Goal: Task Accomplishment & Management: Manage account settings

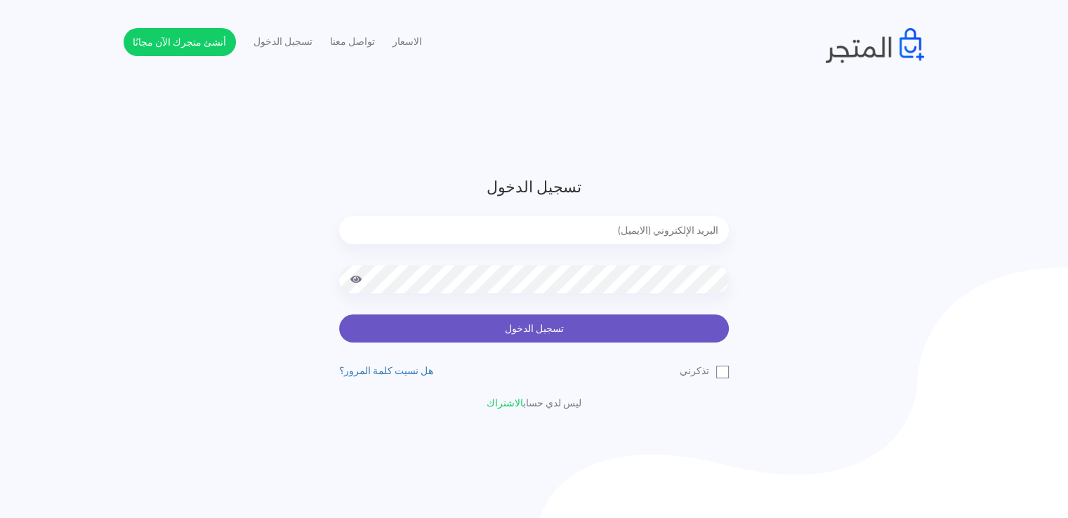
type input "[EMAIL_ADDRESS][DOMAIN_NAME]"
click at [596, 324] on button "تسجيل الدخول" at bounding box center [534, 329] width 390 height 28
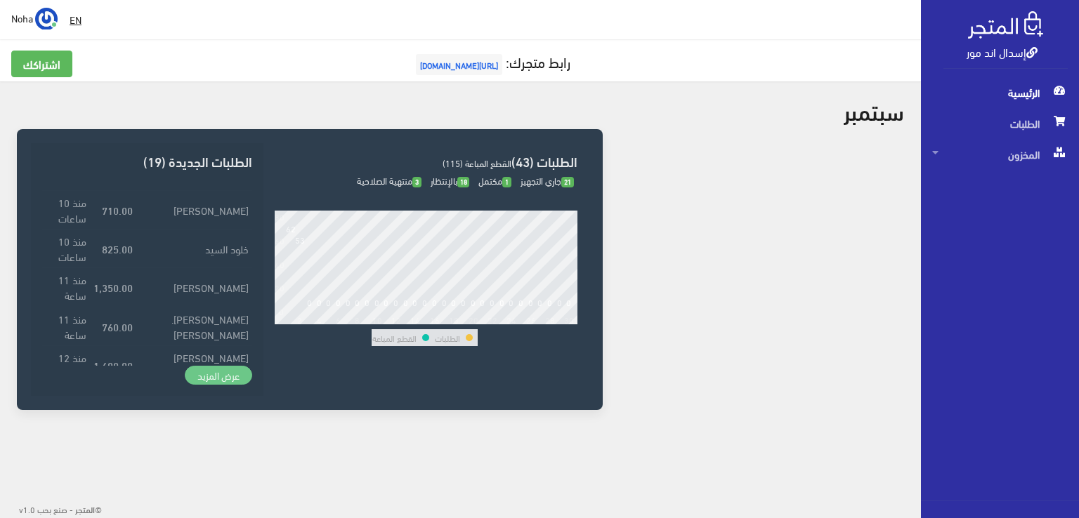
click at [217, 379] on link "عرض المزيد" at bounding box center [218, 376] width 67 height 20
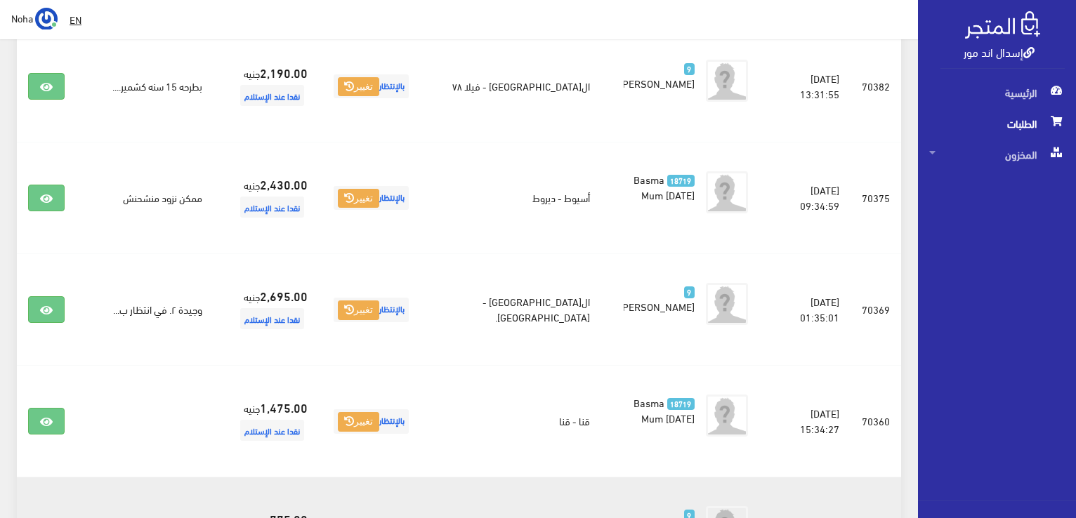
scroll to position [1916, 0]
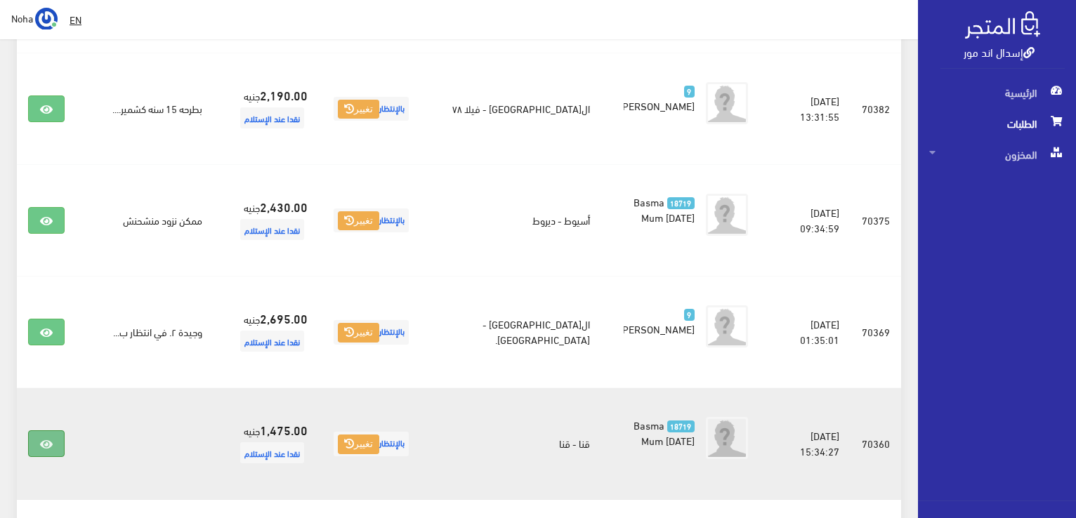
click at [44, 439] on icon at bounding box center [46, 444] width 13 height 11
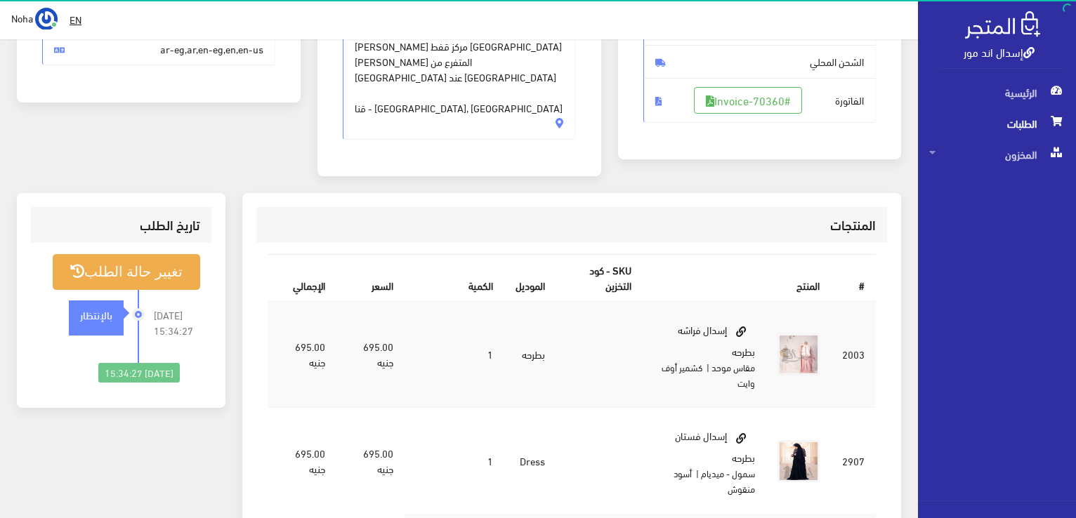
scroll to position [281, 0]
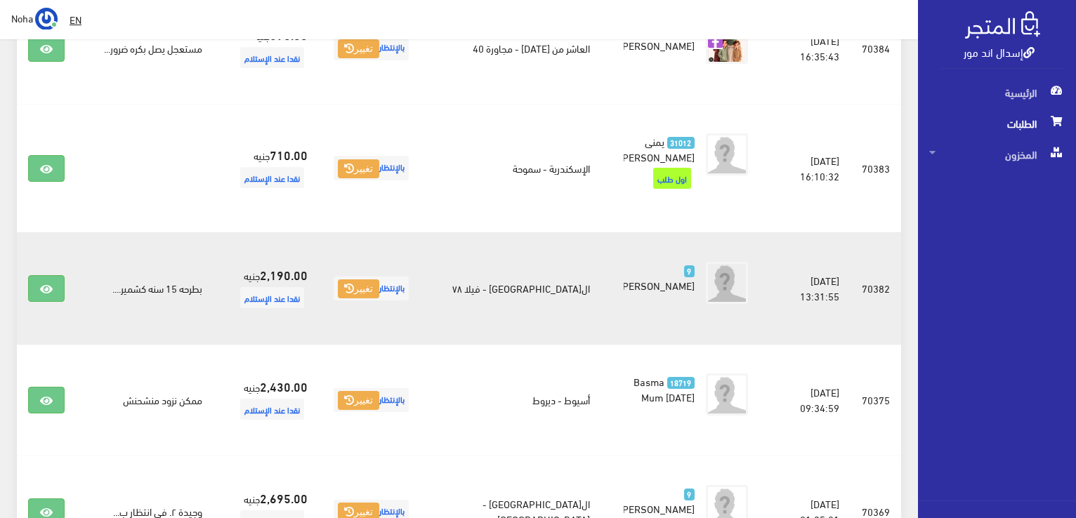
scroll to position [1705, 0]
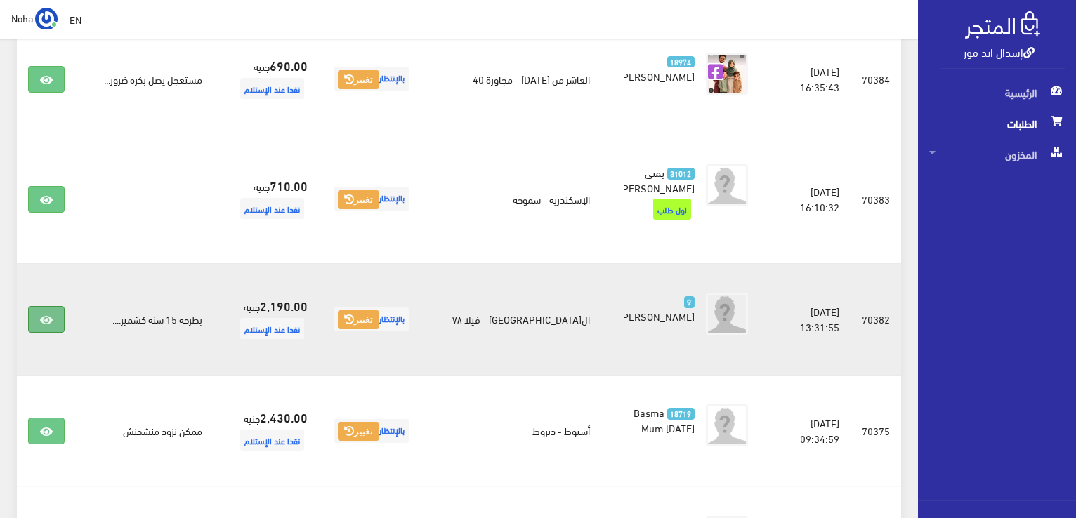
click at [37, 306] on link at bounding box center [46, 319] width 37 height 27
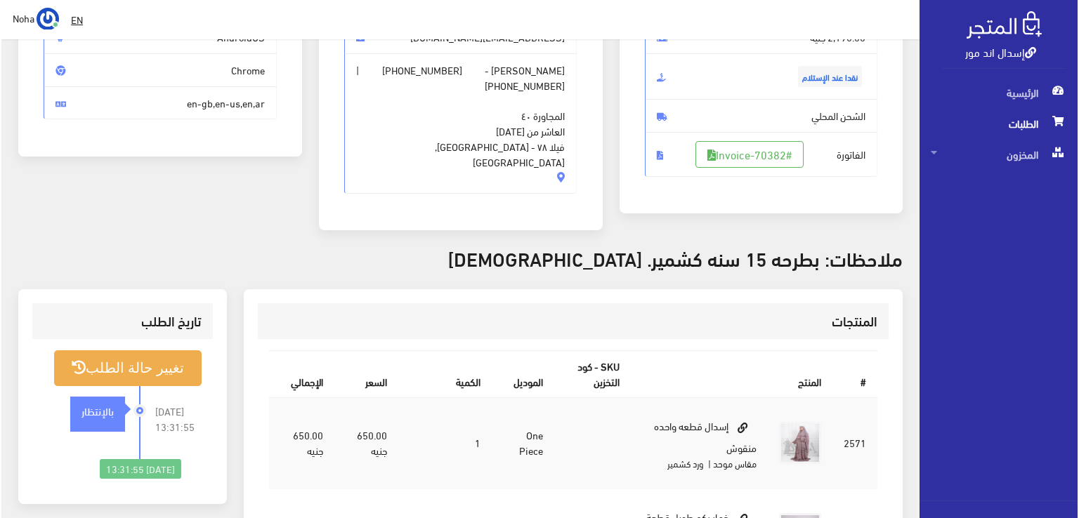
scroll to position [211, 0]
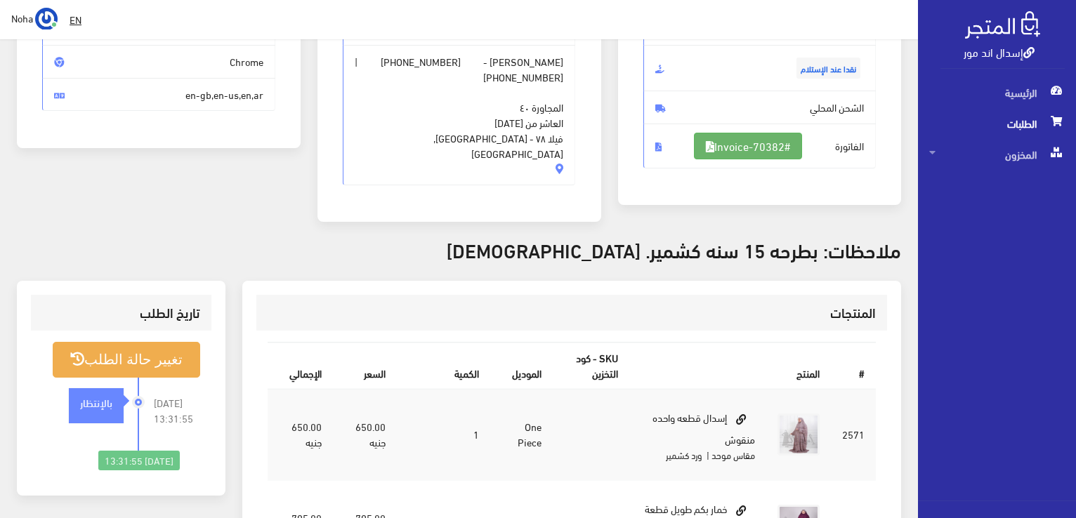
click at [761, 150] on link "#Invoice-70382" at bounding box center [748, 146] width 108 height 27
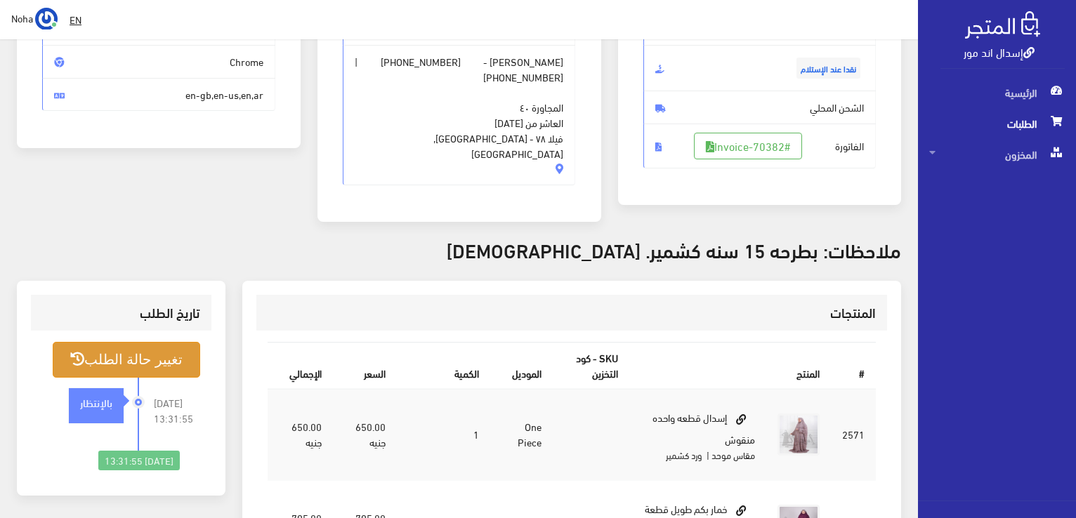
click at [171, 357] on button "تغيير حالة الطلب" at bounding box center [126, 360] width 147 height 36
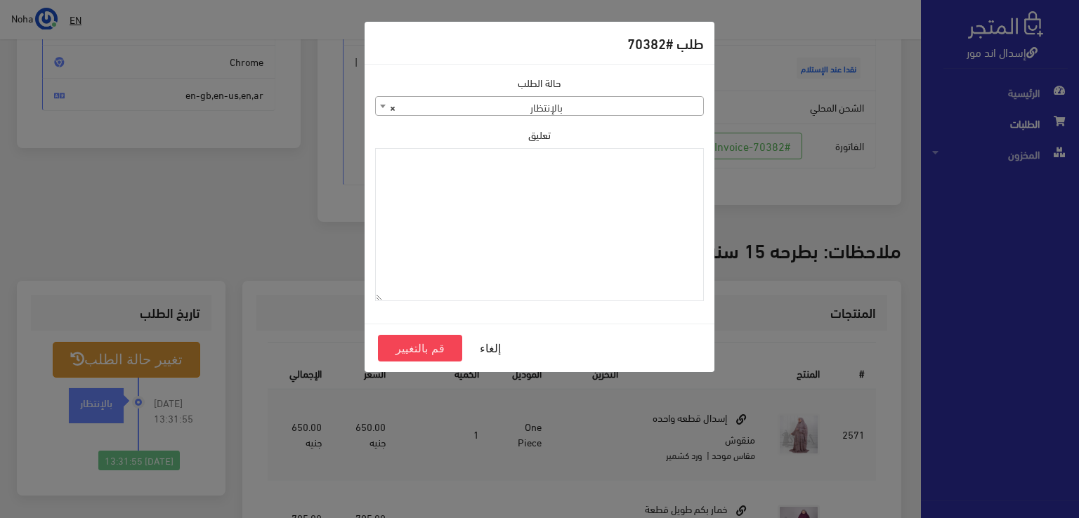
drag, startPoint x: 604, startPoint y: 100, endPoint x: 619, endPoint y: 107, distance: 16.6
click at [605, 102] on span "× بالإنتظار" at bounding box center [539, 107] width 327 height 20
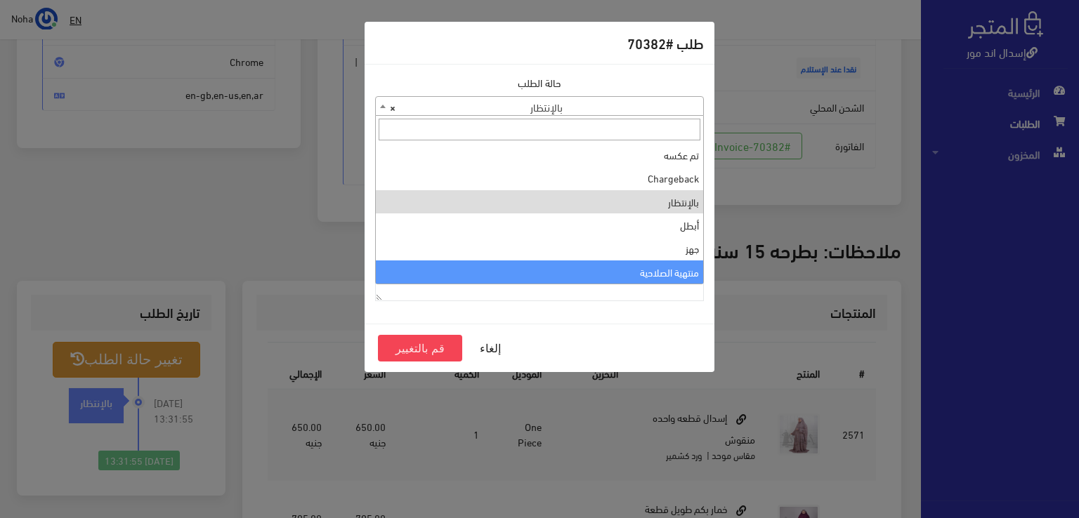
select select "14"
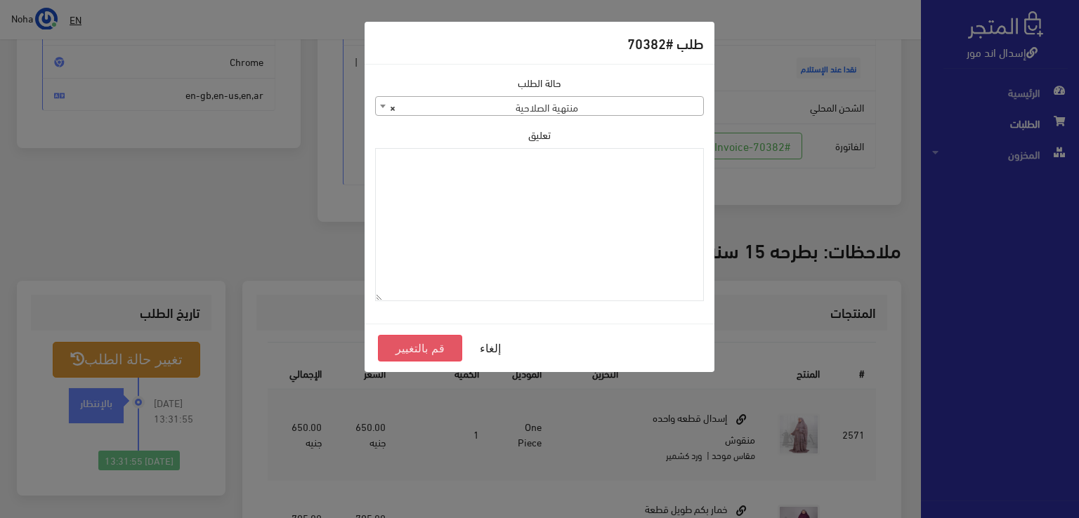
click at [435, 352] on button "قم بالتغيير" at bounding box center [420, 348] width 84 height 27
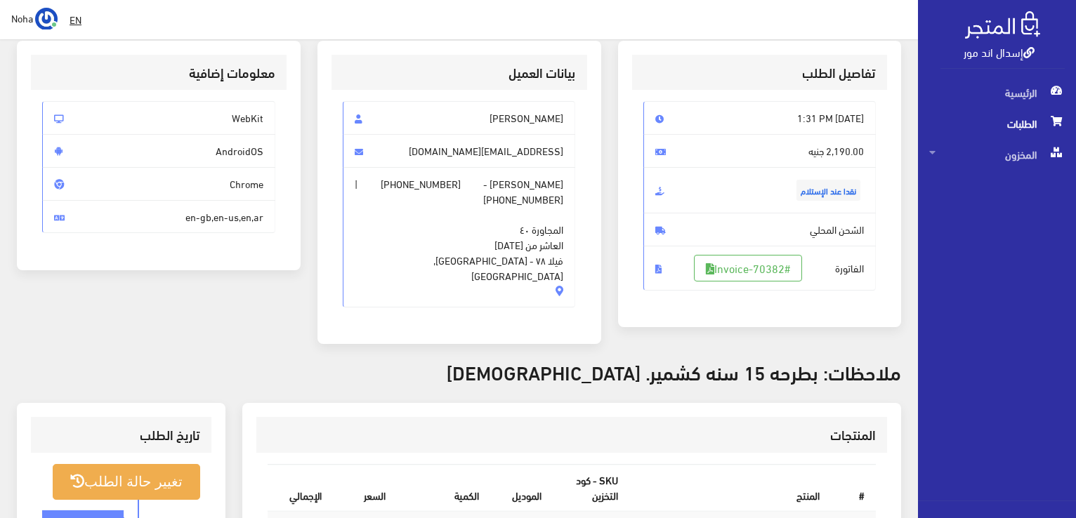
scroll to position [281, 0]
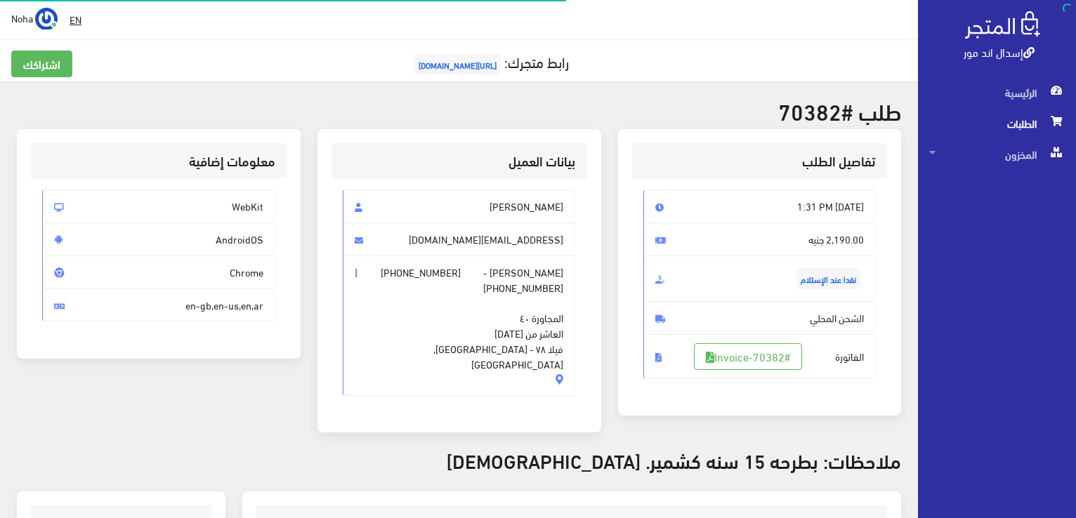
scroll to position [202, 0]
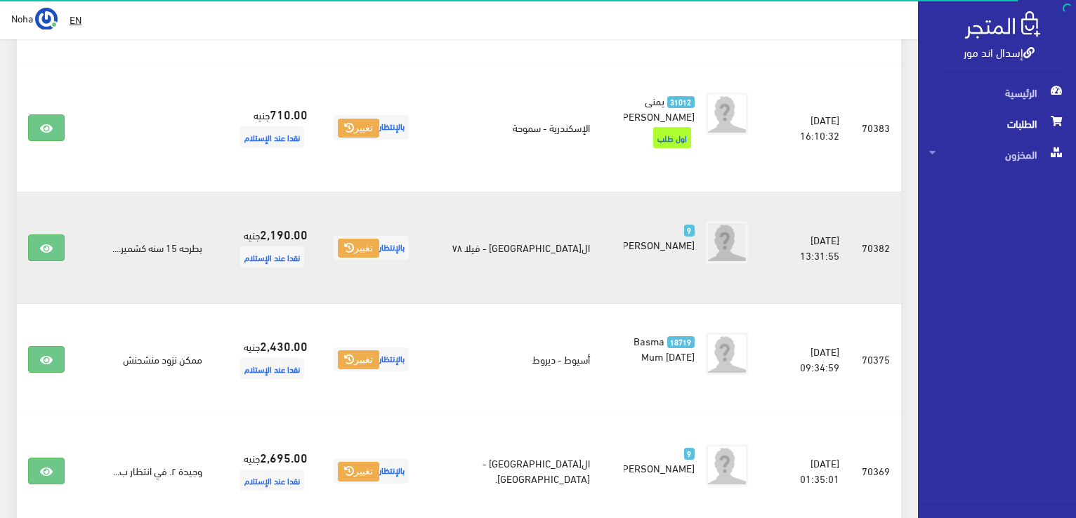
scroll to position [1916, 0]
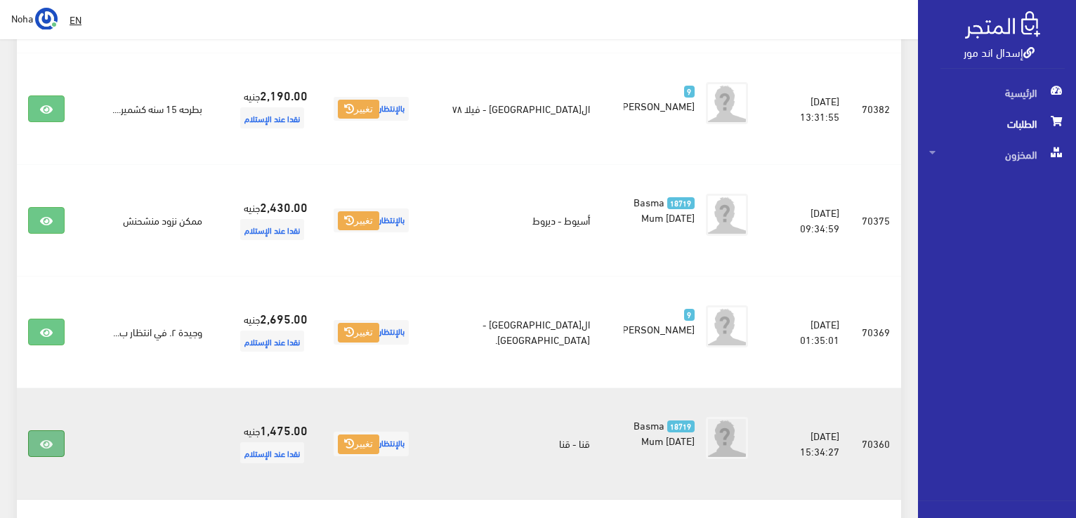
click at [51, 439] on icon at bounding box center [46, 444] width 13 height 11
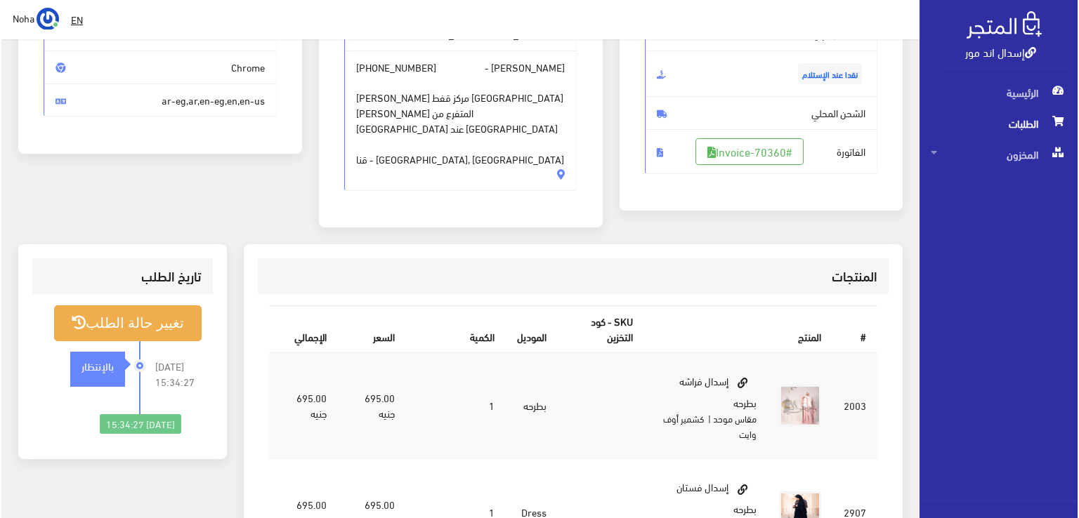
scroll to position [211, 0]
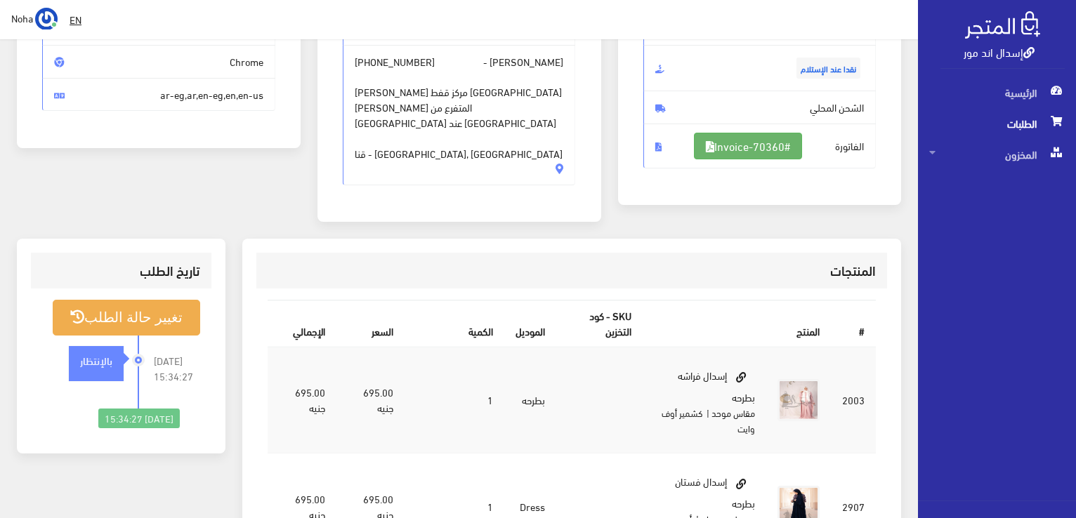
click at [761, 144] on link "#Invoice-70360" at bounding box center [748, 146] width 108 height 27
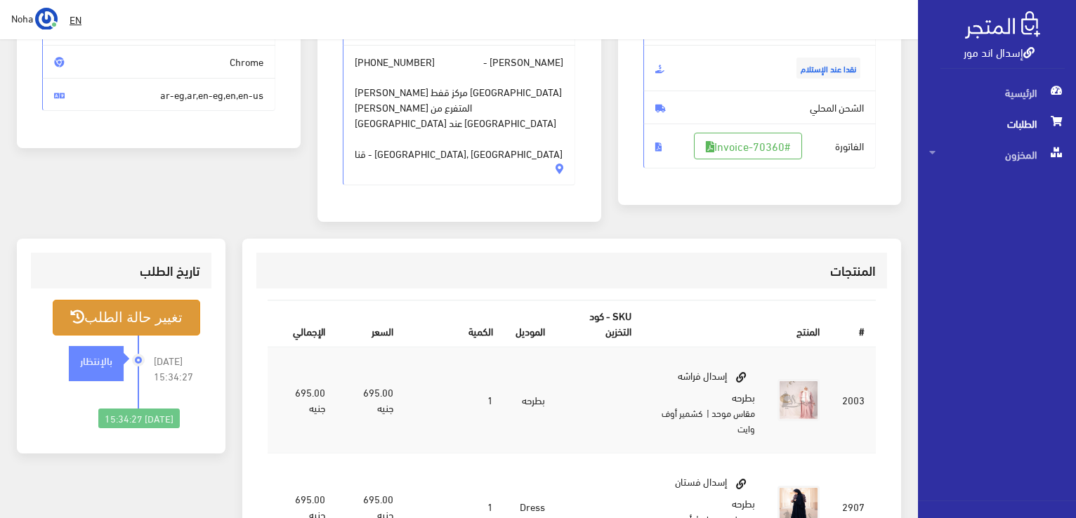
click at [166, 300] on button "تغيير حالة الطلب" at bounding box center [126, 318] width 147 height 36
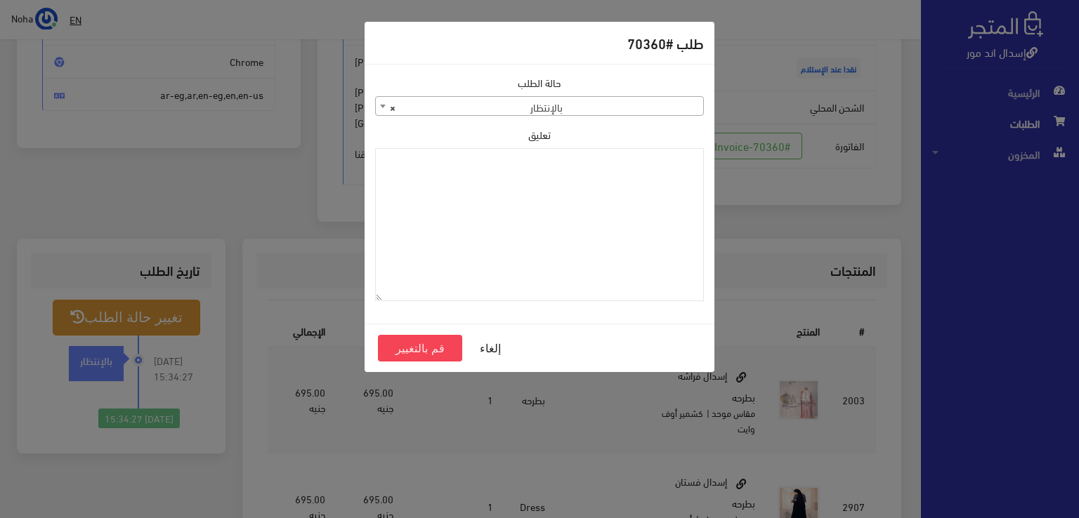
click at [553, 102] on span "× بالإنتظار" at bounding box center [539, 107] width 327 height 20
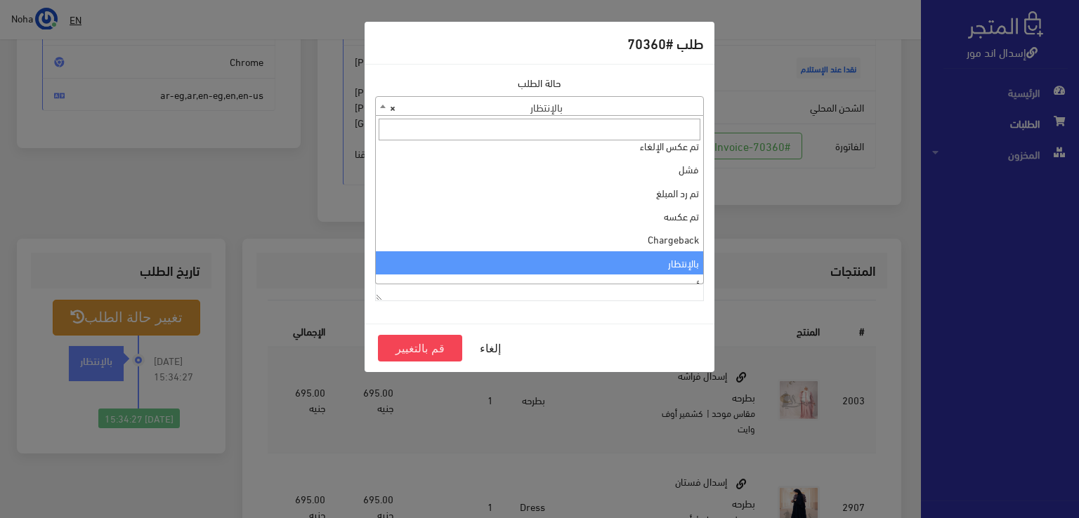
scroll to position [0, 0]
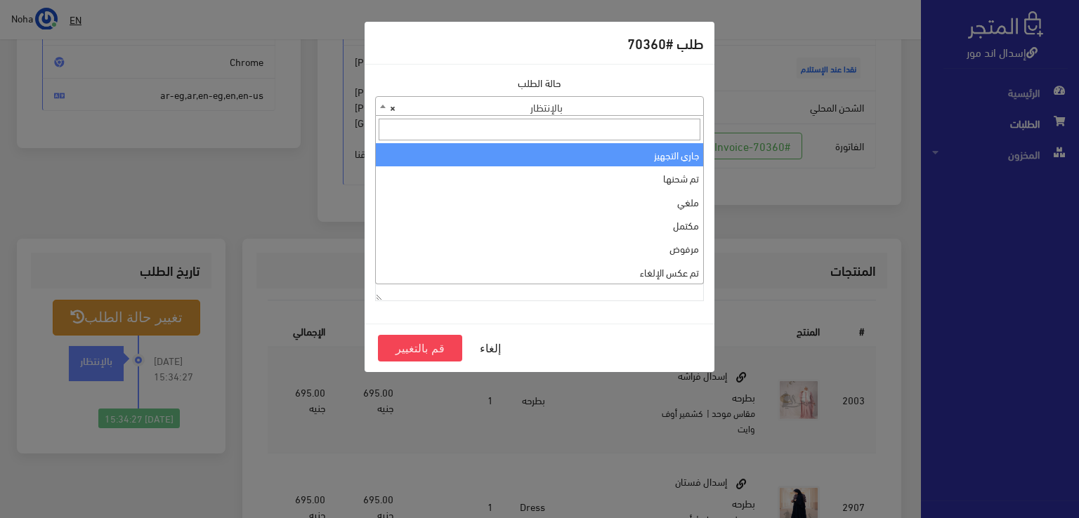
select select "1"
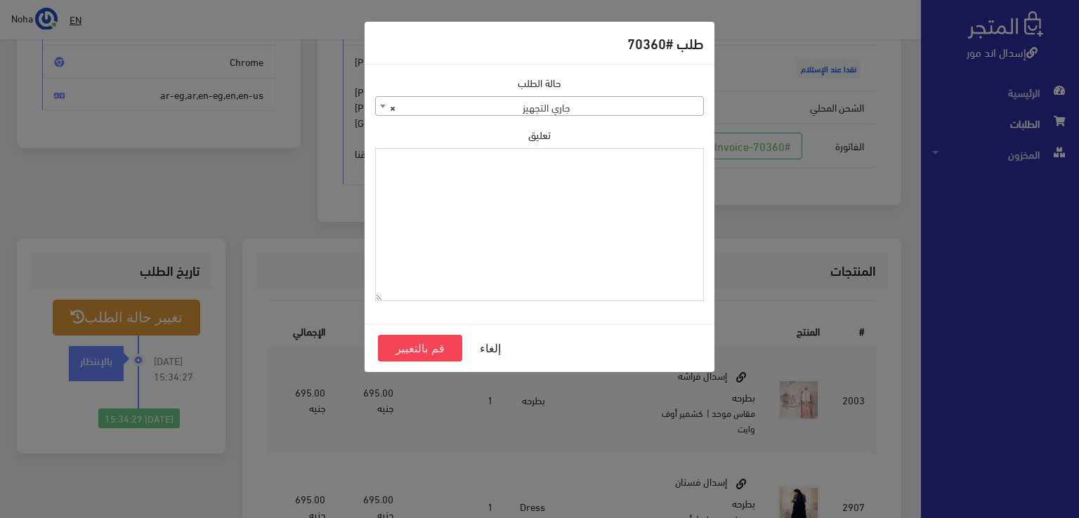
drag, startPoint x: 568, startPoint y: 206, endPoint x: 510, endPoint y: 244, distance: 69.5
click at [510, 244] on textarea "تعليق" at bounding box center [539, 225] width 329 height 154
type textarea "1118134"
click at [383, 347] on button "قم بالتغيير" at bounding box center [420, 348] width 84 height 27
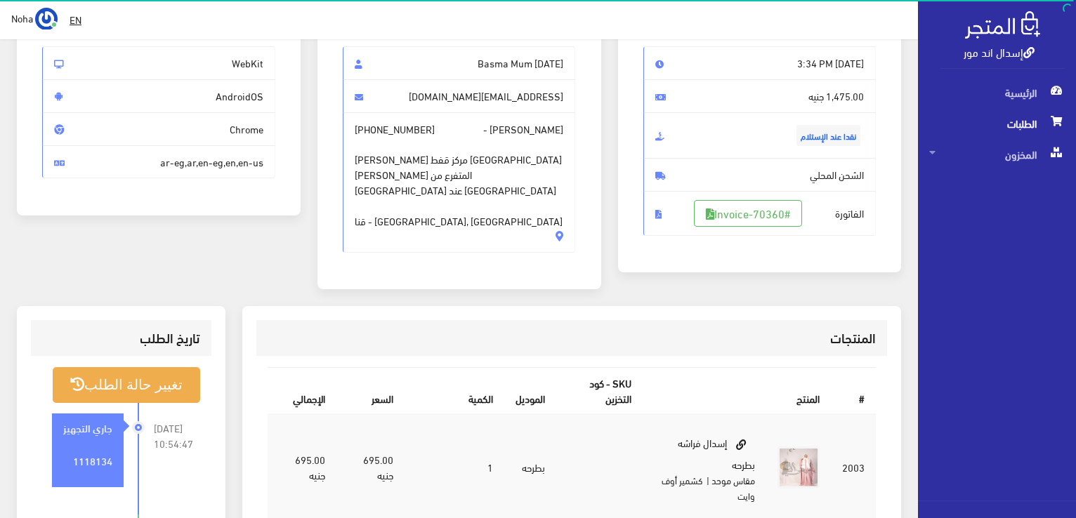
scroll to position [281, 0]
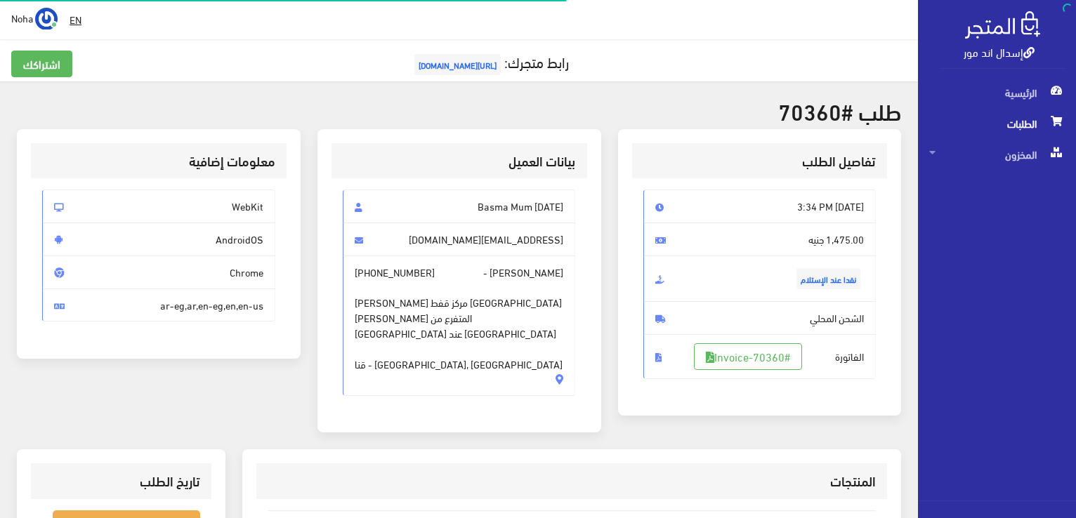
scroll to position [202, 0]
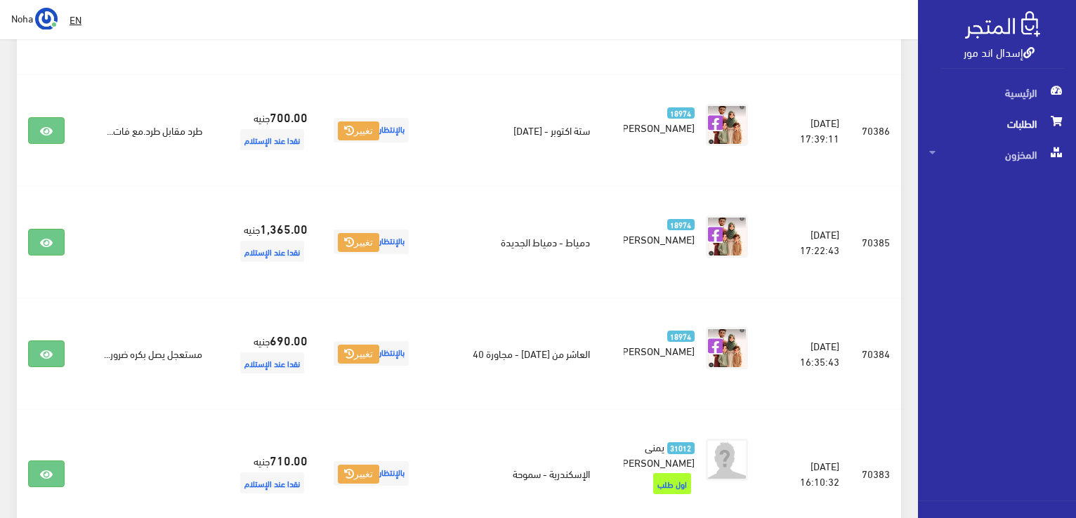
scroll to position [1424, 0]
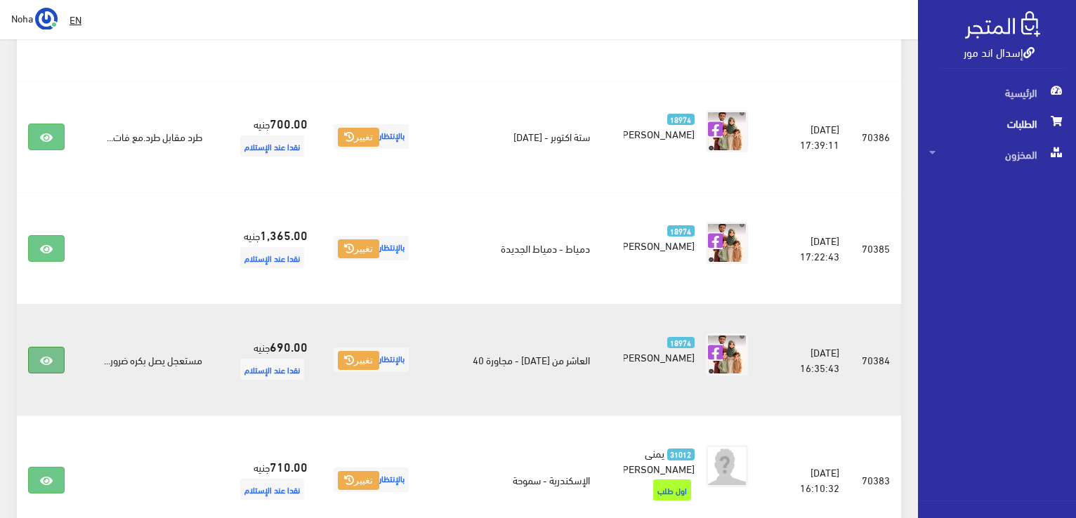
click at [29, 347] on link at bounding box center [46, 360] width 37 height 27
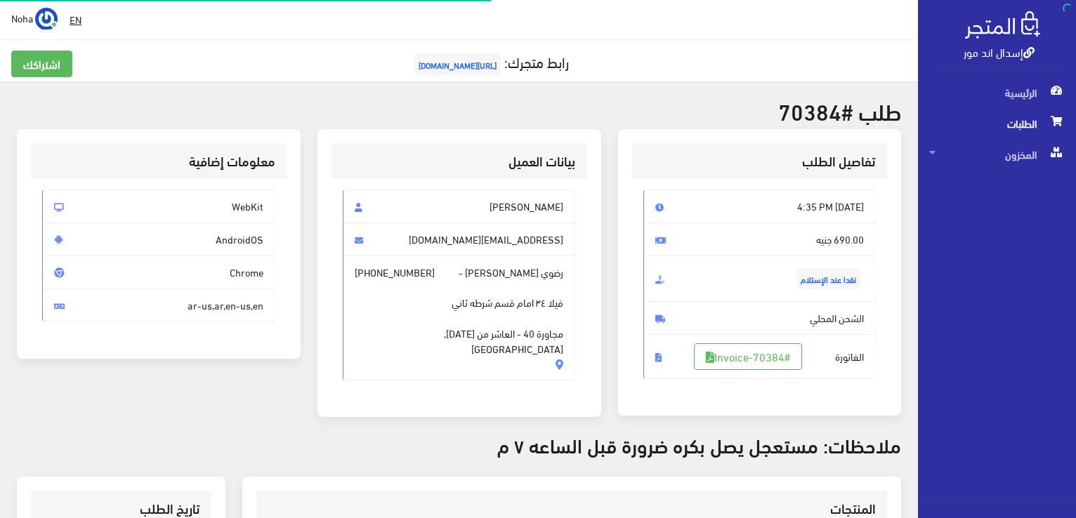
scroll to position [281, 0]
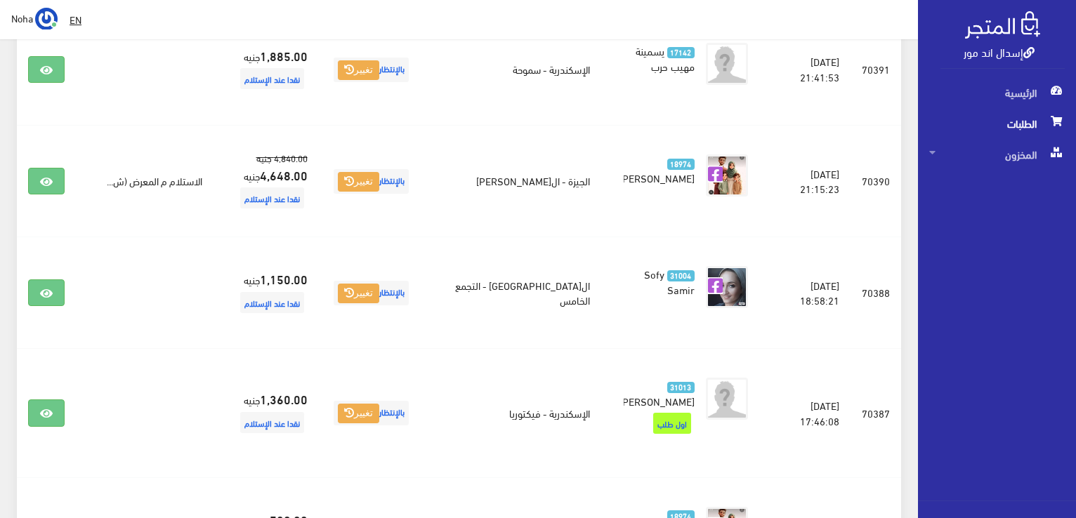
scroll to position [1003, 0]
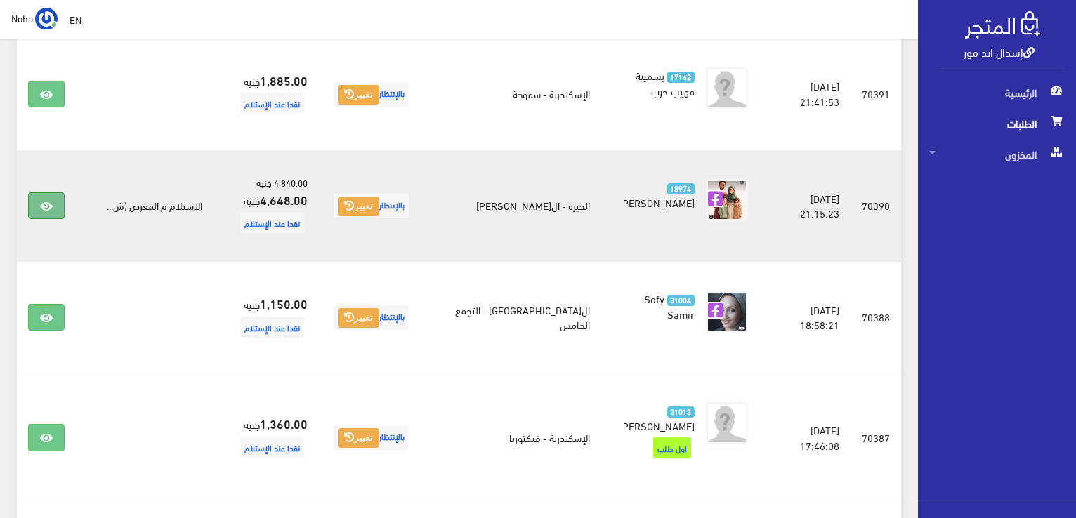
click at [46, 192] on link at bounding box center [46, 205] width 37 height 27
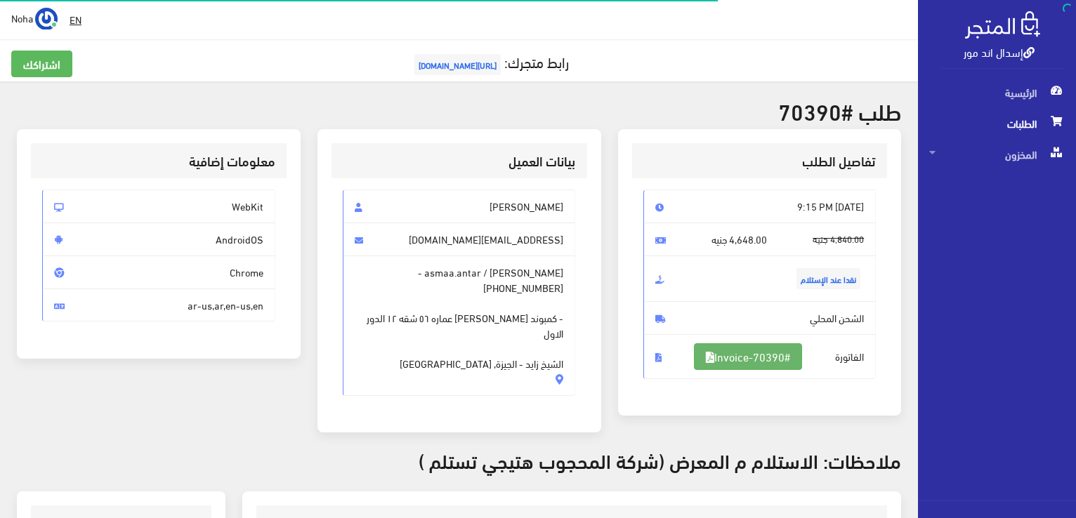
click at [781, 352] on link "#Invoice-70390" at bounding box center [748, 356] width 108 height 27
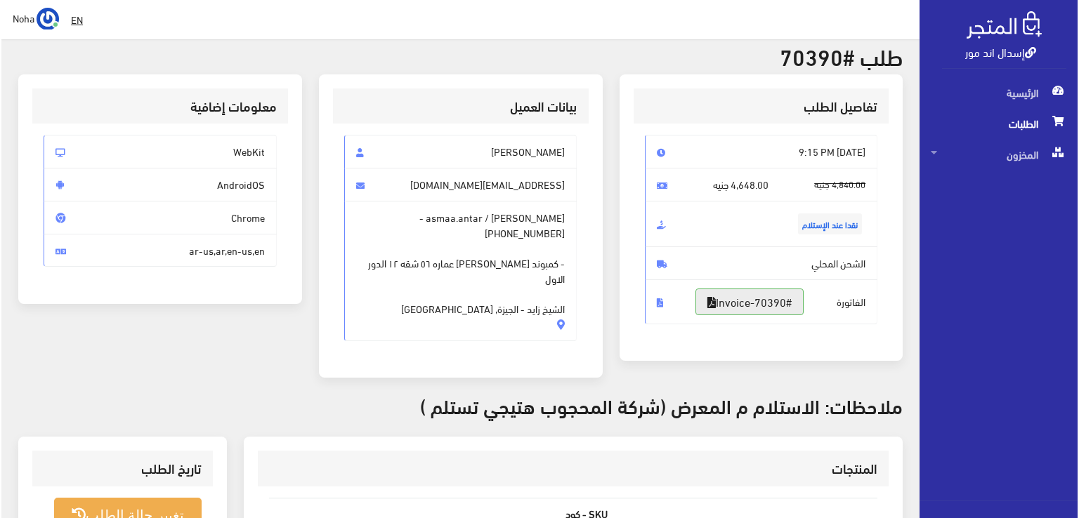
scroll to position [140, 0]
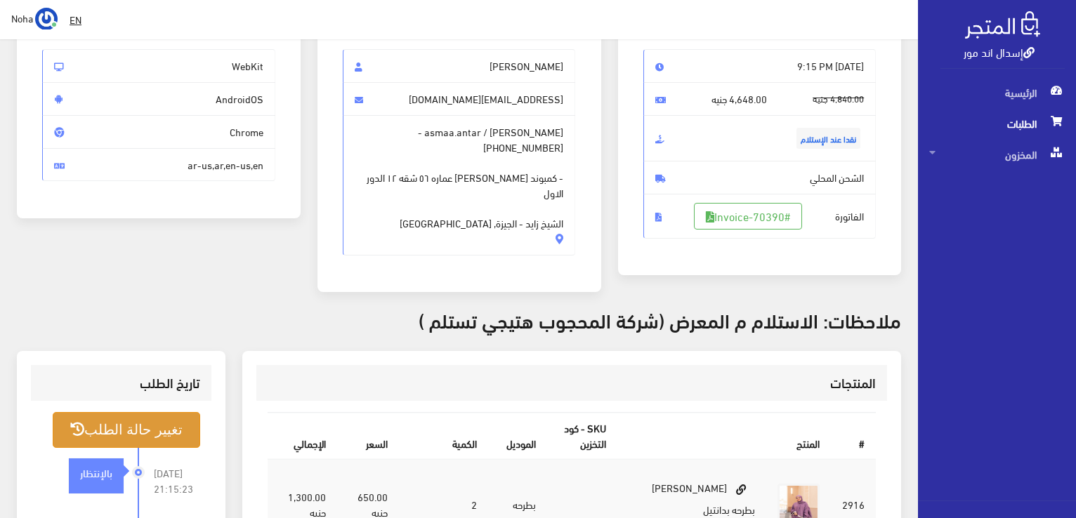
click at [184, 415] on button "تغيير حالة الطلب" at bounding box center [126, 430] width 147 height 36
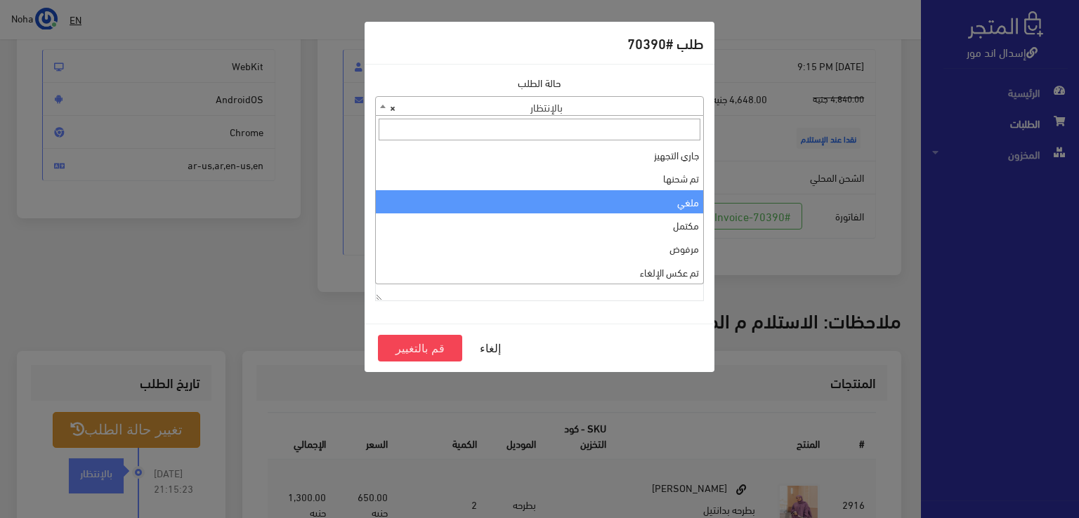
scroll to position [0, 0]
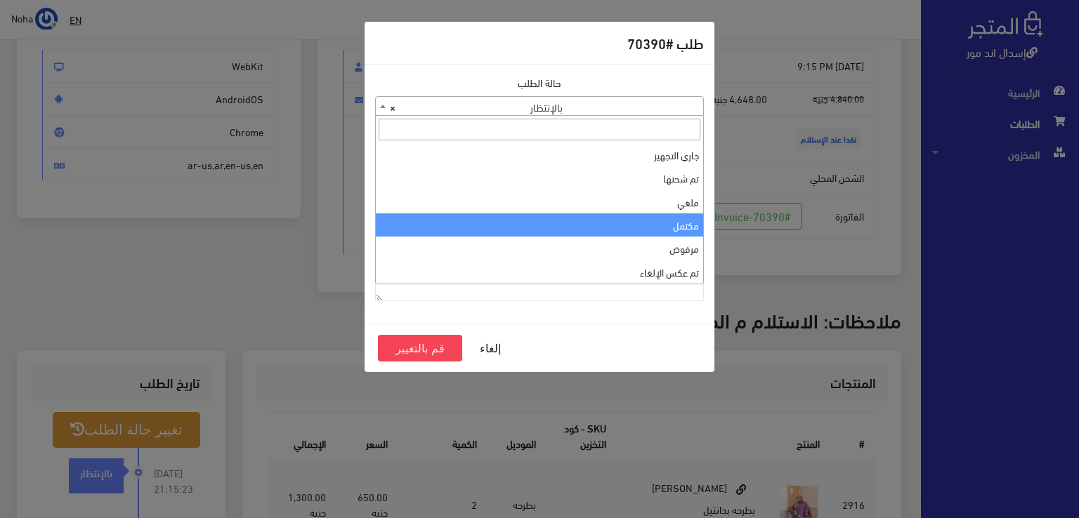
select select "4"
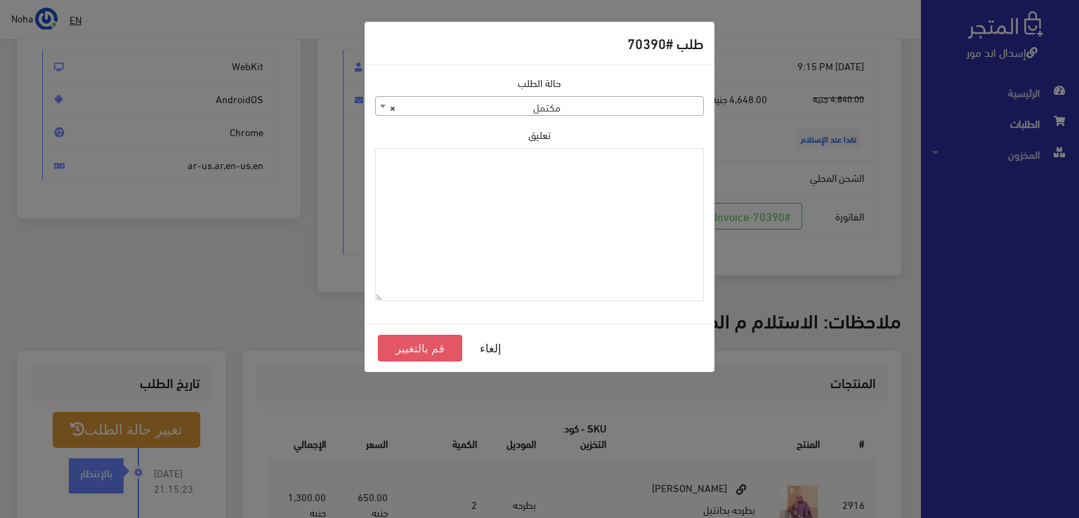
click at [441, 343] on button "قم بالتغيير" at bounding box center [420, 348] width 84 height 27
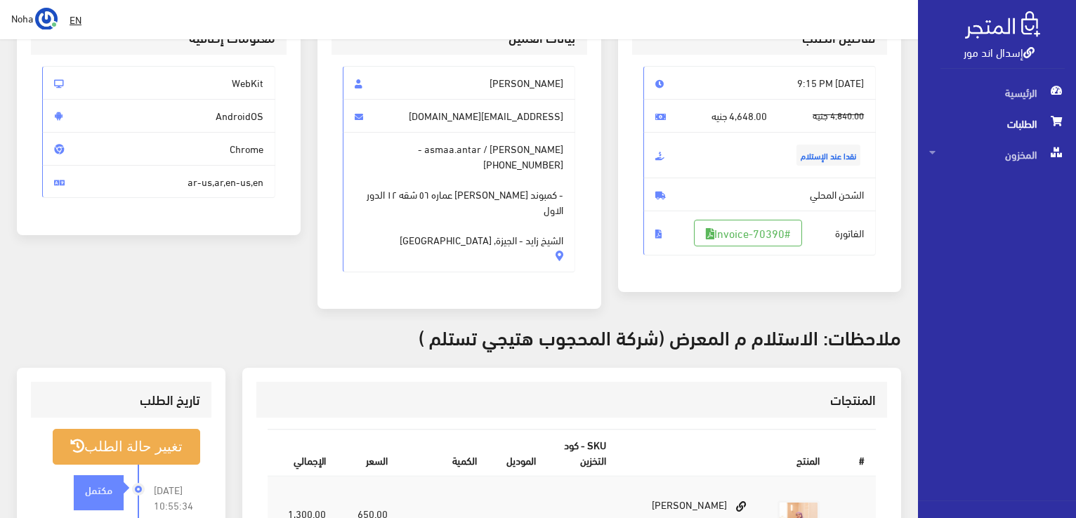
scroll to position [211, 0]
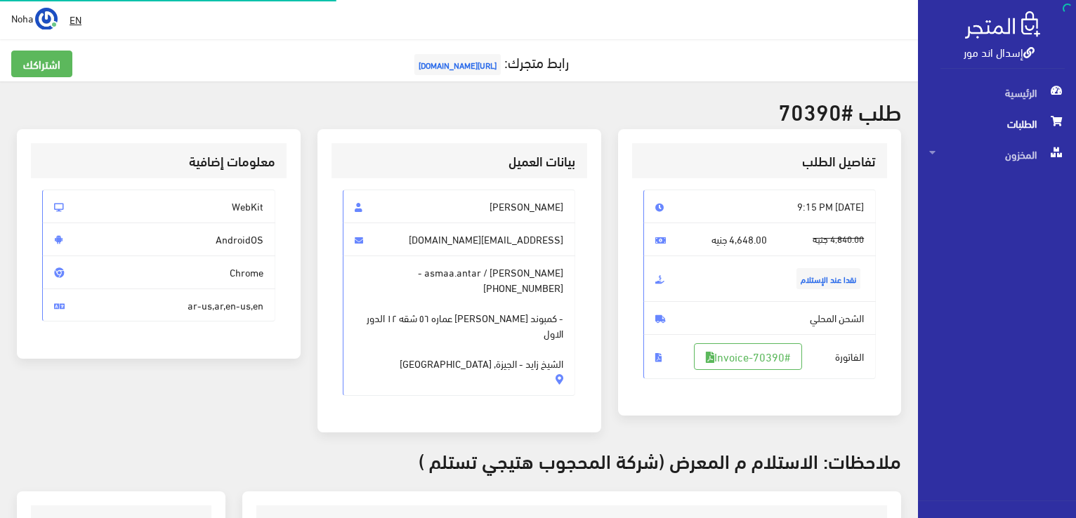
scroll to position [140, 0]
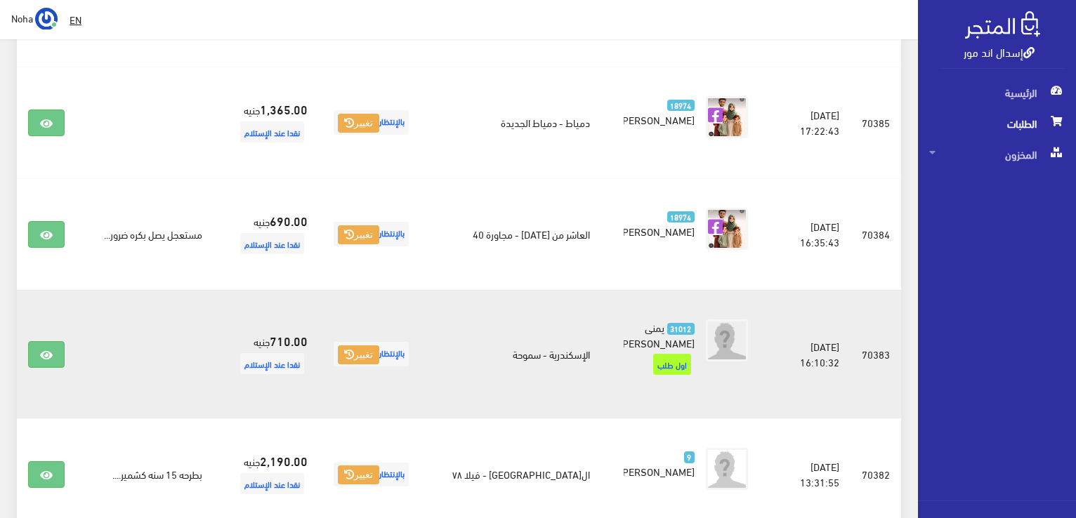
scroll to position [1565, 0]
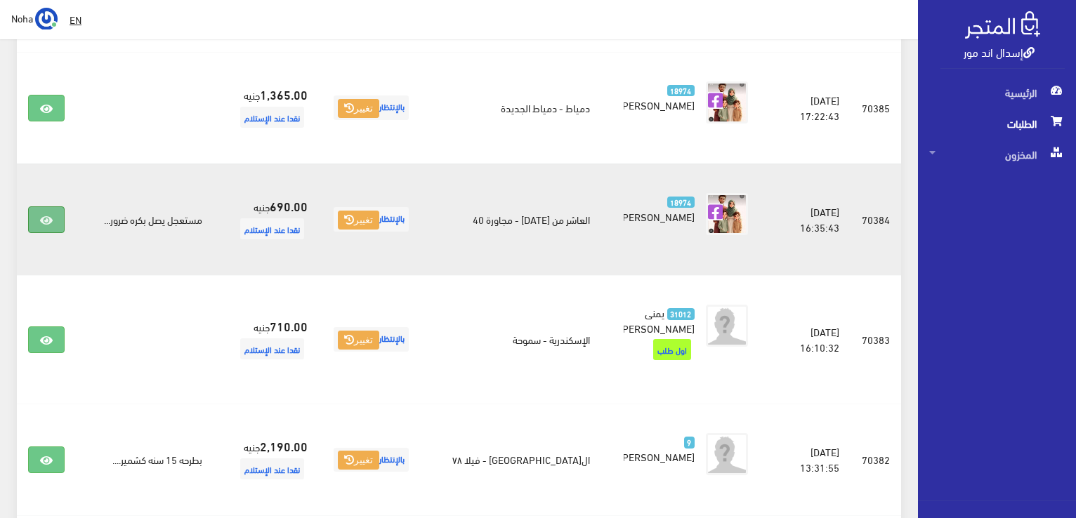
click at [38, 206] on link at bounding box center [46, 219] width 37 height 27
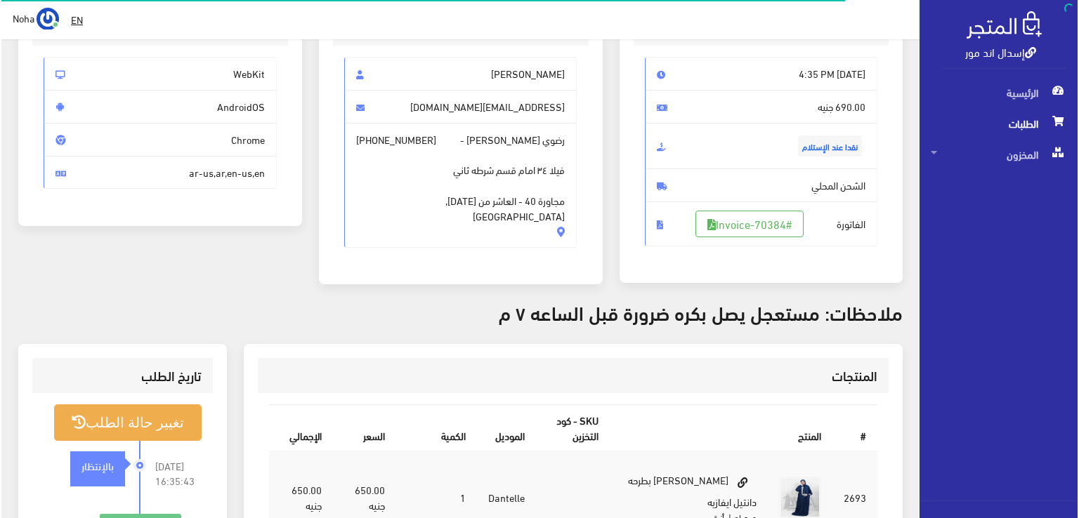
scroll to position [140, 0]
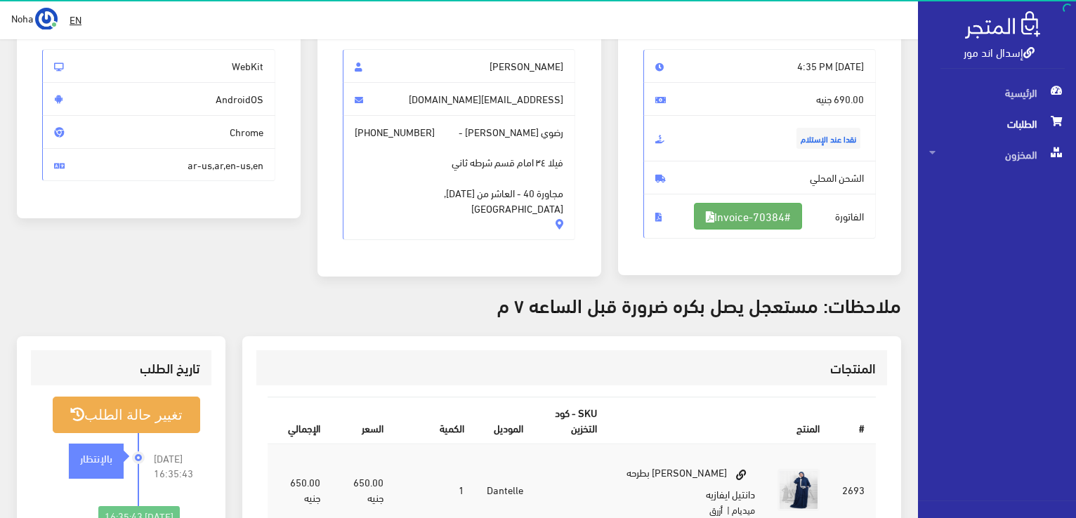
click at [742, 203] on link "#Invoice-70384" at bounding box center [748, 216] width 108 height 27
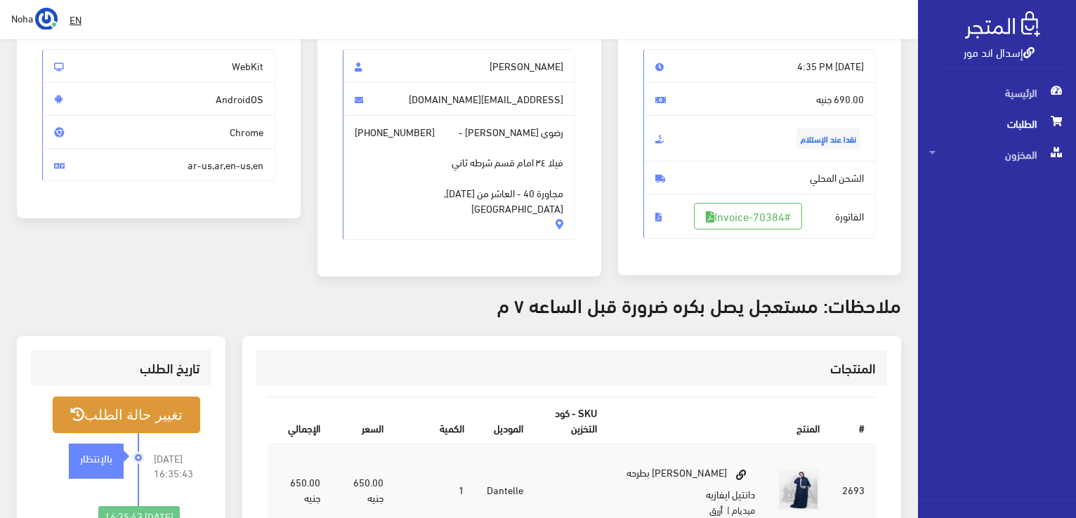
click at [138, 424] on button "تغيير حالة الطلب" at bounding box center [126, 415] width 147 height 36
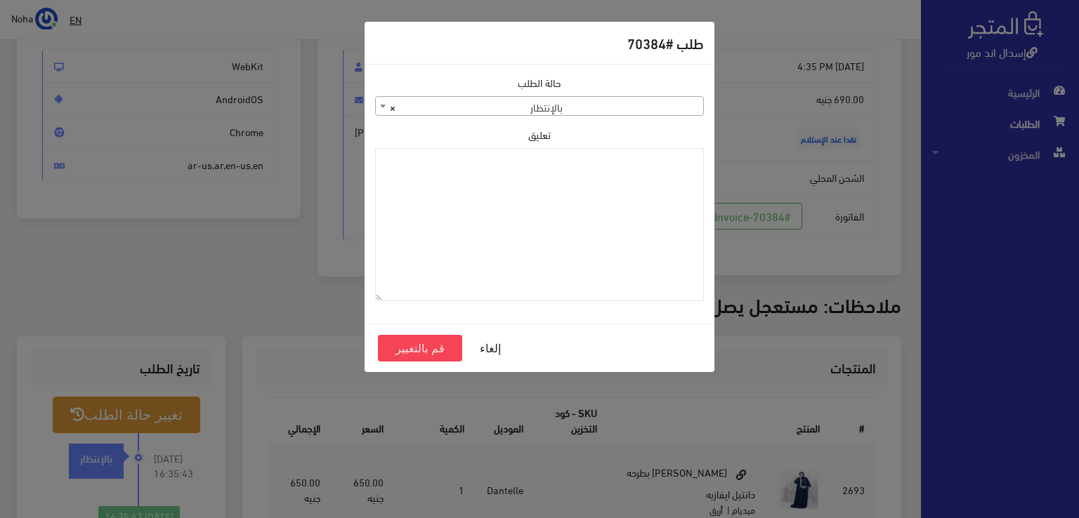
click at [587, 98] on span "× بالإنتظار" at bounding box center [539, 107] width 327 height 20
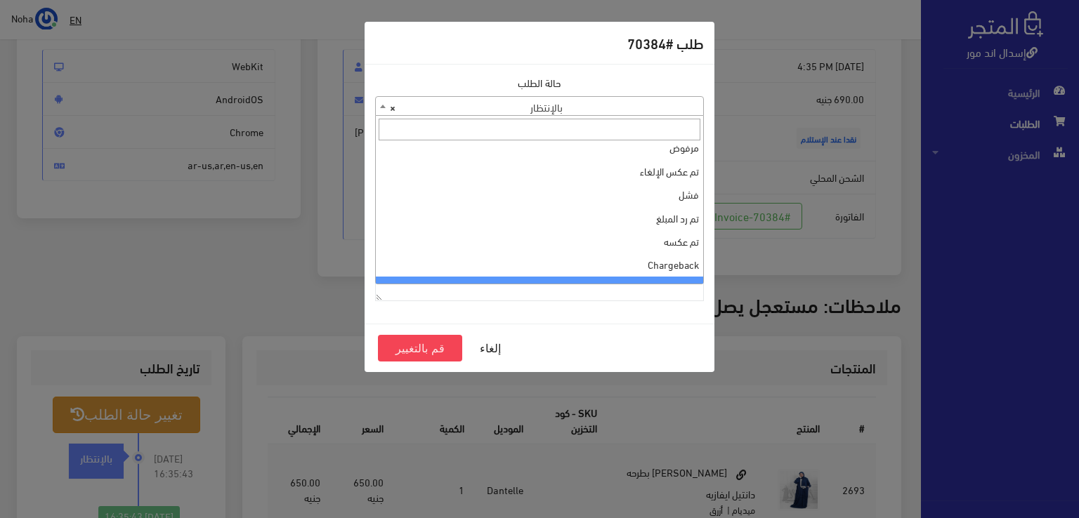
scroll to position [0, 0]
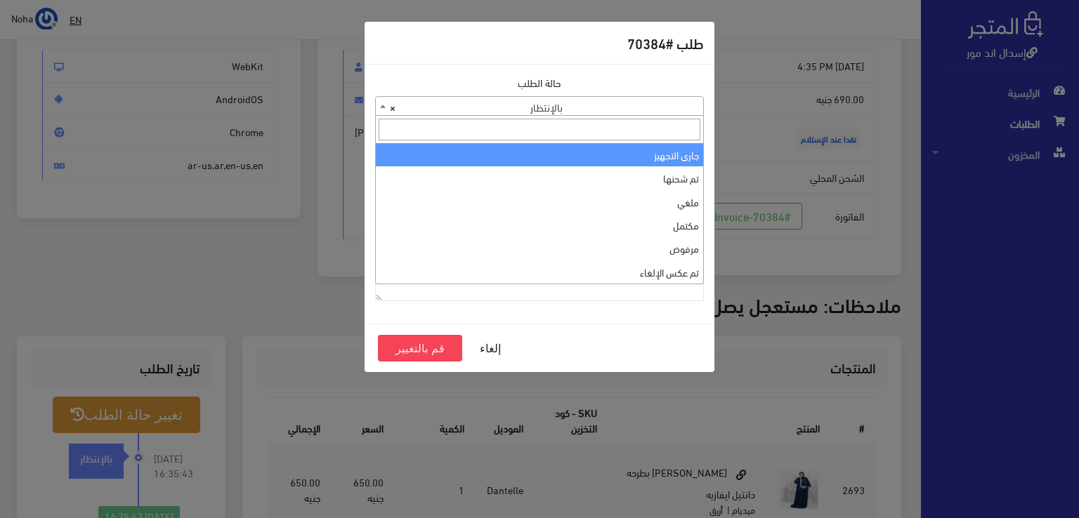
select select "1"
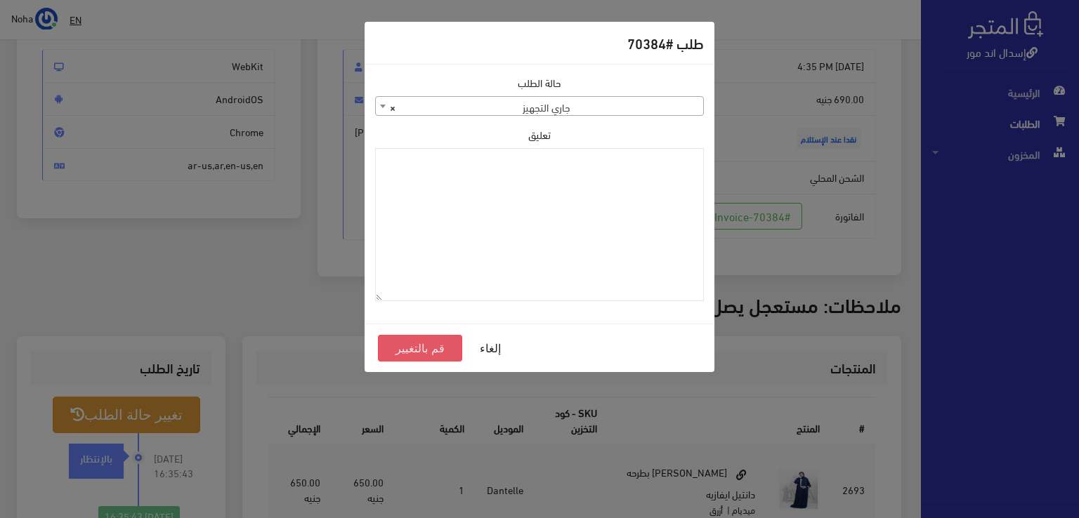
drag, startPoint x: 560, startPoint y: 213, endPoint x: 433, endPoint y: 349, distance: 186.8
click at [433, 349] on button "قم بالتغيير" at bounding box center [420, 348] width 84 height 27
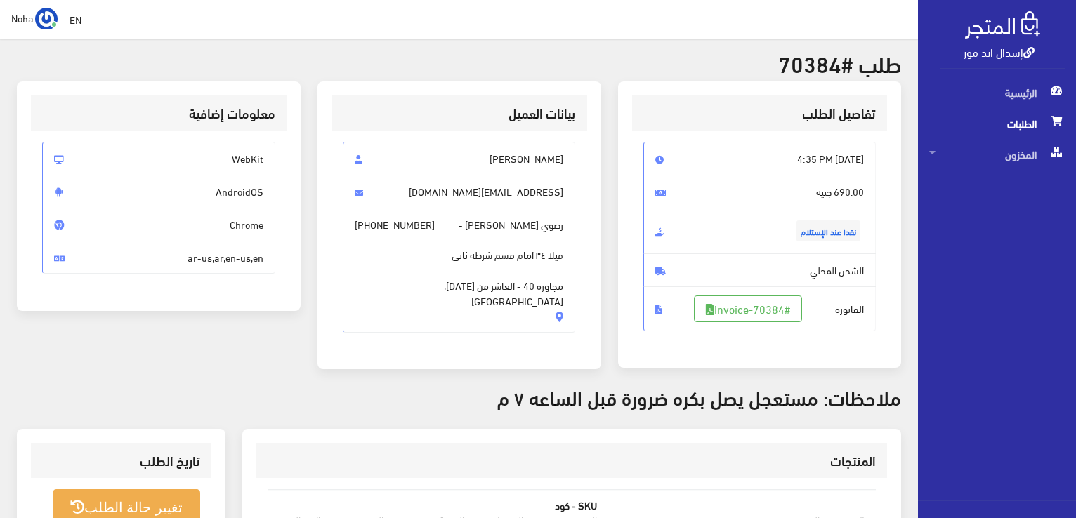
scroll to position [140, 0]
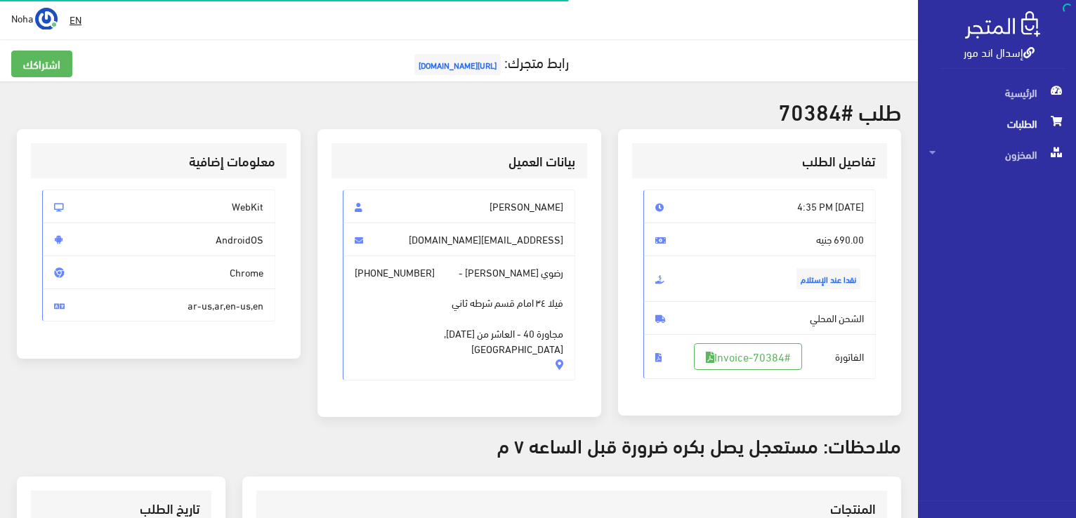
scroll to position [140, 0]
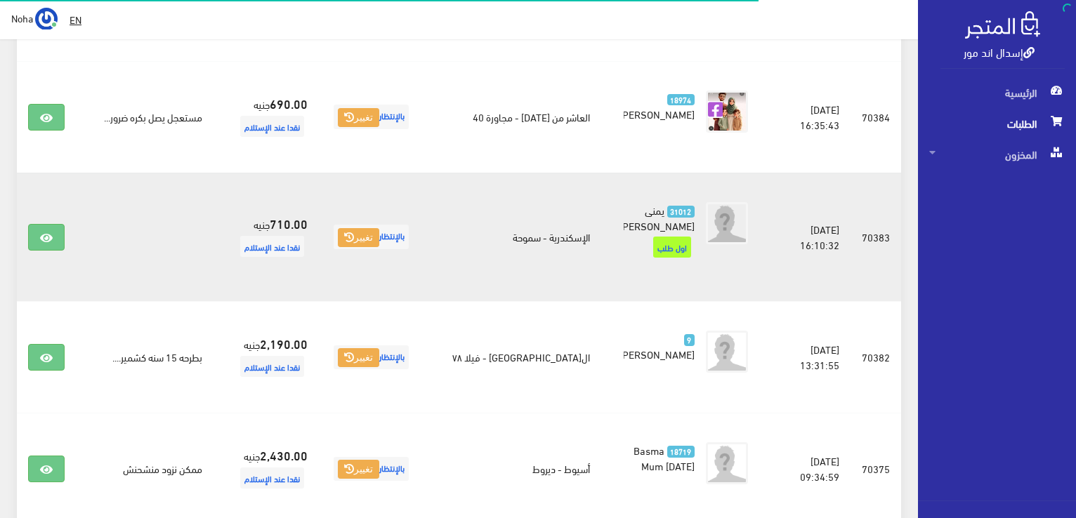
scroll to position [1846, 0]
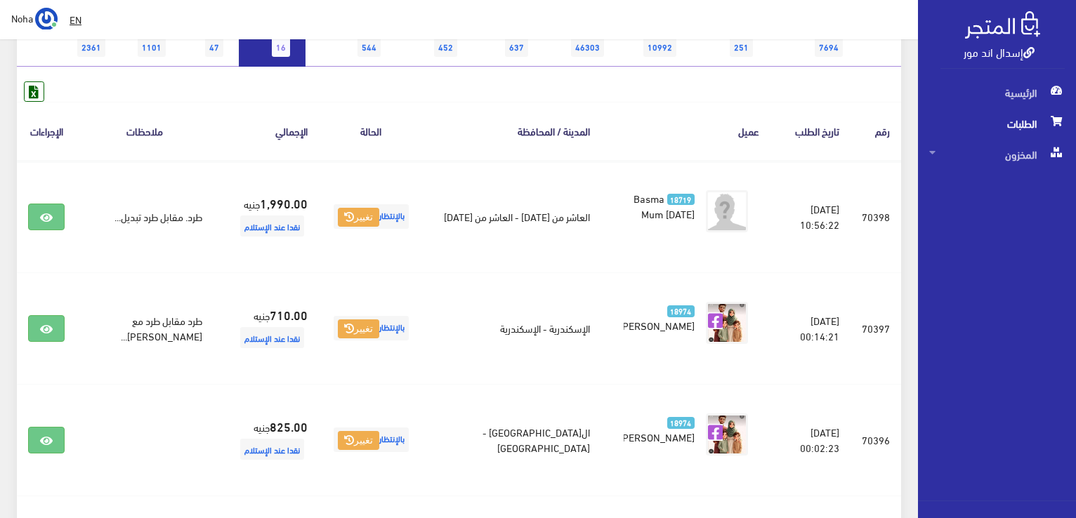
scroll to position [317, 0]
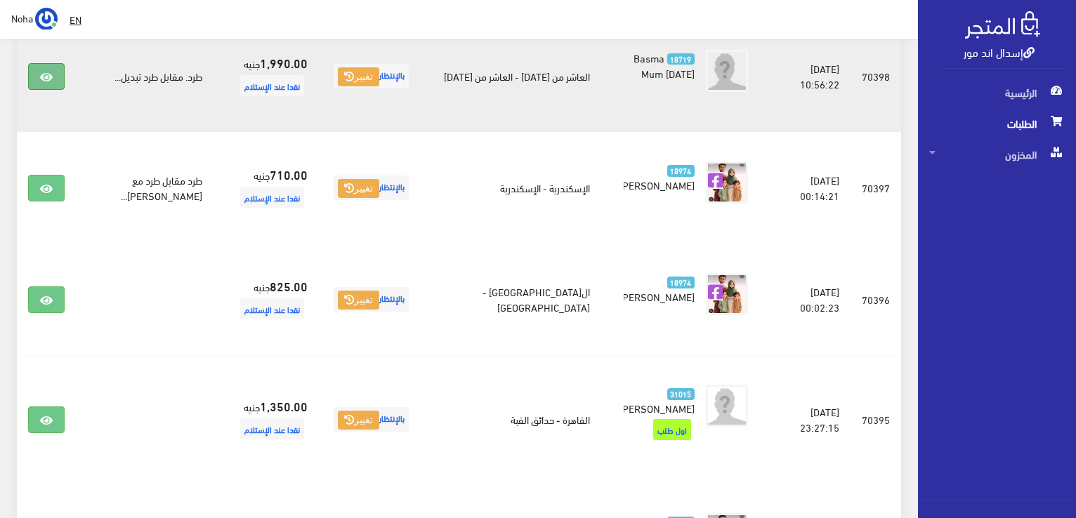
click at [42, 72] on icon at bounding box center [46, 77] width 13 height 11
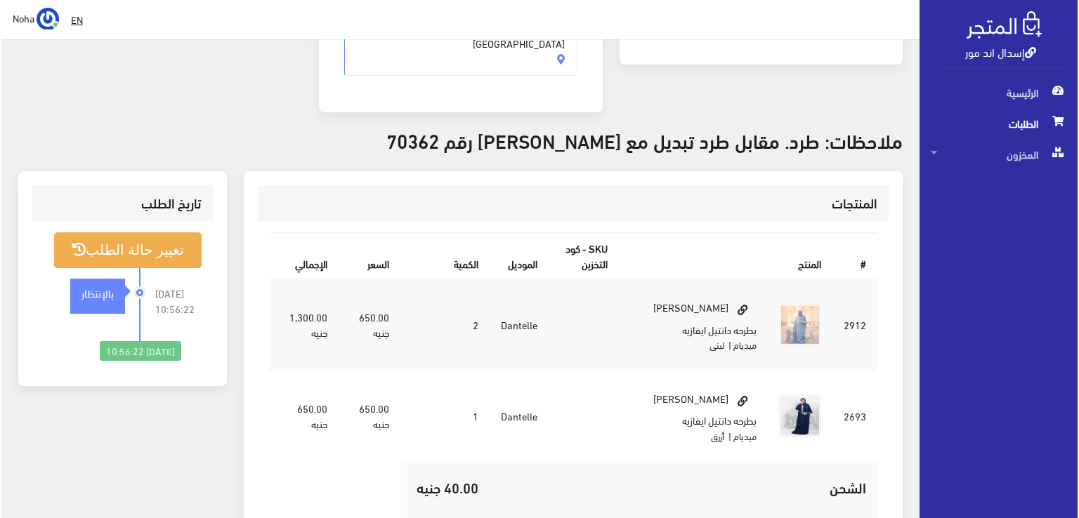
scroll to position [281, 0]
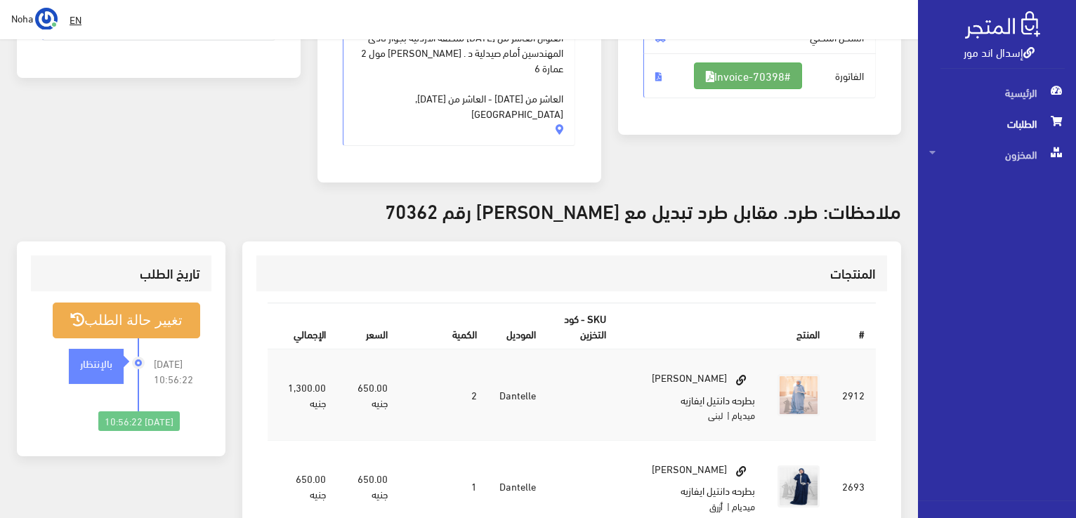
click at [773, 79] on link "#Invoice-70398" at bounding box center [748, 76] width 108 height 27
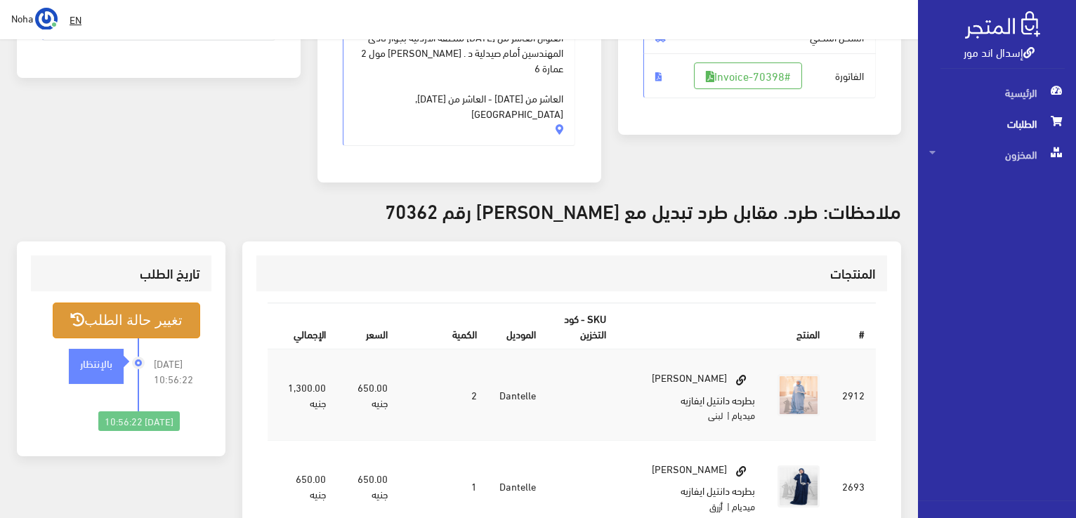
click at [153, 303] on button "تغيير حالة الطلب" at bounding box center [126, 321] width 147 height 36
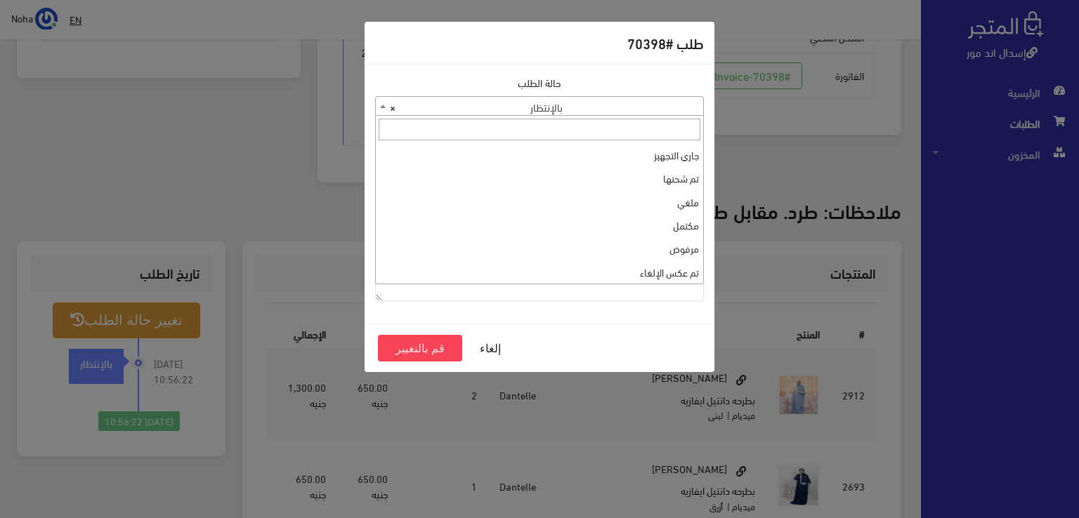
click at [632, 97] on span "× بالإنتظار" at bounding box center [539, 107] width 327 height 20
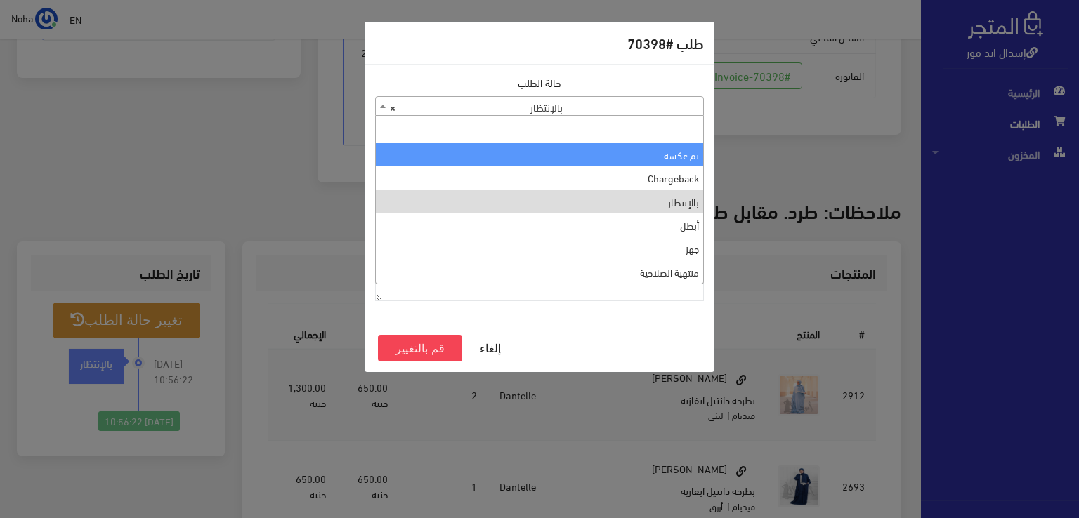
scroll to position [0, 0]
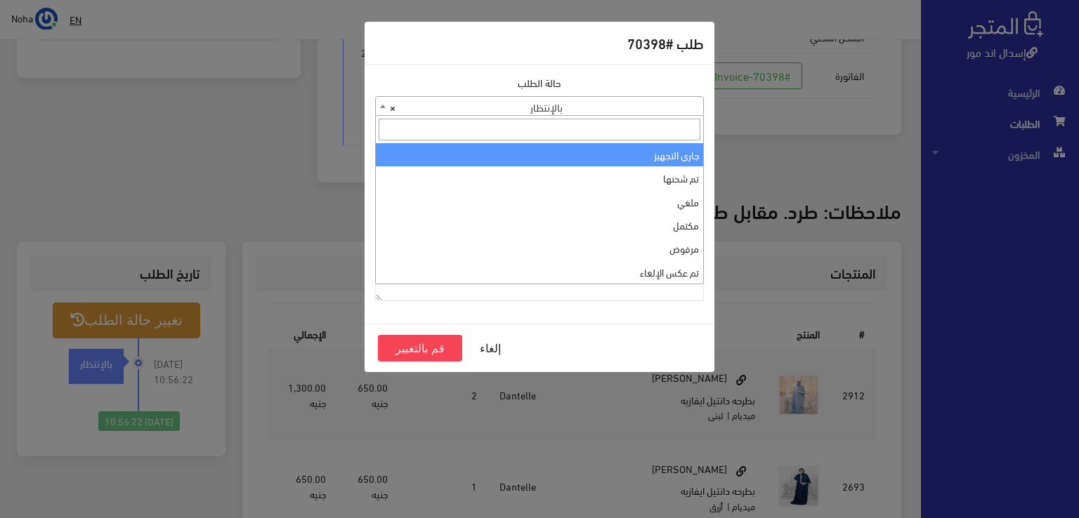
select select "1"
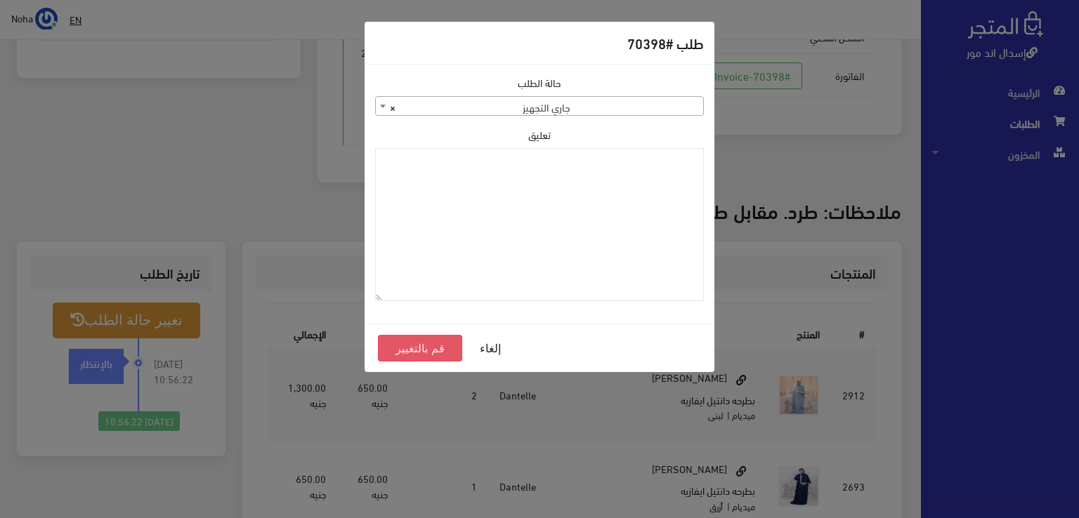
click at [434, 350] on button "قم بالتغيير" at bounding box center [420, 348] width 84 height 27
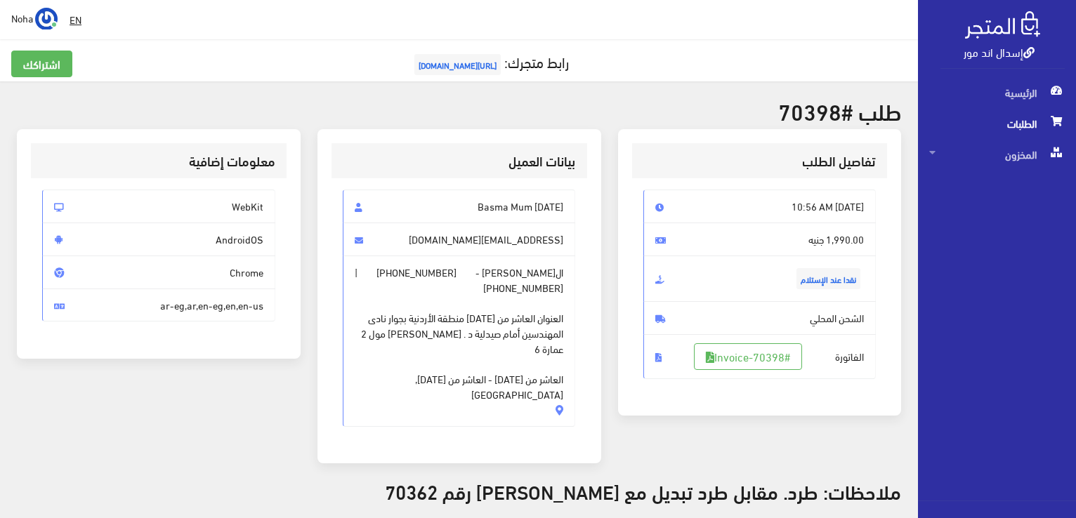
click at [235, 480] on h3 "ملاحظات: طرد. مقابل طرد تبديل مع [PERSON_NAME] رقم 70362" at bounding box center [459, 491] width 884 height 22
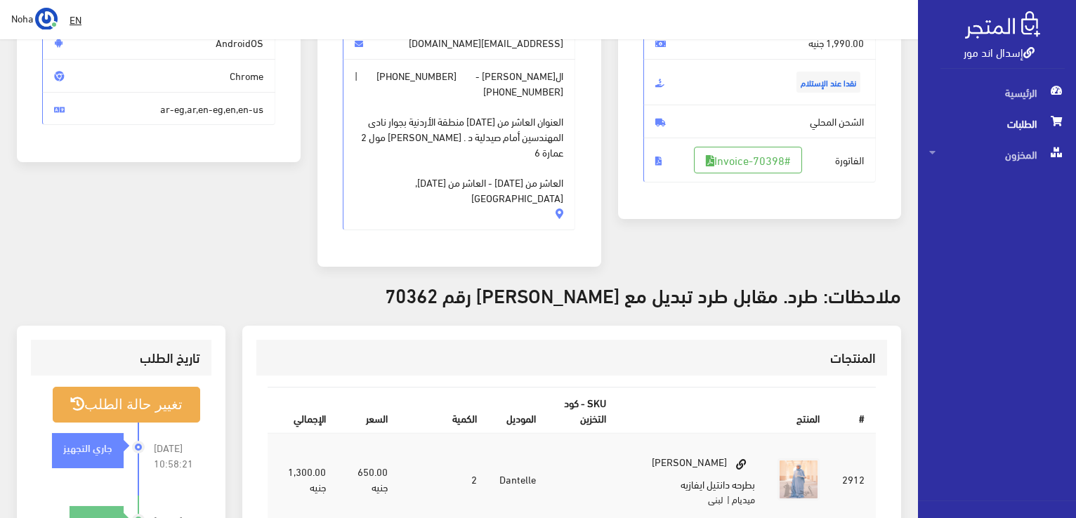
scroll to position [211, 0]
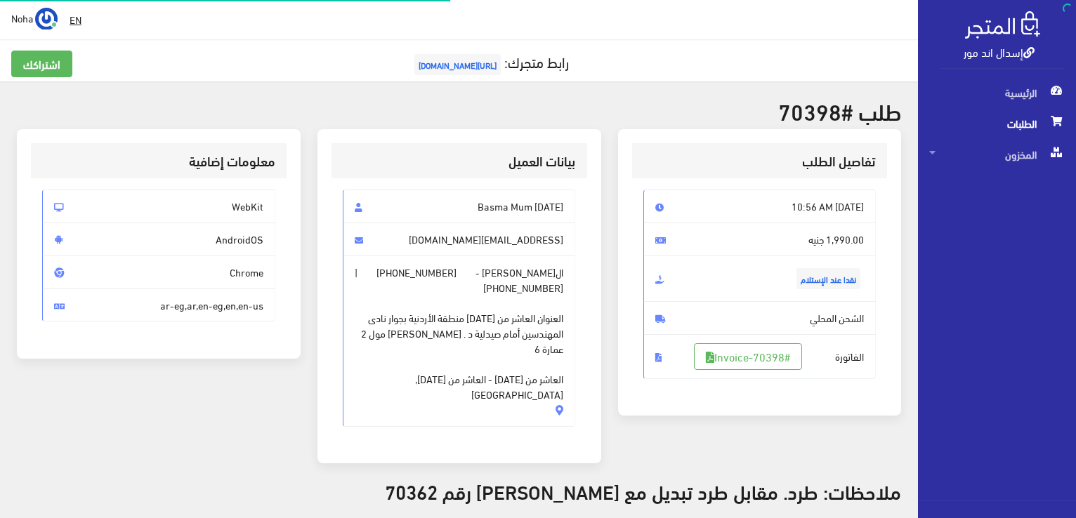
scroll to position [276, 0]
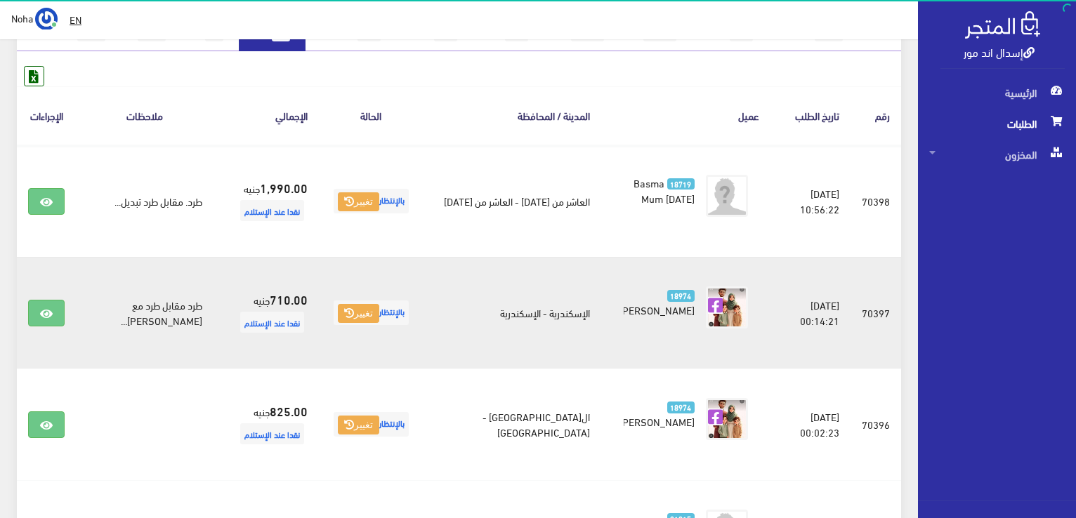
scroll to position [176, 0]
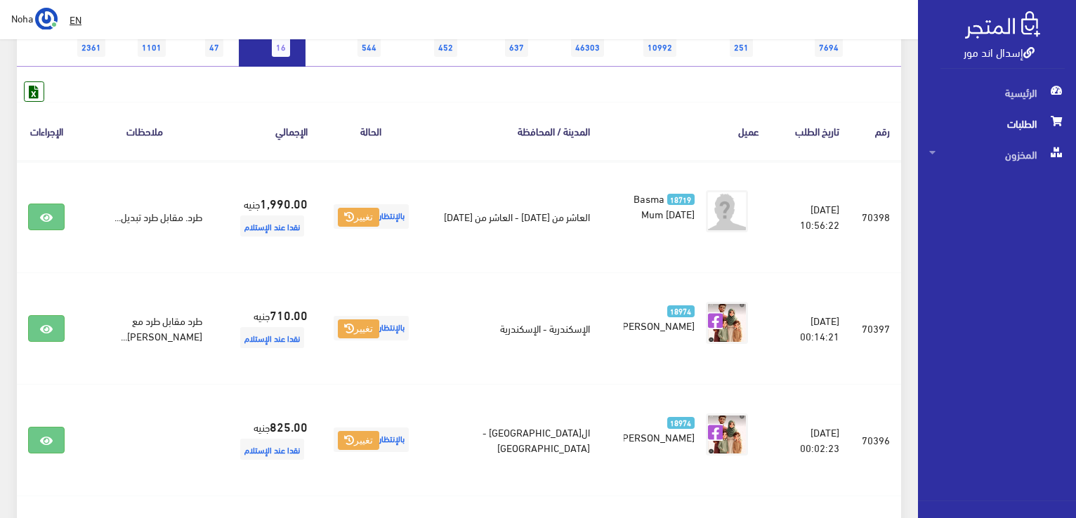
click at [245, 60] on link "بالإنتظار 16" at bounding box center [272, 38] width 67 height 58
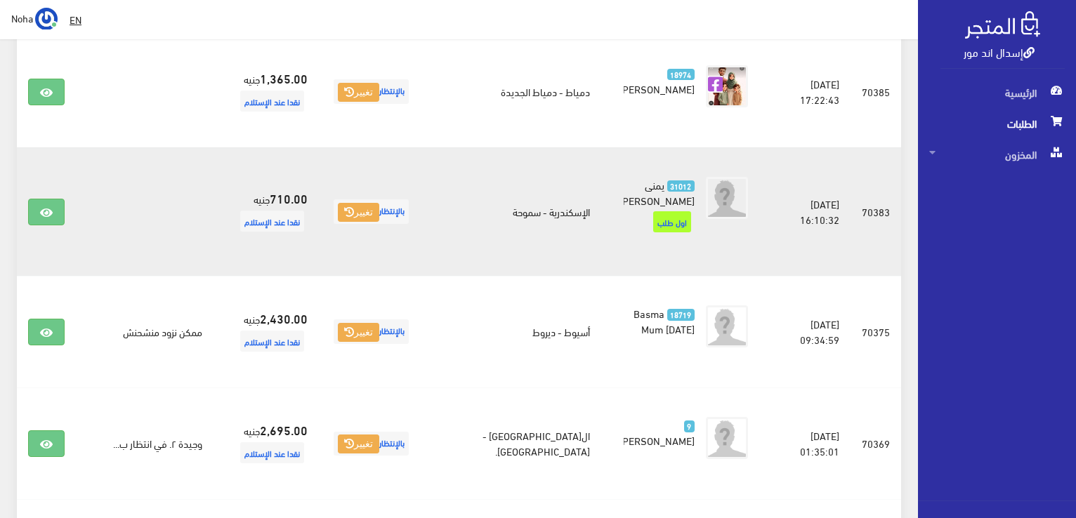
scroll to position [1329, 0]
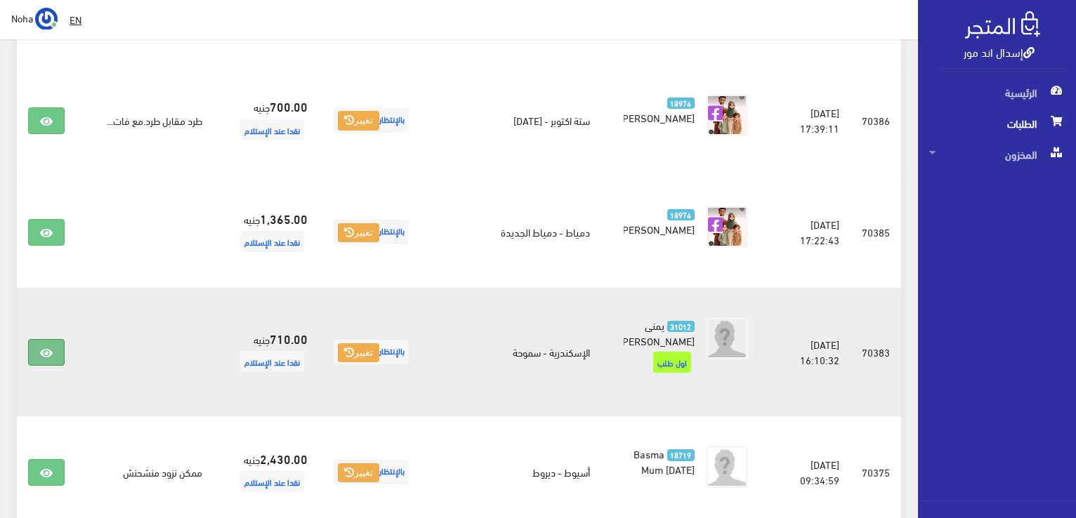
click at [52, 348] on icon at bounding box center [46, 353] width 13 height 11
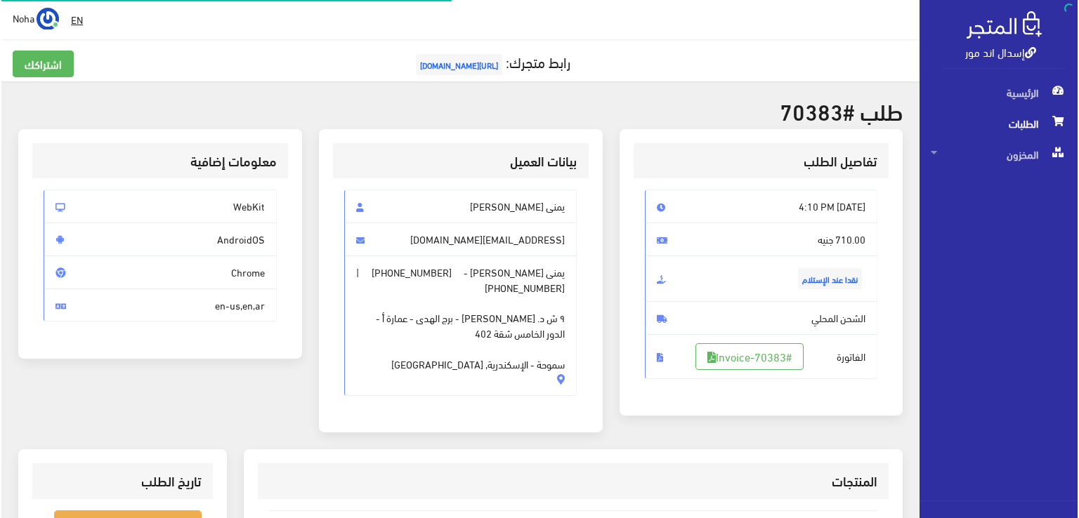
scroll to position [281, 0]
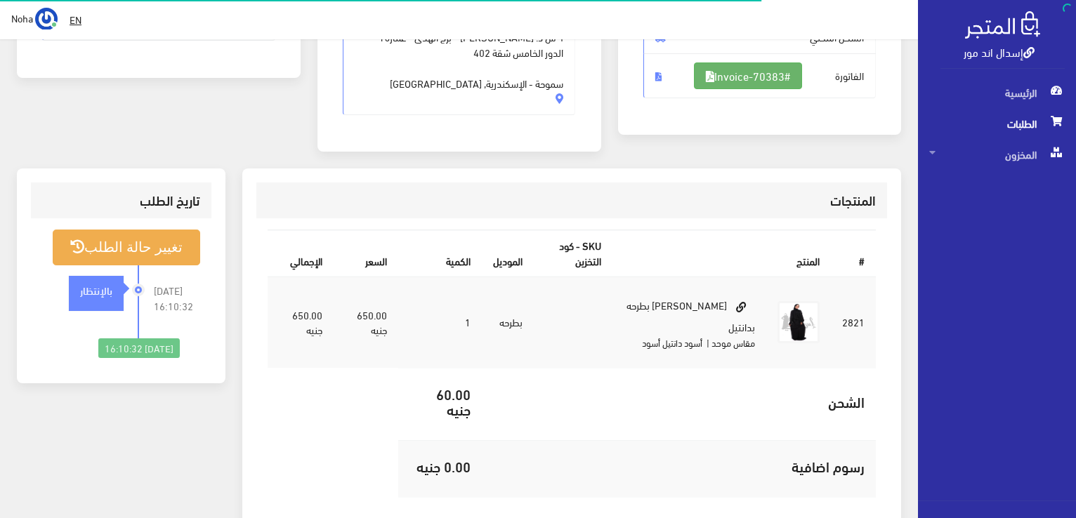
click at [712, 76] on link "#Invoice-70383" at bounding box center [748, 76] width 108 height 27
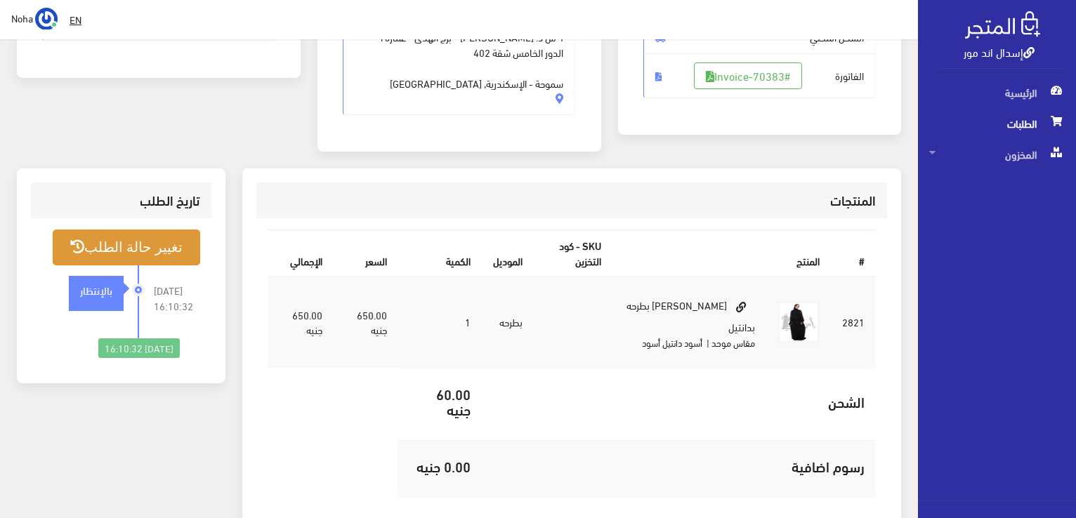
click at [152, 231] on button "تغيير حالة الطلب" at bounding box center [126, 248] width 147 height 36
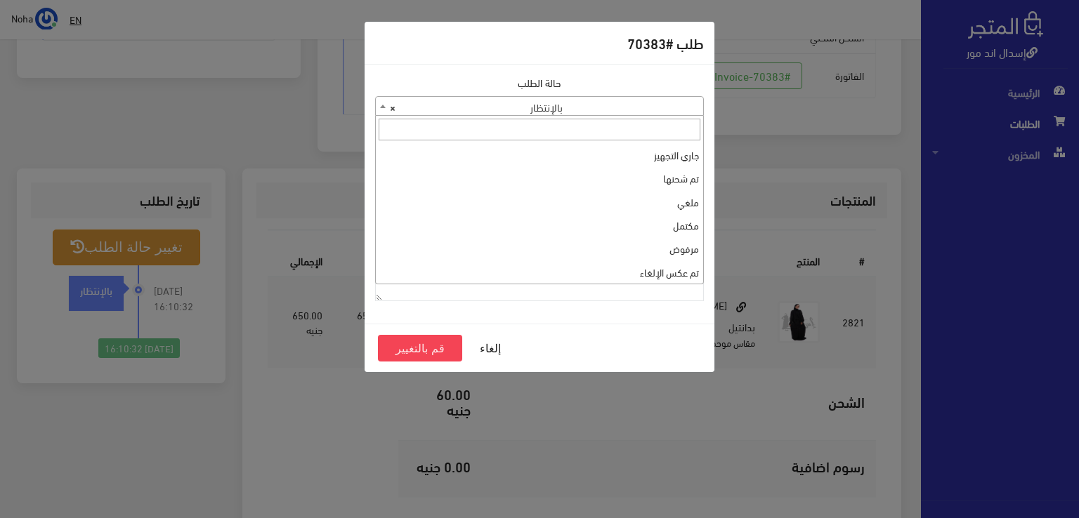
click at [541, 113] on span "× بالإنتظار" at bounding box center [539, 107] width 327 height 20
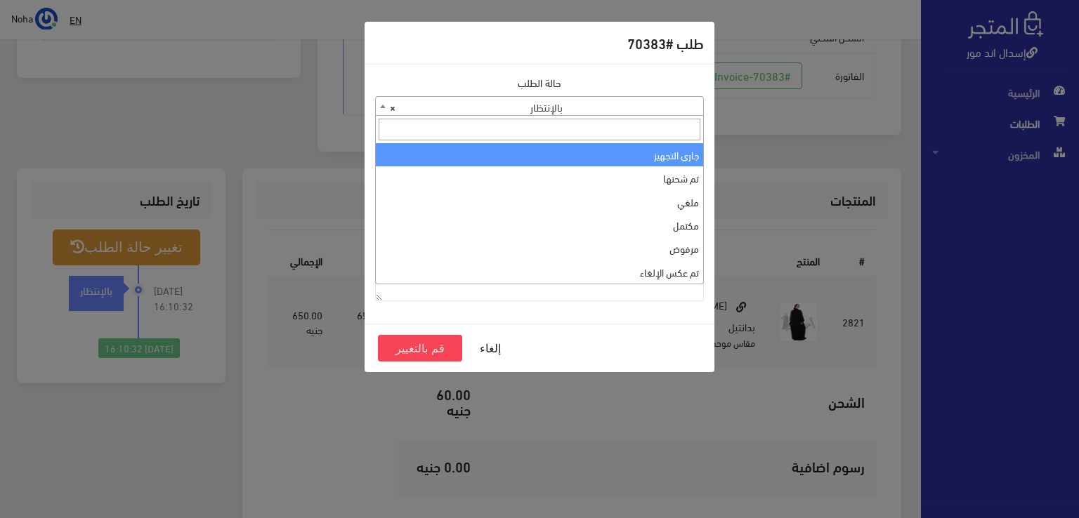
select select "1"
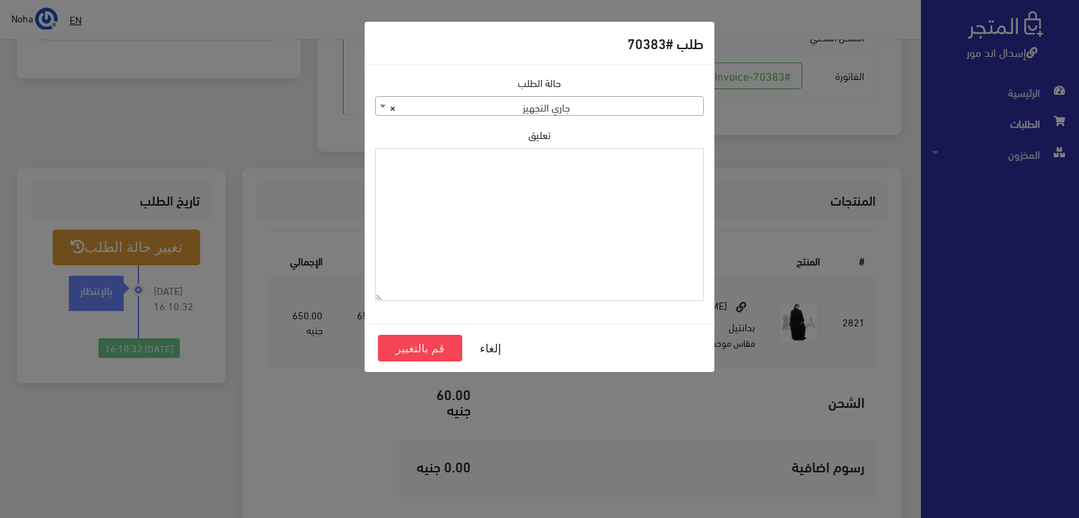
drag, startPoint x: 588, startPoint y: 166, endPoint x: 504, endPoint y: 159, distance: 84.6
click at [504, 159] on textarea "تعليق" at bounding box center [539, 225] width 329 height 154
click at [669, 173] on textarea "1118134" at bounding box center [539, 225] width 329 height 154
type textarea "1118134"
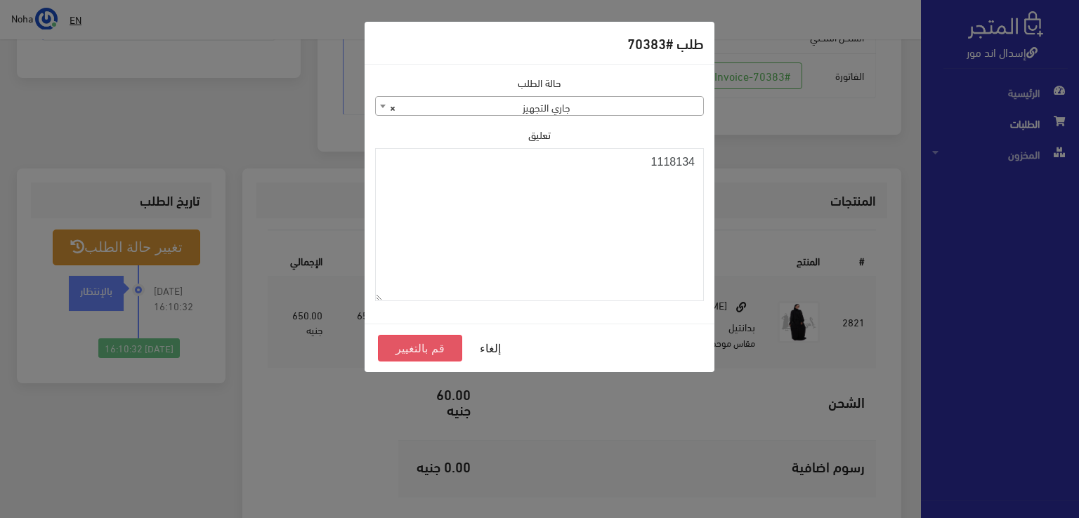
click at [431, 350] on button "قم بالتغيير" at bounding box center [420, 348] width 84 height 27
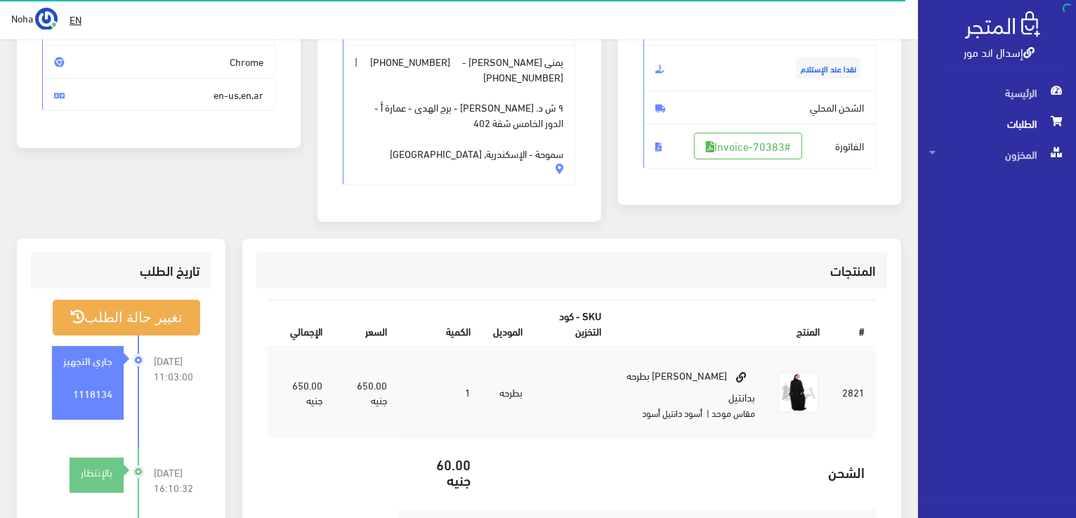
scroll to position [211, 0]
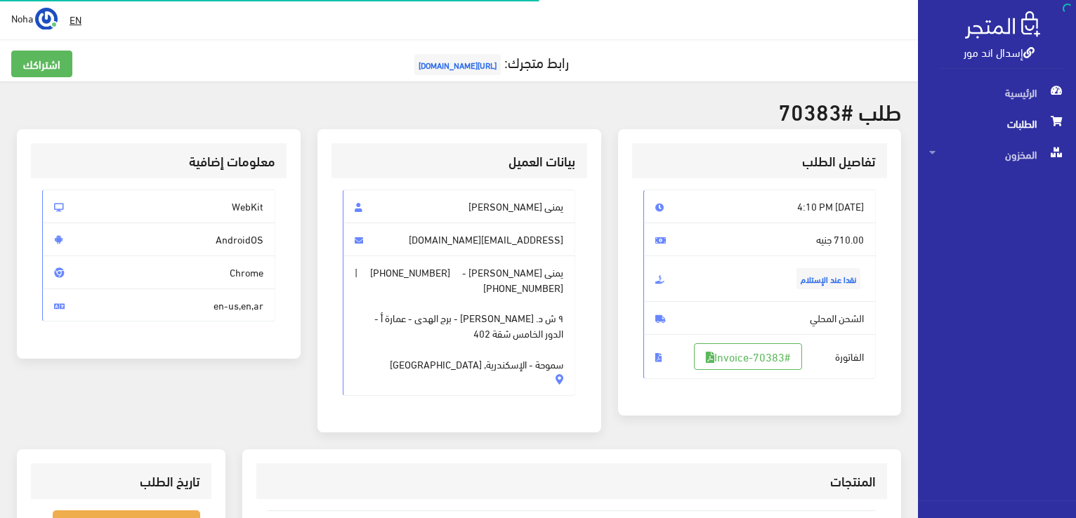
scroll to position [276, 0]
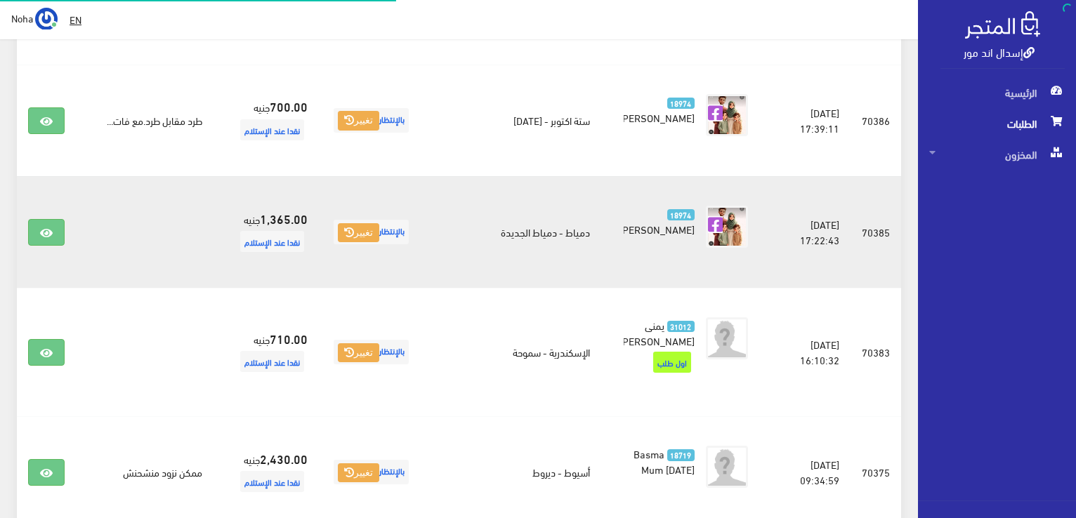
scroll to position [1329, 0]
click at [46, 228] on icon at bounding box center [46, 233] width 13 height 11
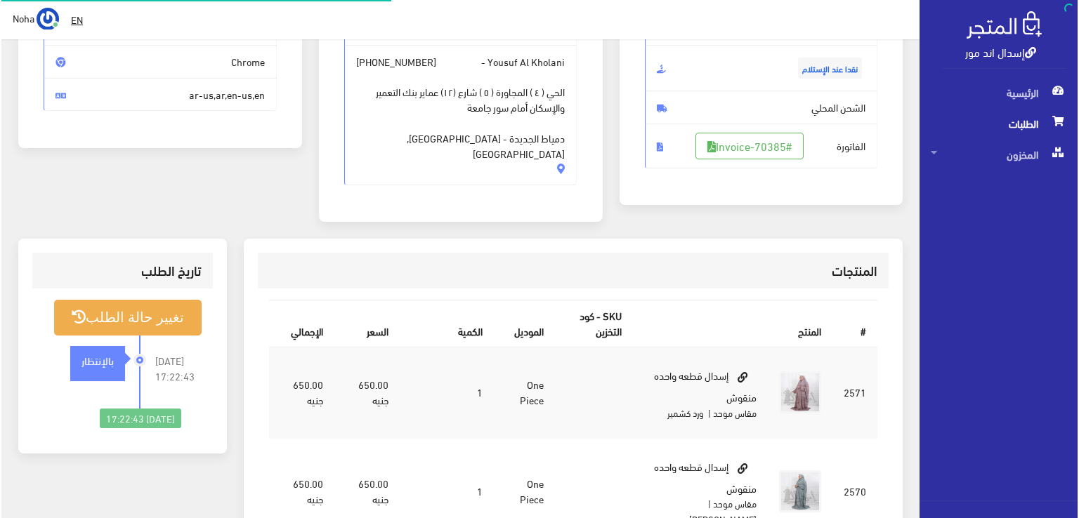
scroll to position [211, 0]
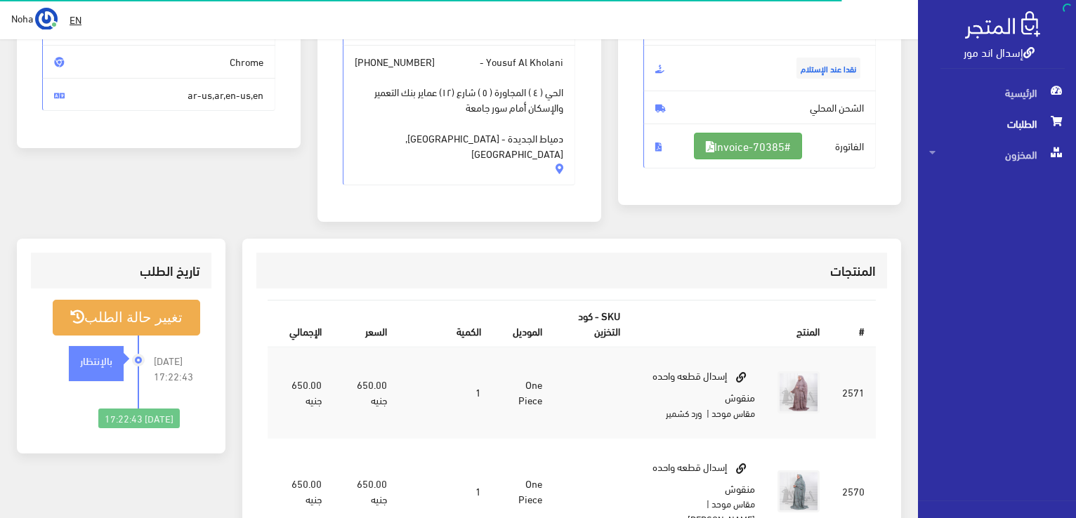
click at [742, 146] on link "#Invoice-70385" at bounding box center [748, 146] width 108 height 27
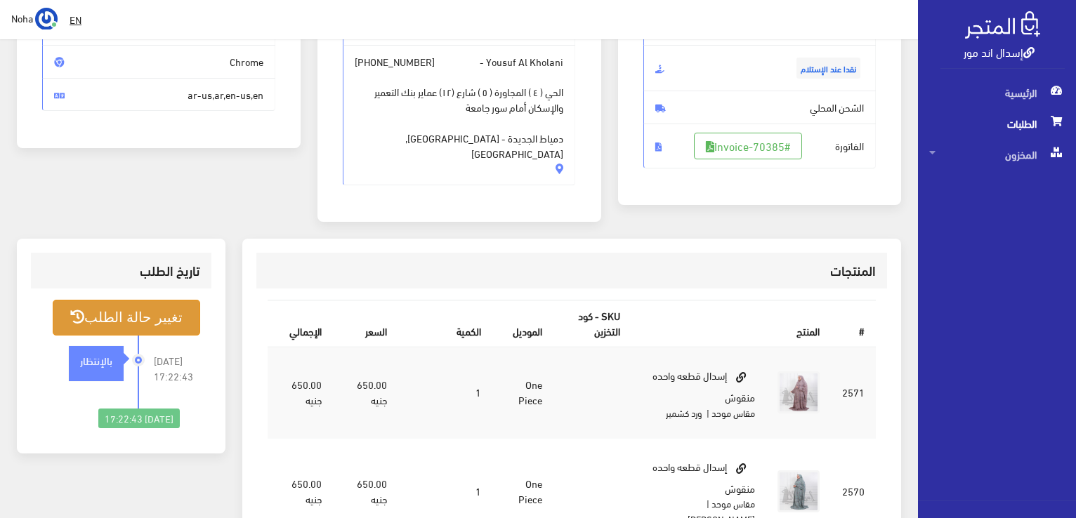
click at [171, 300] on button "تغيير حالة الطلب" at bounding box center [126, 318] width 147 height 36
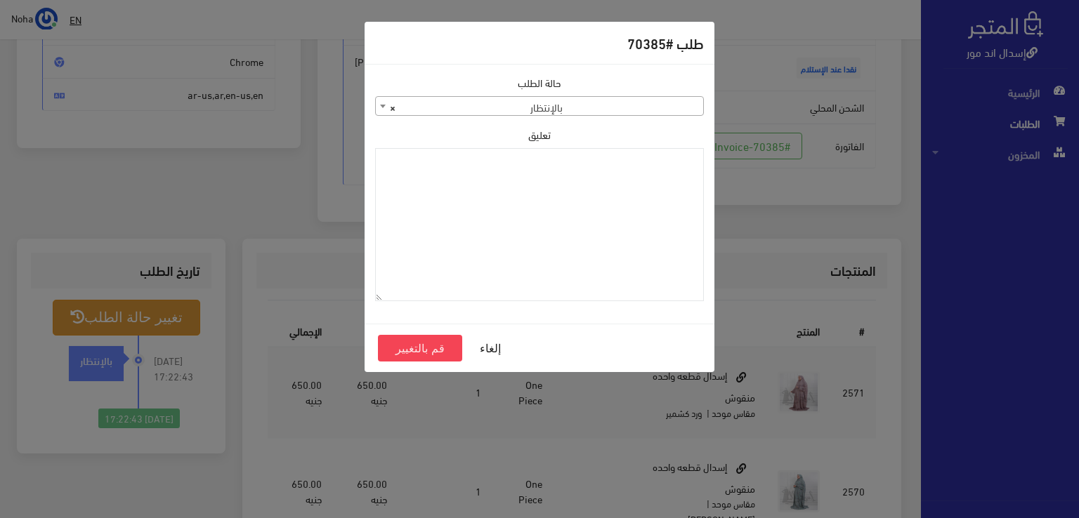
click at [514, 116] on body "إسدال اند مور الرئيسية الطلبات EN" at bounding box center [539, 317] width 1079 height 1056
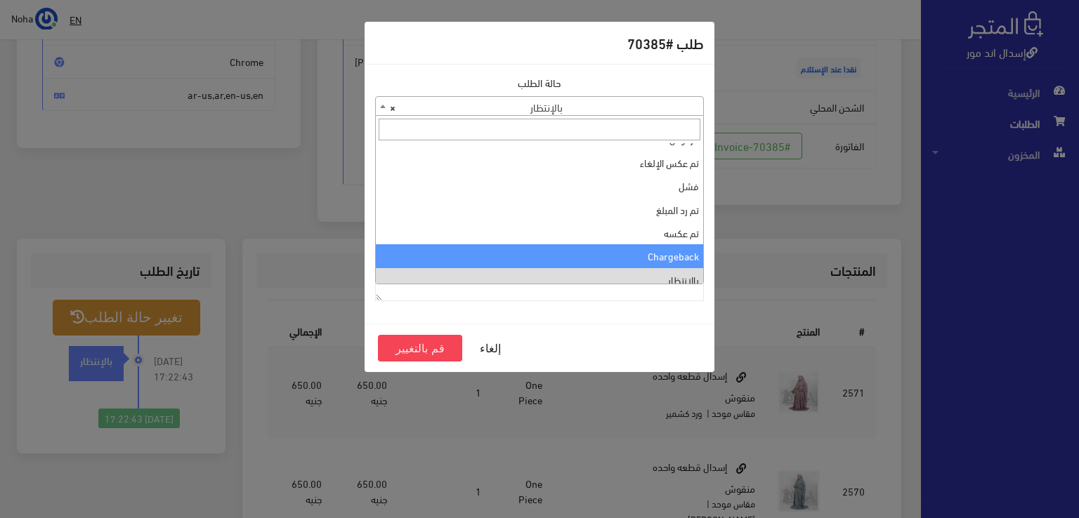
scroll to position [0, 0]
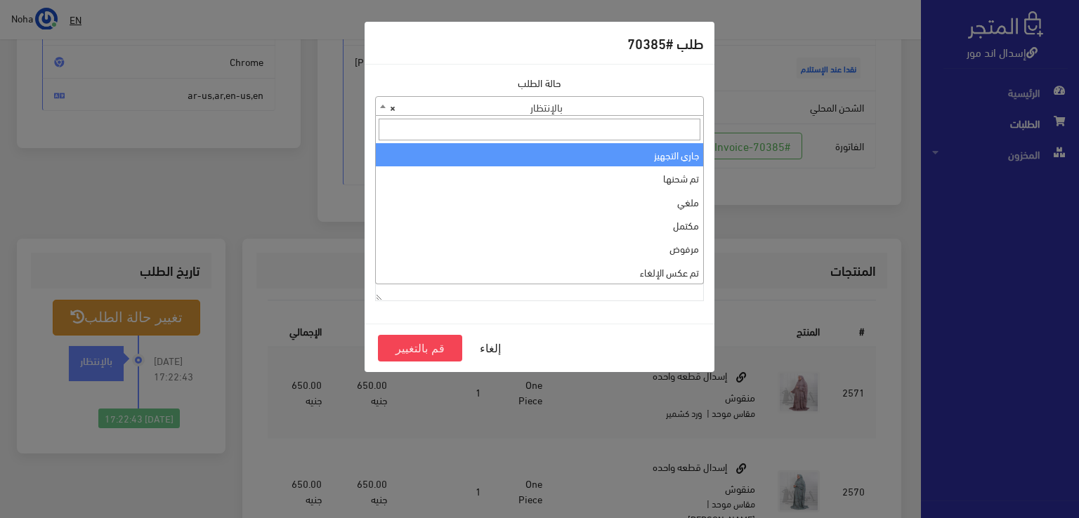
select select "1"
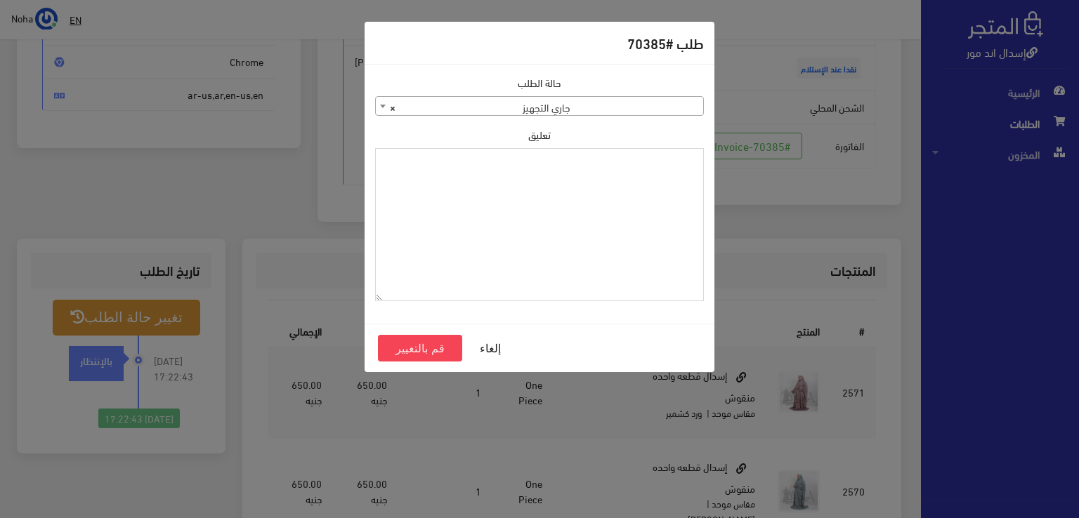
paste textarea "1118134"
type textarea "1118134"
click at [424, 346] on button "قم بالتغيير" at bounding box center [420, 348] width 84 height 27
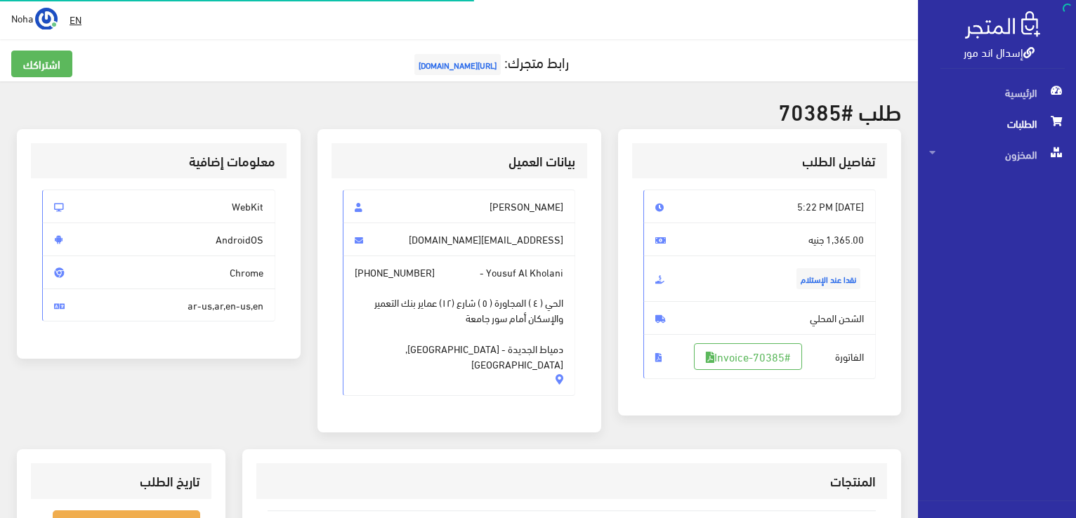
scroll to position [202, 0]
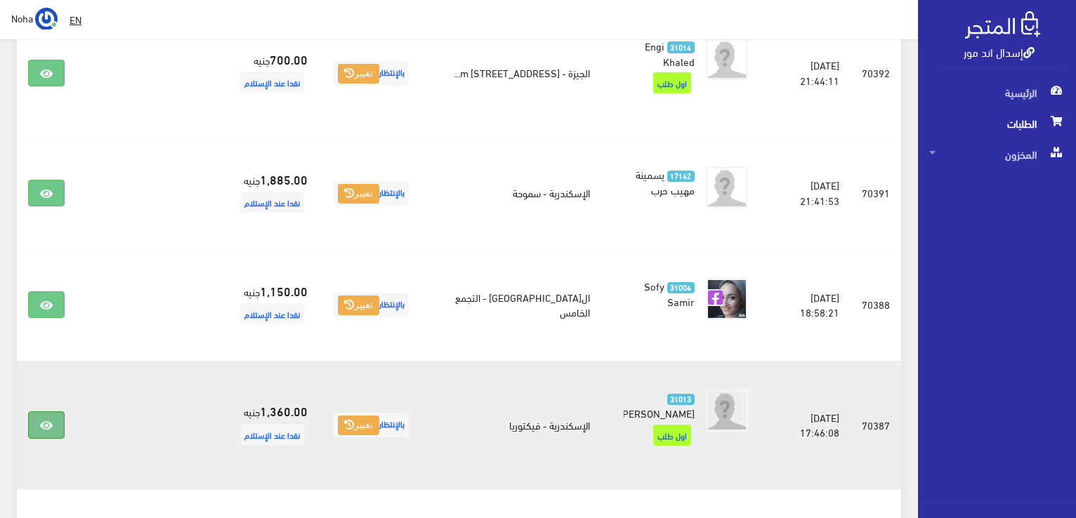
scroll to position [837, 0]
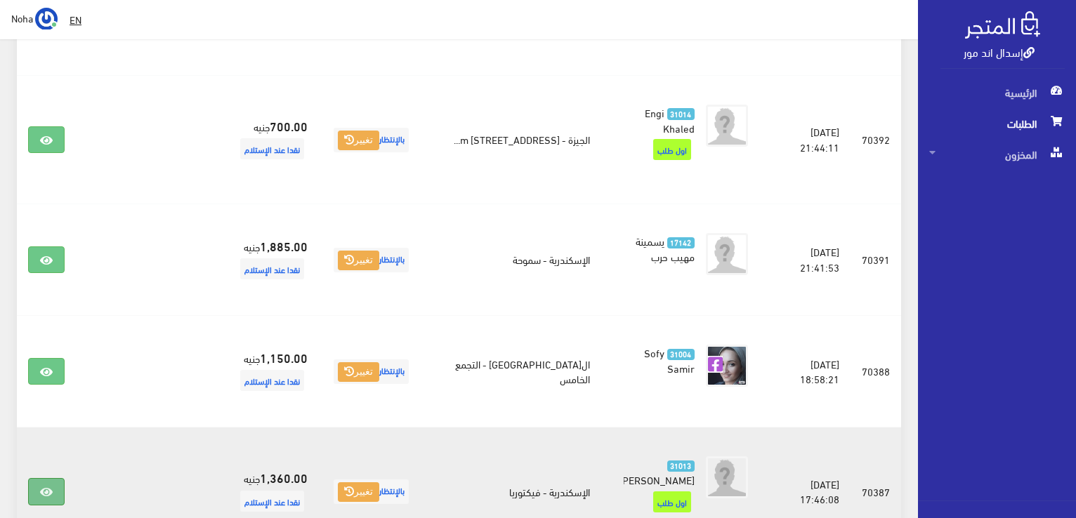
click at [51, 487] on icon at bounding box center [46, 492] width 13 height 11
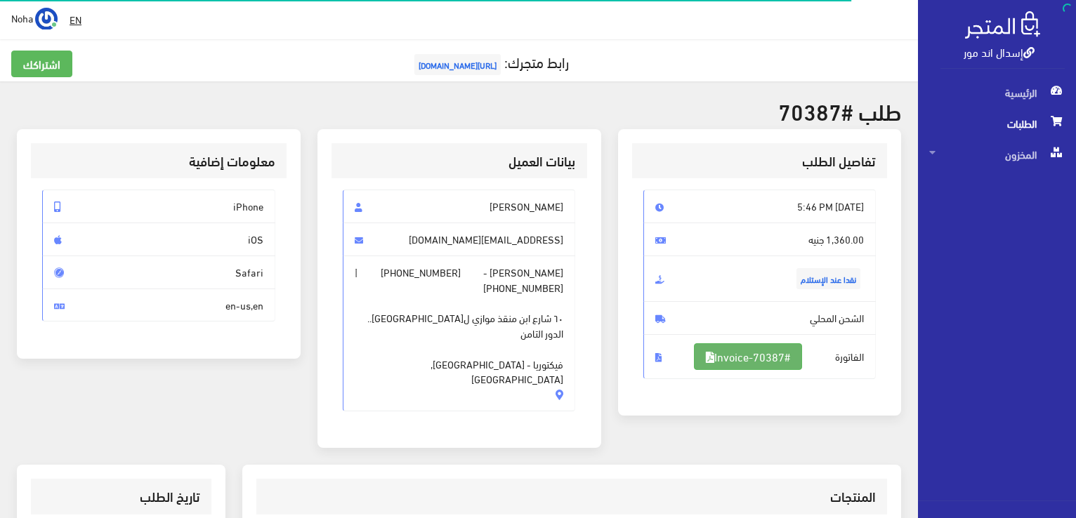
click at [723, 350] on link "#Invoice-70387" at bounding box center [748, 356] width 108 height 27
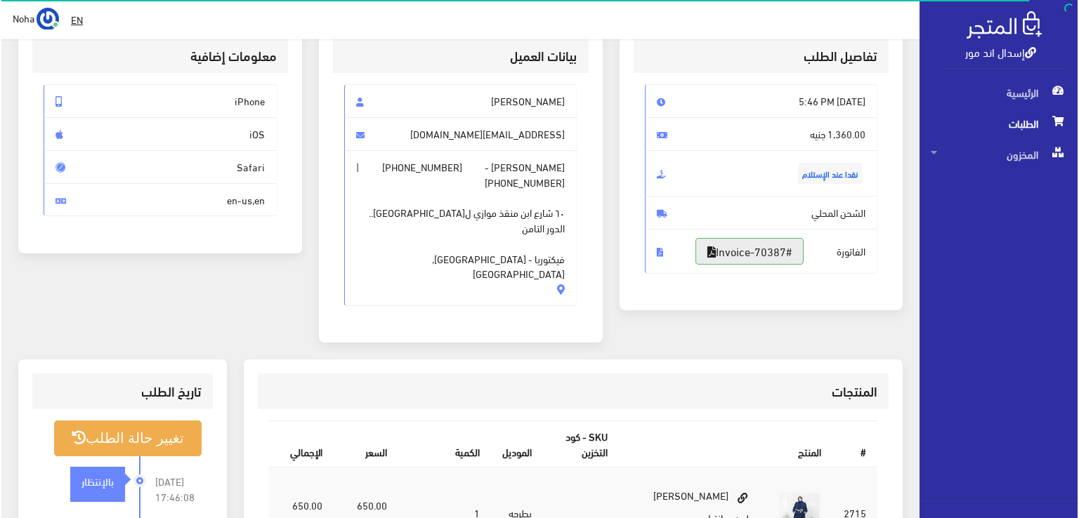
scroll to position [211, 0]
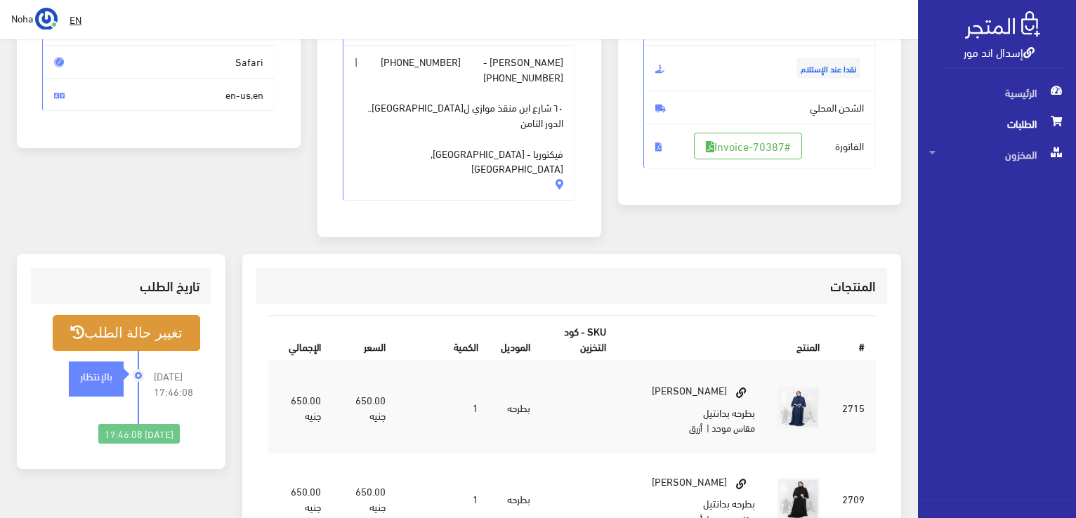
click at [164, 315] on button "تغيير حالة الطلب" at bounding box center [126, 333] width 147 height 36
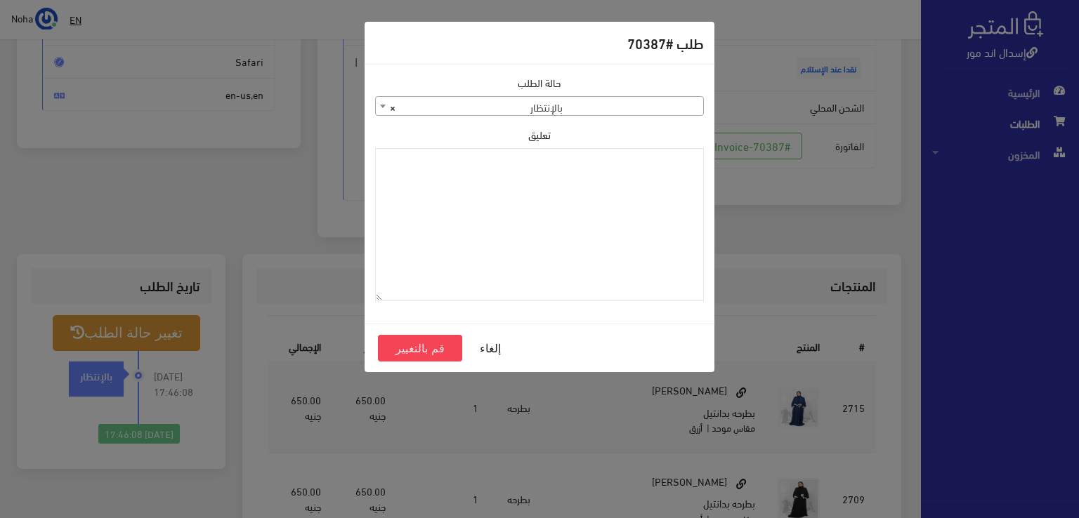
drag, startPoint x: 629, startPoint y: 107, endPoint x: 617, endPoint y: 110, distance: 13.1
click at [629, 107] on span "× بالإنتظار" at bounding box center [539, 107] width 327 height 20
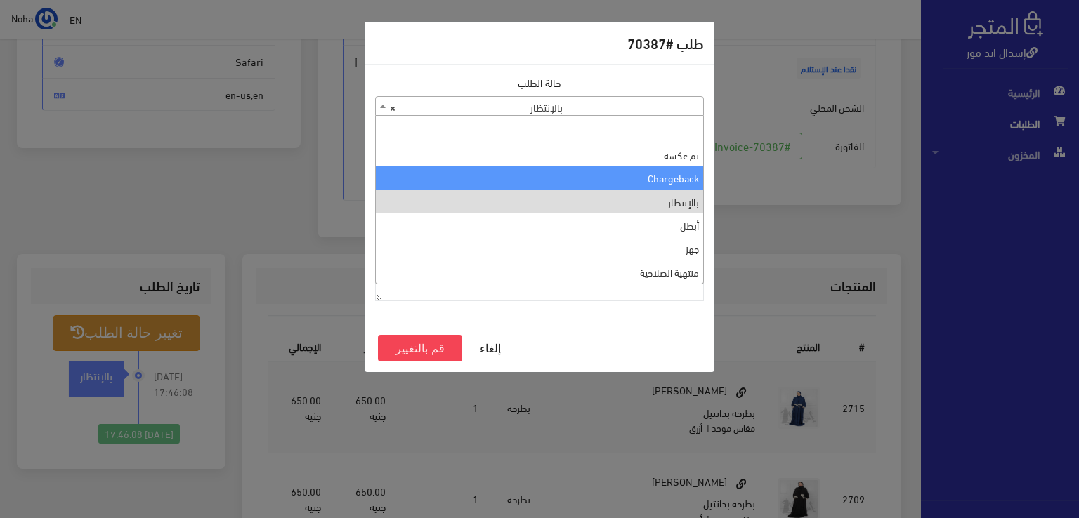
scroll to position [0, 0]
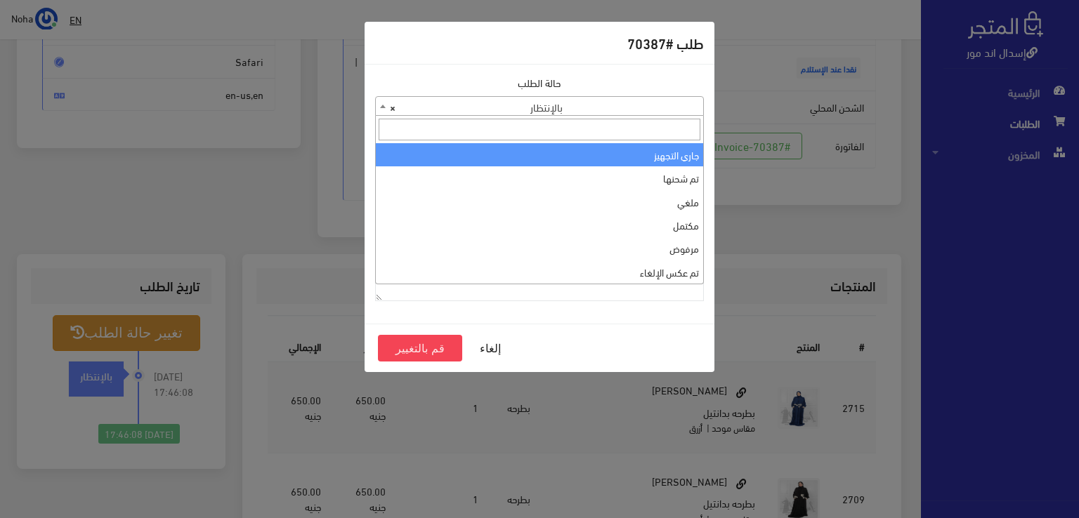
select select "1"
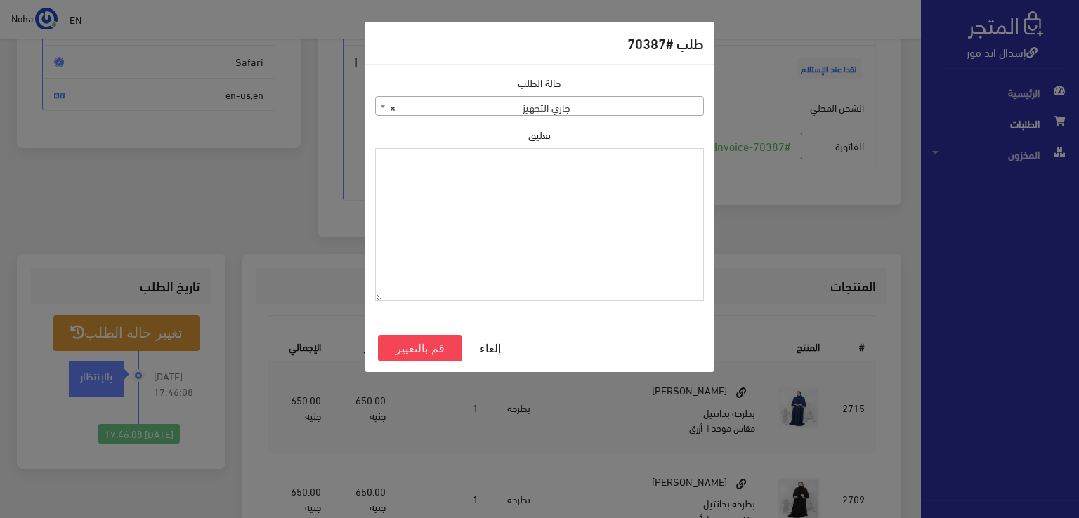
paste textarea "1118134"
type textarea "1118134"
click at [430, 345] on button "قم بالتغيير" at bounding box center [420, 348] width 84 height 27
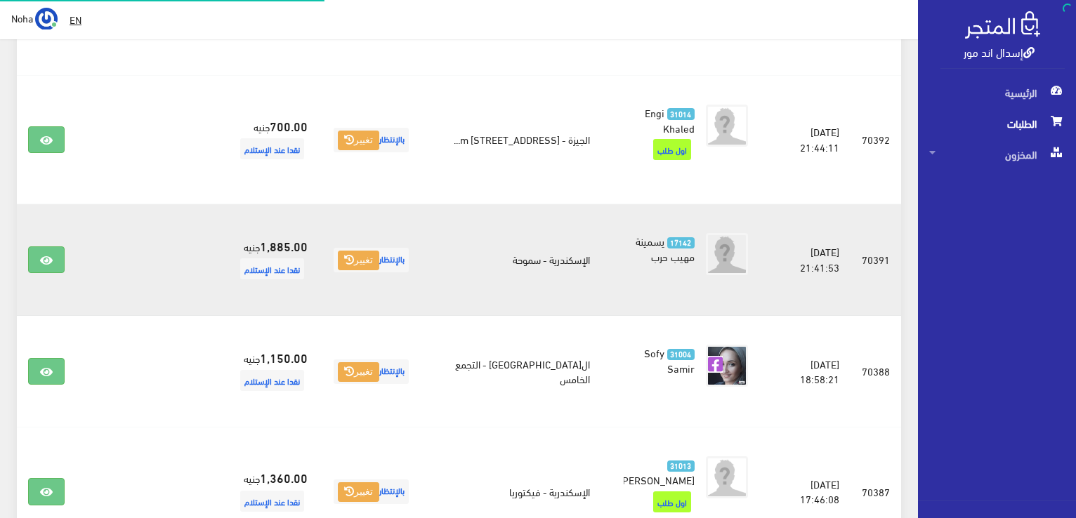
scroll to position [837, 0]
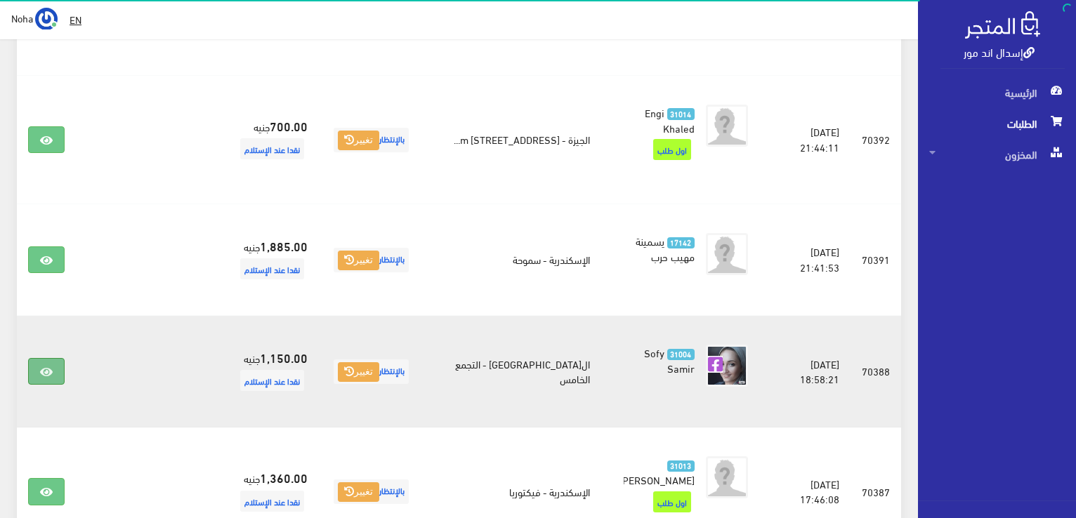
click at [44, 367] on icon at bounding box center [46, 372] width 13 height 11
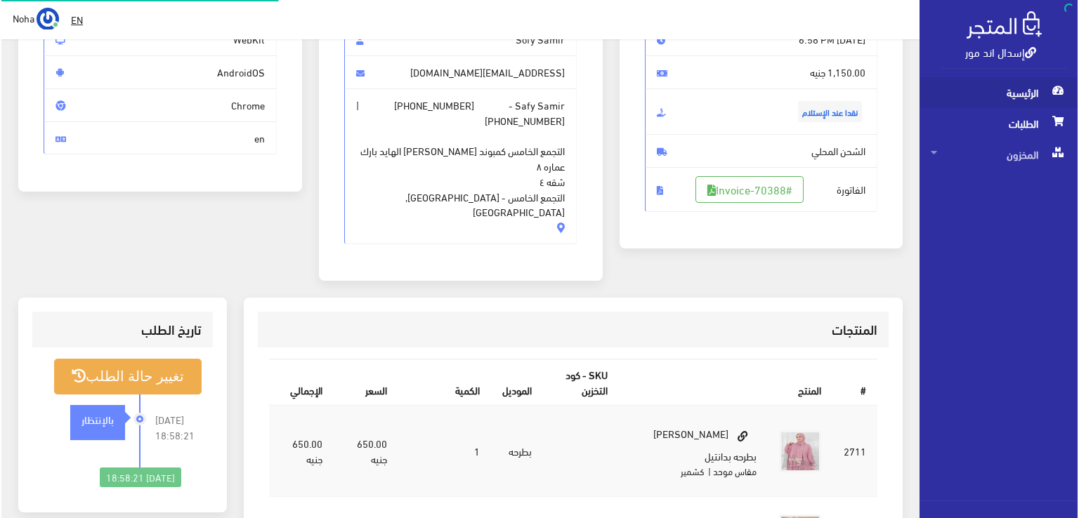
scroll to position [211, 0]
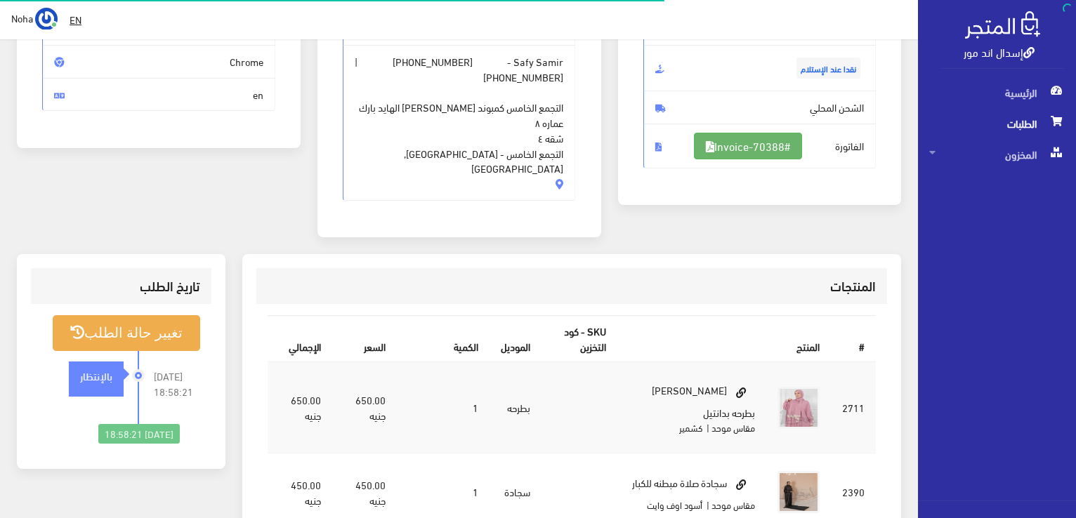
click at [768, 148] on link "#Invoice-70388" at bounding box center [748, 146] width 108 height 27
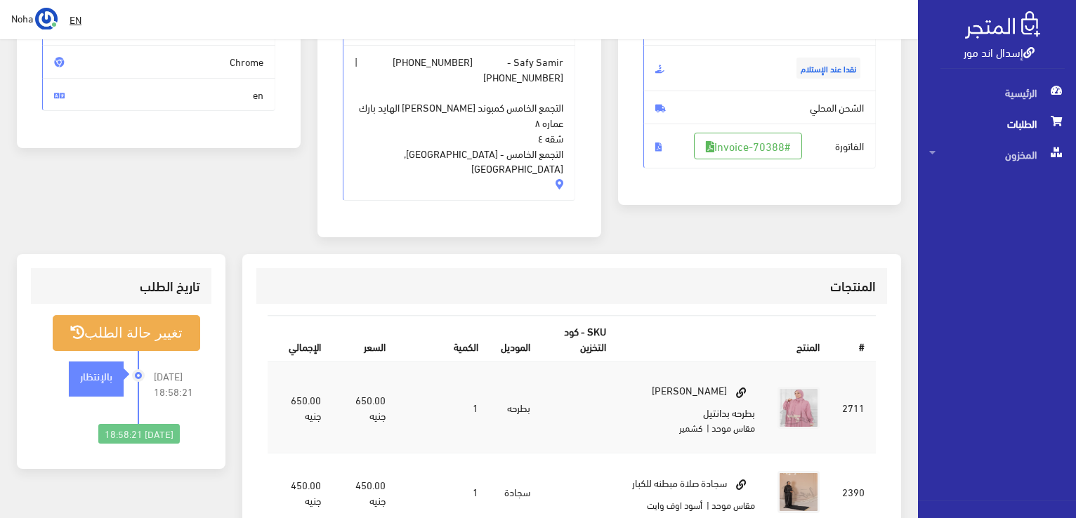
click at [143, 351] on li "2025-09-02 18:58:21 بالإنتظار" at bounding box center [121, 387] width 158 height 73
click at [150, 315] on button "تغيير حالة الطلب" at bounding box center [126, 333] width 147 height 36
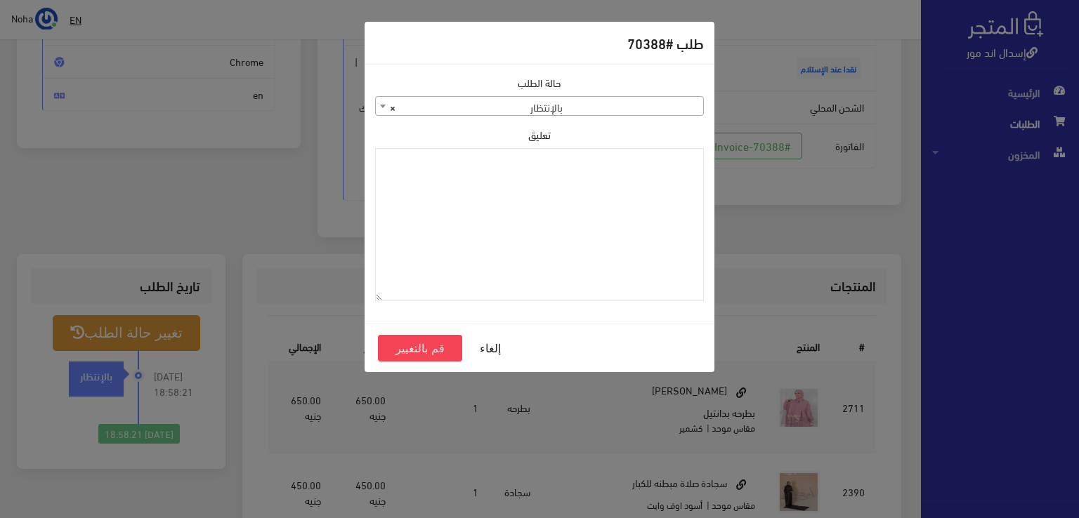
click at [565, 95] on div "حالة الطلب جاري التجهيز تم شحنها ملغي مكتمل مرفوض تم عكس الإلغاء فشل تم رد المب…" at bounding box center [539, 95] width 329 height 41
click at [570, 107] on span "× بالإنتظار" at bounding box center [539, 107] width 327 height 20
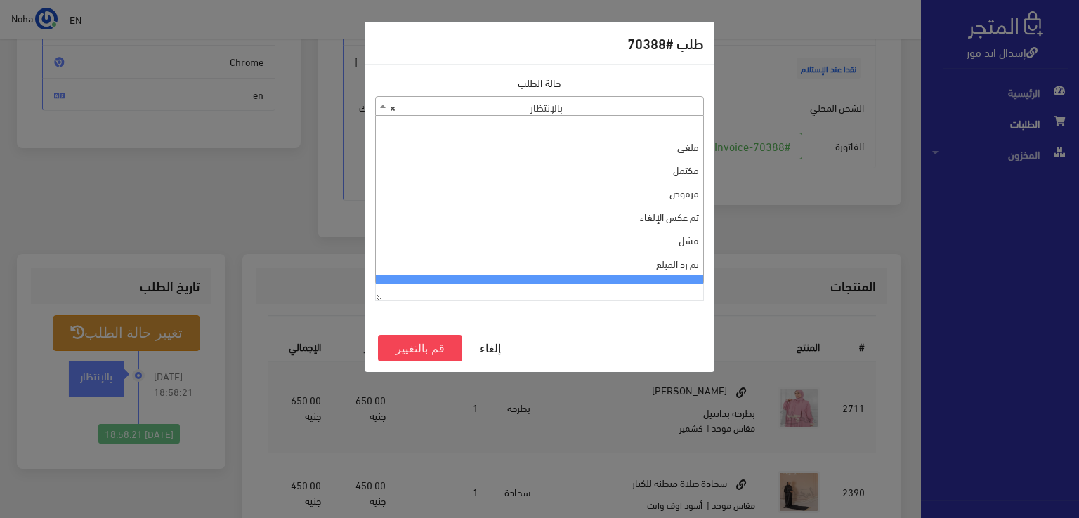
scroll to position [0, 0]
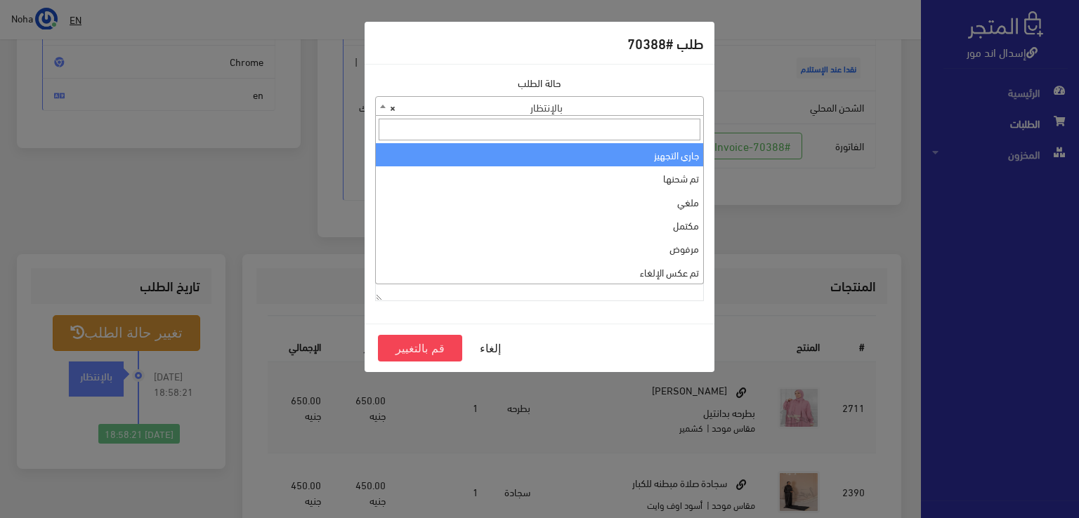
select select "1"
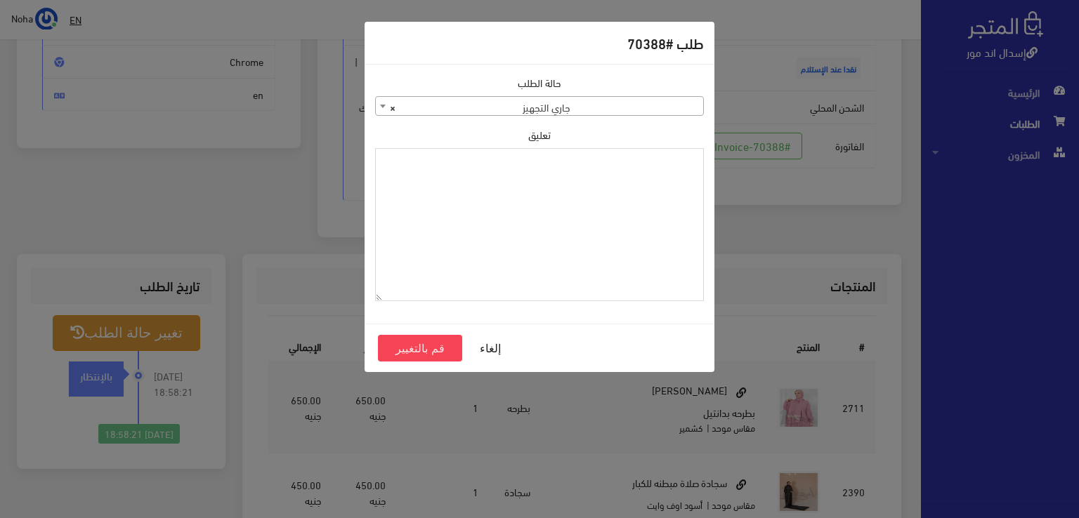
paste textarea "1118134"
type textarea "1118134"
click at [414, 354] on button "قم بالتغيير" at bounding box center [420, 348] width 84 height 27
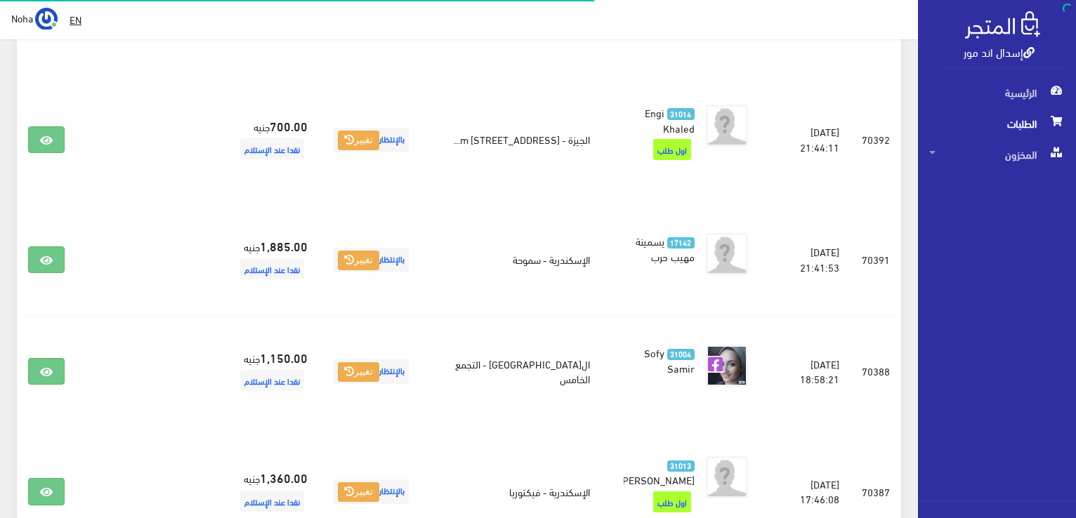
scroll to position [837, 0]
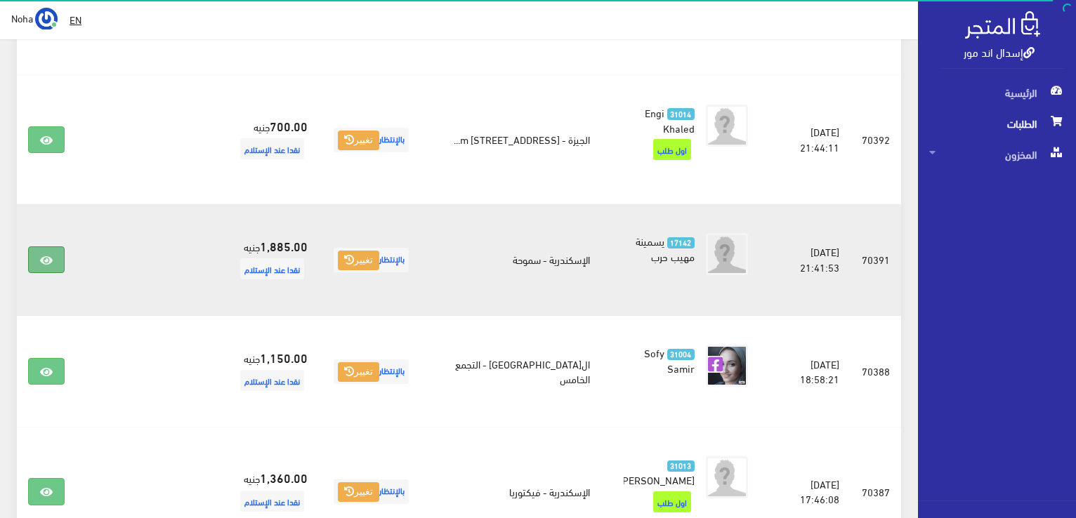
click at [44, 255] on icon at bounding box center [46, 260] width 13 height 11
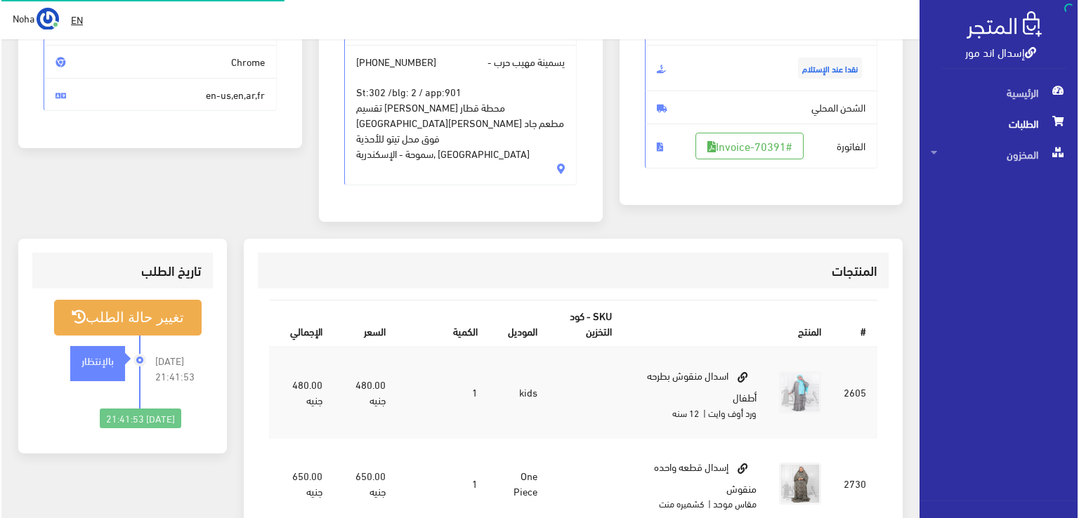
scroll to position [211, 0]
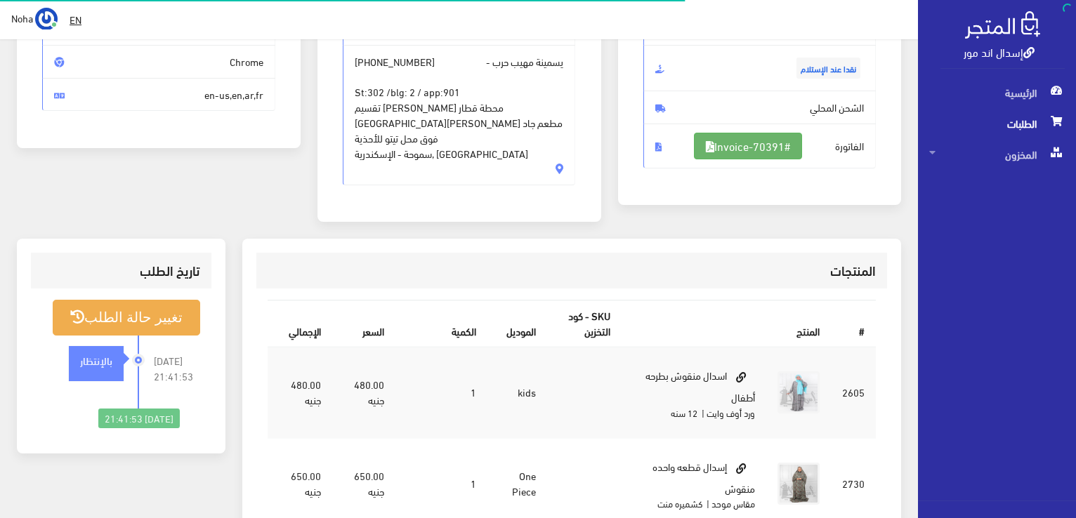
click at [759, 149] on link "#Invoice-70391" at bounding box center [748, 146] width 108 height 27
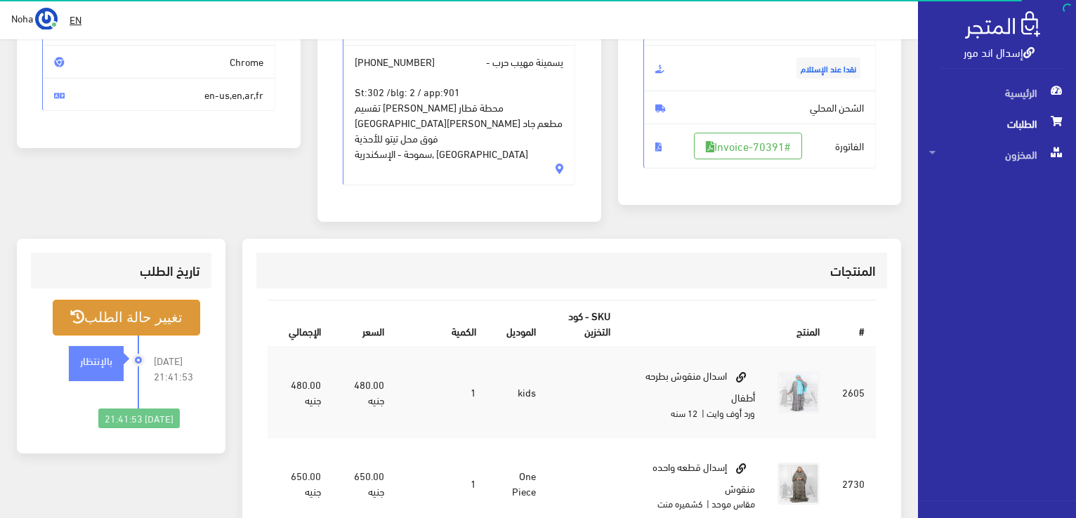
click at [156, 307] on button "تغيير حالة الطلب" at bounding box center [126, 318] width 147 height 36
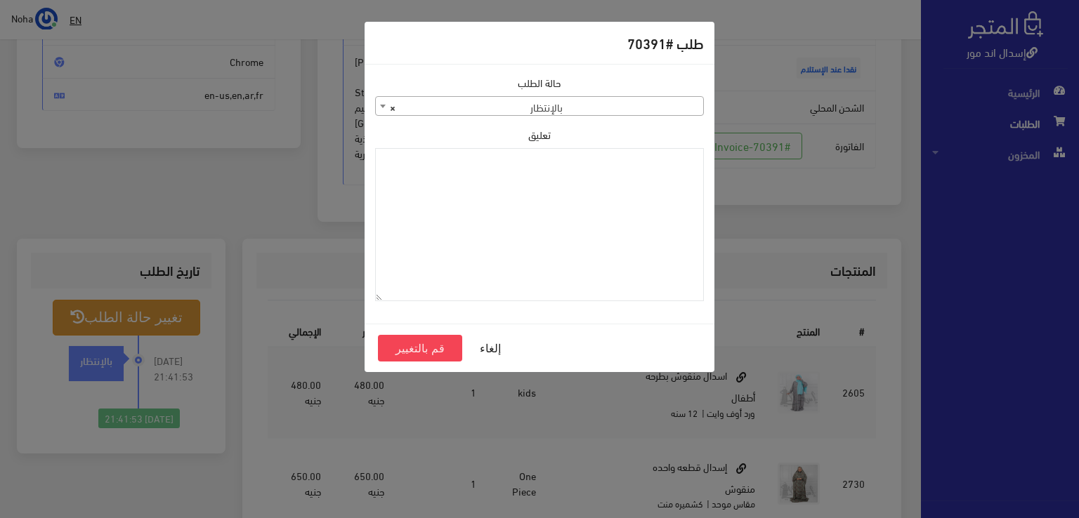
click at [593, 107] on span "× بالإنتظار" at bounding box center [539, 107] width 327 height 20
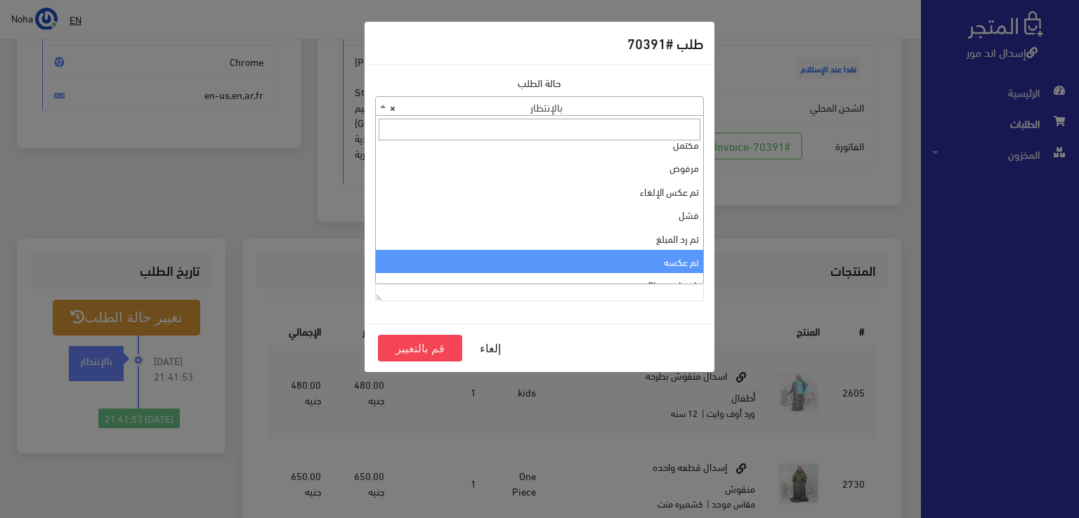
scroll to position [0, 0]
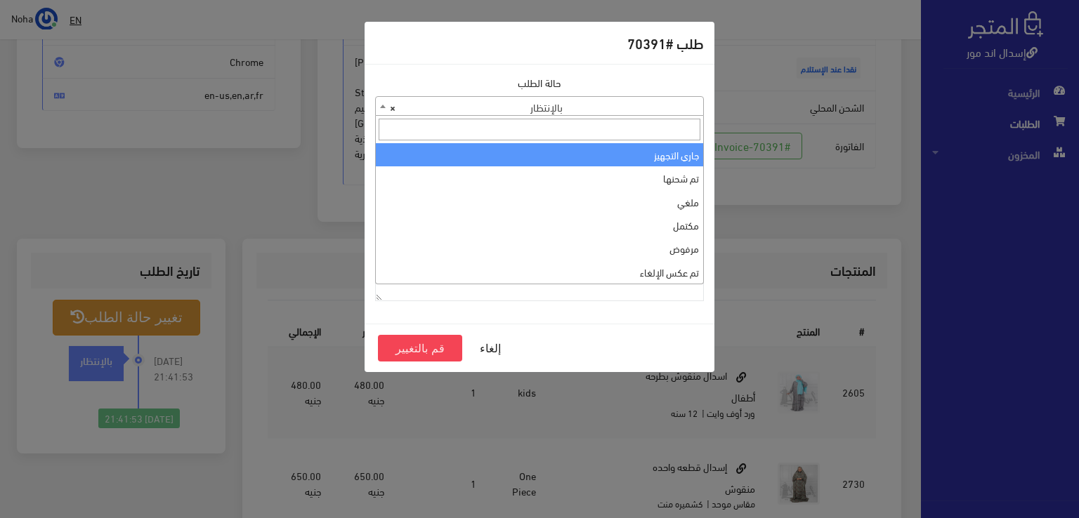
select select "1"
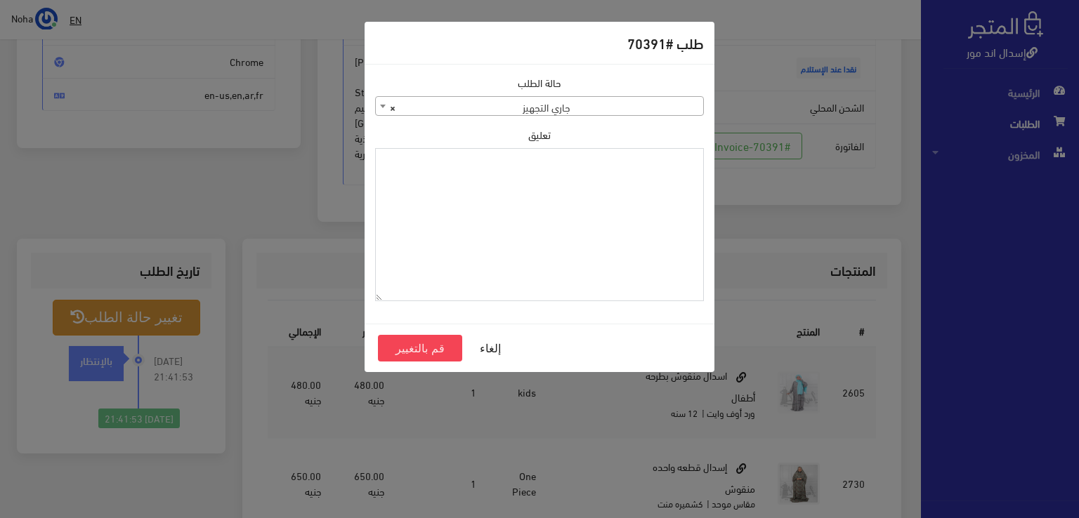
drag, startPoint x: 591, startPoint y: 188, endPoint x: 591, endPoint y: 196, distance: 8.4
paste textarea "1118134"
type textarea "1118134"
click at [432, 346] on button "قم بالتغيير" at bounding box center [420, 348] width 84 height 27
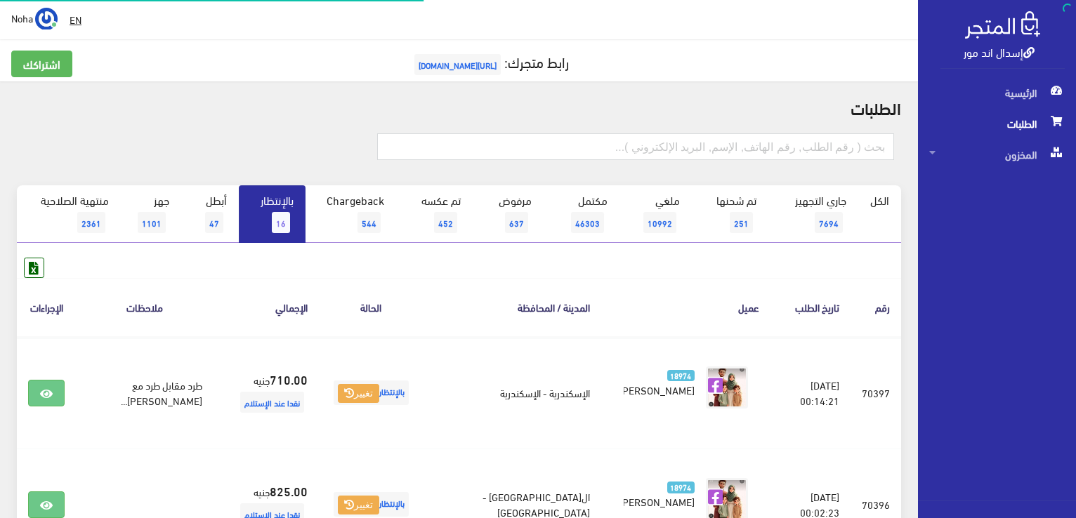
scroll to position [837, 0]
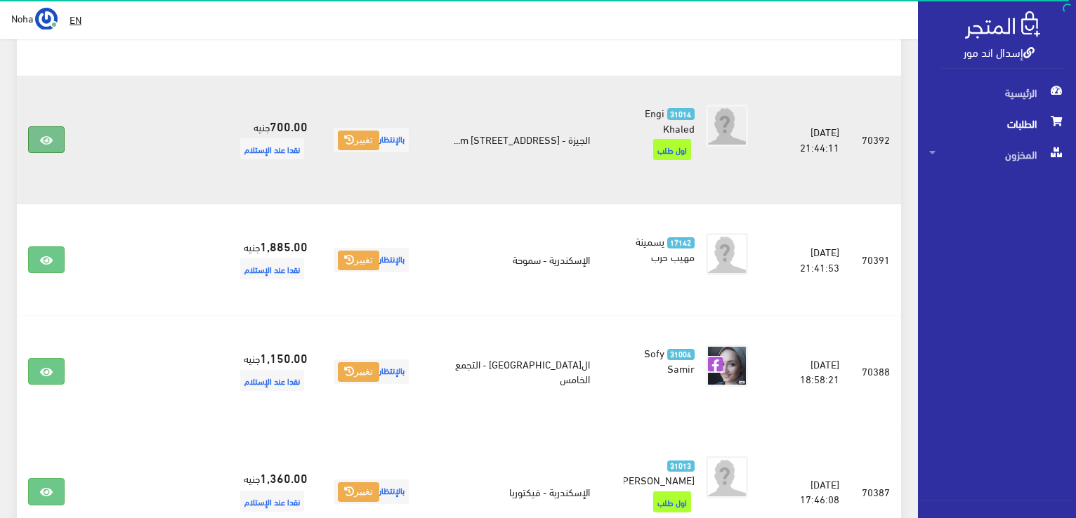
click at [45, 126] on link at bounding box center [46, 139] width 37 height 27
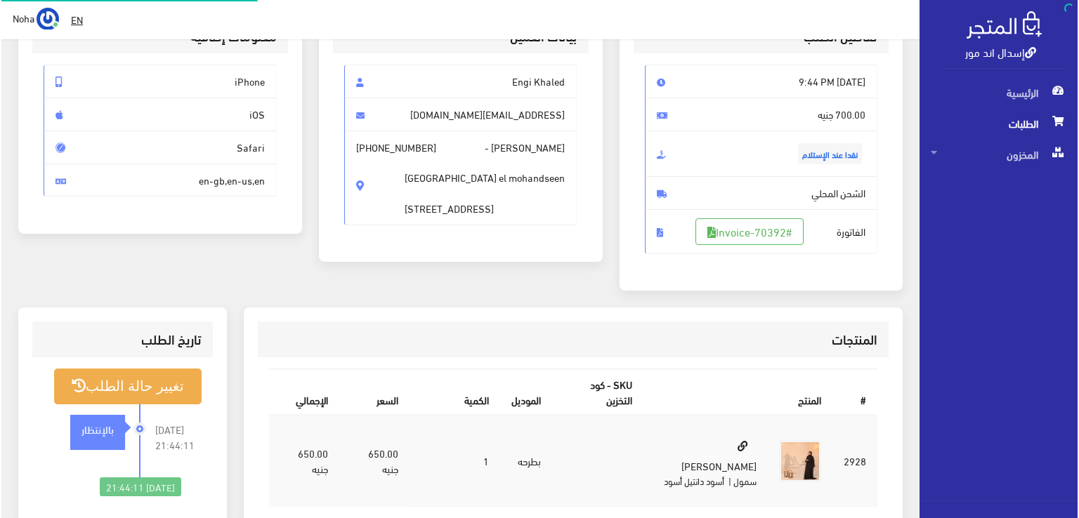
scroll to position [140, 0]
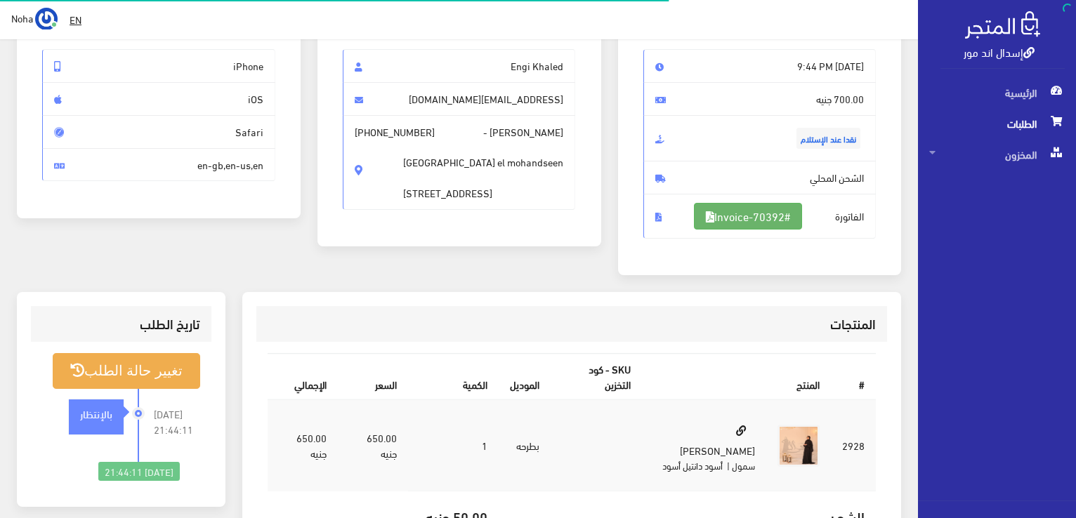
click at [736, 221] on link "#Invoice-70392" at bounding box center [748, 216] width 108 height 27
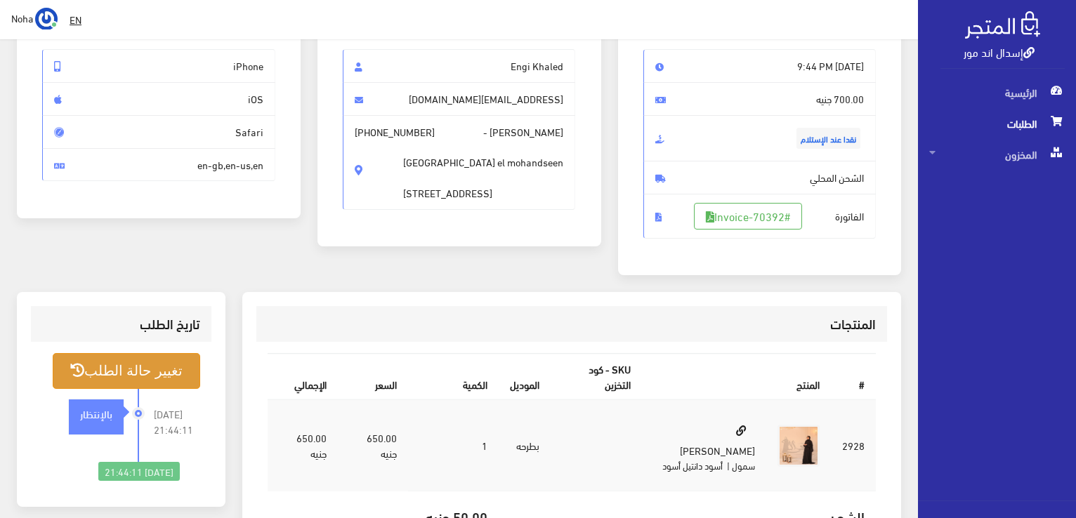
click at [138, 359] on button "تغيير حالة الطلب" at bounding box center [126, 371] width 147 height 36
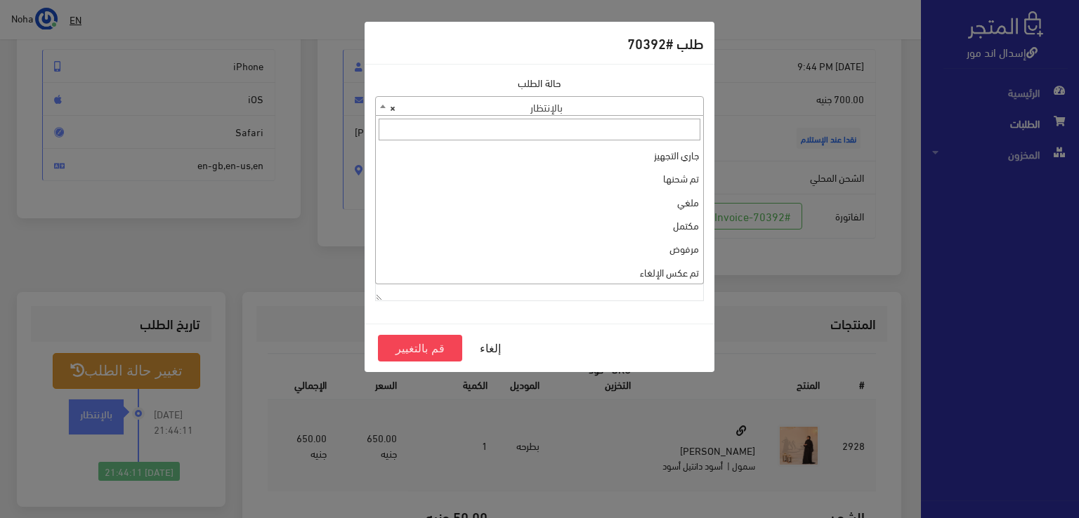
click at [593, 107] on span "× بالإنتظار" at bounding box center [539, 107] width 327 height 20
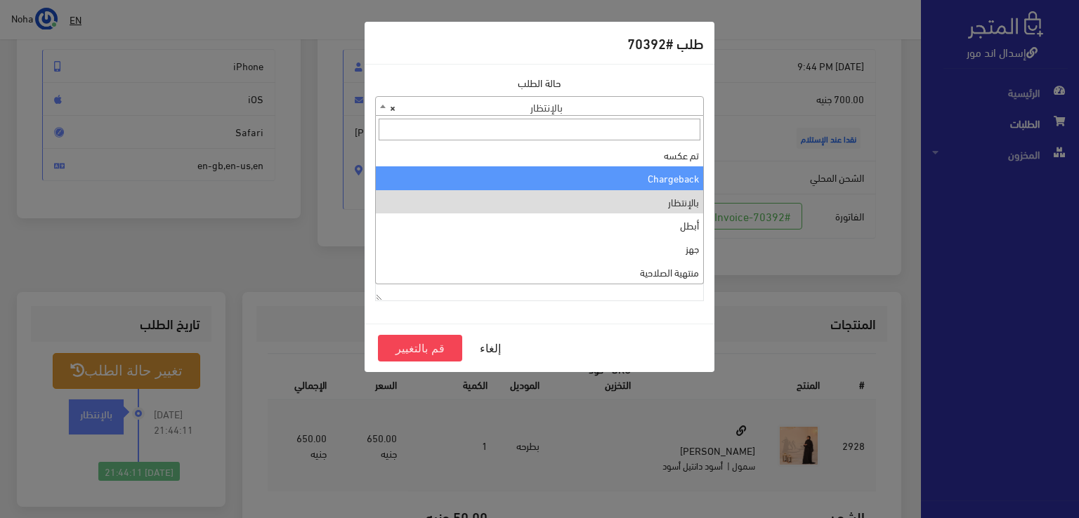
scroll to position [0, 0]
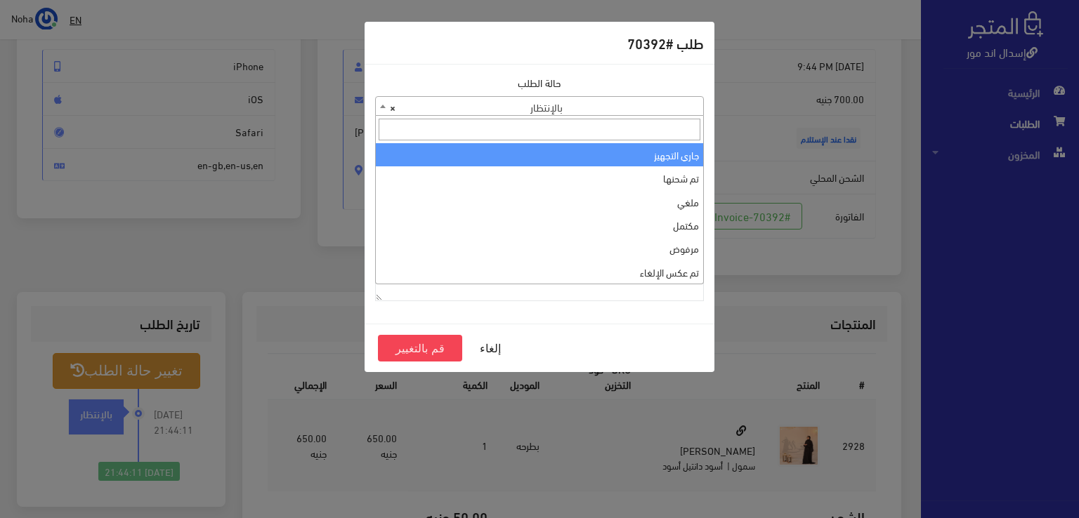
select select "1"
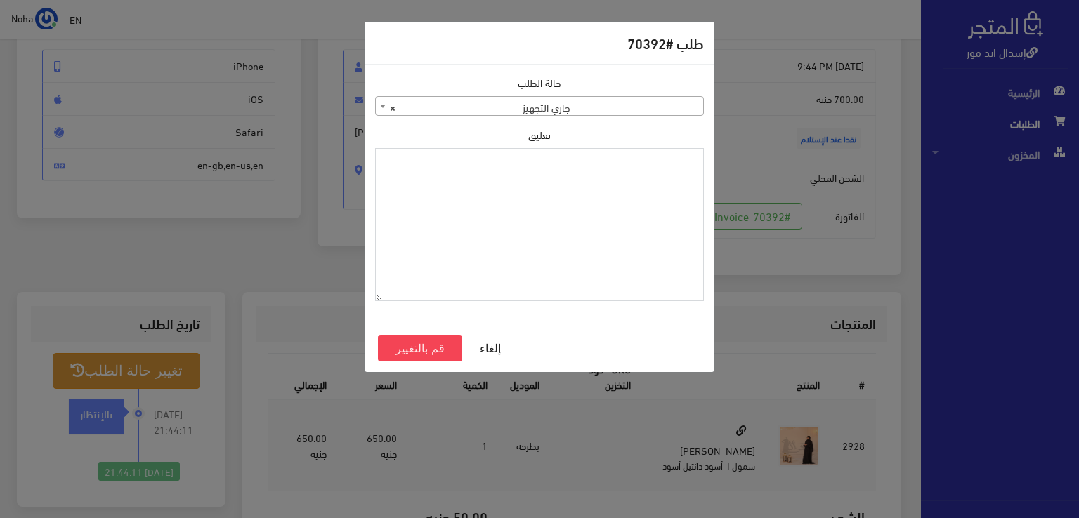
paste textarea "1118134"
type textarea "1118134"
click at [440, 355] on button "قم بالتغيير" at bounding box center [420, 348] width 84 height 27
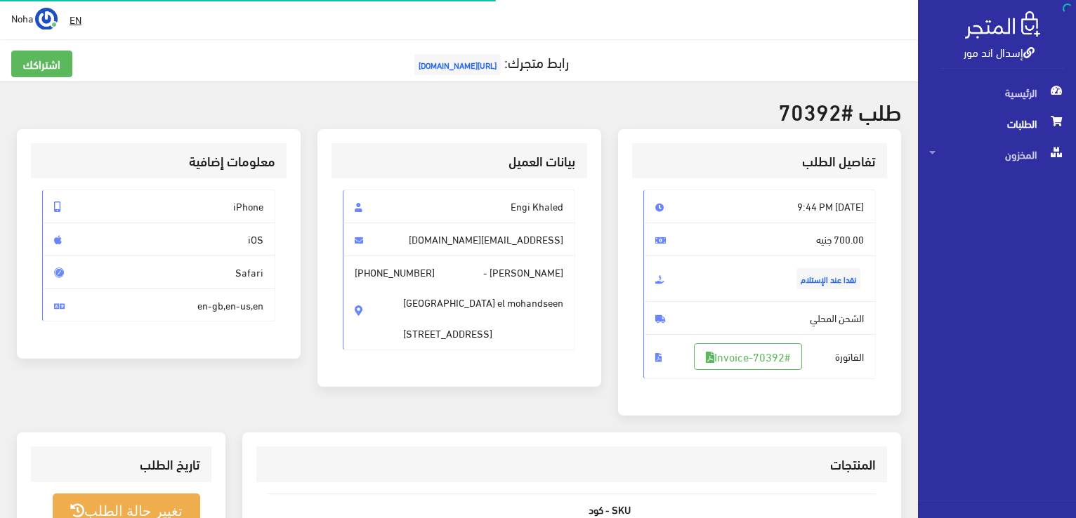
scroll to position [140, 0]
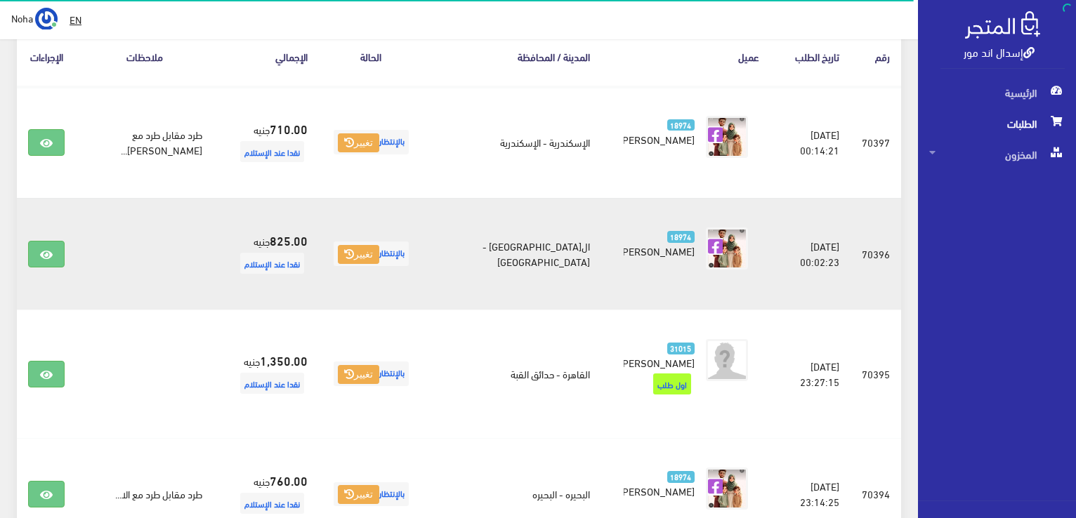
scroll to position [275, 0]
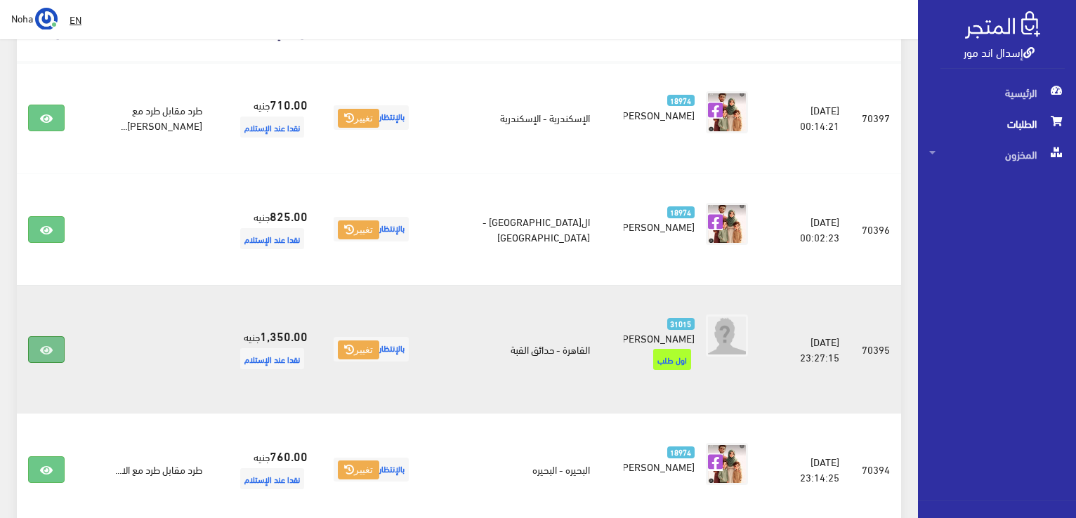
click at [58, 339] on link at bounding box center [46, 349] width 37 height 27
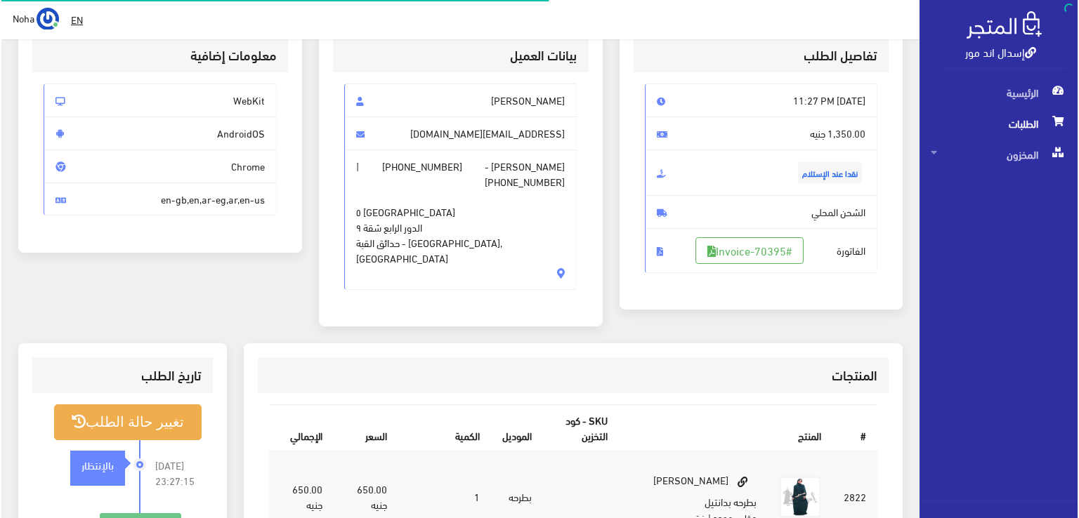
scroll to position [140, 0]
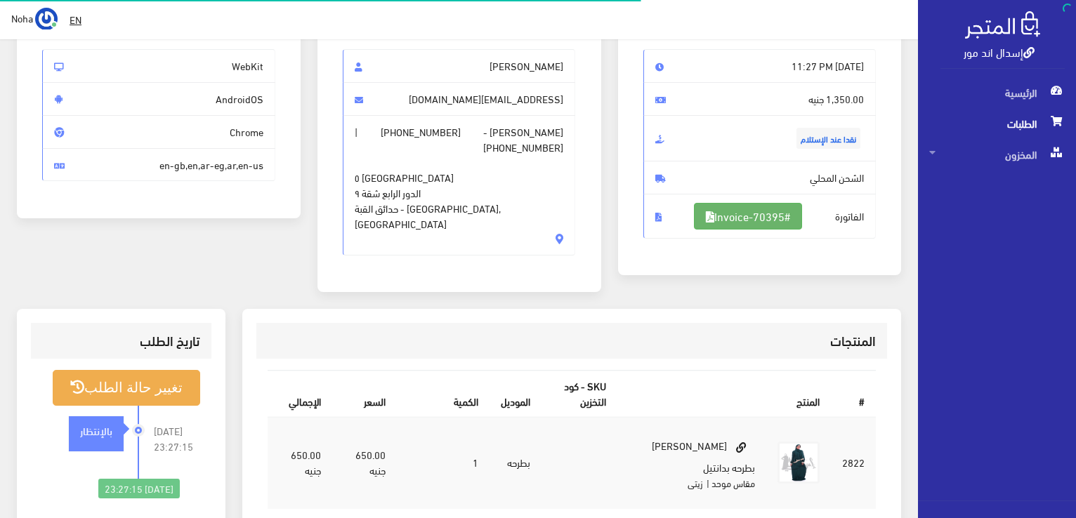
click at [735, 224] on link "#Invoice-70395" at bounding box center [748, 216] width 108 height 27
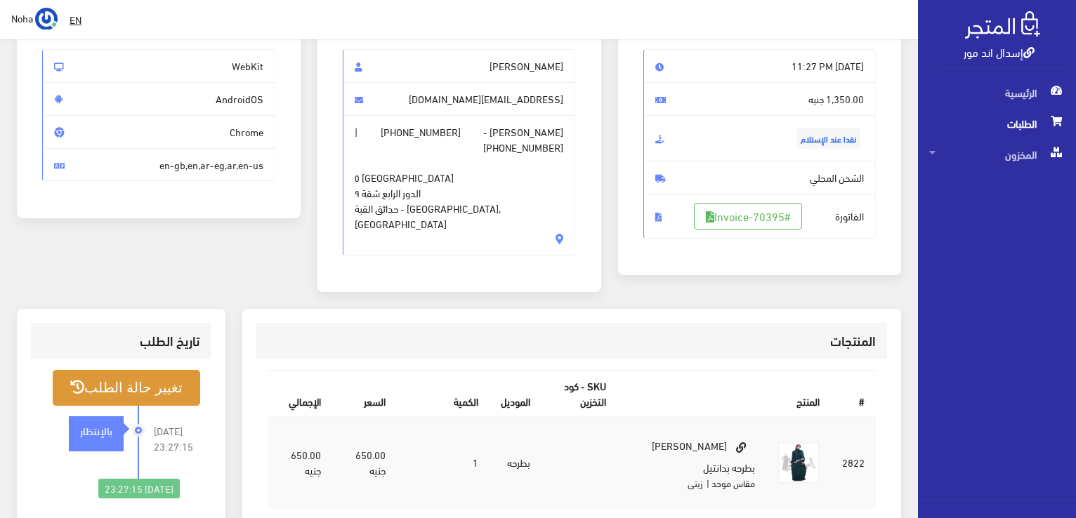
click at [143, 371] on button "تغيير حالة الطلب" at bounding box center [126, 388] width 147 height 36
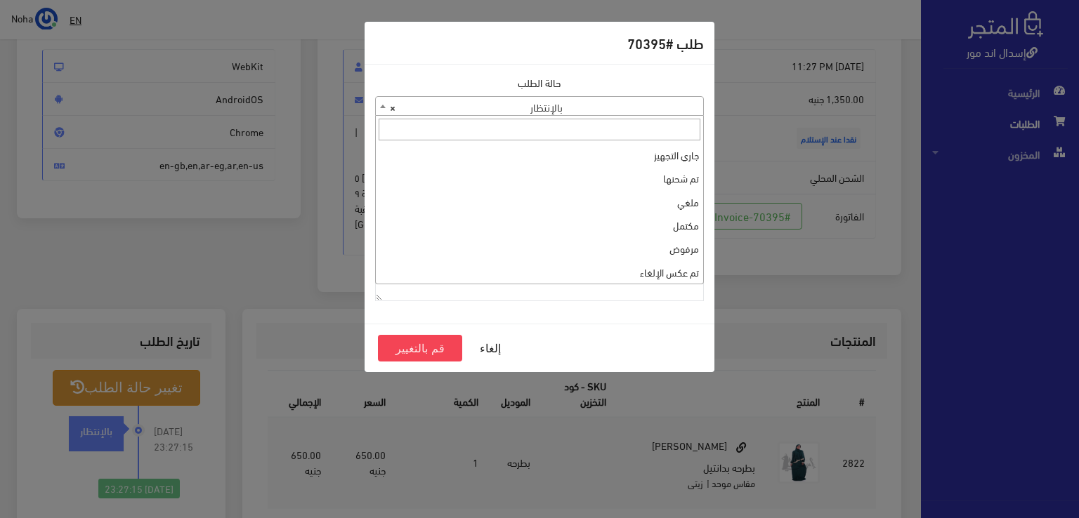
click at [643, 110] on span "× بالإنتظار" at bounding box center [539, 107] width 327 height 20
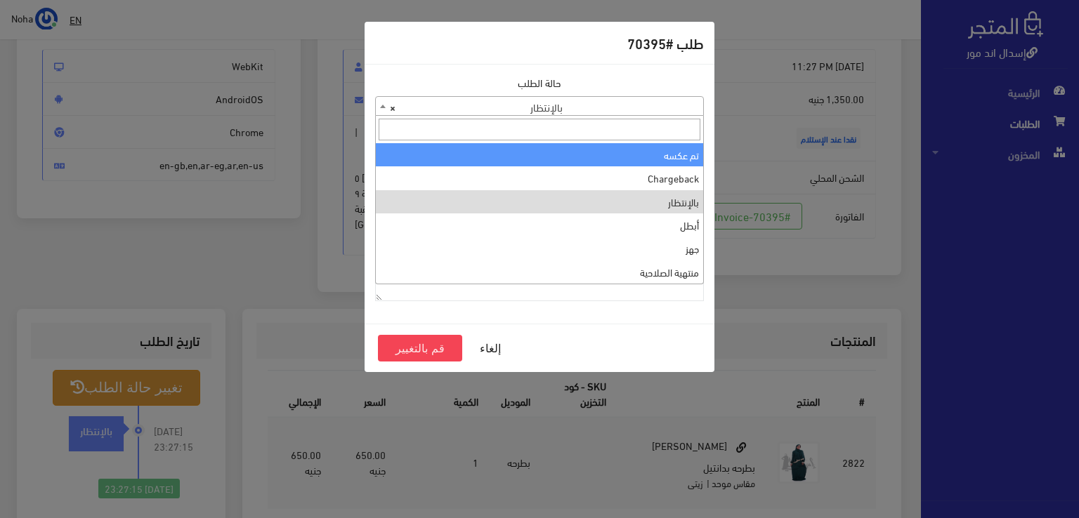
scroll to position [0, 0]
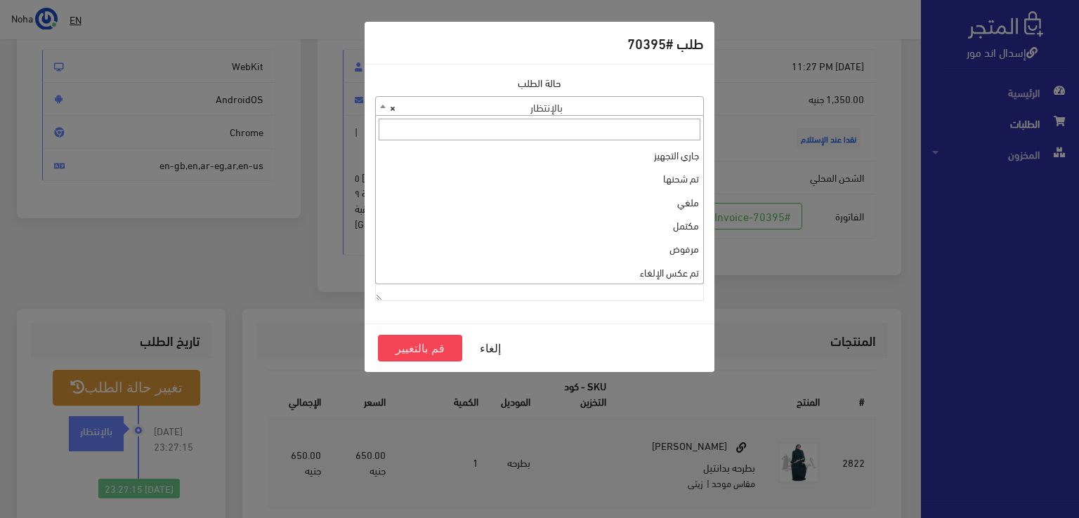
select select "1"
paste textarea "1118134"
type textarea "1118134"
click at [434, 349] on button "قم بالتغيير" at bounding box center [420, 348] width 84 height 27
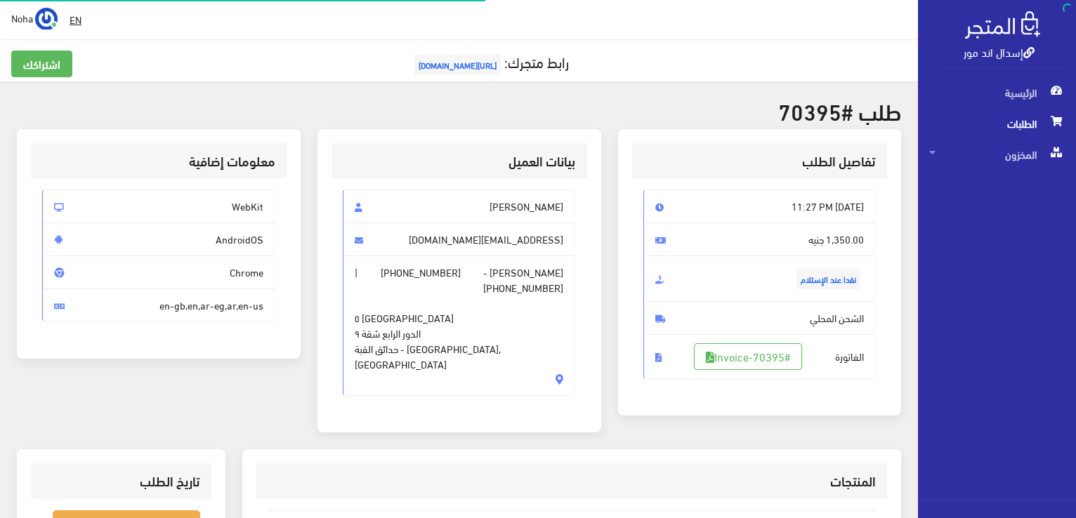
scroll to position [140, 0]
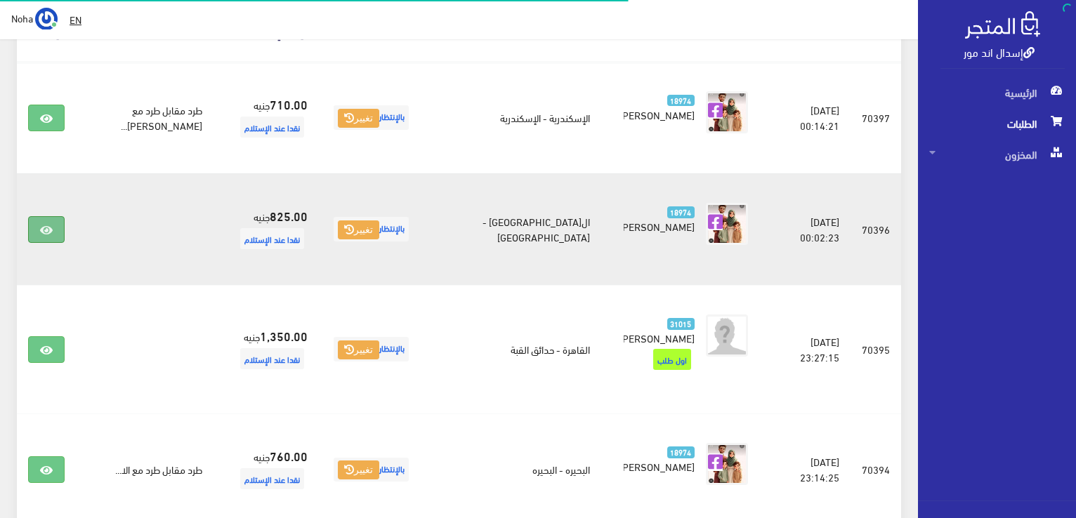
scroll to position [275, 0]
click at [37, 234] on link at bounding box center [46, 229] width 37 height 27
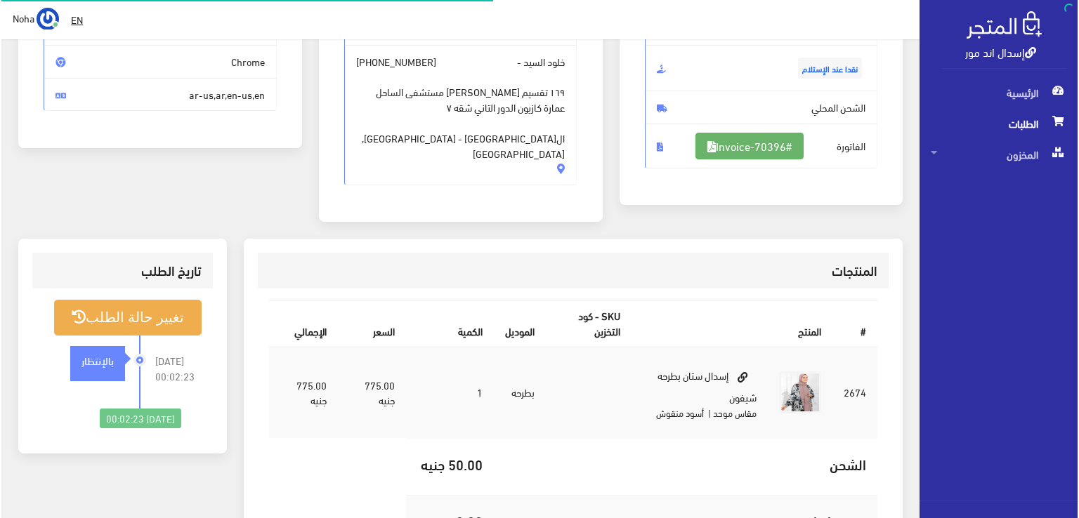
scroll to position [211, 0]
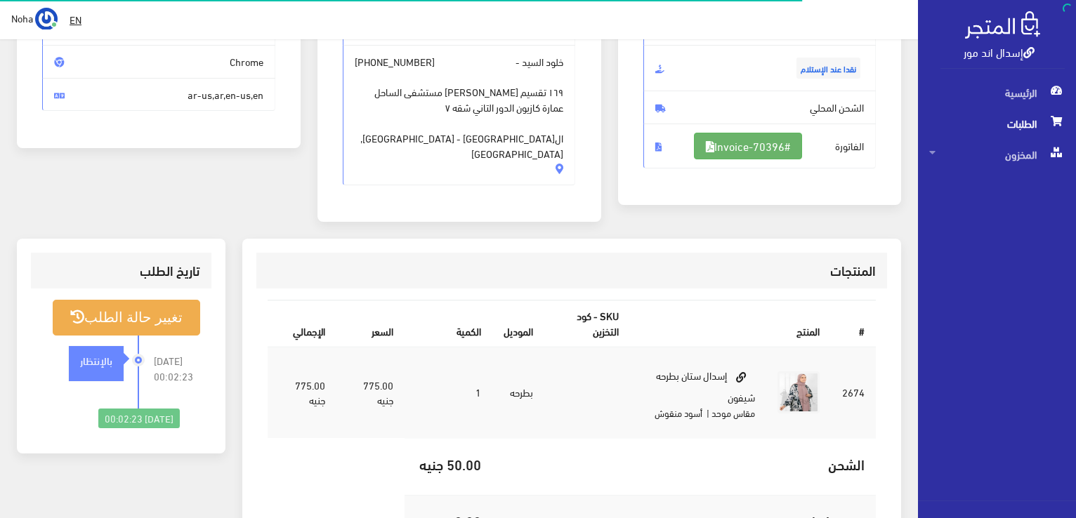
click at [735, 139] on link "#Invoice-70396" at bounding box center [748, 146] width 108 height 27
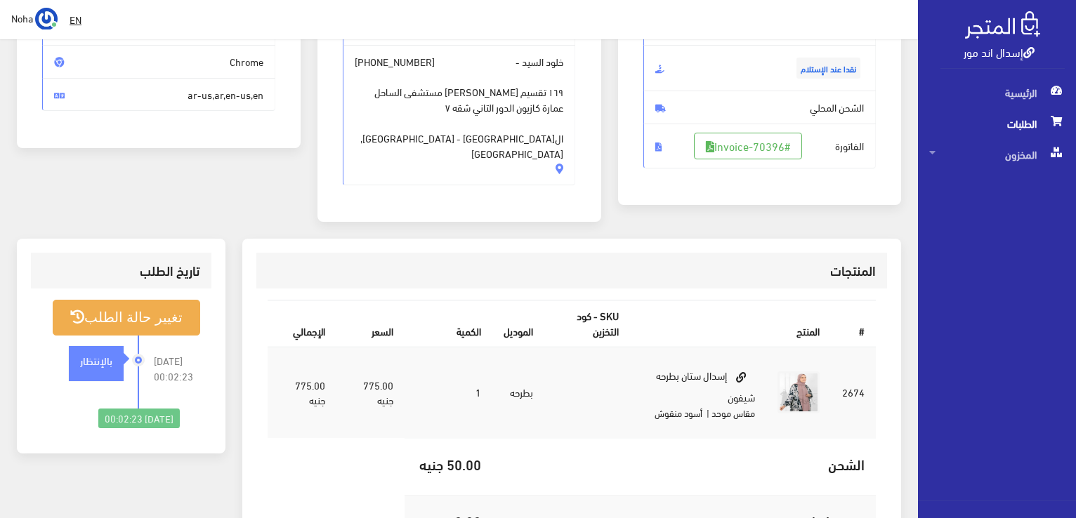
click at [110, 336] on div "2025-09-03 00:02:23 بالإنتظار" at bounding box center [90, 372] width 97 height 73
click at [116, 317] on button "تغيير حالة الطلب" at bounding box center [126, 318] width 147 height 36
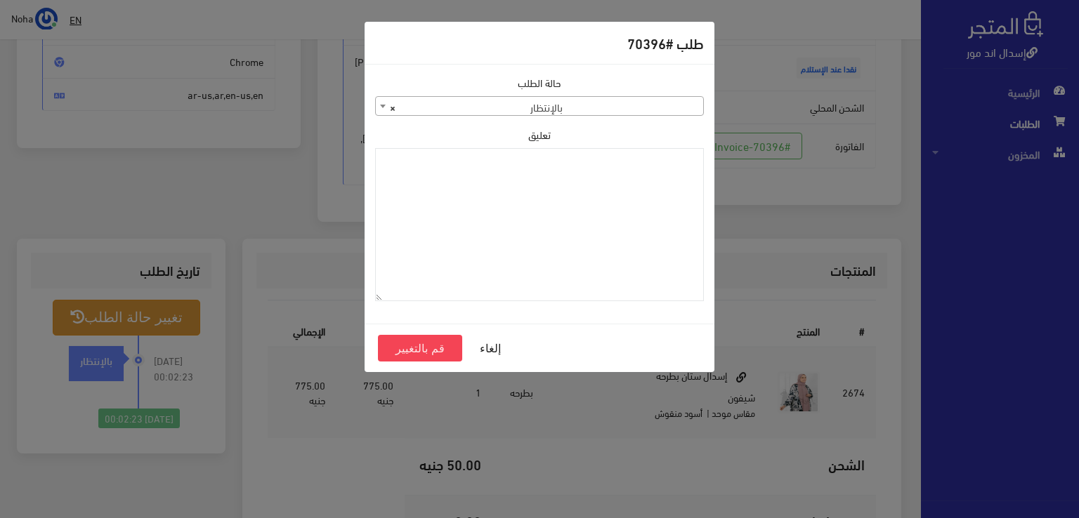
click at [579, 109] on span "× بالإنتظار" at bounding box center [539, 107] width 327 height 20
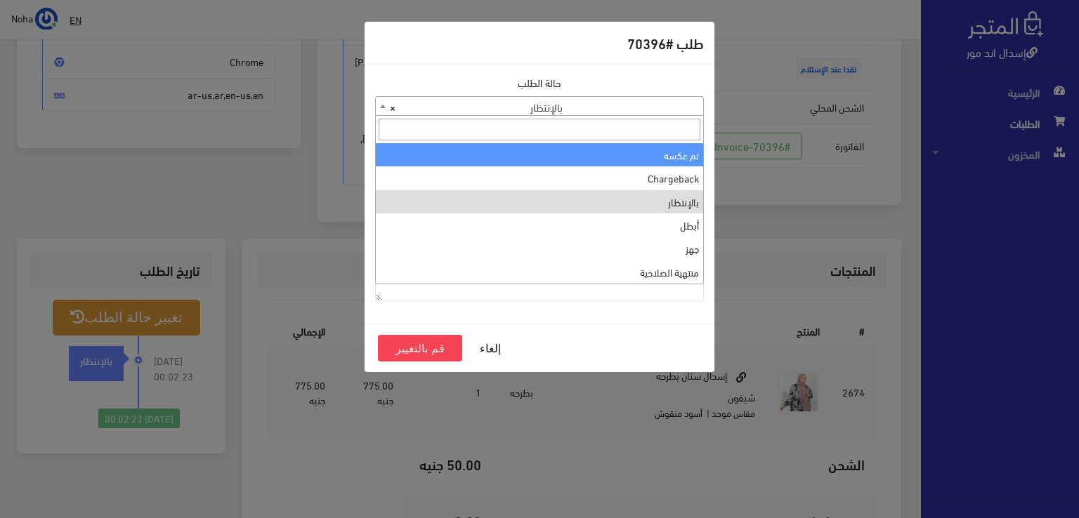
scroll to position [0, 0]
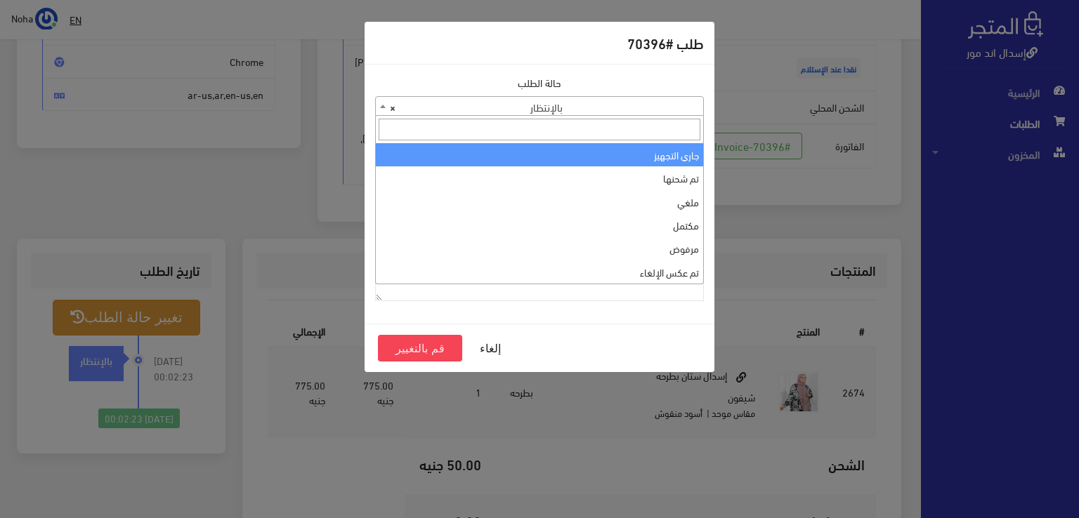
select select "1"
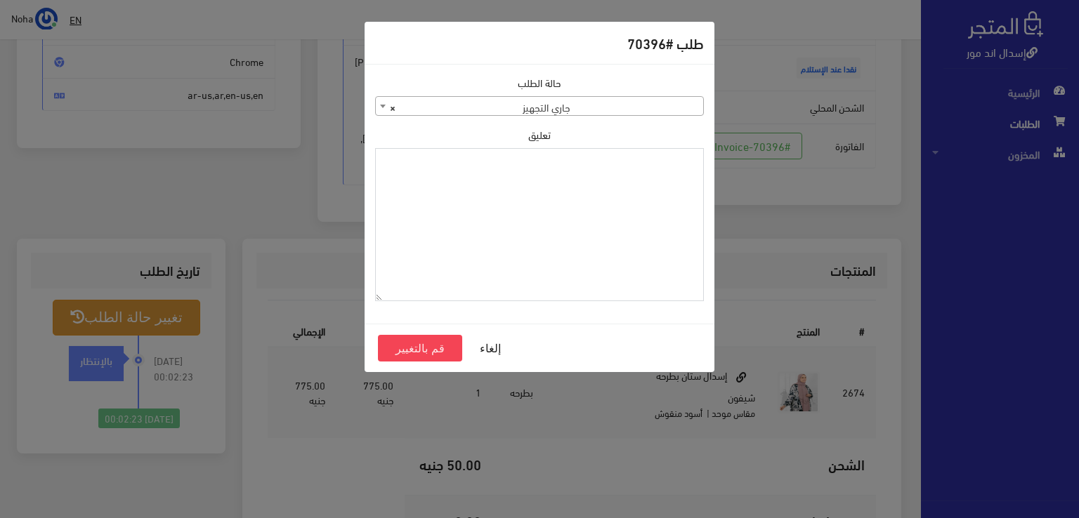
paste textarea "1118134"
type textarea "1118134"
click at [438, 352] on button "قم بالتغيير" at bounding box center [420, 348] width 84 height 27
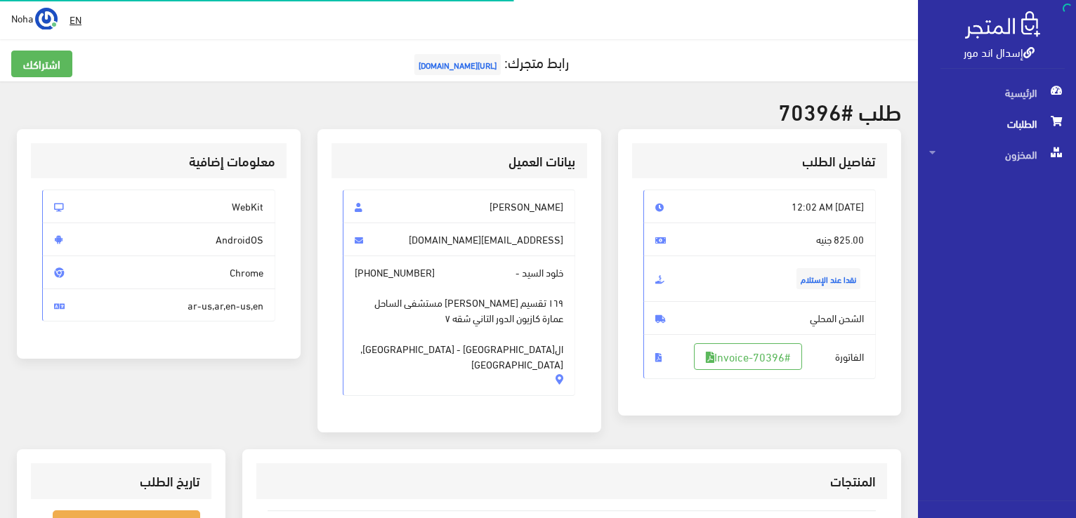
scroll to position [202, 0]
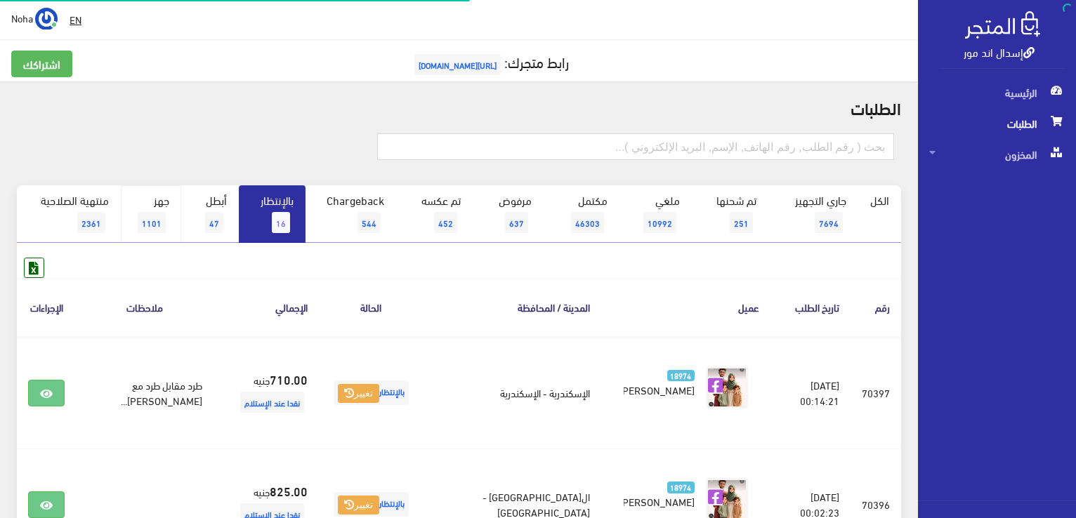
scroll to position [65, 0]
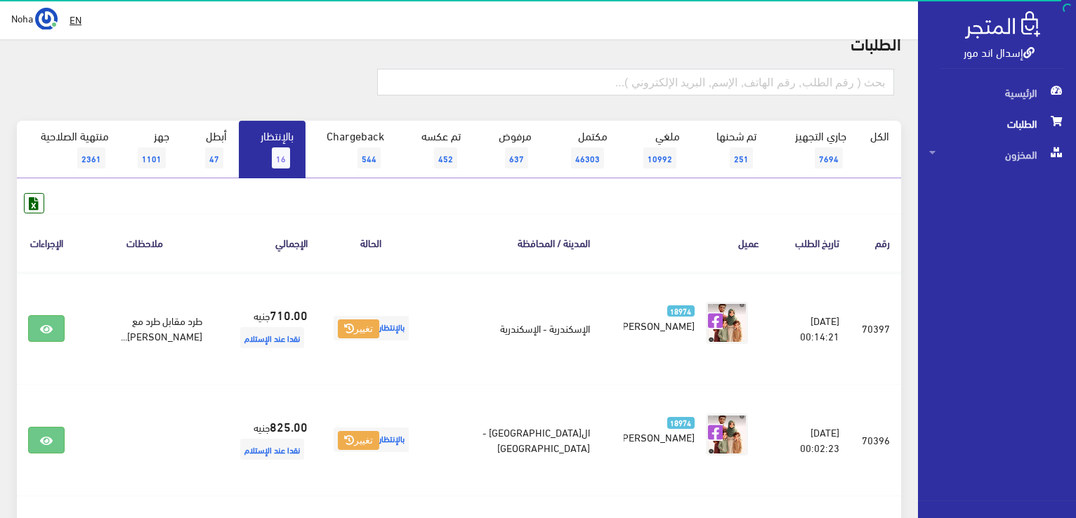
click at [280, 143] on link "بالإنتظار 16" at bounding box center [272, 150] width 67 height 58
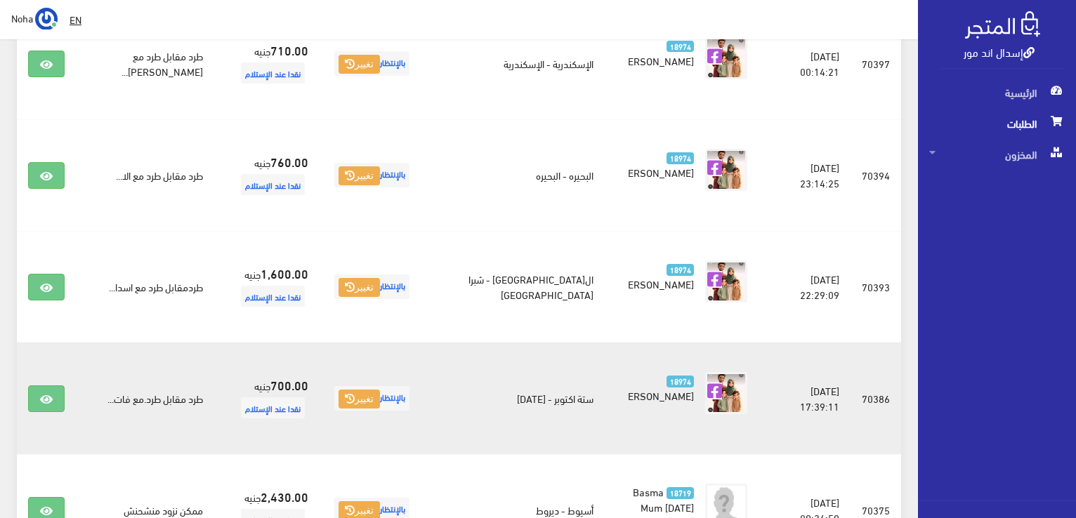
scroll to position [351, 0]
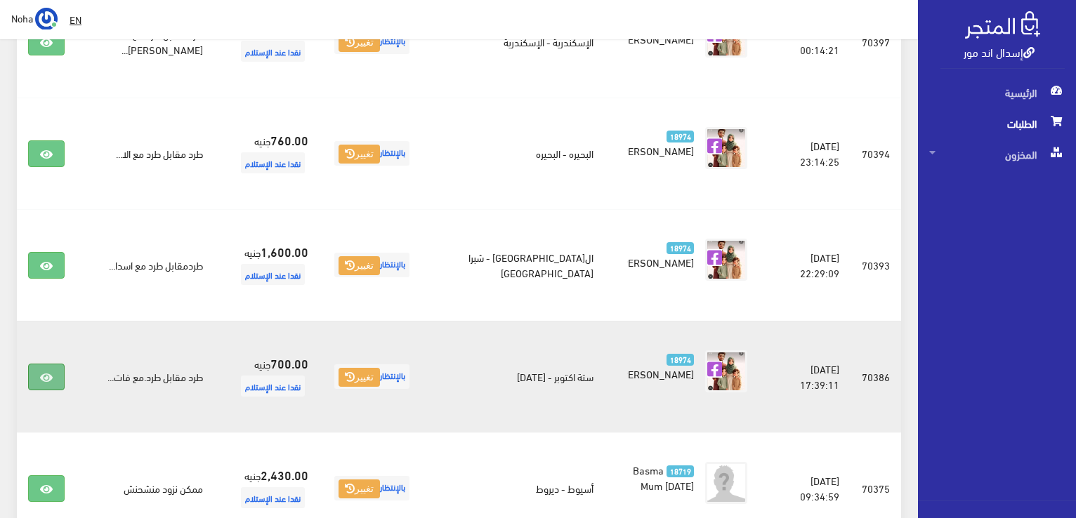
click at [53, 369] on link at bounding box center [46, 377] width 37 height 27
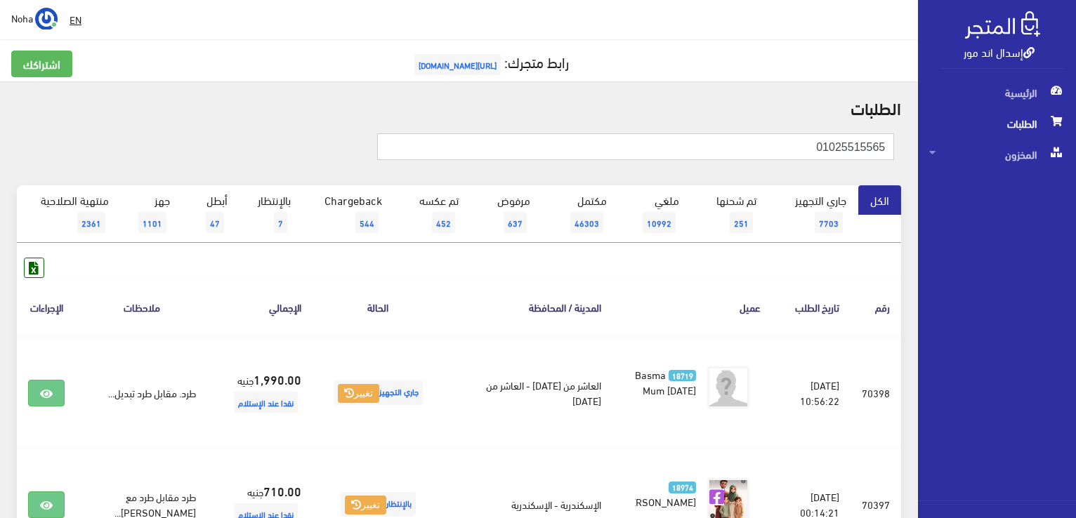
type input "01025515565"
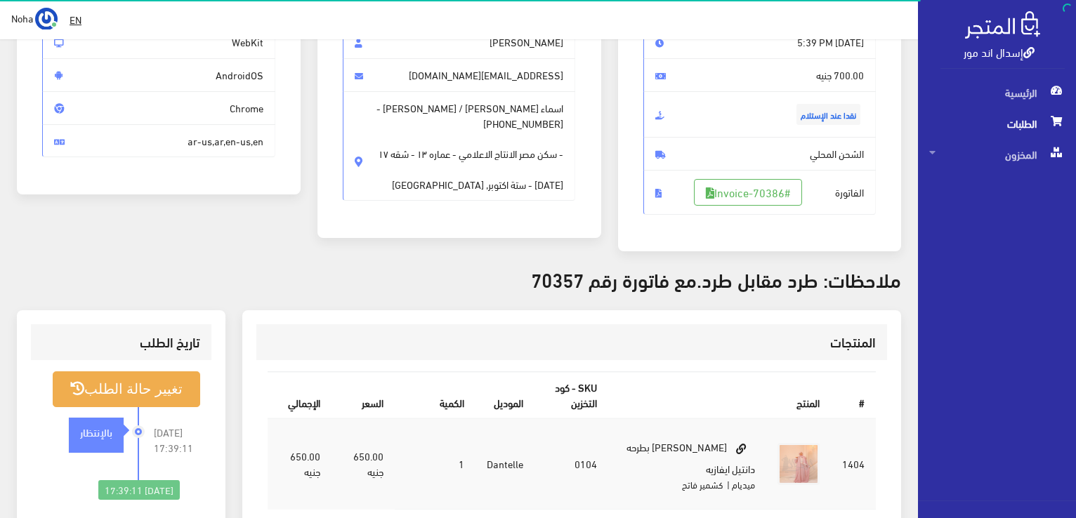
scroll to position [140, 0]
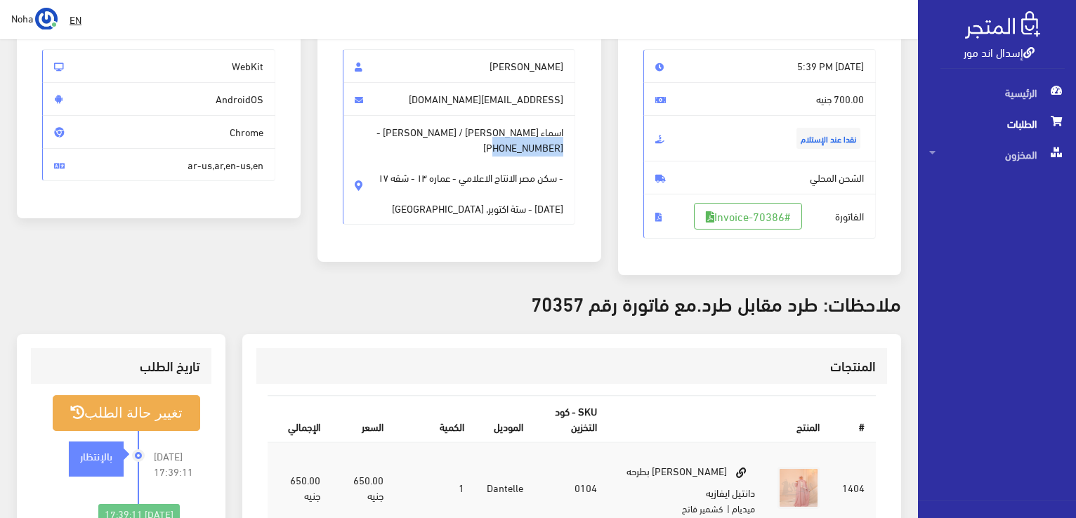
drag, startPoint x: 430, startPoint y: 136, endPoint x: 364, endPoint y: 134, distance: 66.1
click at [364, 134] on span "اسماء صالح / Wafaa Kamal - +201025515565 - سكن مصر الانتاج الاعلامي - عماره ١٣ …" at bounding box center [459, 170] width 233 height 110
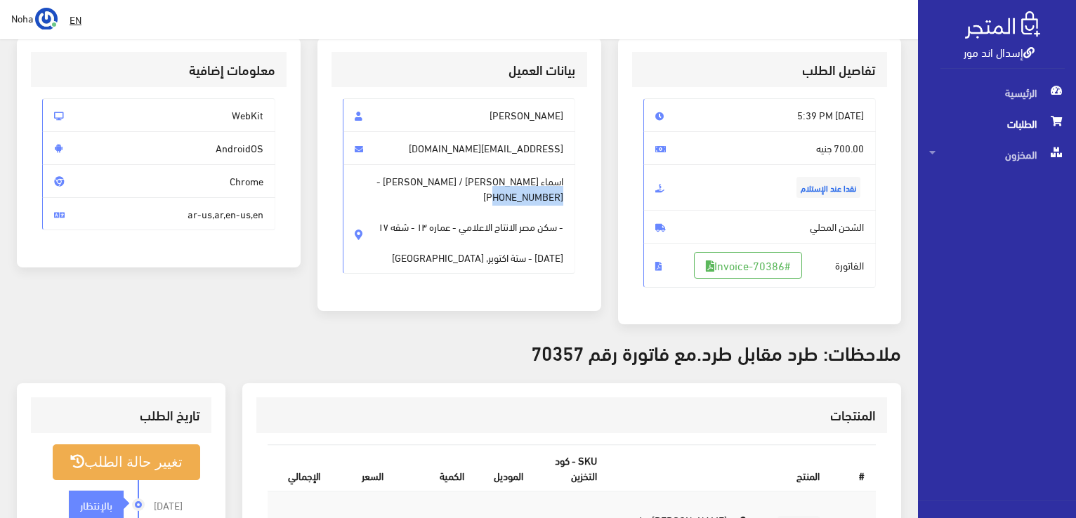
scroll to position [0, 0]
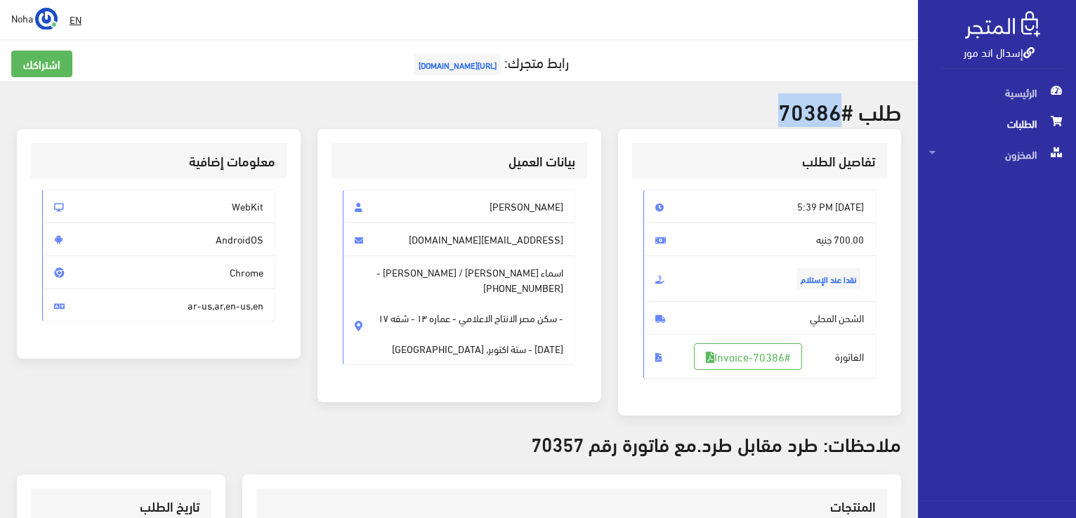
drag, startPoint x: 841, startPoint y: 113, endPoint x: 783, endPoint y: 112, distance: 58.3
click at [783, 112] on h2 "طلب #70386" at bounding box center [459, 110] width 884 height 25
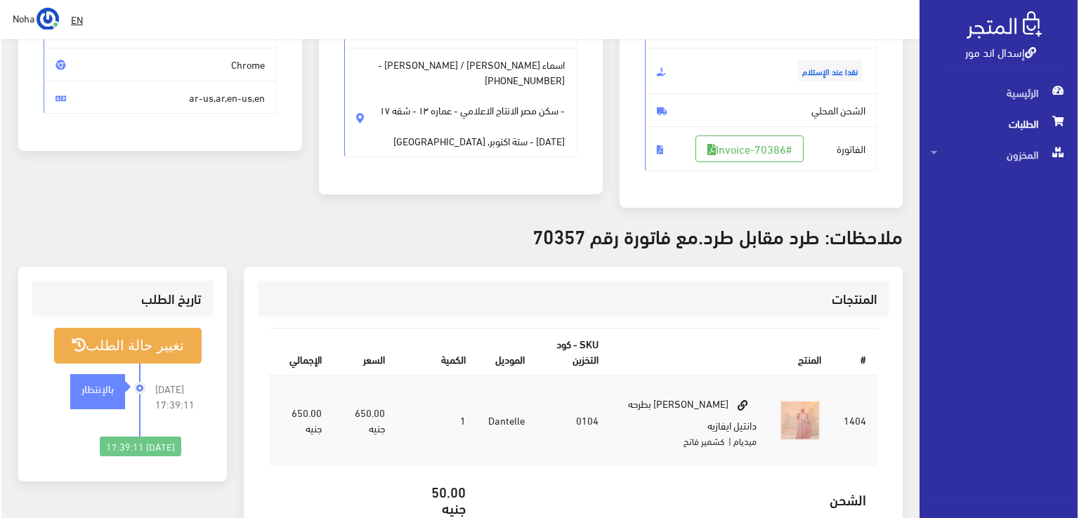
scroll to position [211, 0]
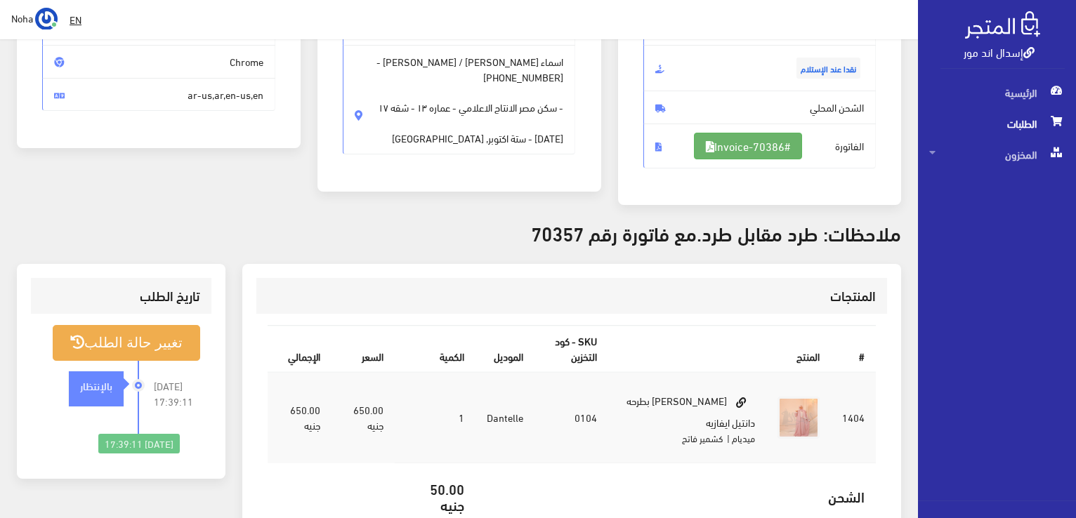
click at [776, 144] on link "#Invoice-70386" at bounding box center [748, 146] width 108 height 27
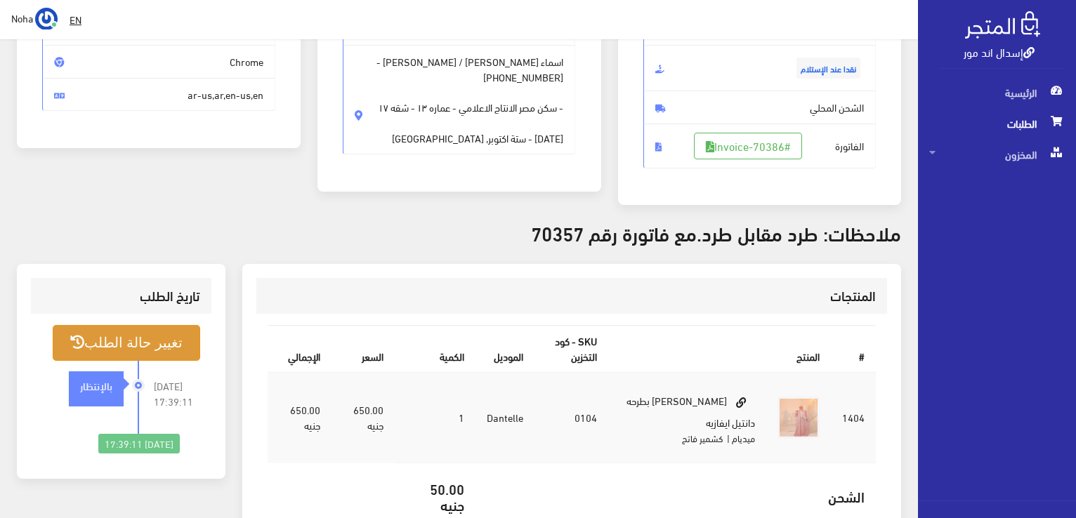
click at [166, 343] on button "تغيير حالة الطلب" at bounding box center [126, 343] width 147 height 36
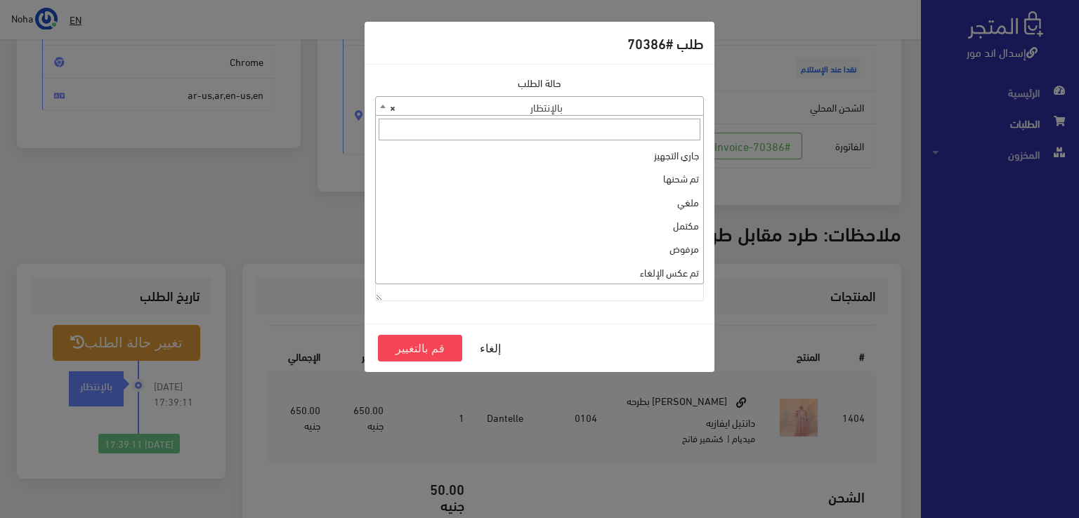
click at [665, 107] on span "× بالإنتظار" at bounding box center [539, 107] width 327 height 20
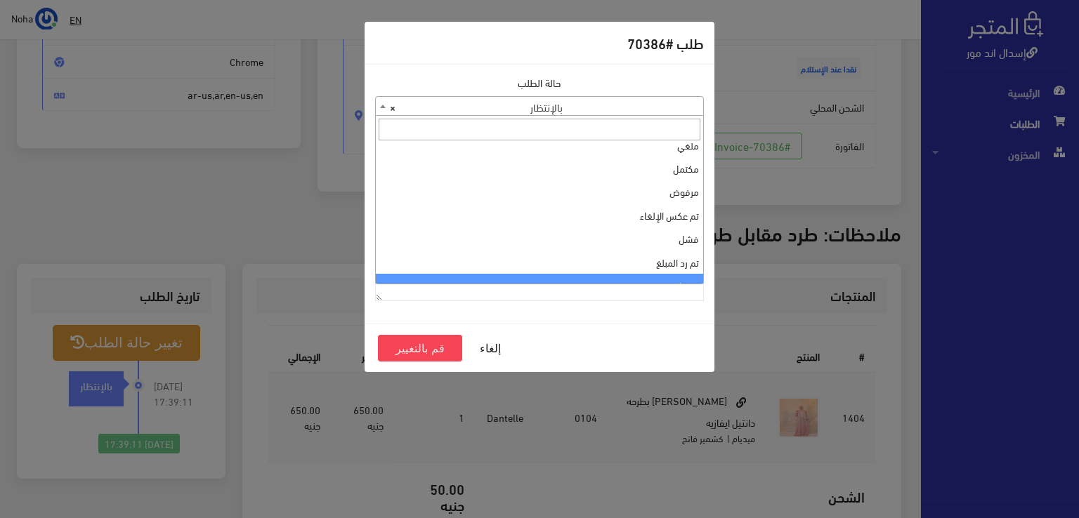
scroll to position [0, 0]
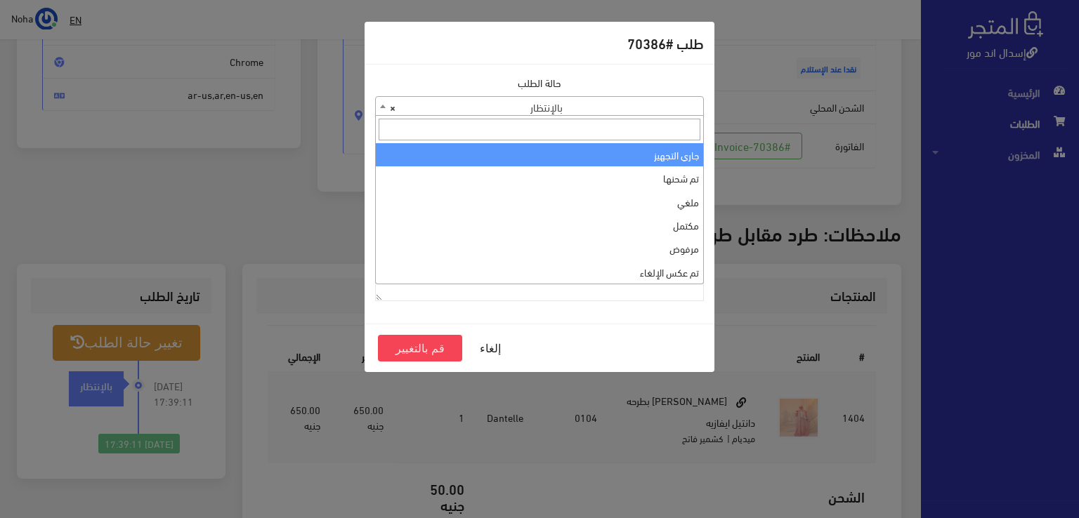
select select "1"
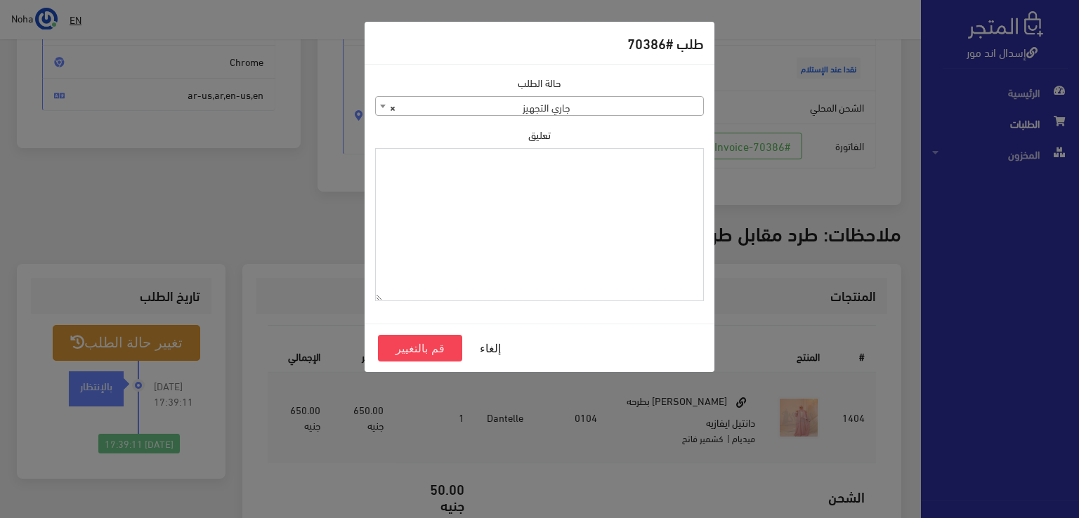
paste textarea "1118134"
type textarea "1118134"
click at [428, 348] on button "قم بالتغيير" at bounding box center [420, 348] width 84 height 27
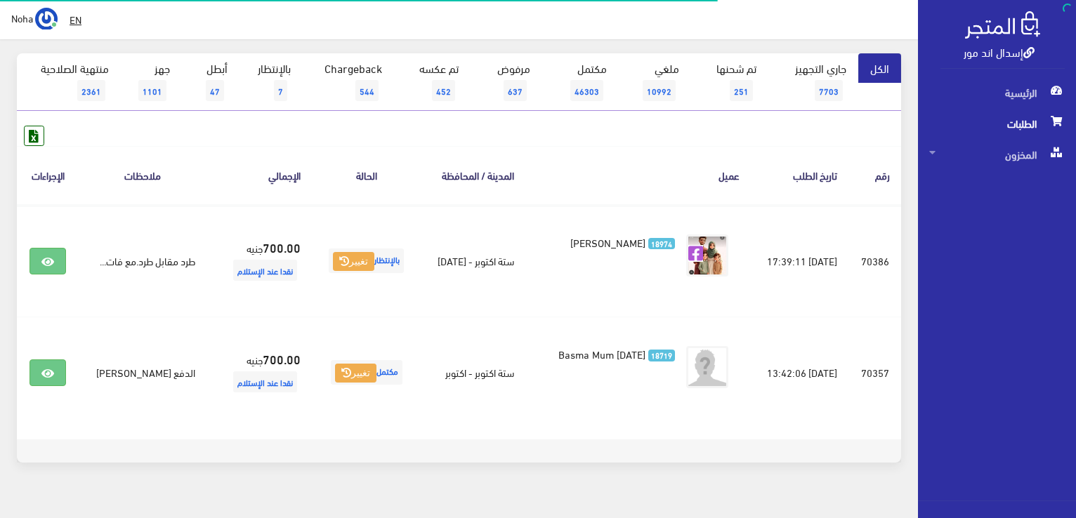
scroll to position [140, 0]
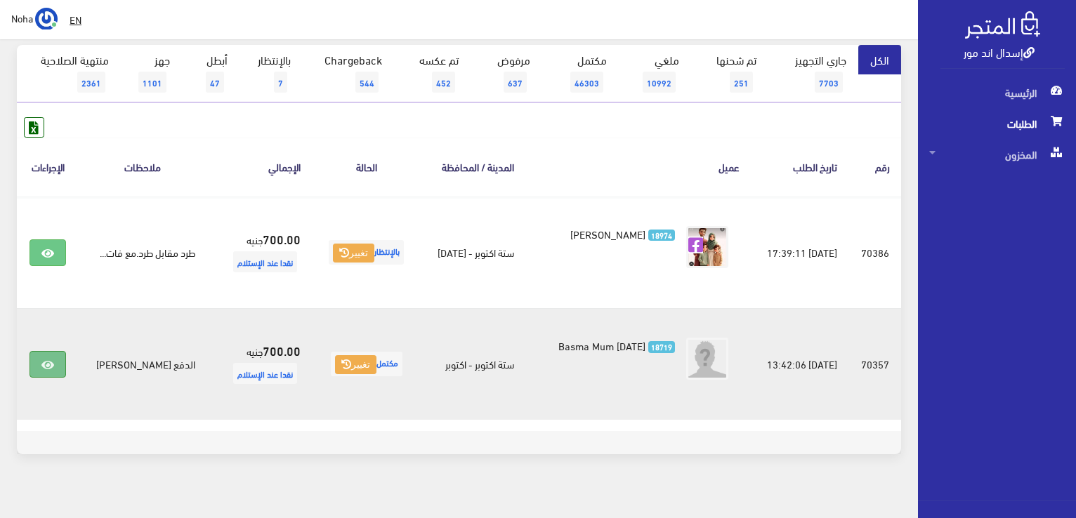
click at [43, 357] on link at bounding box center [47, 364] width 37 height 27
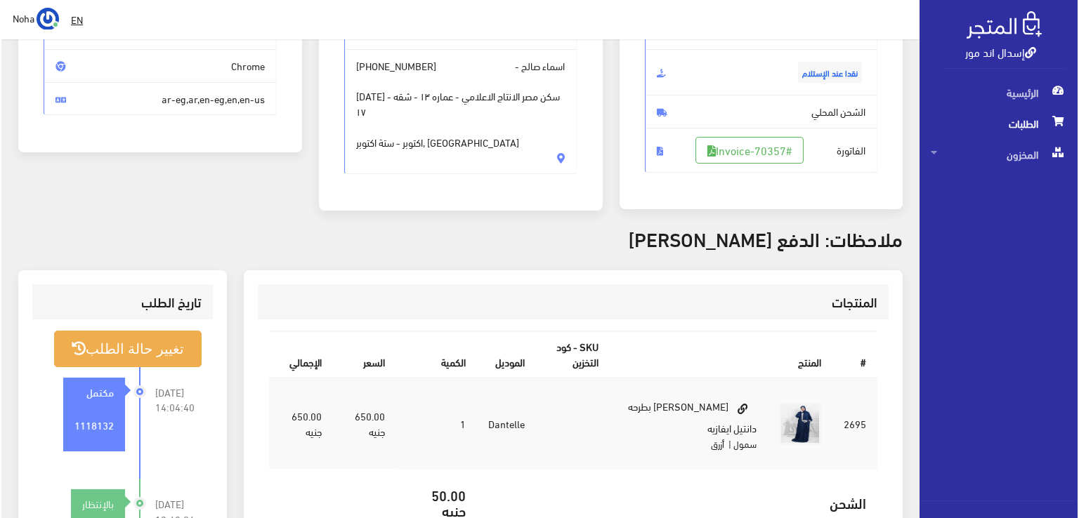
scroll to position [351, 0]
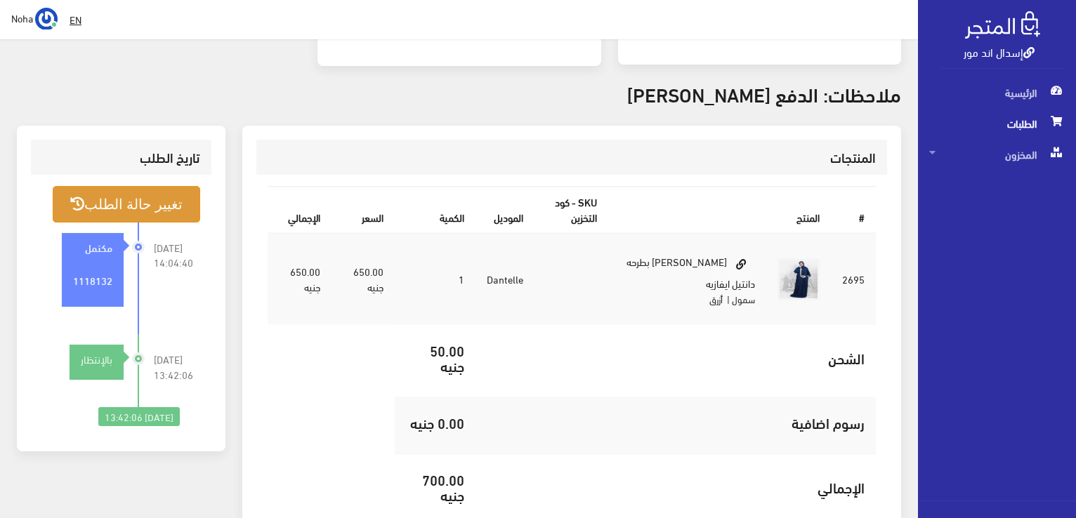
click at [157, 214] on button "تغيير حالة الطلب" at bounding box center [126, 204] width 147 height 36
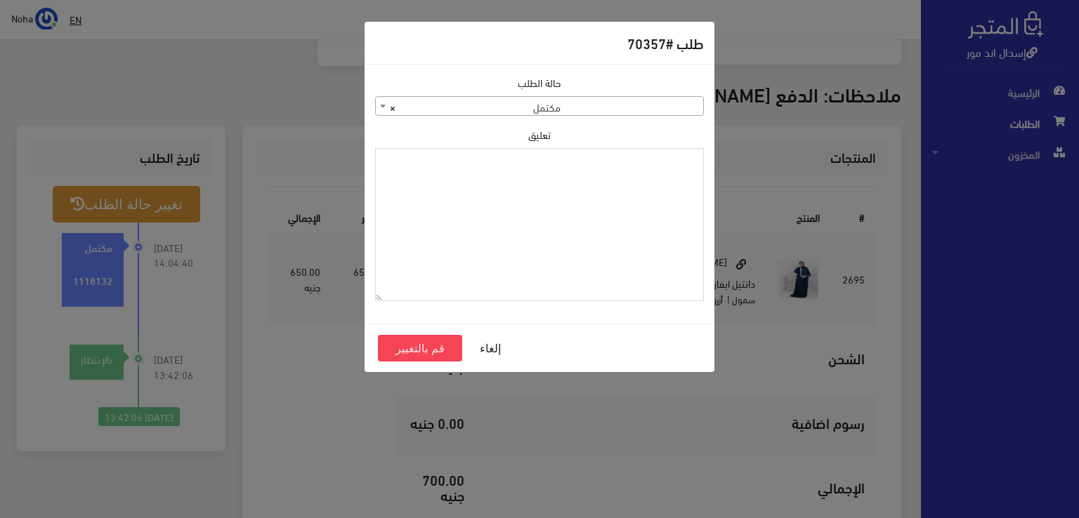
click at [645, 236] on textarea "تعليق" at bounding box center [539, 225] width 329 height 154
type textarea "i"
click at [624, 190] on textarea "تعليق" at bounding box center [539, 225] width 329 height 154
type textarea "هتبدل مقاس ولون70386"
click at [430, 348] on button "قم بالتغيير" at bounding box center [420, 348] width 84 height 27
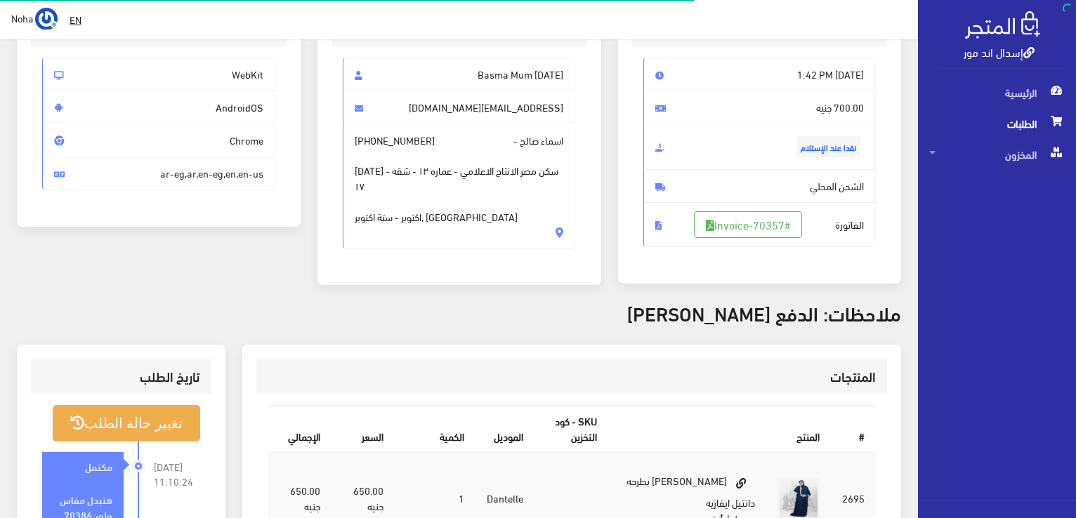
scroll to position [140, 0]
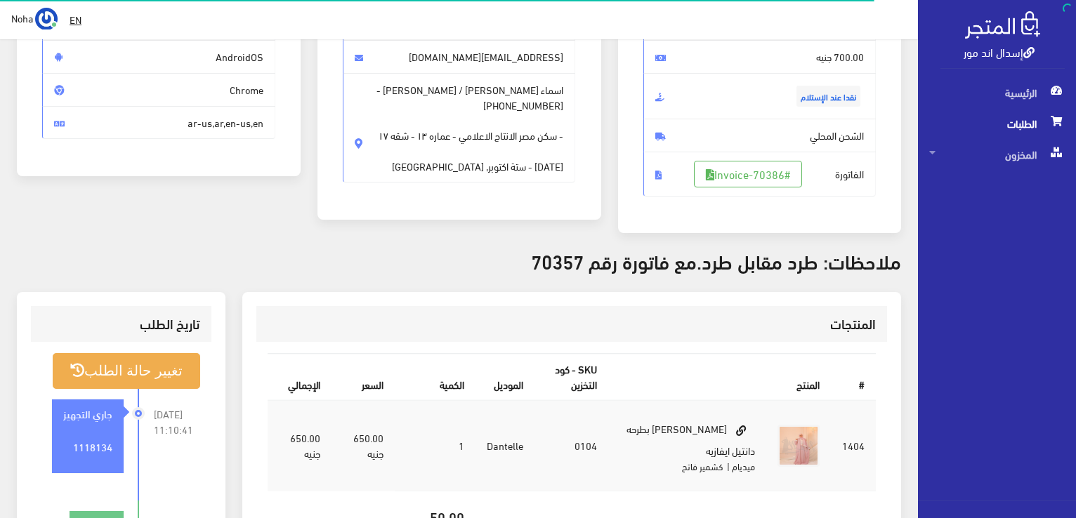
scroll to position [211, 0]
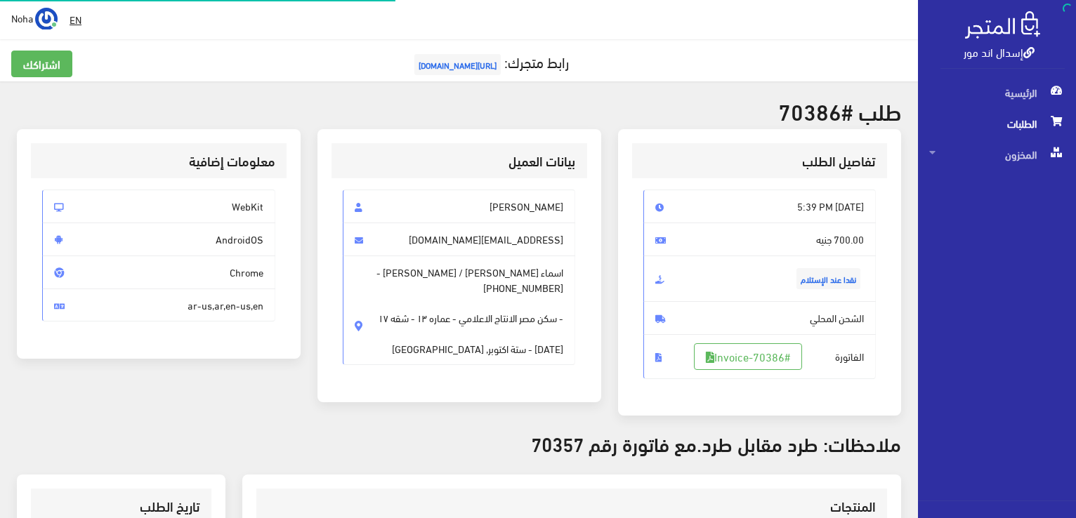
scroll to position [202, 0]
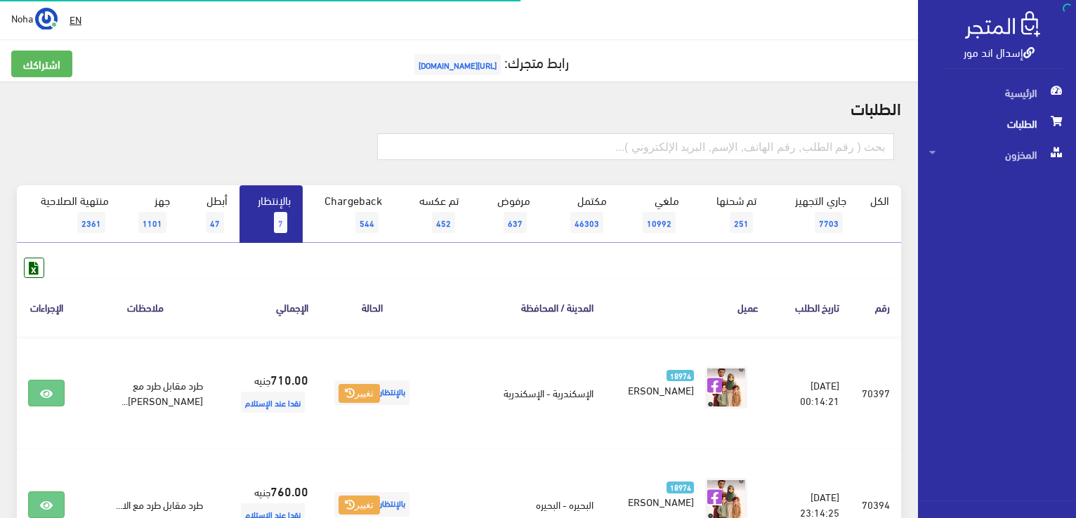
scroll to position [351, 0]
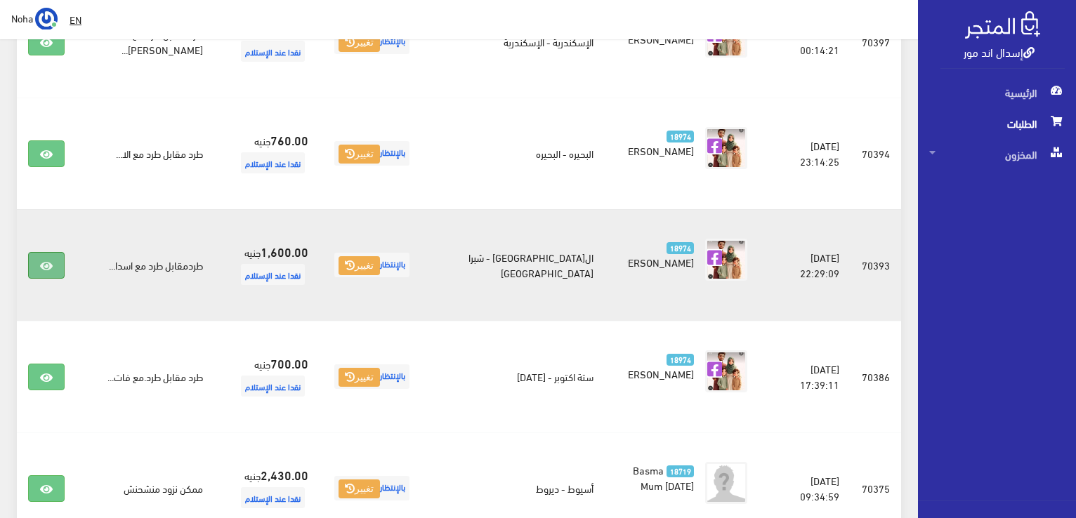
click at [50, 268] on icon at bounding box center [46, 266] width 13 height 11
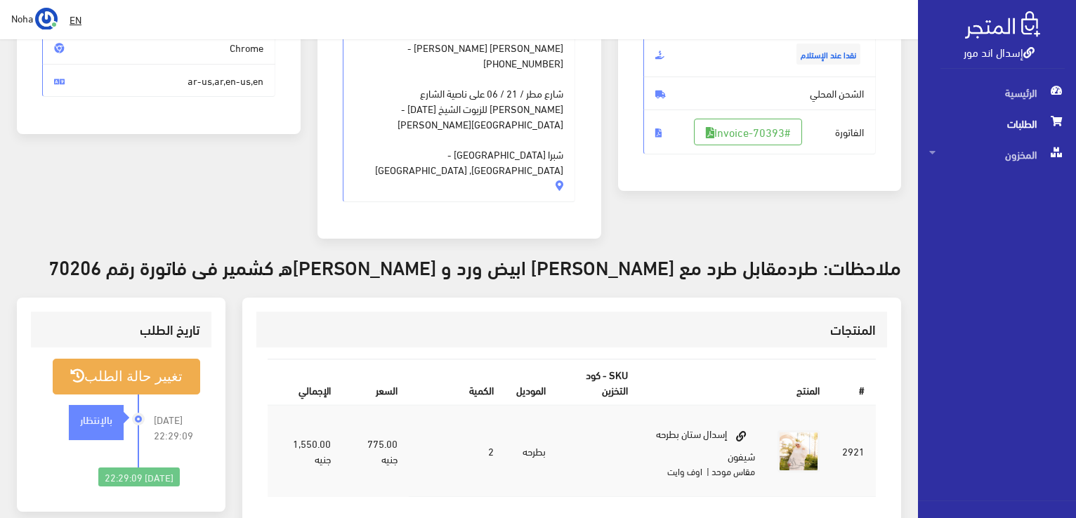
scroll to position [140, 0]
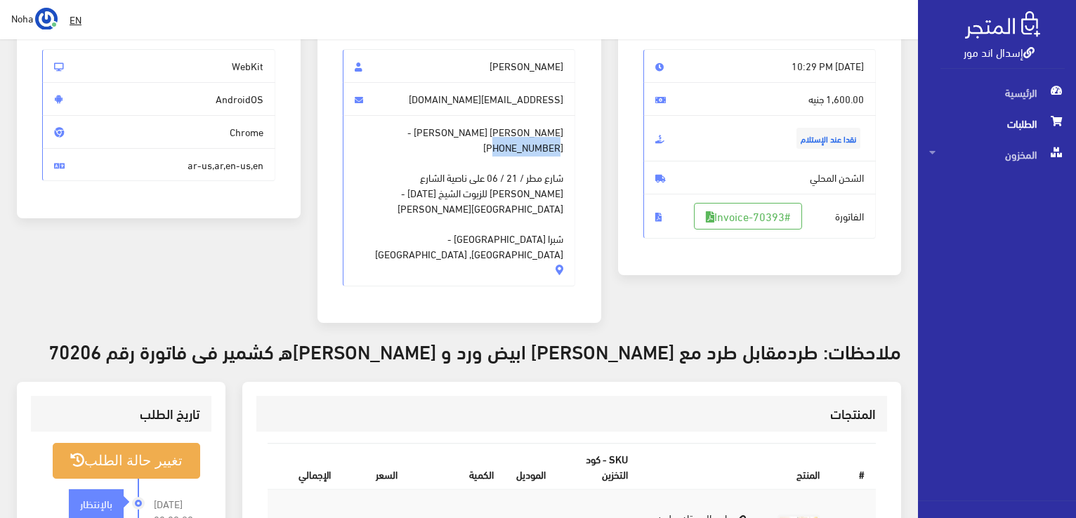
drag, startPoint x: 428, startPoint y: 132, endPoint x: 365, endPoint y: 129, distance: 62.6
click at [365, 129] on span "[PERSON_NAME] [PERSON_NAME] - [PHONE_NUMBER] شارع مطر / 21 / 06 على ناصية الشار…" at bounding box center [459, 200] width 233 height 171
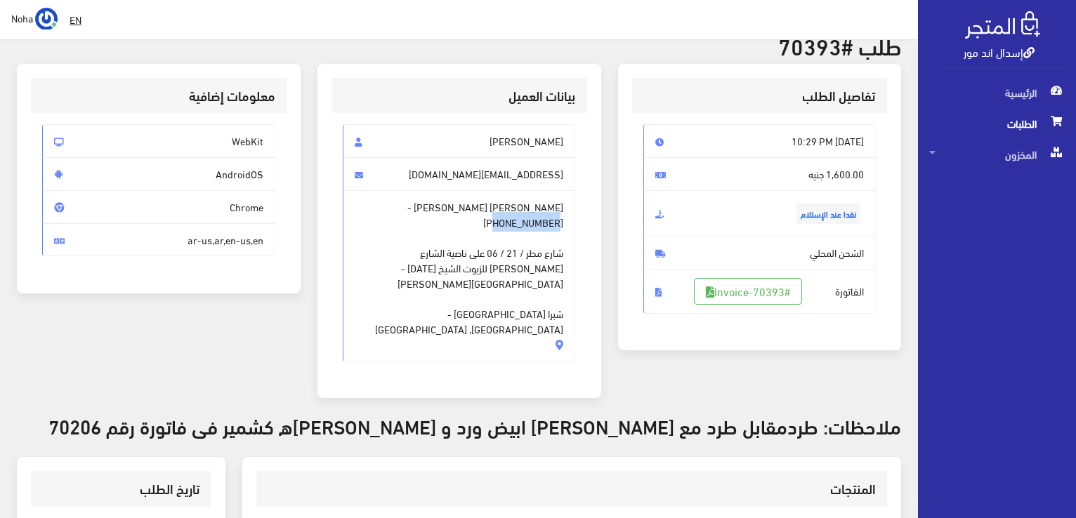
scroll to position [0, 0]
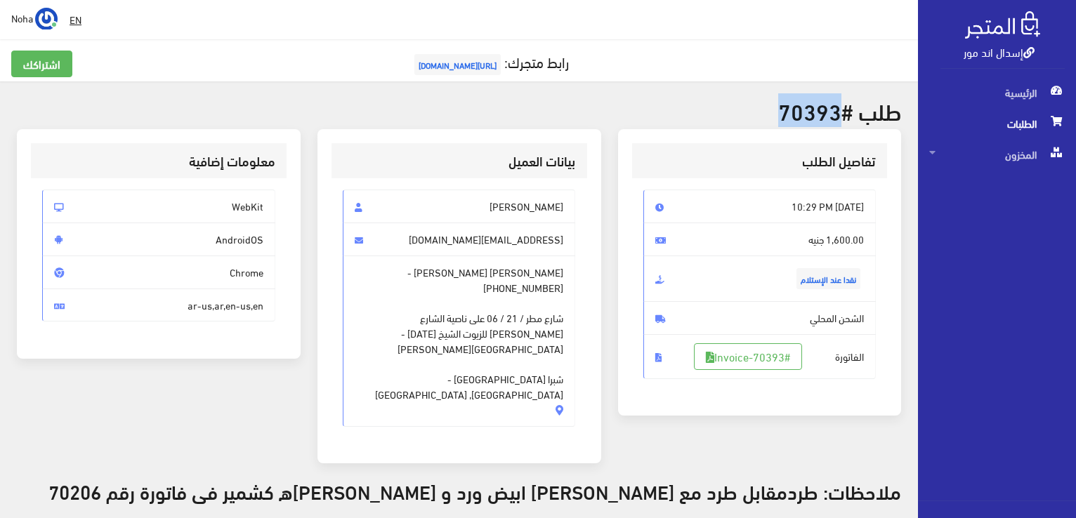
drag, startPoint x: 838, startPoint y: 110, endPoint x: 764, endPoint y: 110, distance: 73.7
click at [764, 110] on h2 "طلب #70393" at bounding box center [459, 110] width 884 height 25
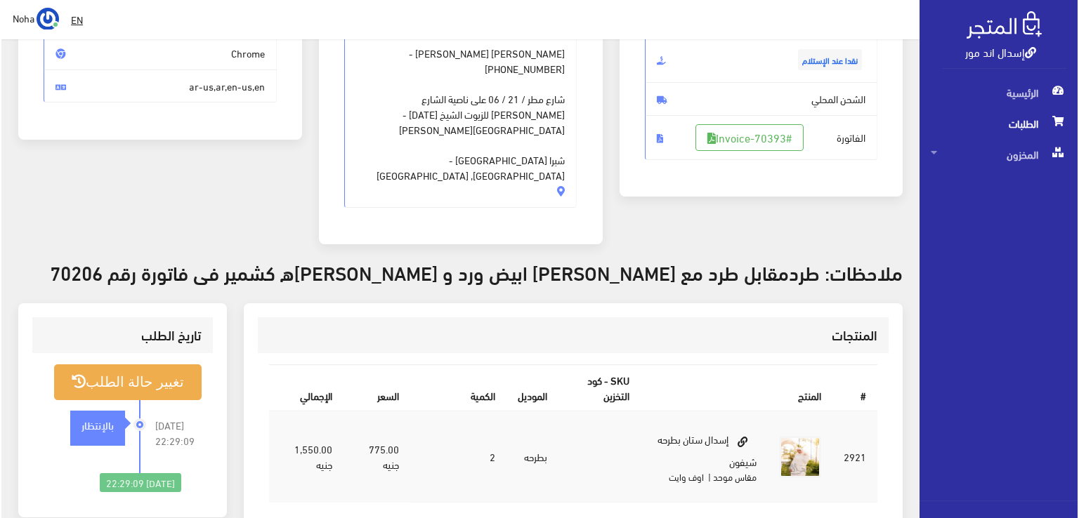
scroll to position [281, 0]
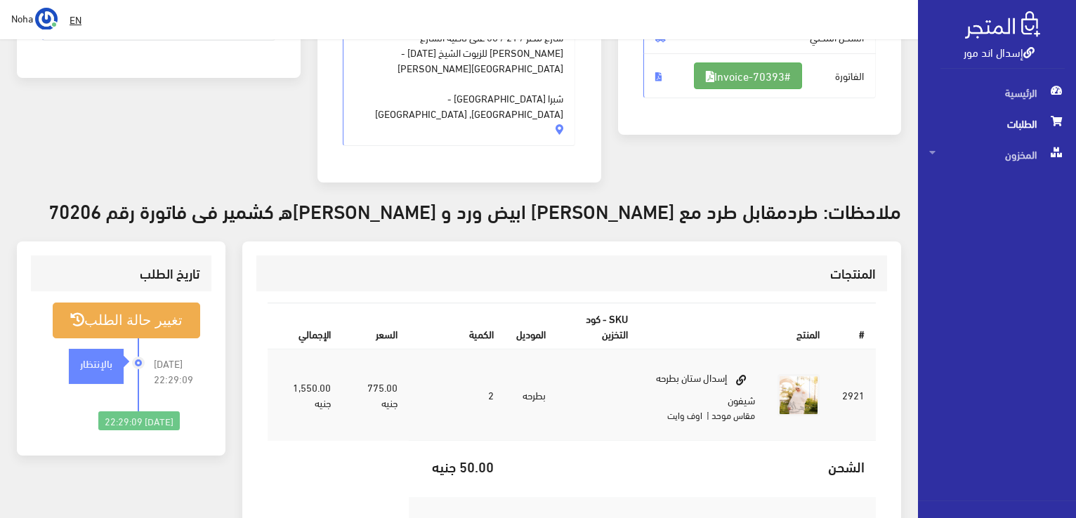
click at [715, 77] on link "#Invoice-70393" at bounding box center [748, 76] width 108 height 27
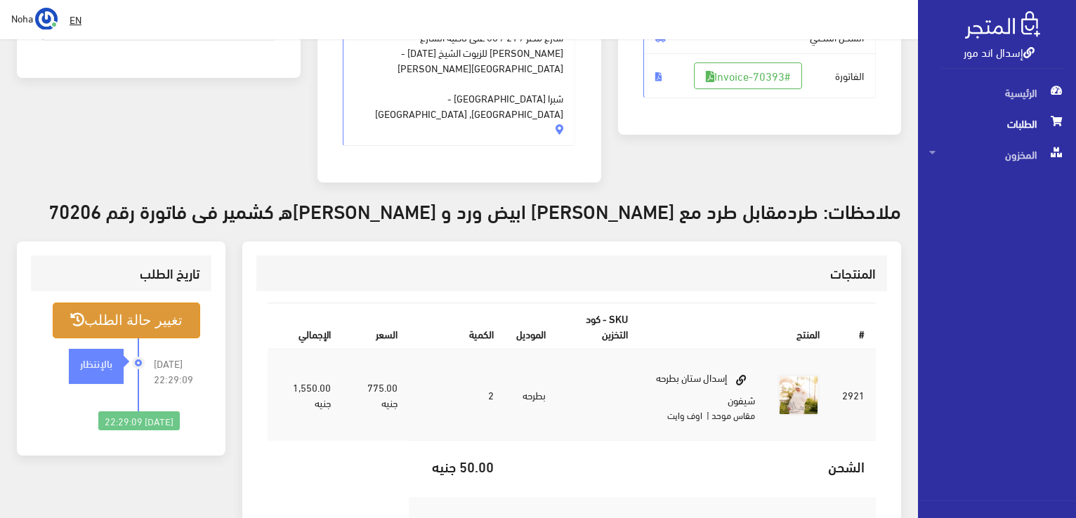
click at [159, 303] on button "تغيير حالة الطلب" at bounding box center [126, 321] width 147 height 36
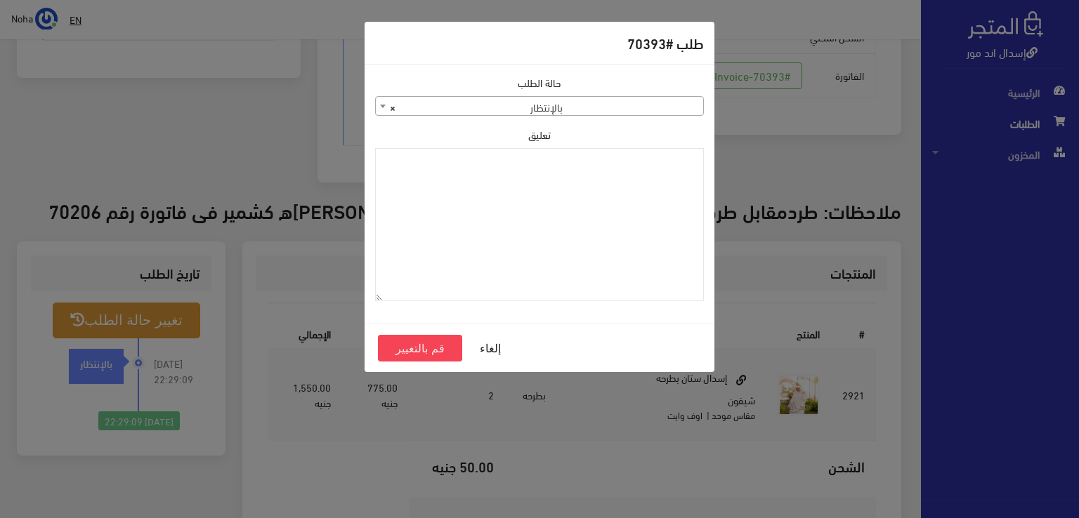
click at [596, 107] on span "× بالإنتظار" at bounding box center [539, 107] width 327 height 20
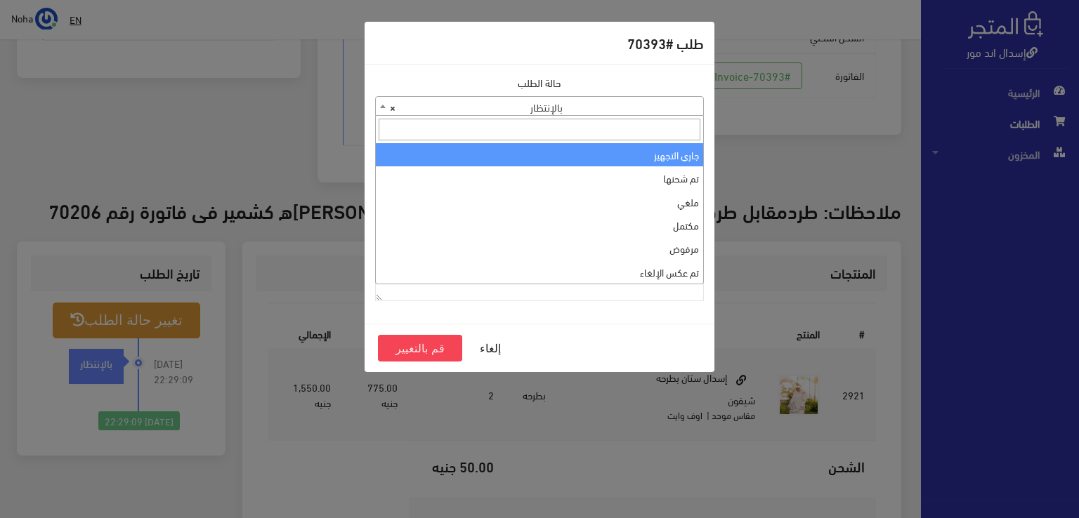
select select "1"
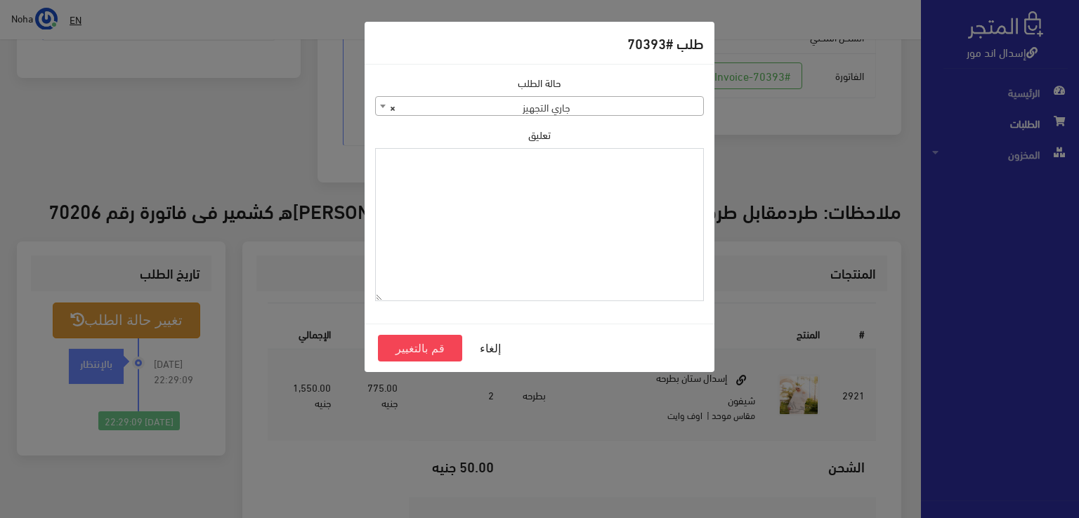
paste textarea "1118134"
type textarea "1118134"
click at [430, 346] on button "قم بالتغيير" at bounding box center [420, 348] width 84 height 27
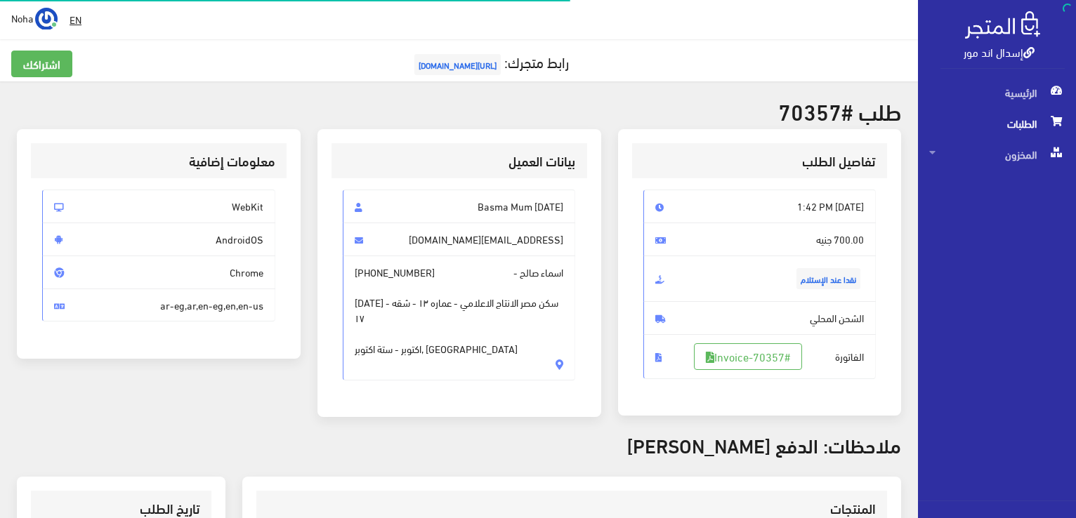
scroll to position [336, 0]
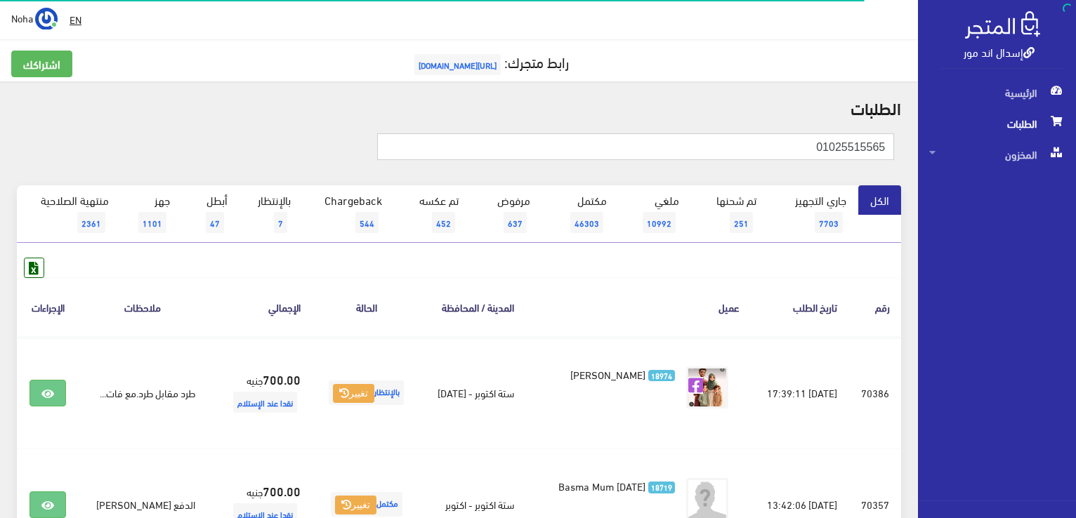
click at [786, 155] on input "01025515565" at bounding box center [635, 146] width 517 height 27
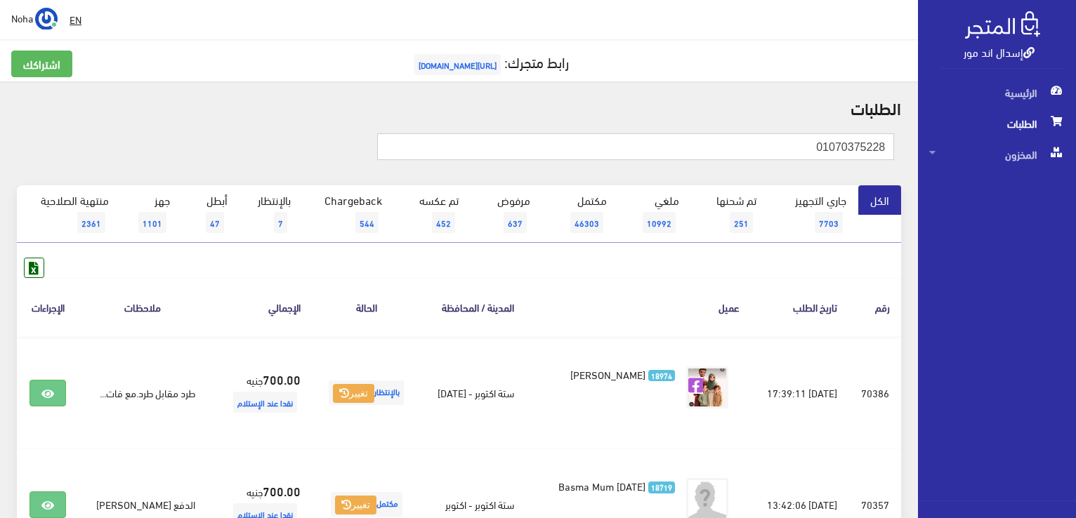
type input "01070375228"
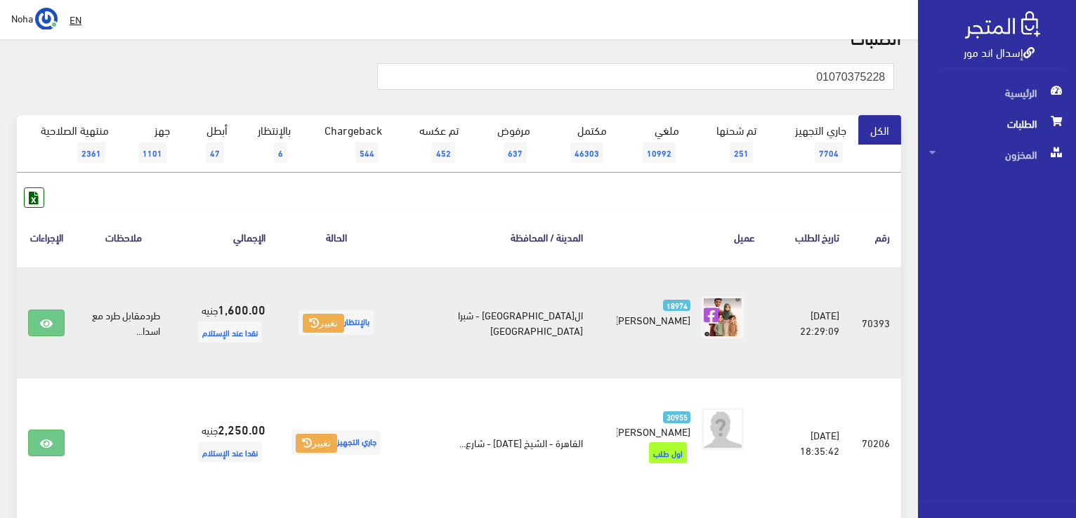
scroll to position [140, 0]
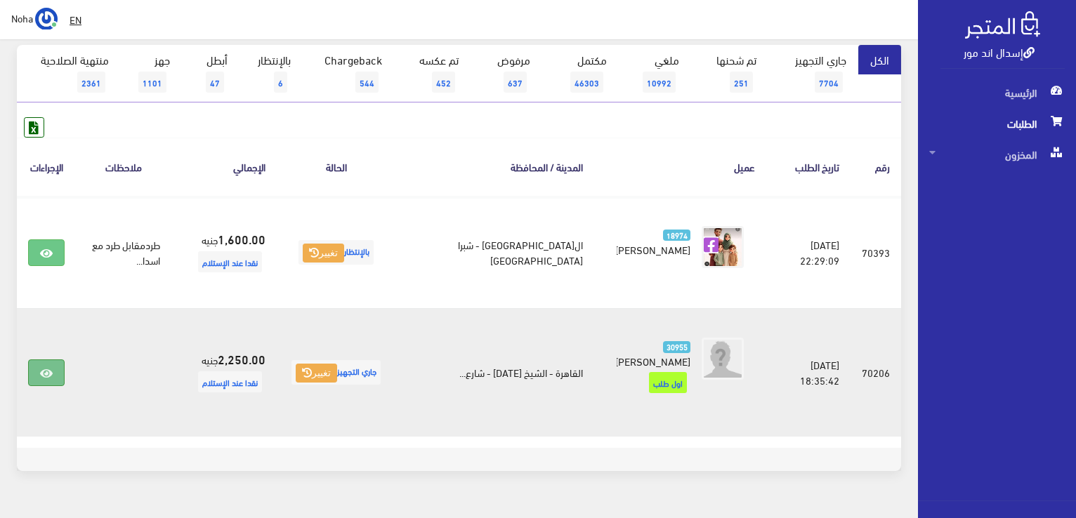
click at [48, 380] on link at bounding box center [46, 373] width 37 height 27
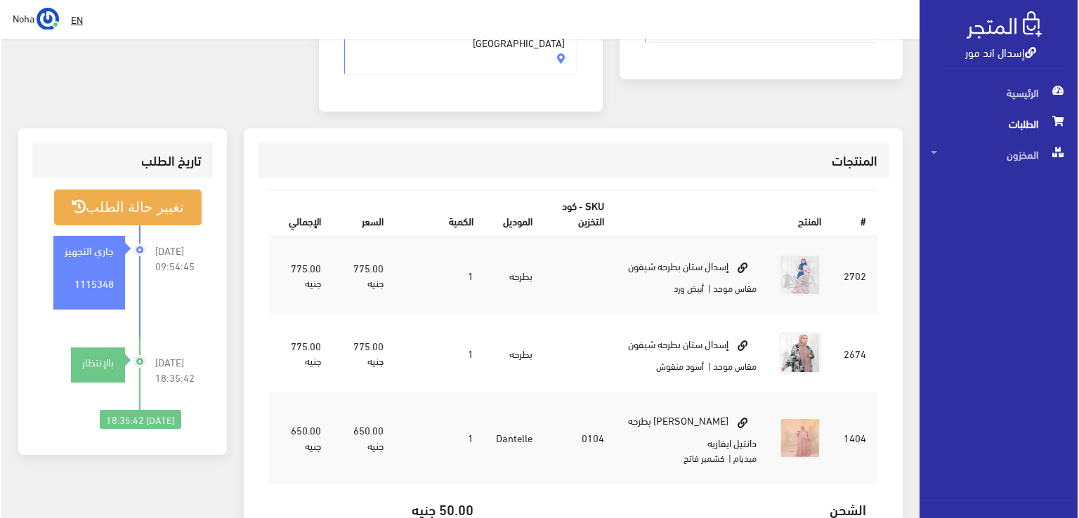
scroll to position [421, 0]
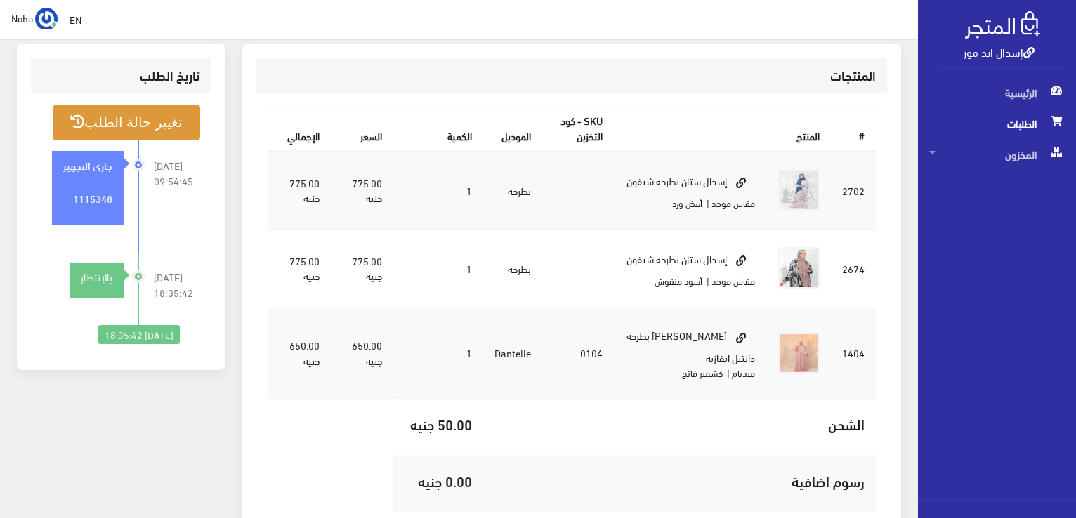
click at [161, 105] on button "تغيير حالة الطلب" at bounding box center [126, 123] width 147 height 36
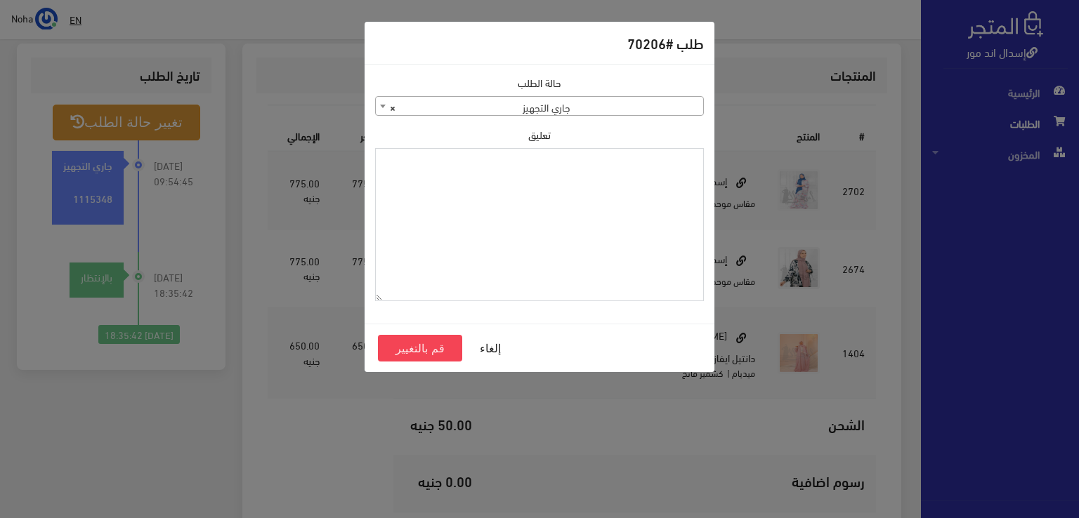
click at [593, 198] on textarea "تعليق" at bounding box center [539, 225] width 329 height 154
type textarea "هتبدل الاسدال الفواتح والايفازيه فى اوردر70393"
click at [445, 352] on button "قم بالتغيير" at bounding box center [420, 348] width 84 height 27
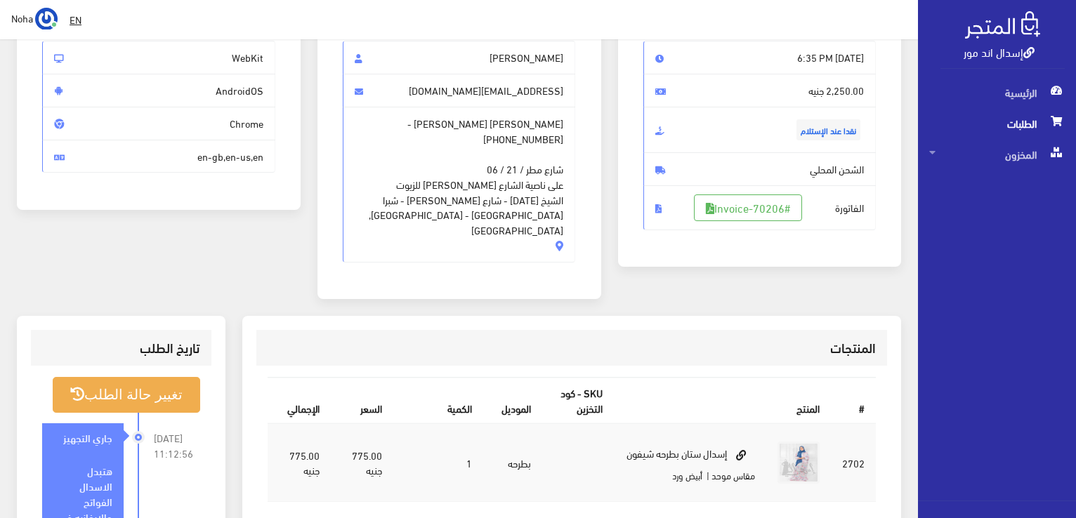
scroll to position [281, 0]
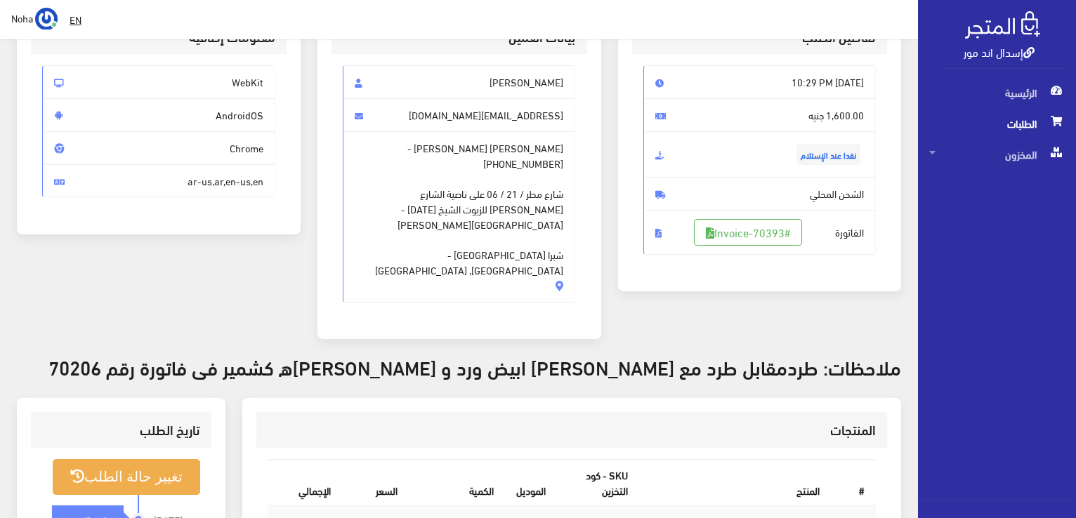
scroll to position [351, 0]
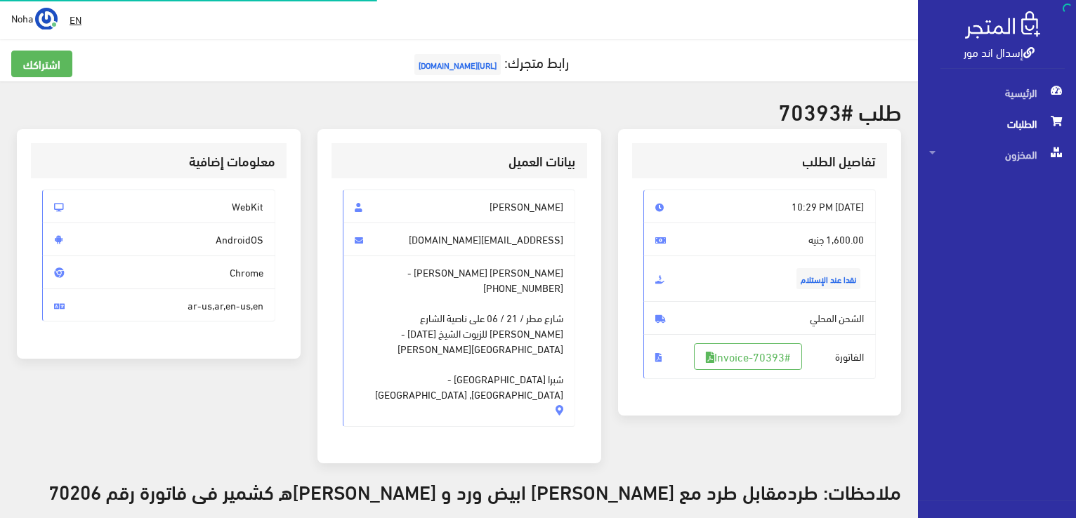
scroll to position [276, 0]
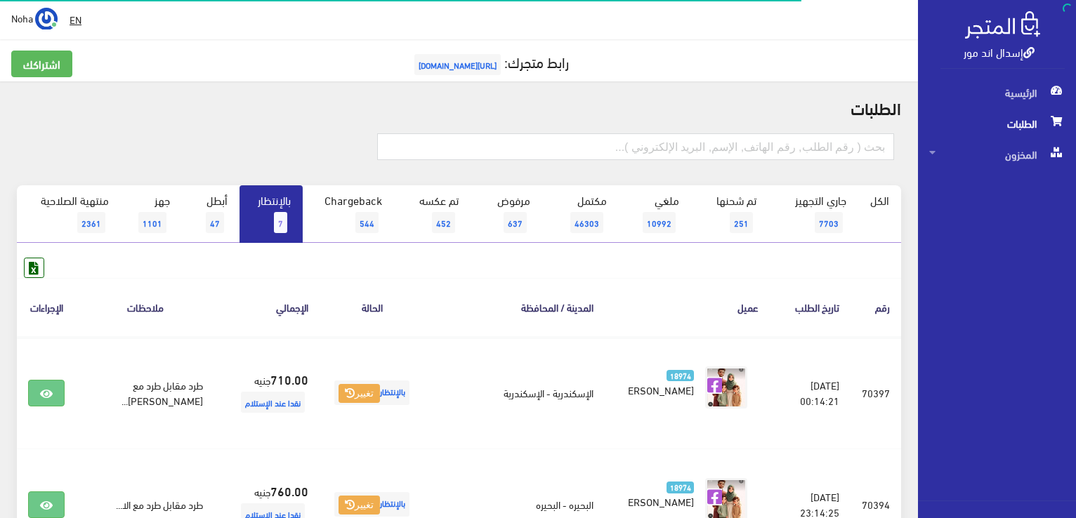
scroll to position [351, 0]
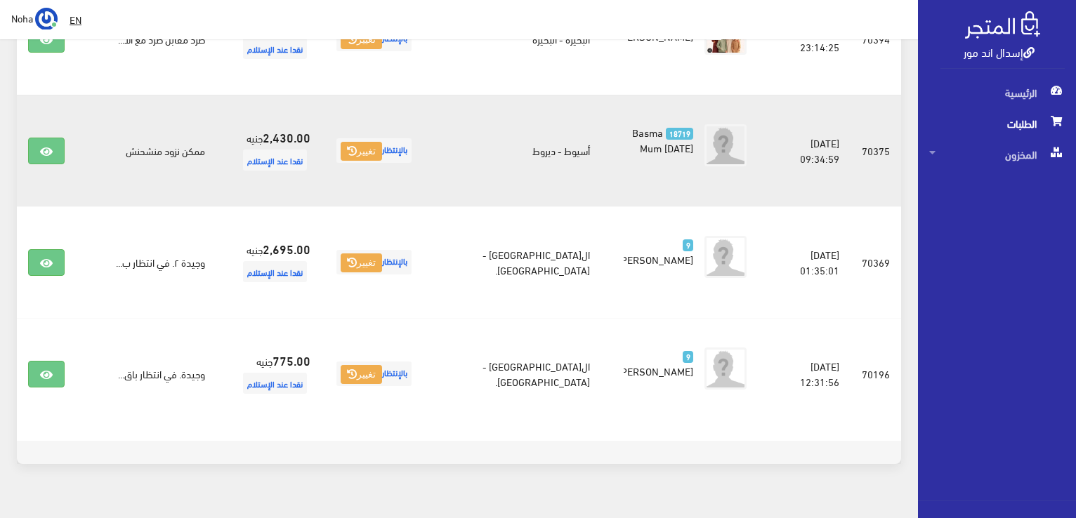
scroll to position [489, 0]
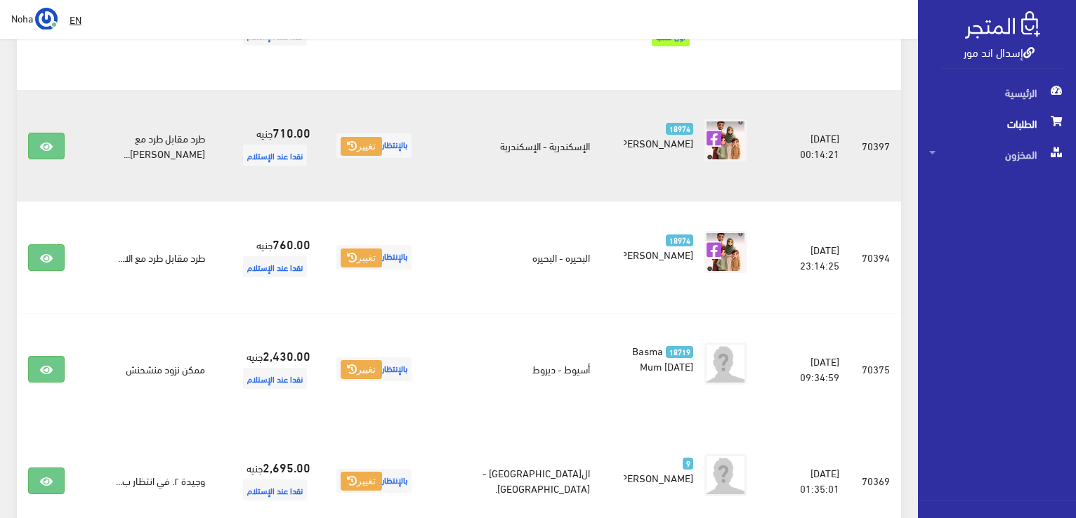
scroll to position [390, 0]
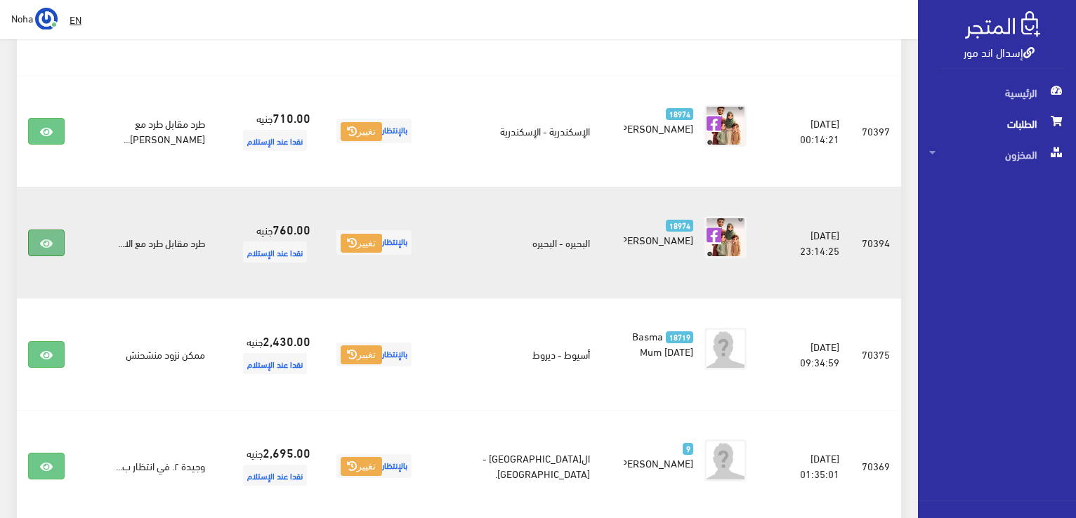
click at [54, 230] on link at bounding box center [46, 243] width 37 height 27
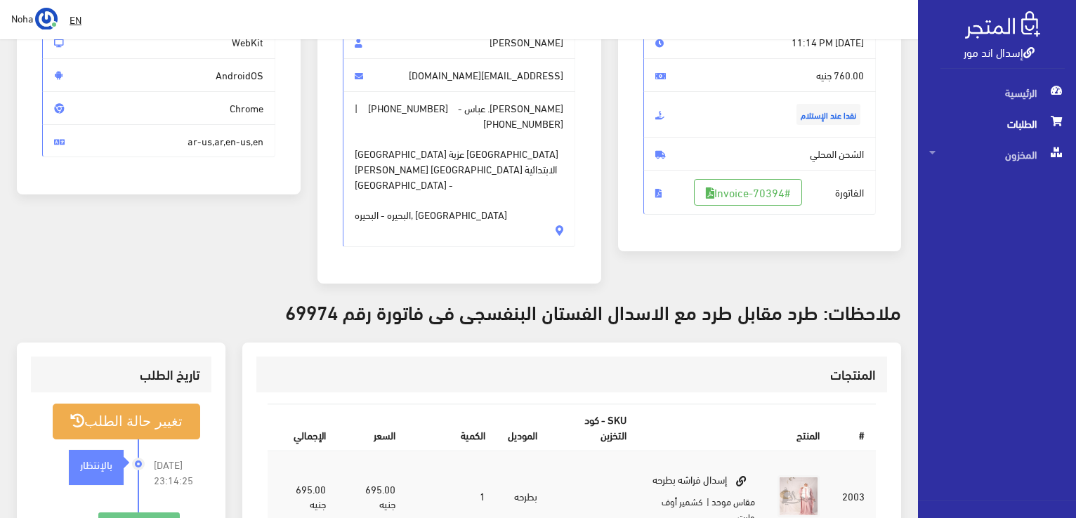
scroll to position [140, 0]
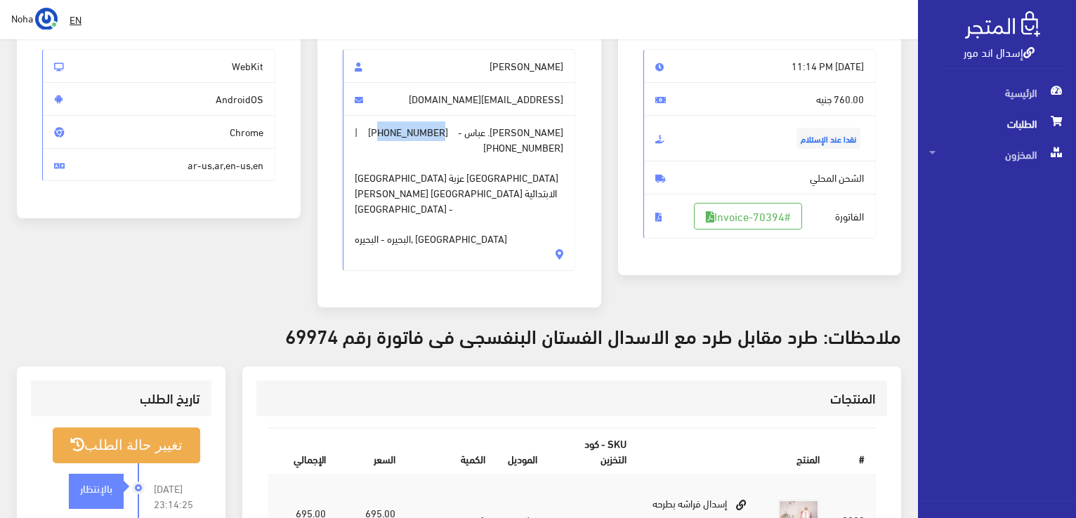
drag, startPoint x: 461, startPoint y: 133, endPoint x: 397, endPoint y: 129, distance: 64.1
click at [397, 129] on span "تسنيم محمد. عباس - +201279318668 | +201277985622 وادي النطرون عزبة كفر داوود بج…" at bounding box center [459, 193] width 233 height 156
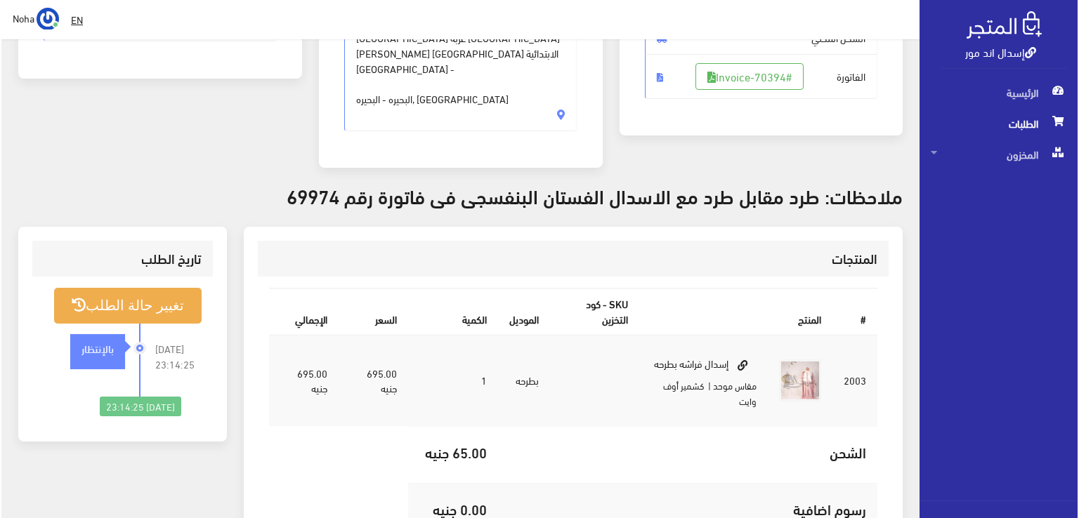
scroll to position [281, 0]
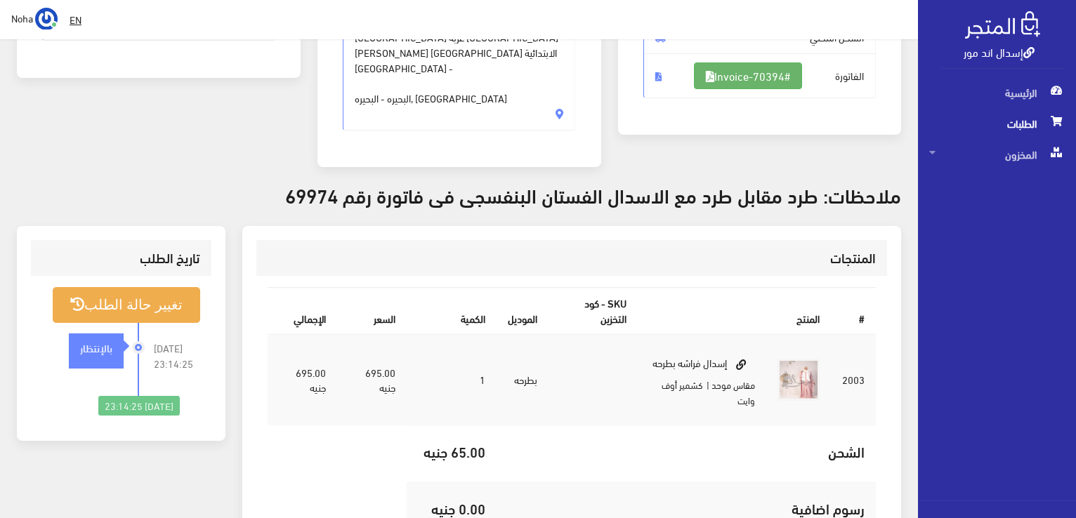
click at [739, 68] on link "#Invoice-70394" at bounding box center [748, 76] width 108 height 27
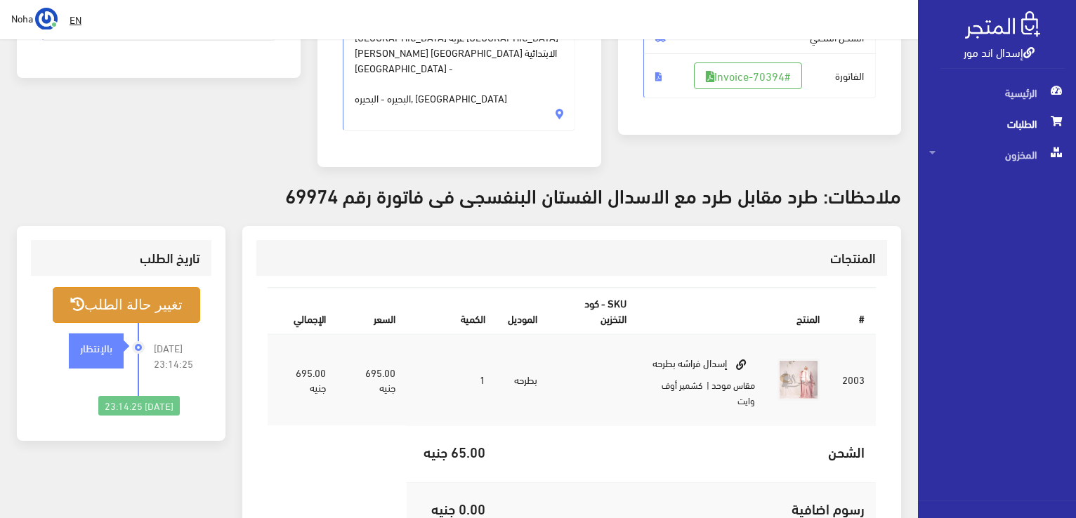
click at [188, 287] on button "تغيير حالة الطلب" at bounding box center [126, 305] width 147 height 36
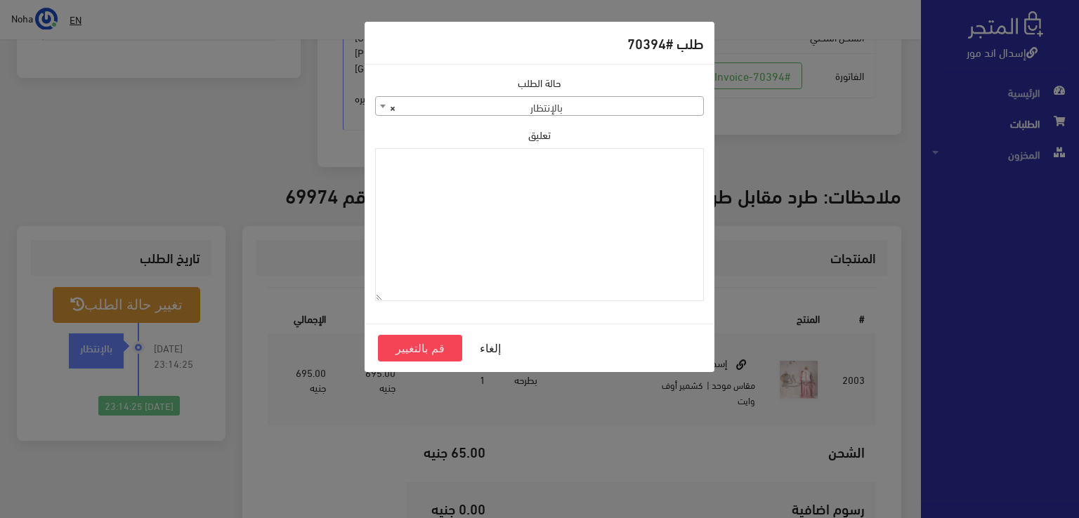
click at [469, 110] on span "× بالإنتظار" at bounding box center [539, 107] width 327 height 20
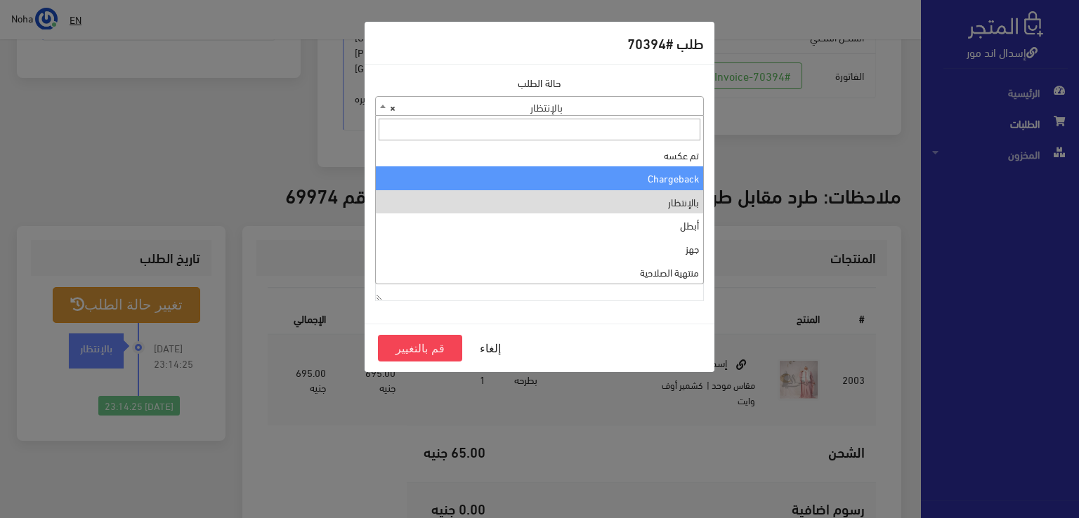
select select "10"
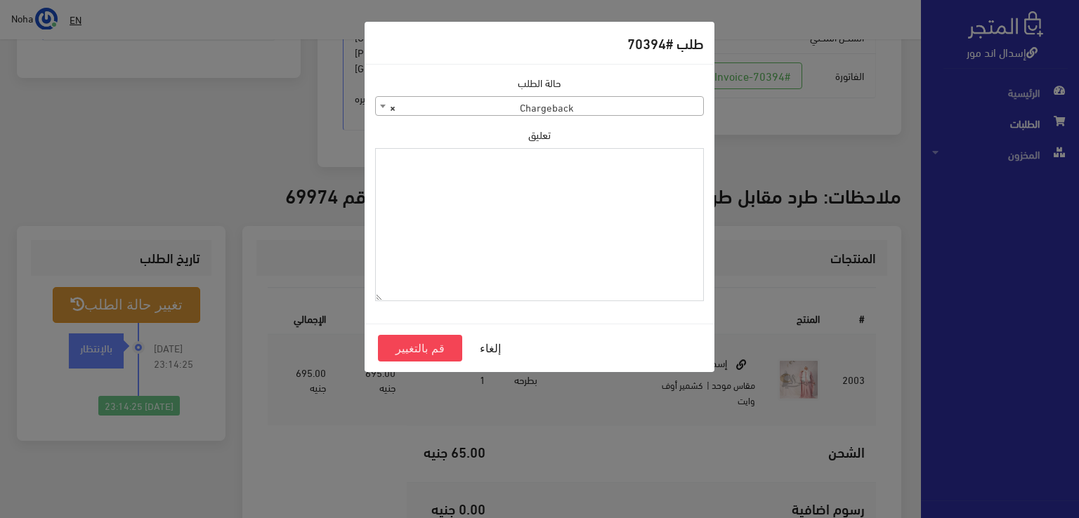
paste textarea "1118134"
type textarea "1118134"
click at [431, 347] on button "قم بالتغيير" at bounding box center [420, 348] width 84 height 27
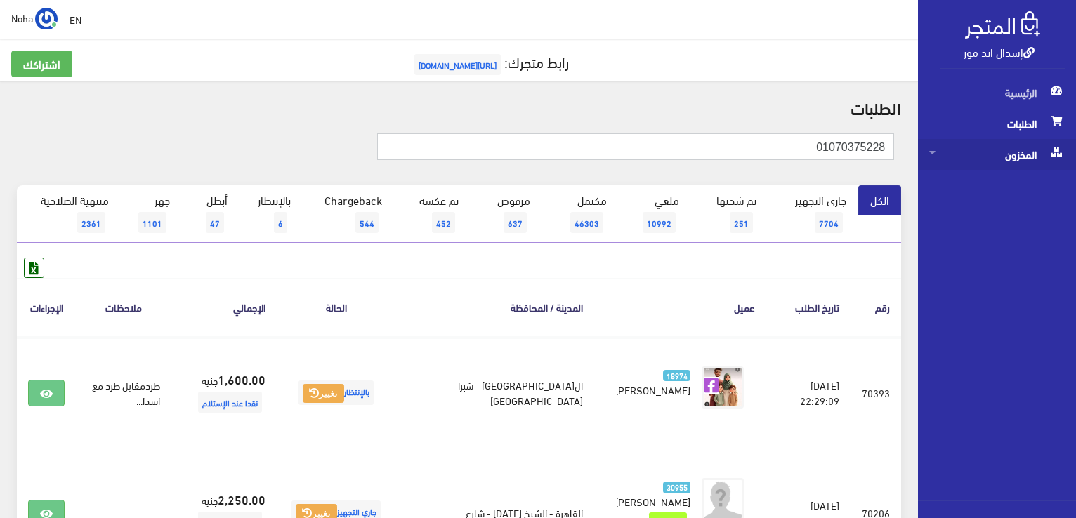
drag, startPoint x: 758, startPoint y: 147, endPoint x: 986, endPoint y: 166, distance: 229.0
click at [986, 166] on div "إسدال اند مور الرئيسية الطلبات المخزون" at bounding box center [538, 345] width 1076 height 690
type input "01279318668"
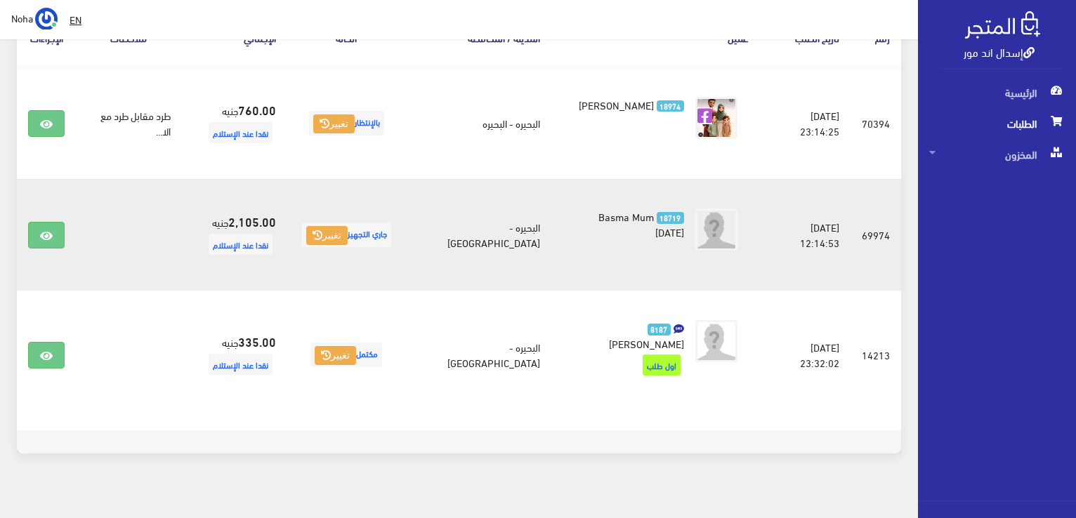
scroll to position [281, 0]
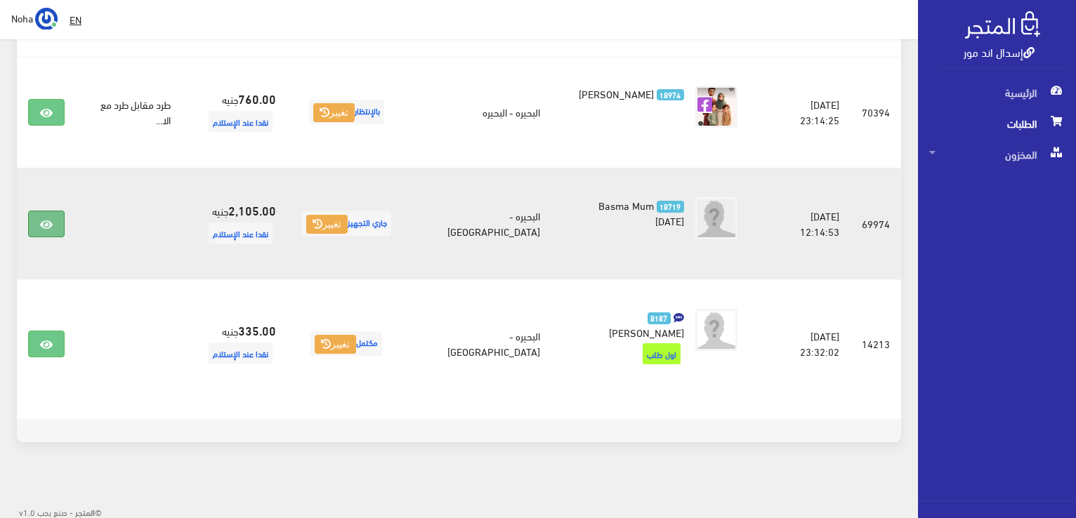
click at [34, 230] on link at bounding box center [46, 224] width 37 height 27
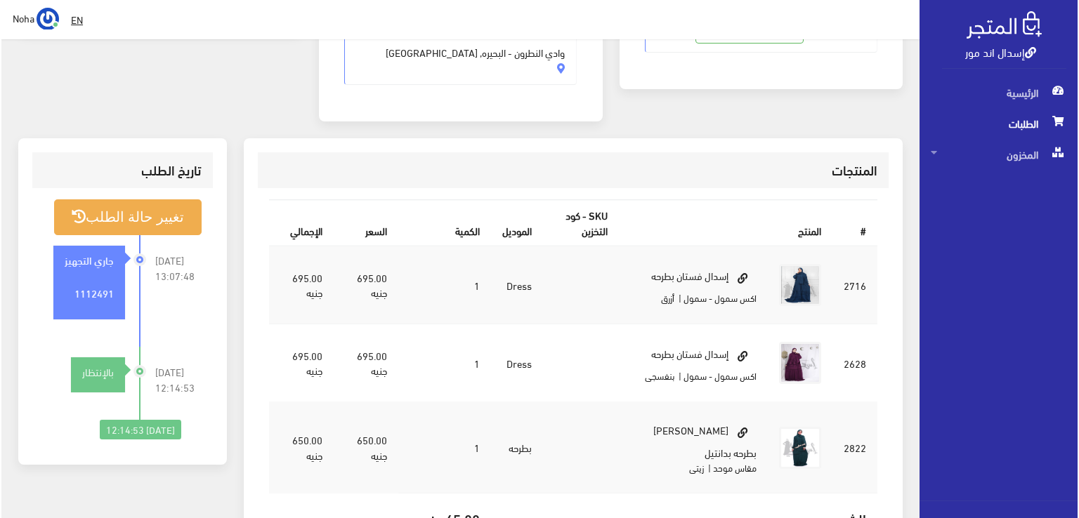
scroll to position [351, 0]
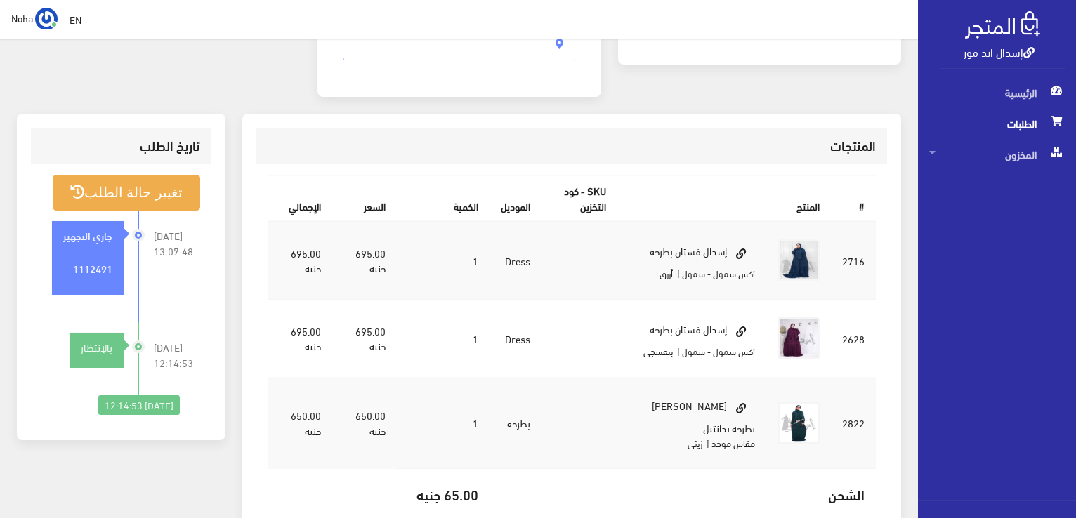
click at [160, 164] on div "تغيير حالة الطلب 2025-08-17 13:07:48 جاري التجهيز 1112491" at bounding box center [121, 295] width 180 height 263
click at [163, 185] on button "تغيير حالة الطلب" at bounding box center [126, 193] width 147 height 36
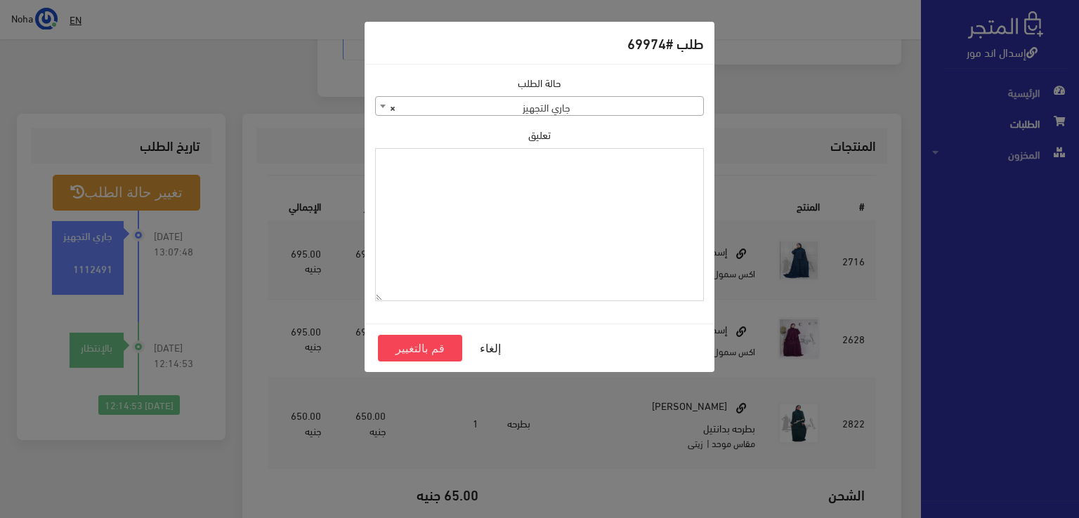
click at [544, 268] on textarea "تعليق" at bounding box center [539, 225] width 329 height 154
type textarea "هتبدل الفستان البنفسجي 70394"
click at [435, 339] on button "قم بالتغيير" at bounding box center [420, 348] width 84 height 27
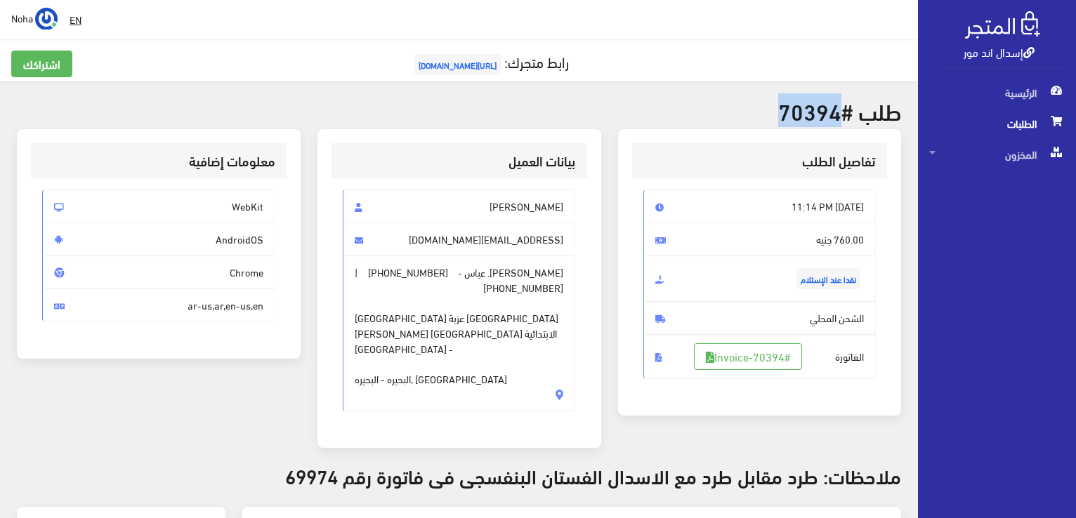
drag, startPoint x: 837, startPoint y: 103, endPoint x: 780, endPoint y: 100, distance: 57.0
click at [780, 100] on h2 "طلب #70394" at bounding box center [459, 110] width 884 height 25
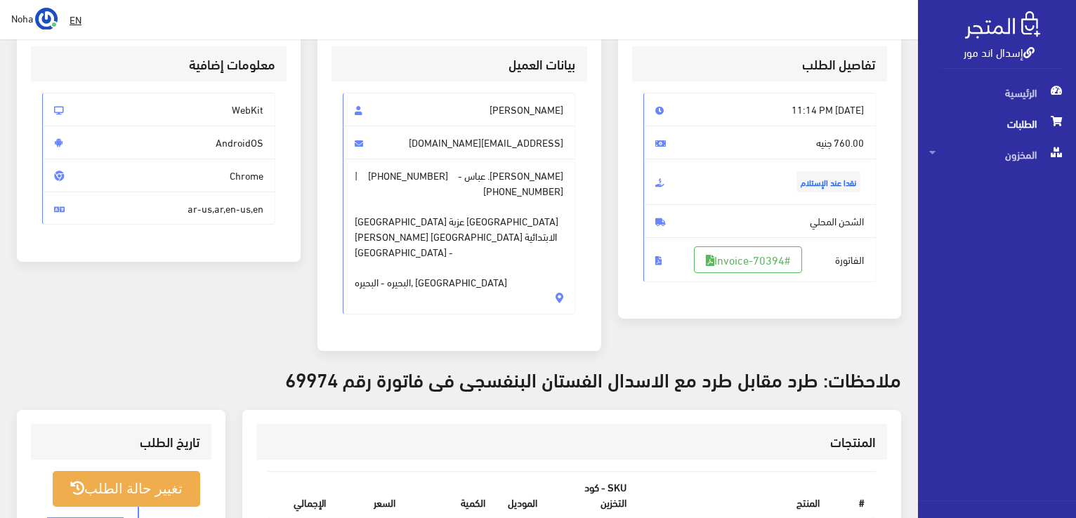
scroll to position [281, 0]
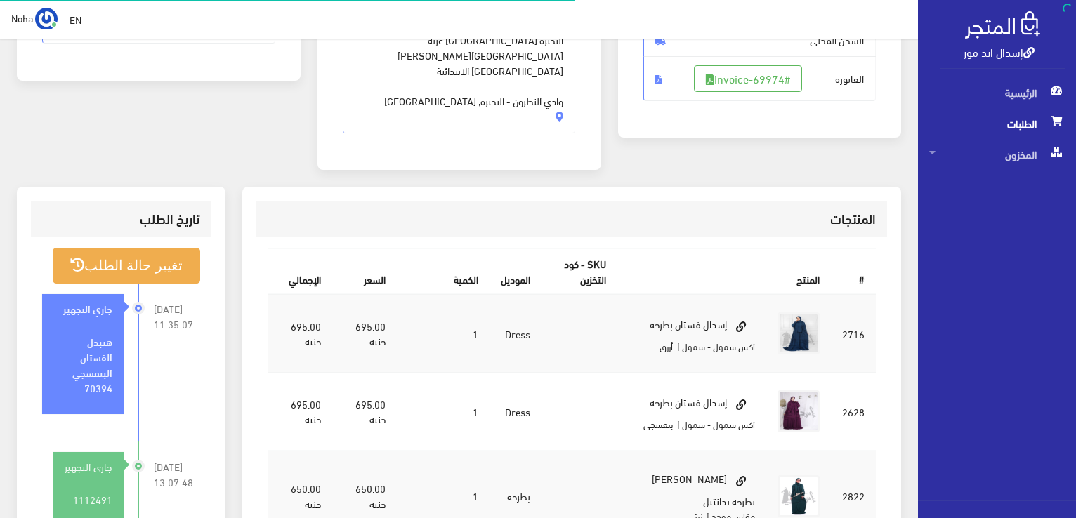
scroll to position [281, 0]
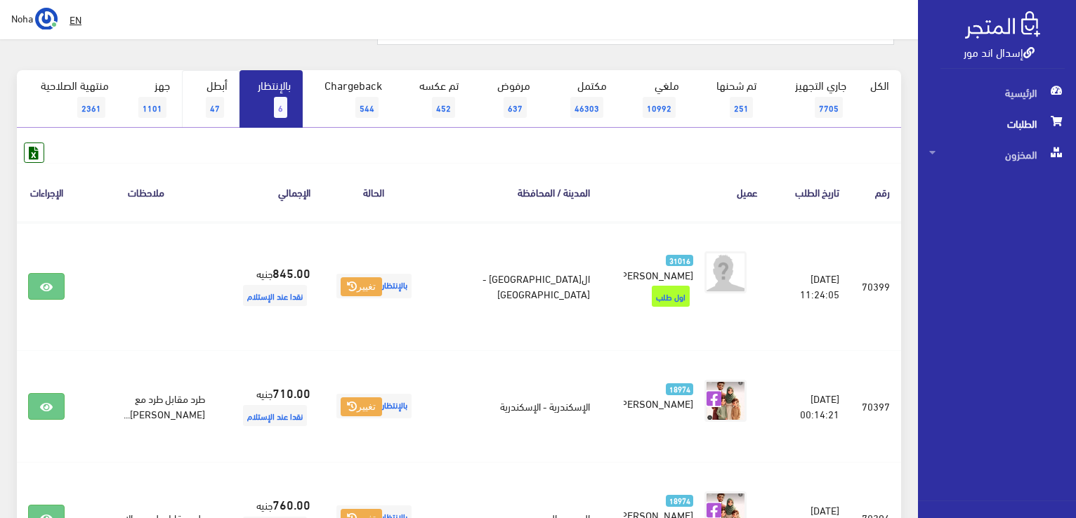
scroll to position [39, 0]
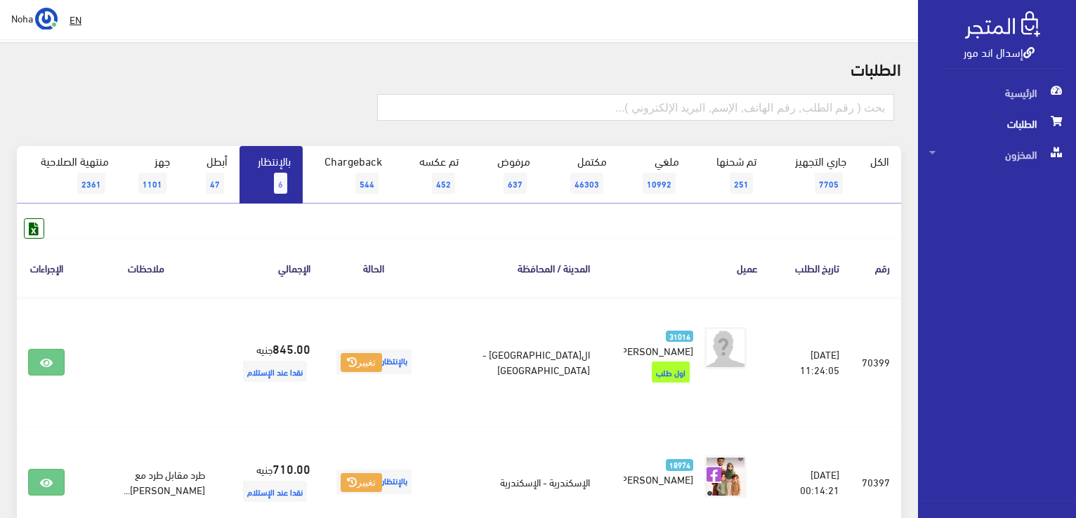
click at [261, 190] on link "بالإنتظار 6" at bounding box center [270, 175] width 63 height 58
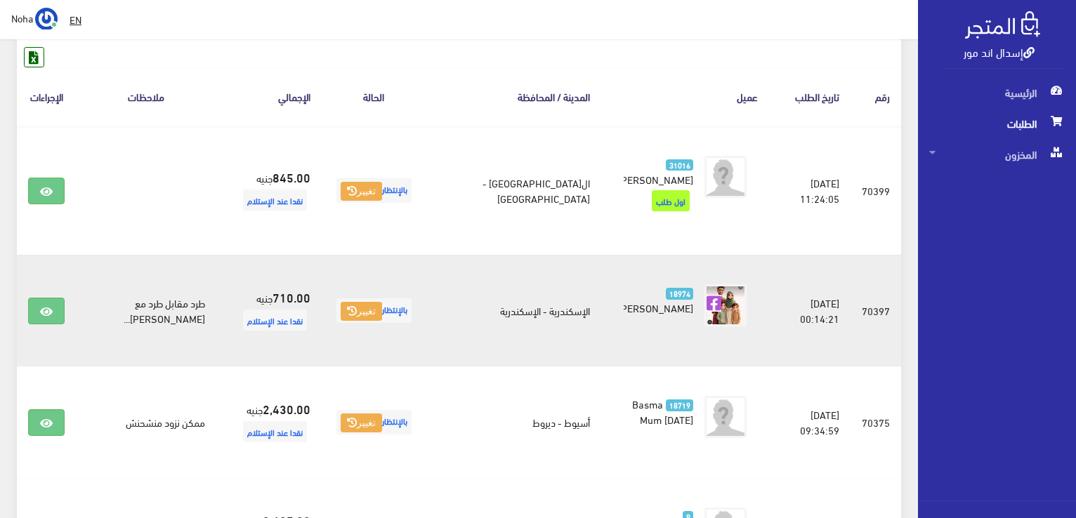
scroll to position [351, 0]
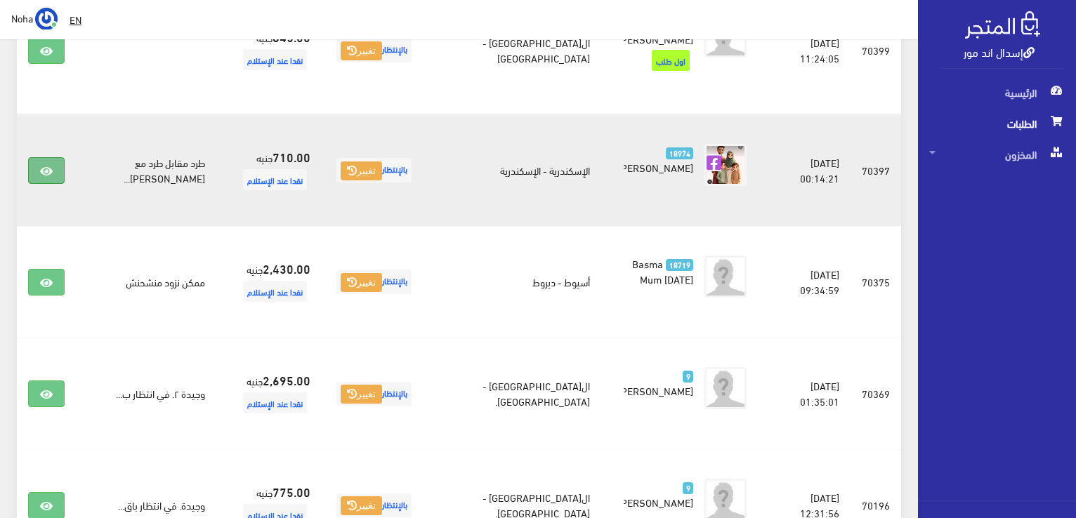
click at [54, 157] on link at bounding box center [46, 170] width 37 height 27
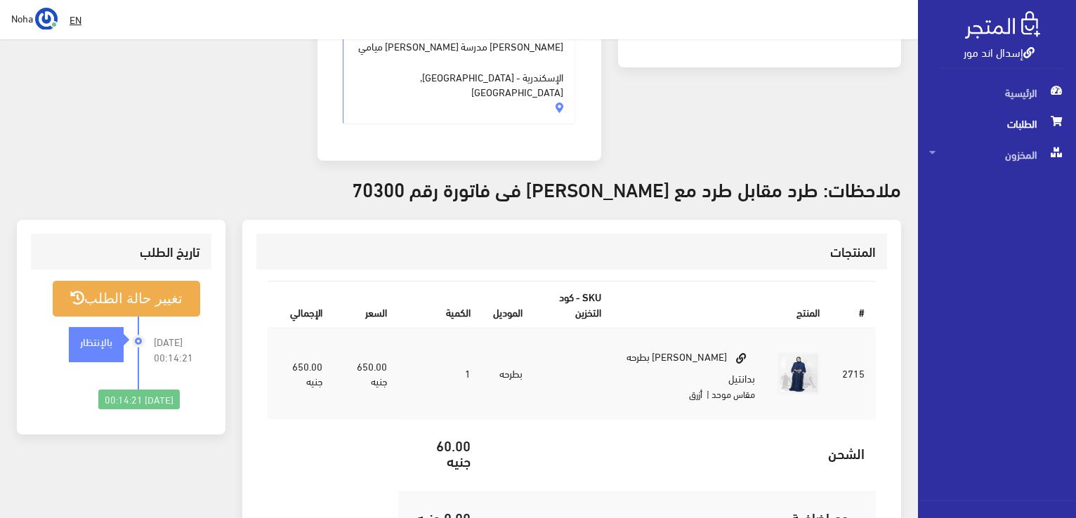
scroll to position [351, 0]
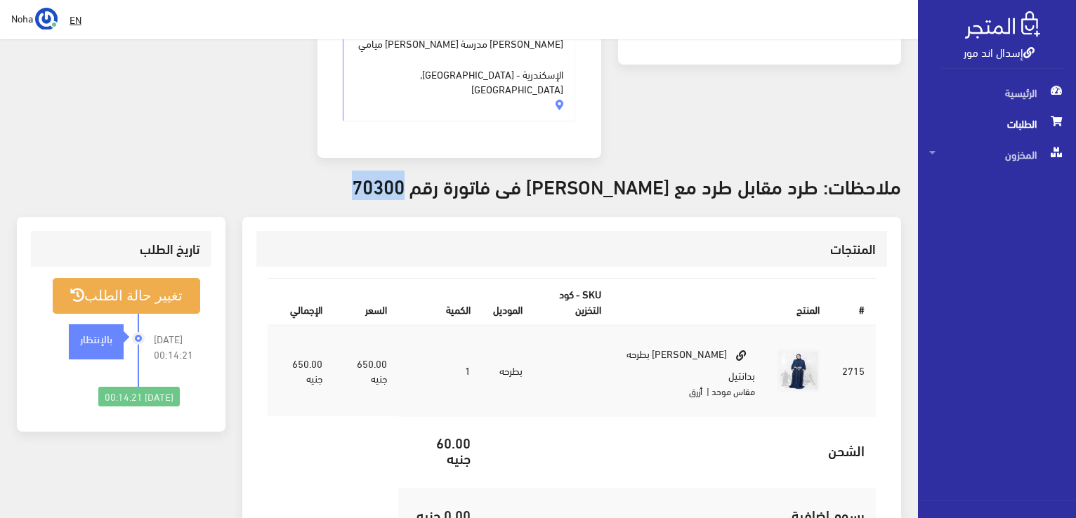
drag, startPoint x: 427, startPoint y: 138, endPoint x: 377, endPoint y: 125, distance: 51.6
click at [353, 175] on h3 "ملاحظات: طرد مقابل طرد مع اسدال اماتيست فى فاتورة رقم 70300" at bounding box center [459, 186] width 884 height 22
drag, startPoint x: 433, startPoint y: 141, endPoint x: 365, endPoint y: 136, distance: 68.4
click at [351, 175] on h3 "ملاحظات: طرد مقابل طرد مع اسدال اماتيست فى فاتورة رقم 70300" at bounding box center [459, 186] width 884 height 22
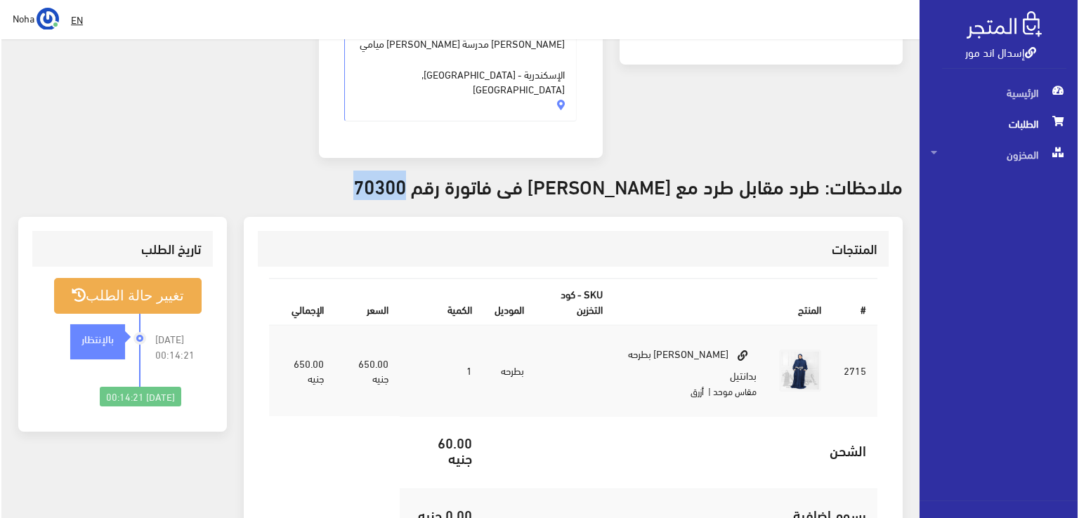
scroll to position [281, 0]
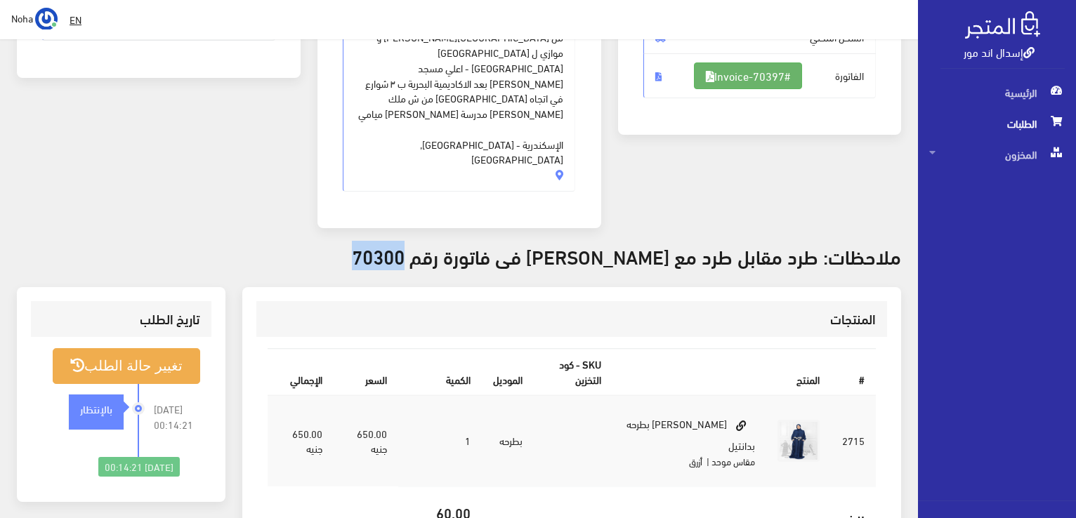
click at [750, 71] on link "#Invoice-70397" at bounding box center [748, 76] width 108 height 27
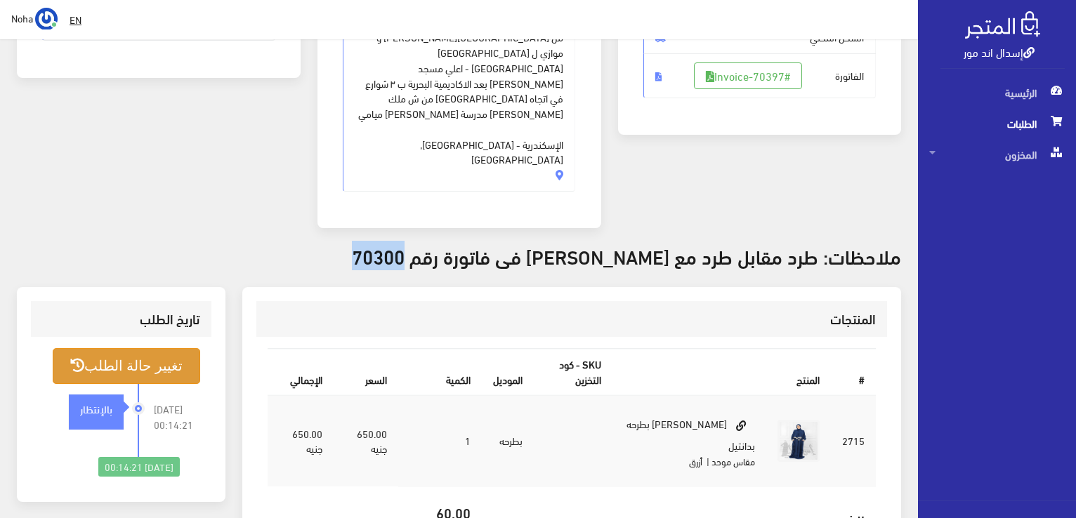
click at [137, 348] on button "تغيير حالة الطلب" at bounding box center [126, 366] width 147 height 36
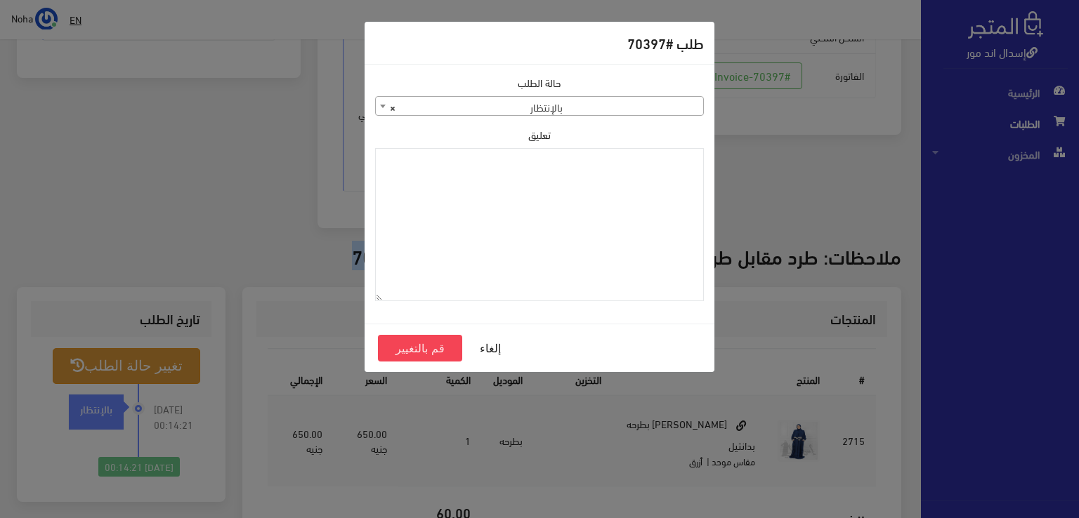
click at [661, 110] on span "× بالإنتظار" at bounding box center [539, 107] width 327 height 20
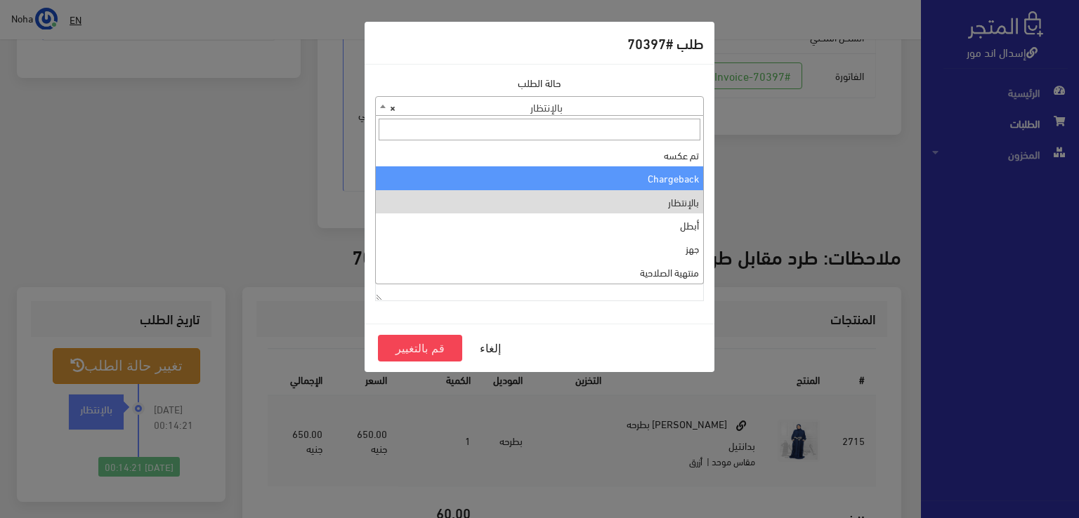
scroll to position [0, 0]
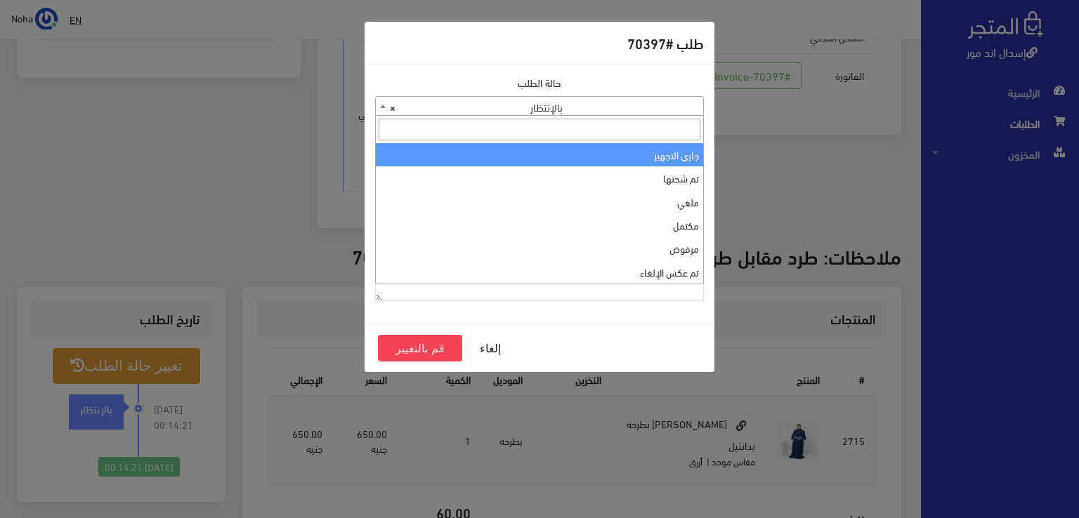
select select "1"
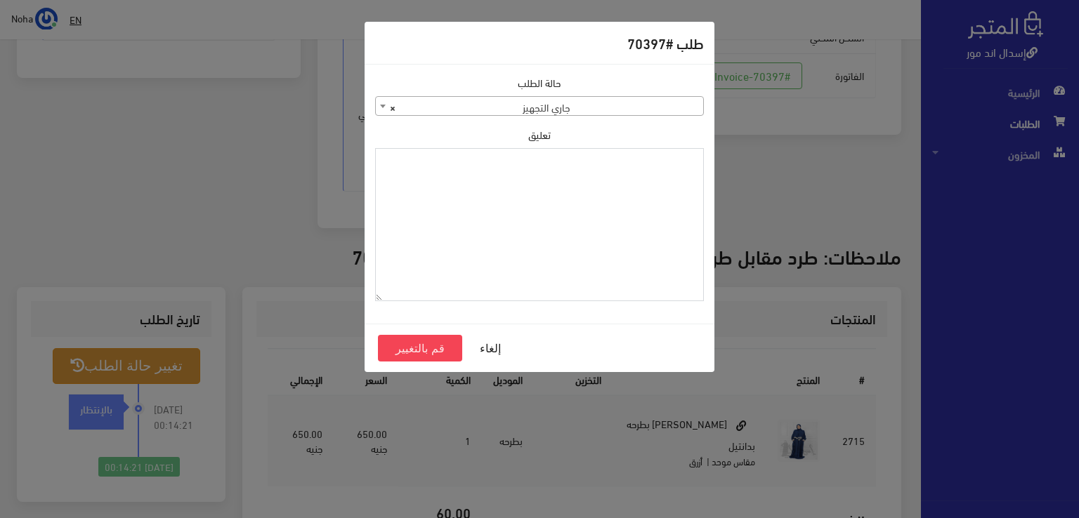
paste textarea "1118134"
type textarea "1118134"
click at [441, 341] on button "قم بالتغيير" at bounding box center [420, 348] width 84 height 27
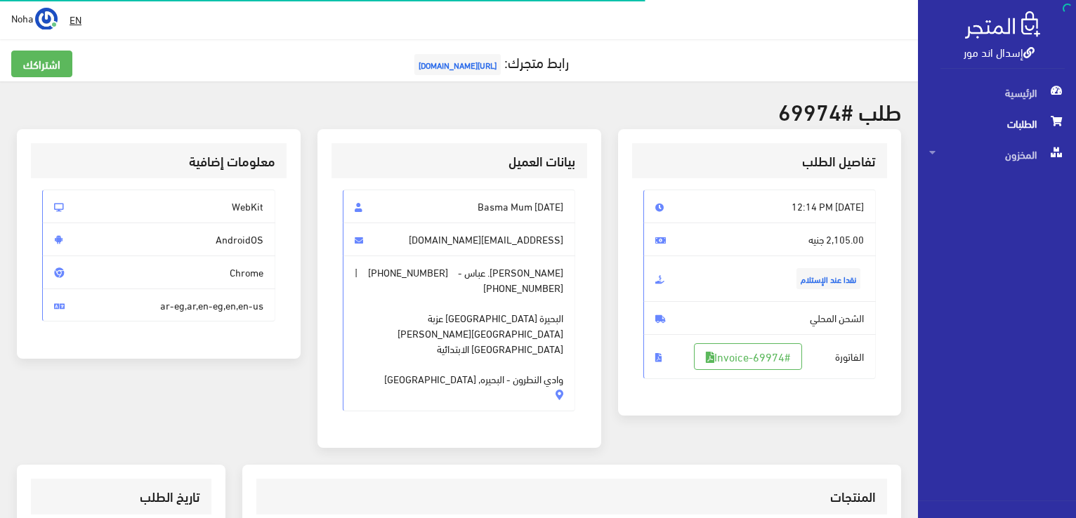
scroll to position [336, 0]
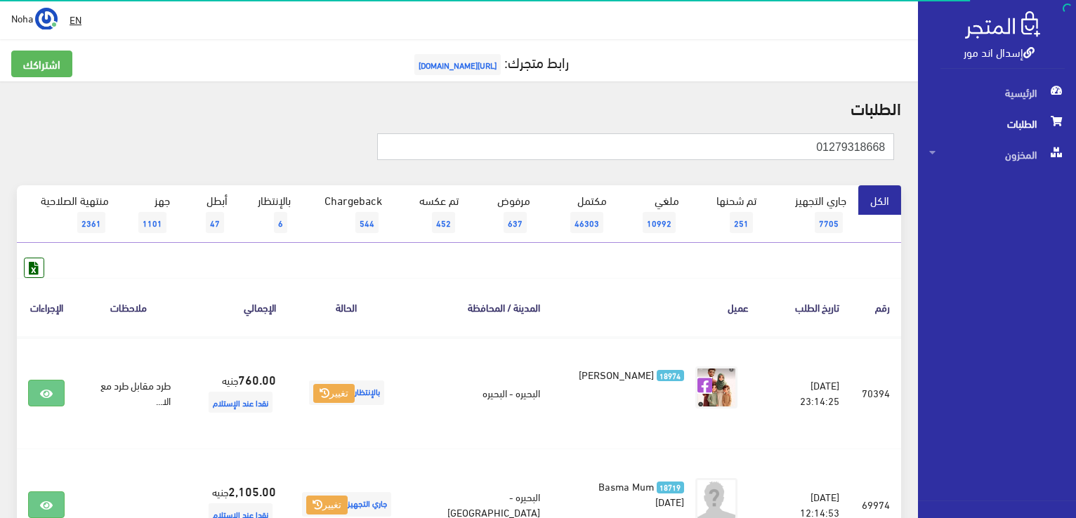
drag, startPoint x: 789, startPoint y: 148, endPoint x: 848, endPoint y: 169, distance: 62.6
click at [848, 169] on form "01279318668" at bounding box center [635, 152] width 517 height 38
click at [812, 146] on input "01279318668" at bounding box center [635, 146] width 517 height 27
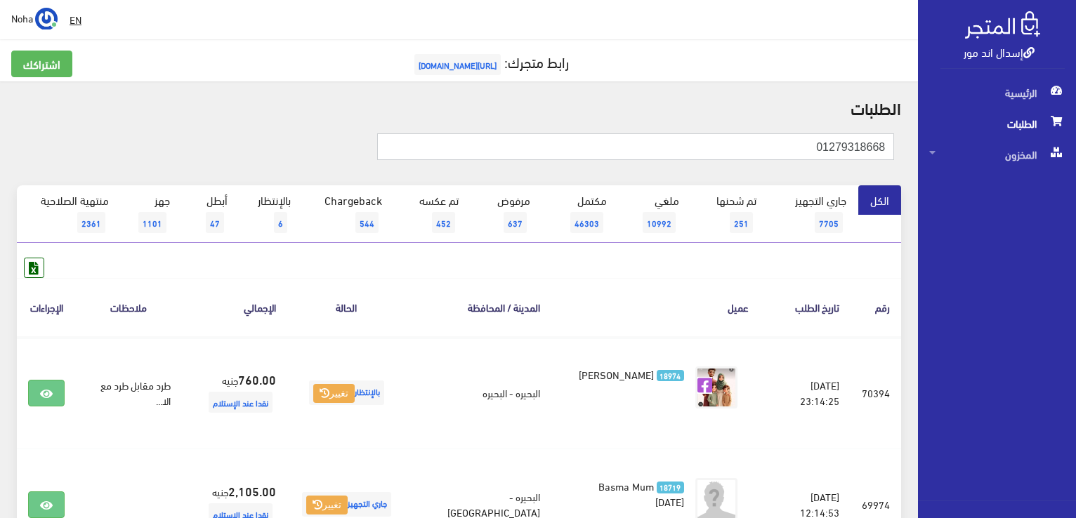
click at [812, 146] on input "01279318668" at bounding box center [635, 146] width 517 height 27
type input "70300"
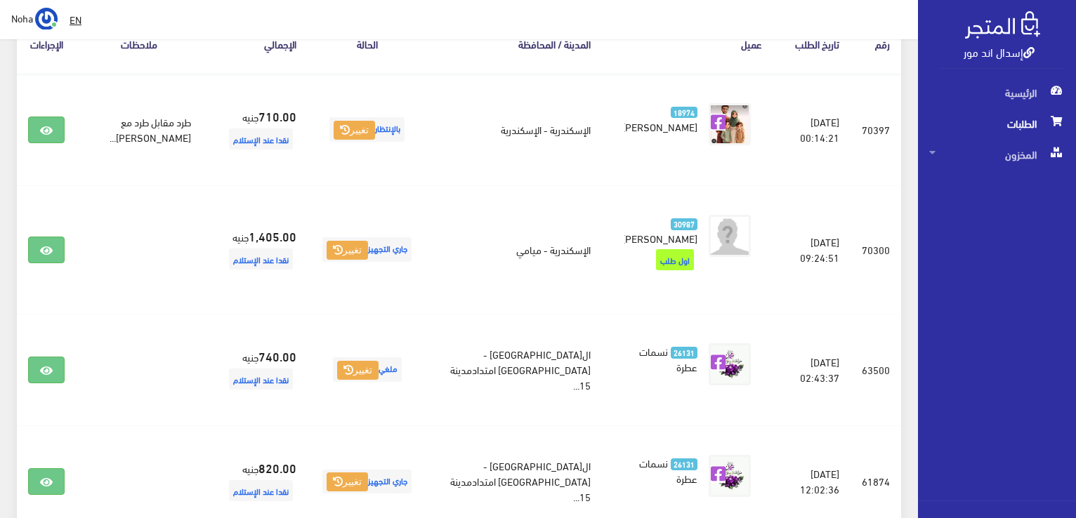
scroll to position [281, 0]
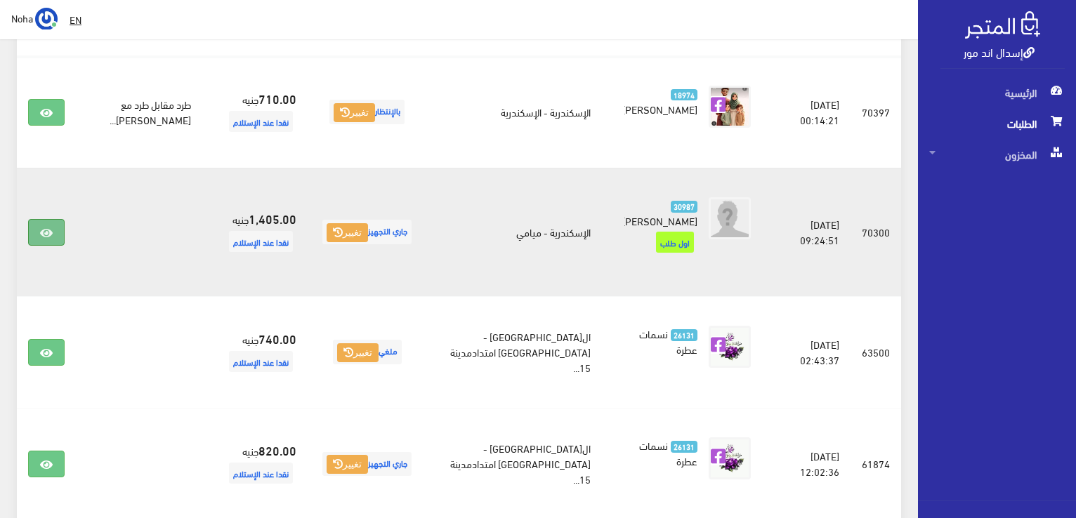
click at [37, 228] on link at bounding box center [46, 232] width 37 height 27
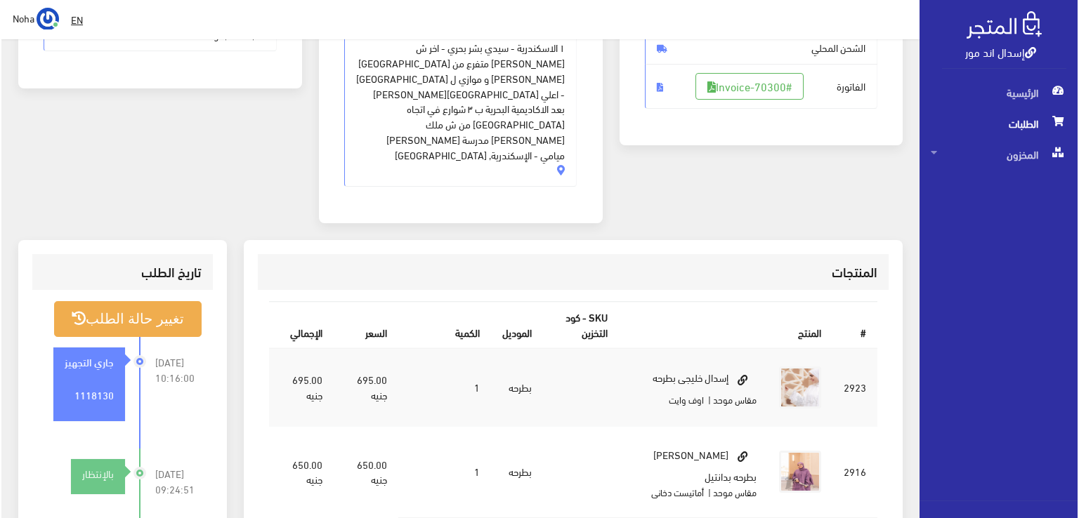
scroll to position [421, 0]
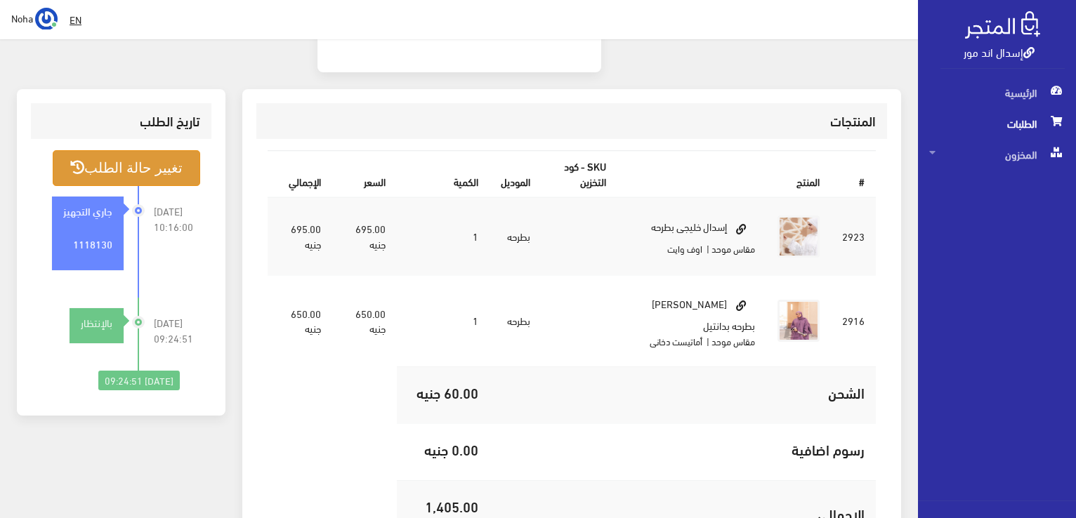
click at [168, 150] on button "تغيير حالة الطلب" at bounding box center [126, 168] width 147 height 36
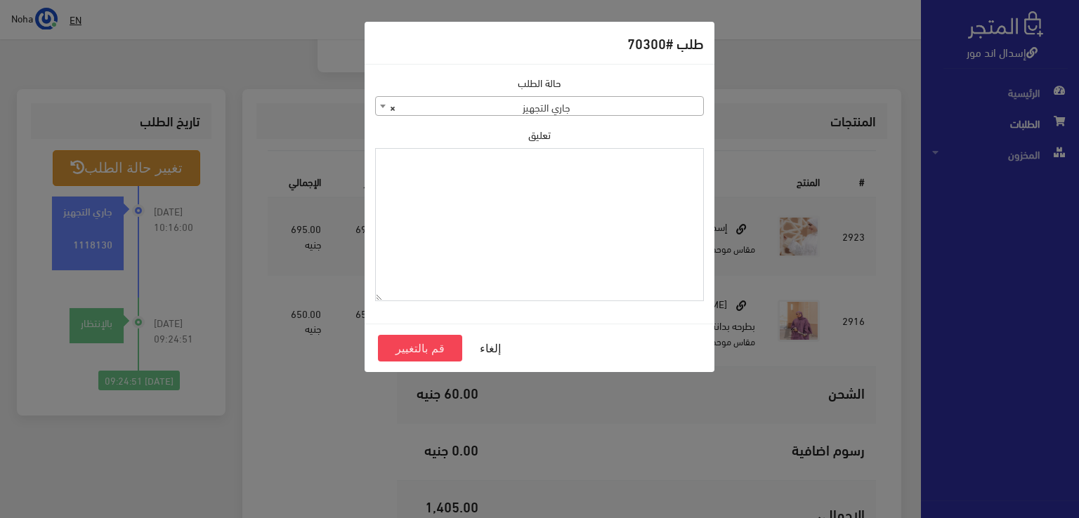
click at [608, 195] on textarea "تعليق" at bounding box center [539, 225] width 329 height 154
type textarea "هتبدل الاماتيست 70300"
click at [441, 349] on button "قم بالتغيير" at bounding box center [420, 348] width 84 height 27
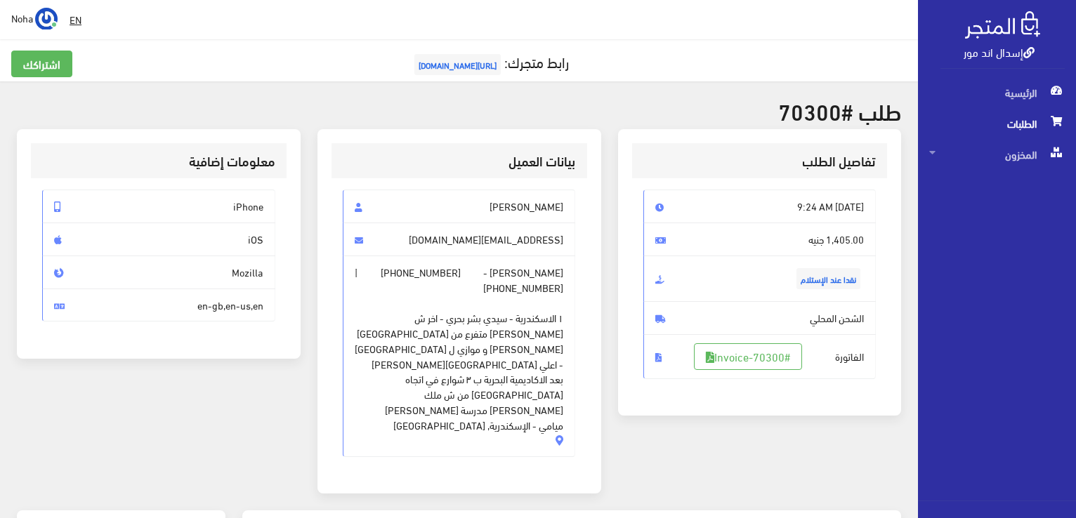
scroll to position [281, 0]
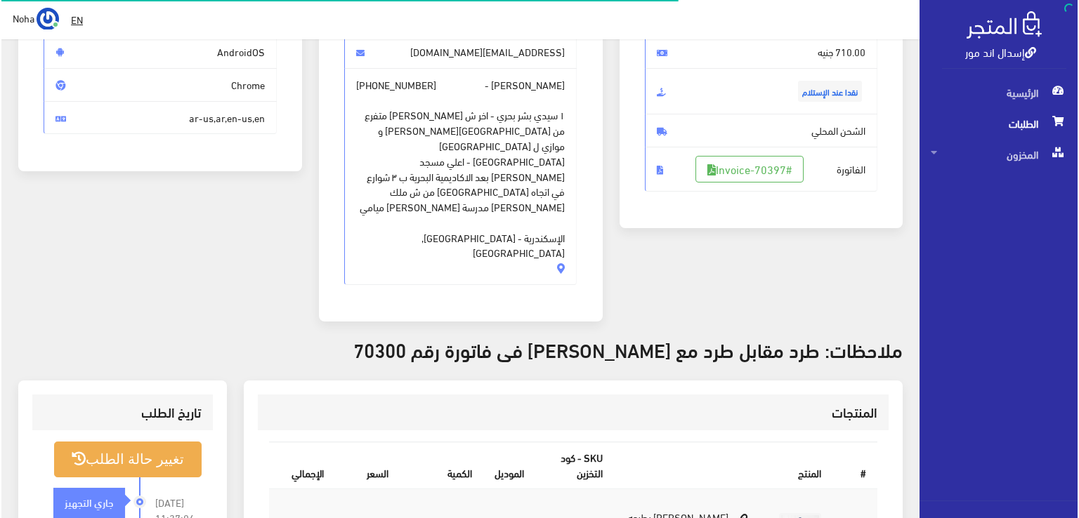
scroll to position [211, 0]
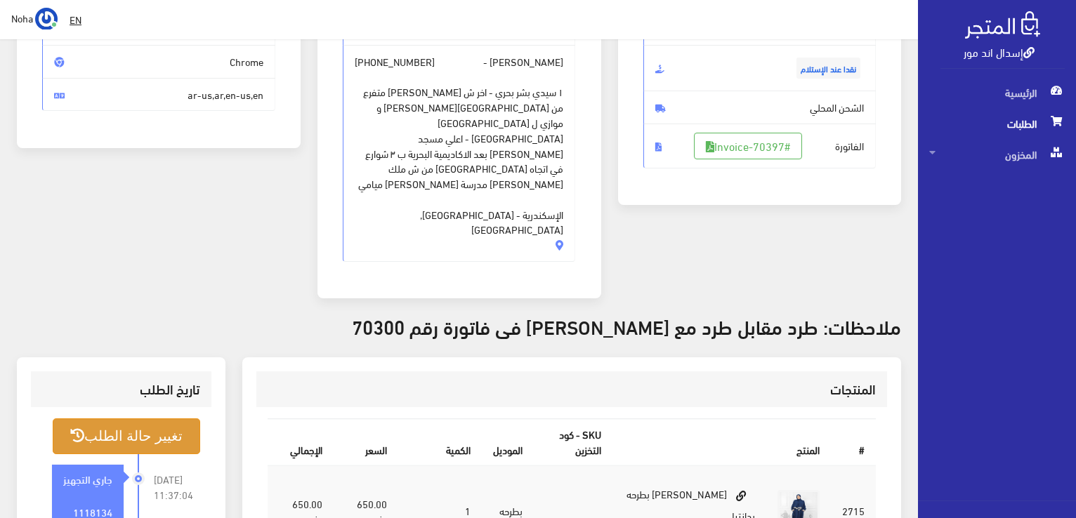
click at [110, 419] on button "تغيير حالة الطلب" at bounding box center [126, 437] width 147 height 36
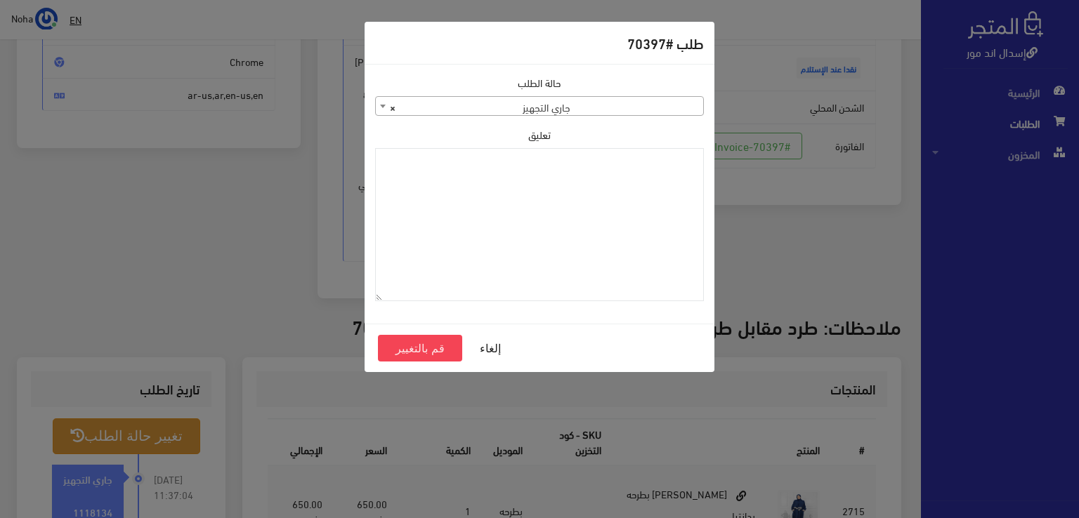
click at [669, 118] on div "حالة الطلب جاري التجهيز تم شحنها ملغي مكتمل مرفوض تم عكس الإلغاء فشل تم رد المب…" at bounding box center [540, 193] width 346 height 237
click at [663, 104] on span "× جاري التجهيز" at bounding box center [539, 107] width 327 height 20
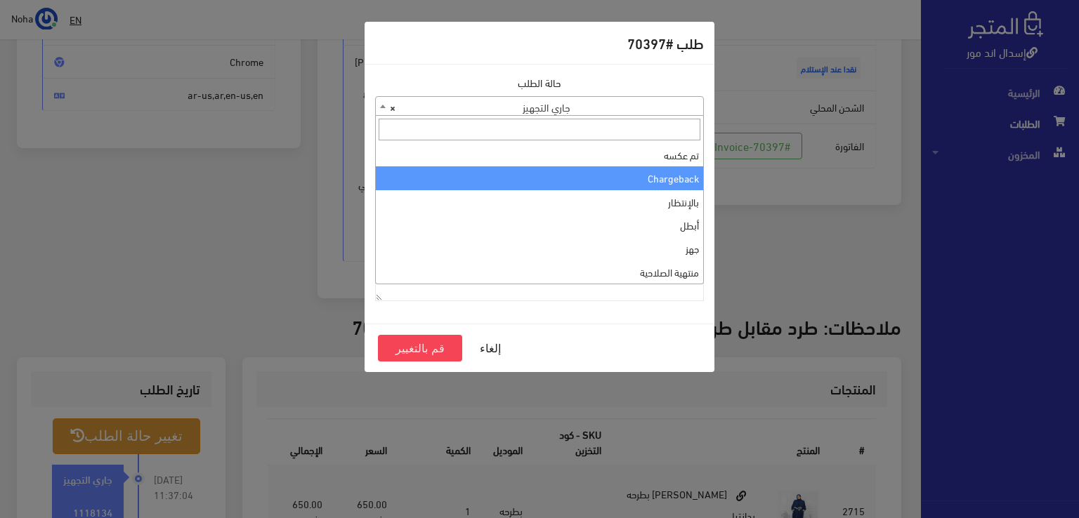
select select "10"
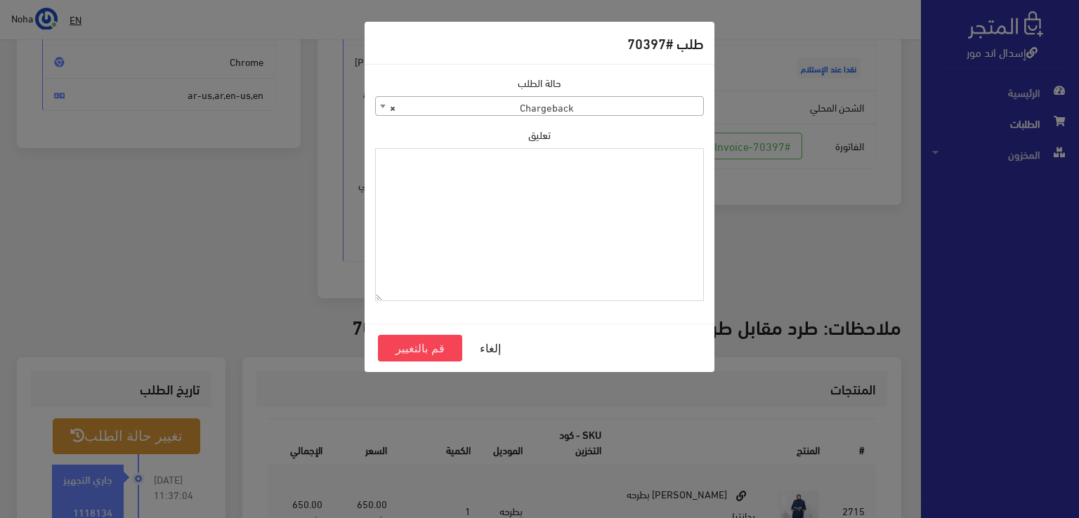
paste textarea "1118134"
type textarea "1118134"
click at [398, 343] on button "قم بالتغيير" at bounding box center [420, 348] width 84 height 27
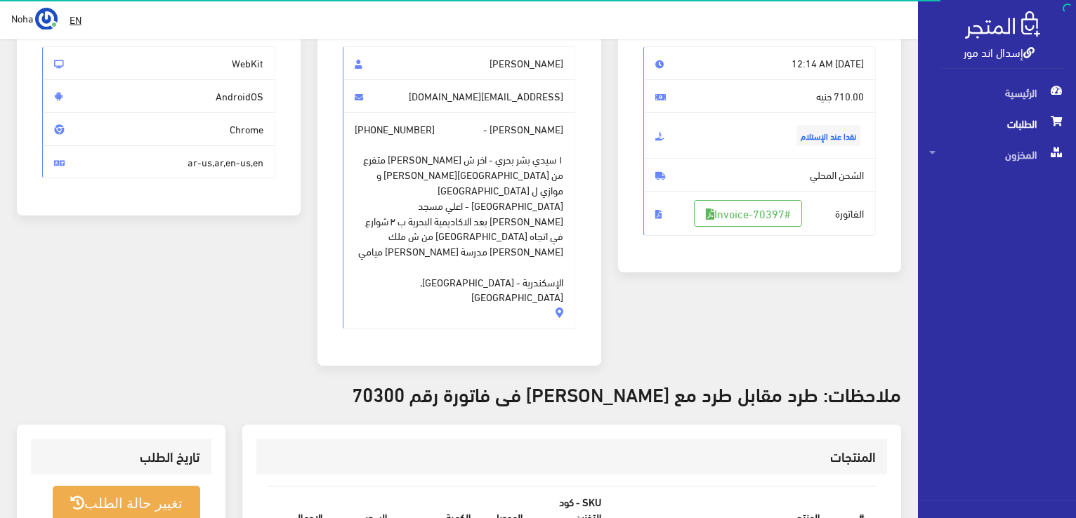
scroll to position [211, 0]
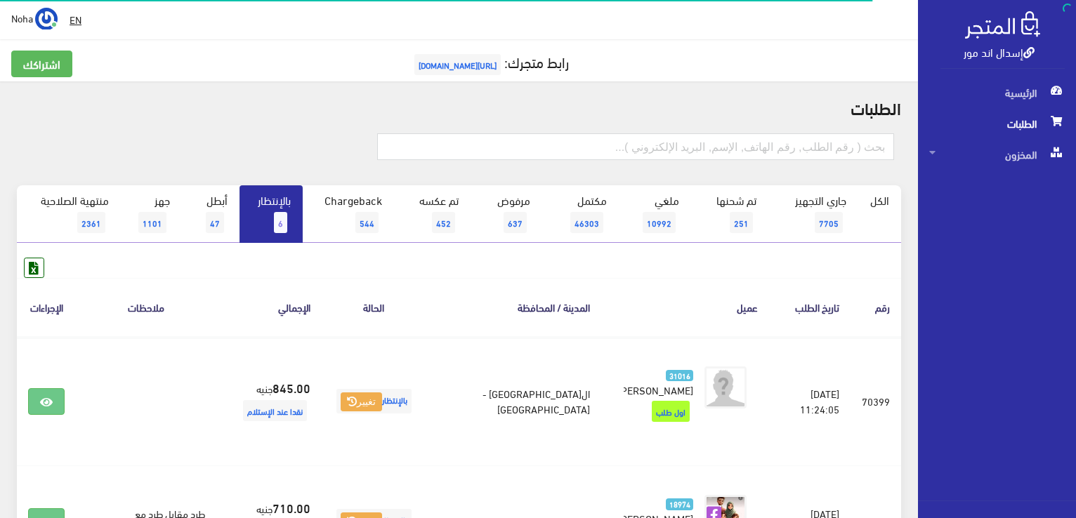
click at [278, 212] on span "6" at bounding box center [280, 222] width 13 height 21
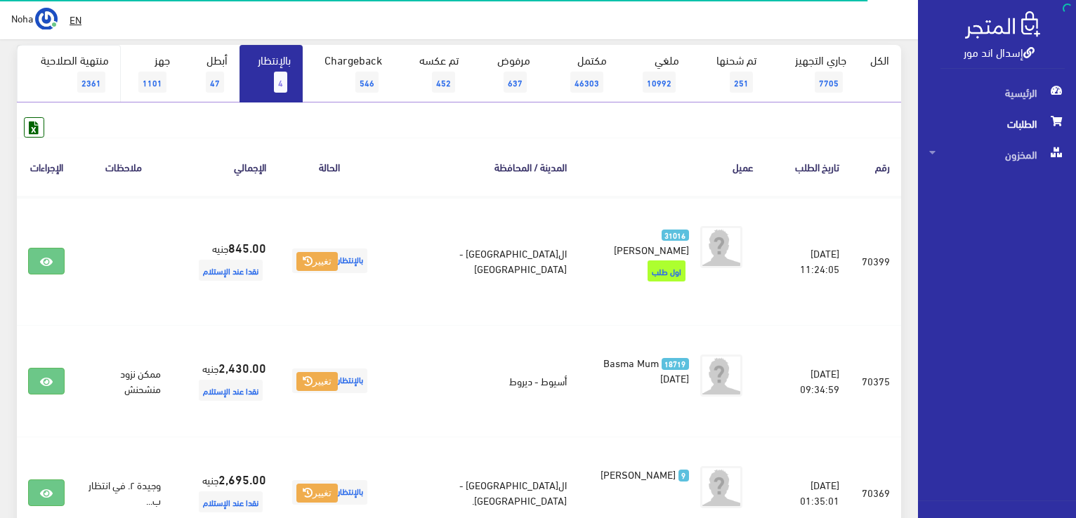
scroll to position [140, 0]
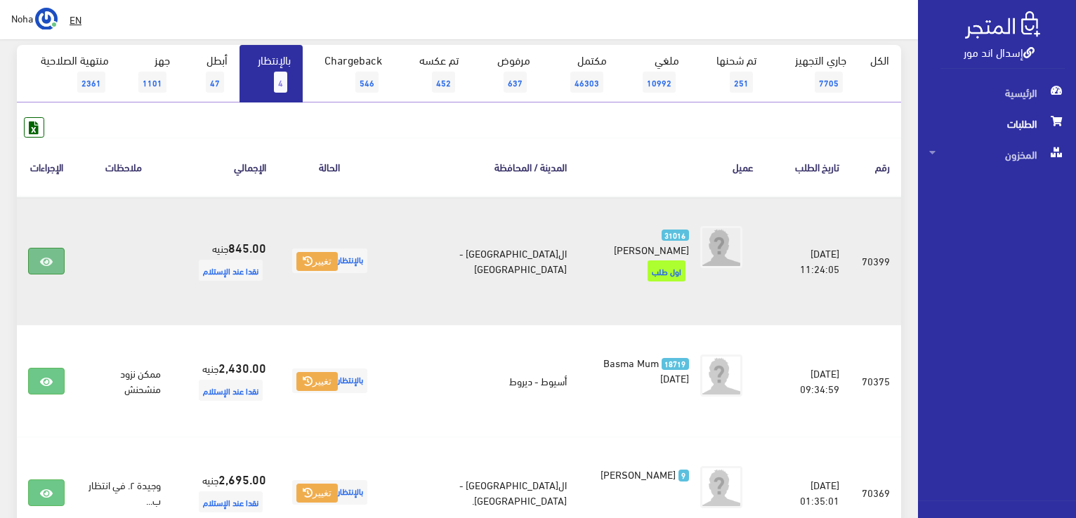
click at [48, 256] on icon at bounding box center [46, 261] width 13 height 11
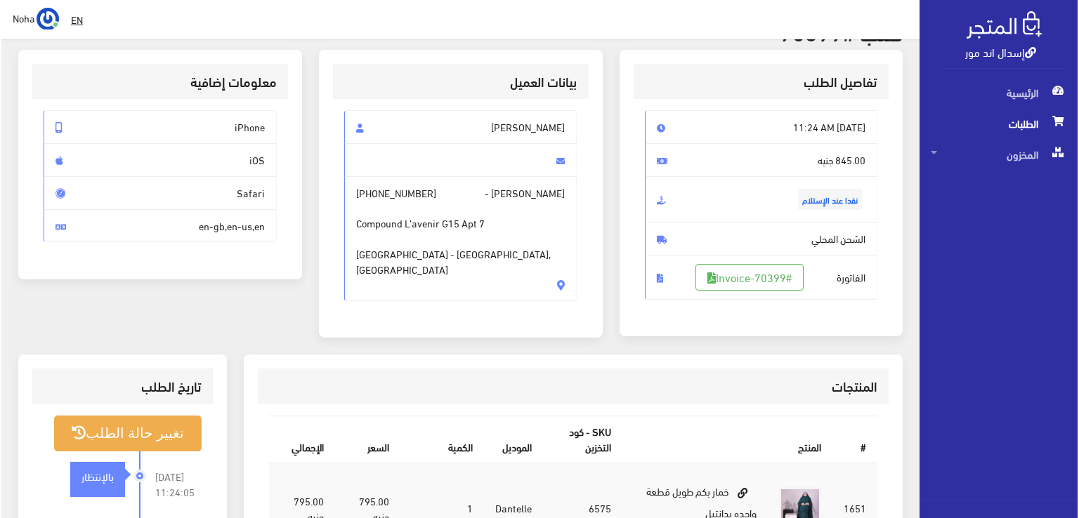
scroll to position [211, 0]
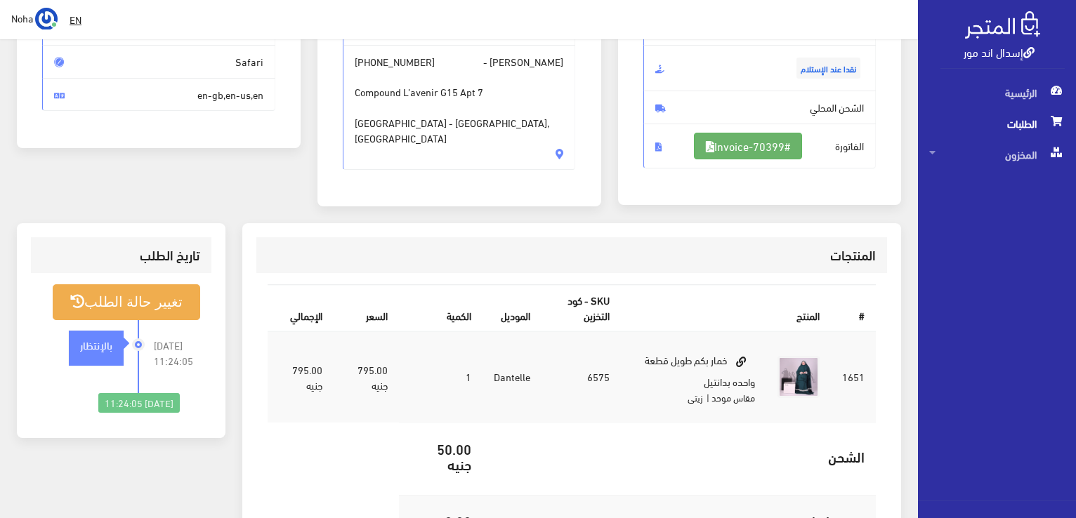
click at [758, 136] on link "#Invoice-70399" at bounding box center [748, 146] width 108 height 27
click at [163, 277] on div "تغيير حالة الطلب 2025-09-03 11:24:05 بالإنتظار 2025-09-03 11:24:05" at bounding box center [121, 348] width 180 height 151
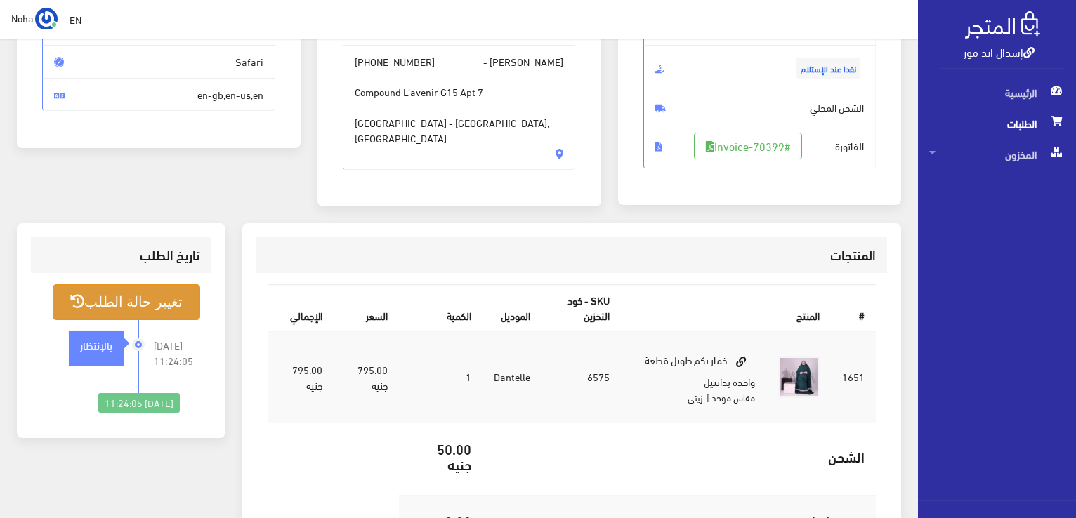
click at [163, 290] on button "تغيير حالة الطلب" at bounding box center [126, 302] width 147 height 36
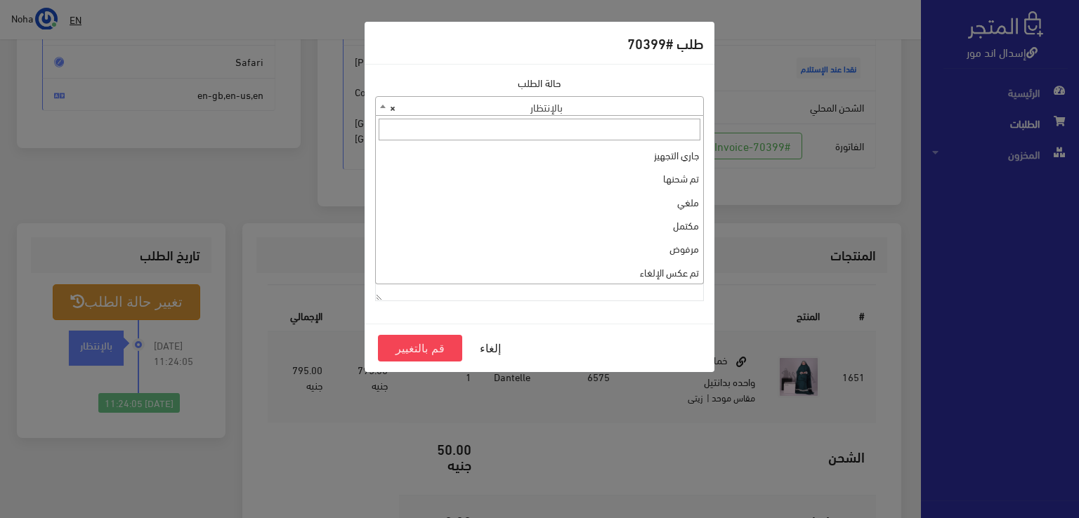
click at [621, 99] on span "× بالإنتظار" at bounding box center [539, 107] width 327 height 20
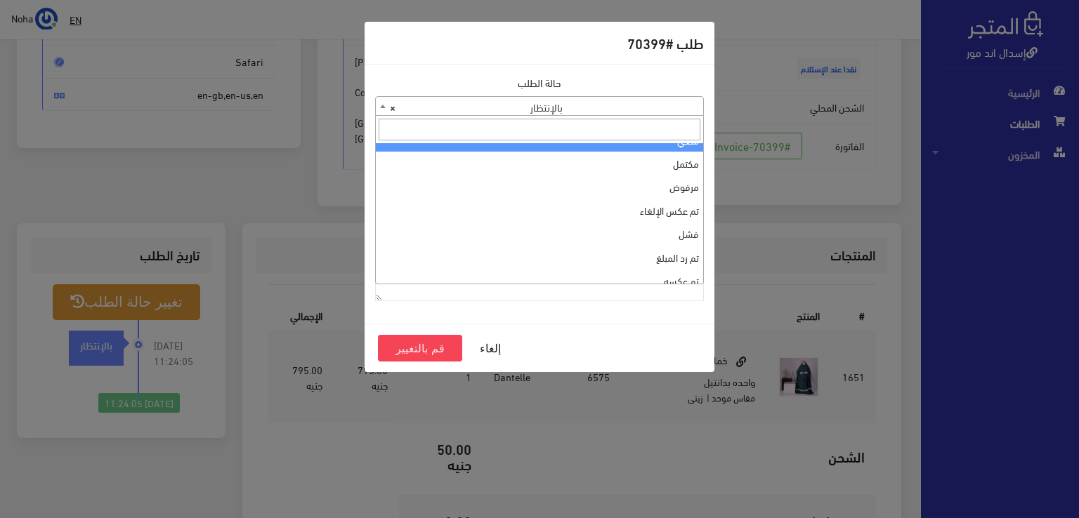
scroll to position [0, 0]
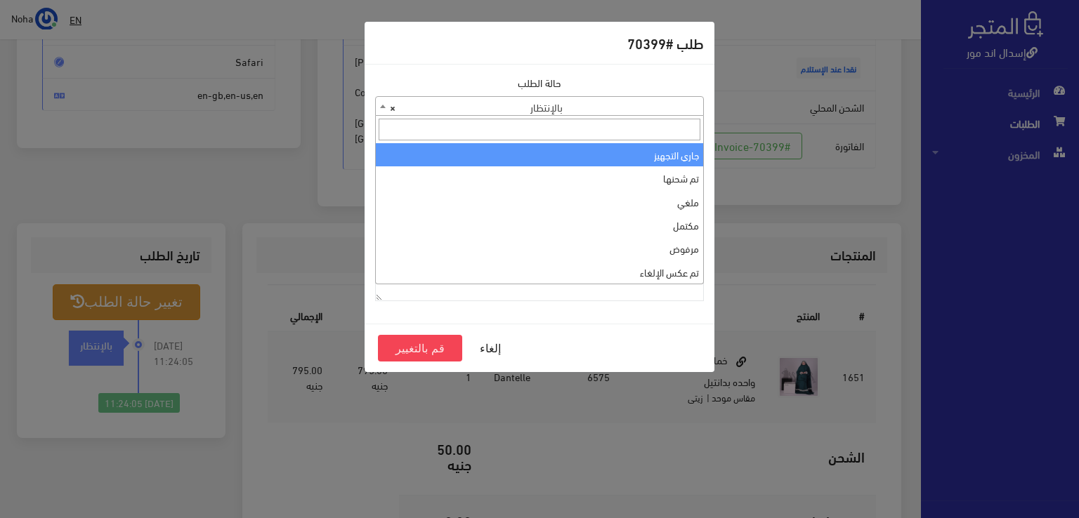
select select "1"
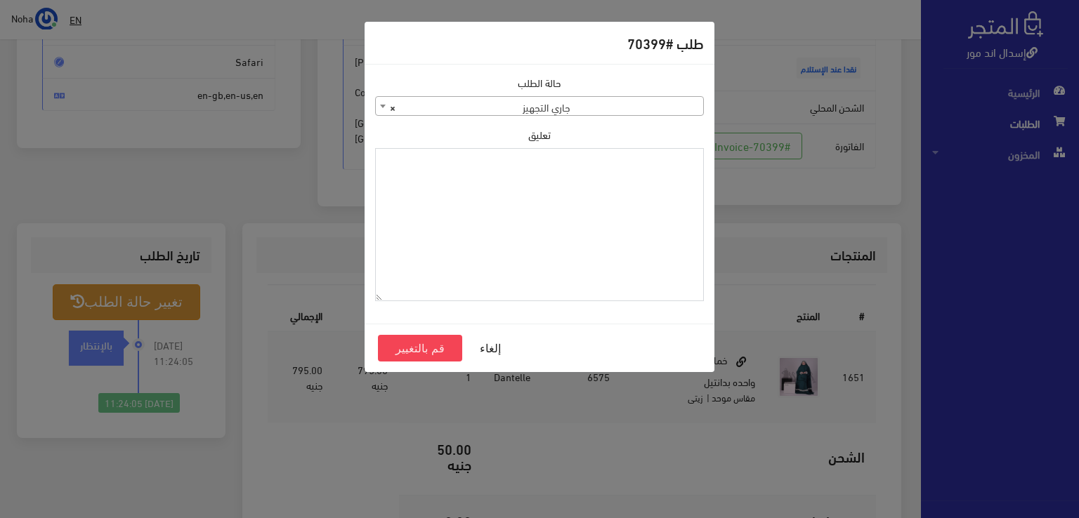
paste textarea "1118134"
type textarea "1118134"
click at [424, 349] on button "قم بالتغيير" at bounding box center [420, 348] width 84 height 27
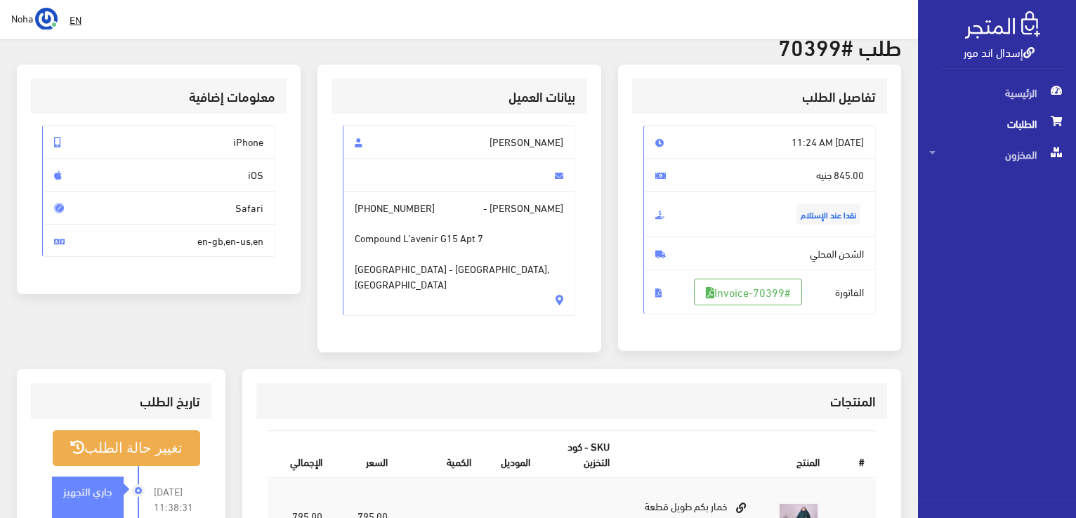
scroll to position [211, 0]
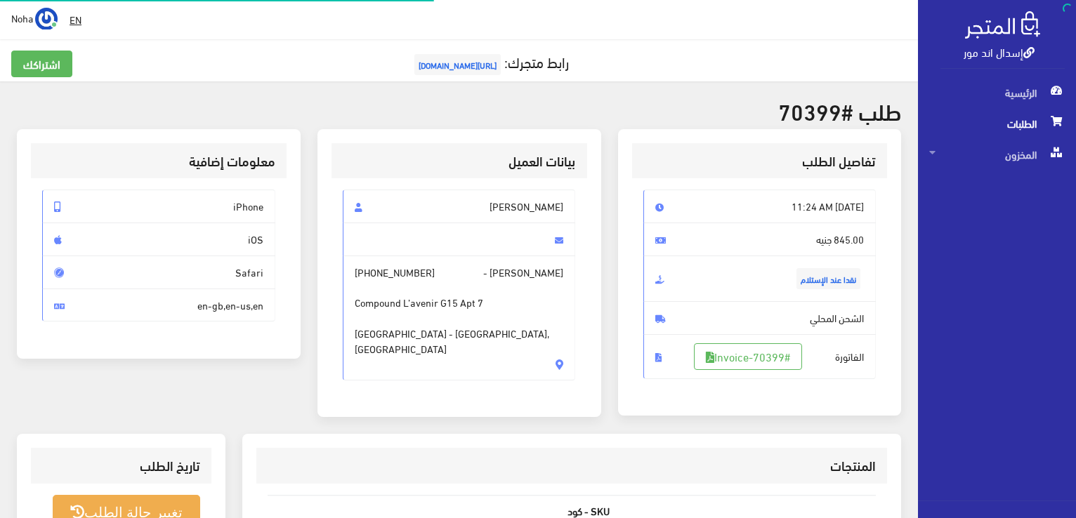
scroll to position [202, 0]
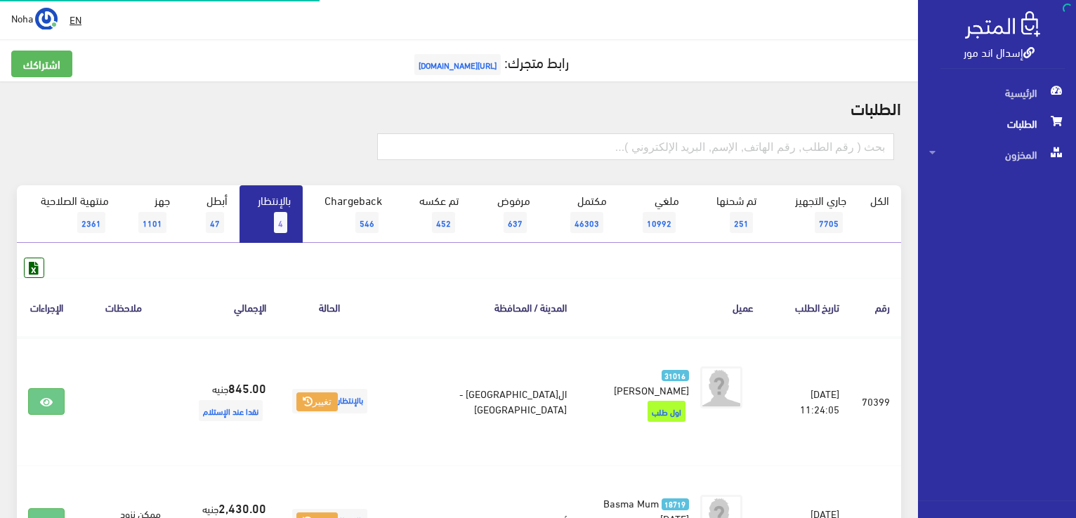
scroll to position [140, 0]
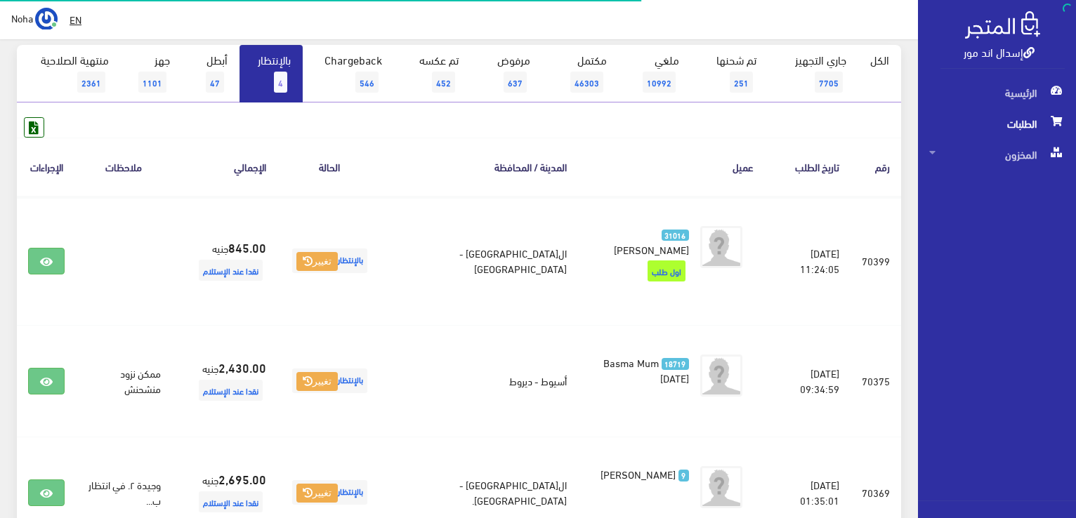
click at [292, 70] on link "بالإنتظار 4" at bounding box center [270, 74] width 63 height 58
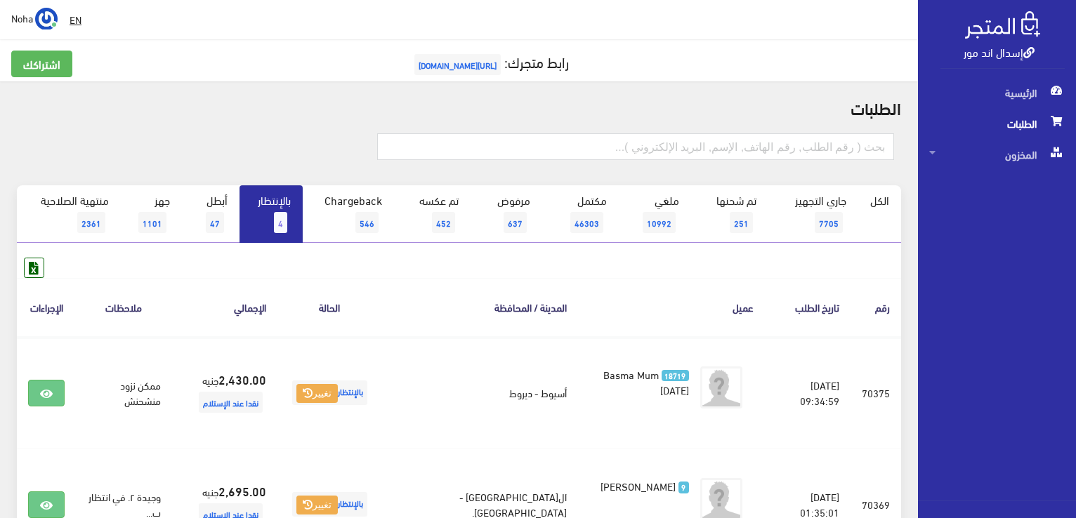
click at [284, 204] on link "بالإنتظار 4" at bounding box center [270, 214] width 63 height 58
click at [284, 214] on span "4" at bounding box center [280, 222] width 13 height 21
click at [265, 209] on link "بالإنتظار 4" at bounding box center [270, 214] width 63 height 58
click at [283, 223] on span "4" at bounding box center [280, 222] width 13 height 21
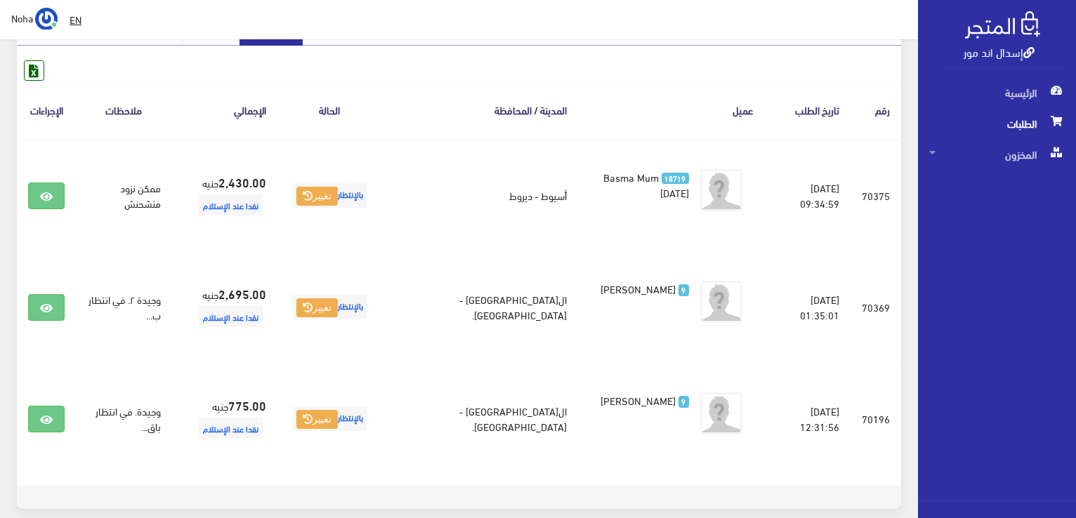
scroll to position [124, 0]
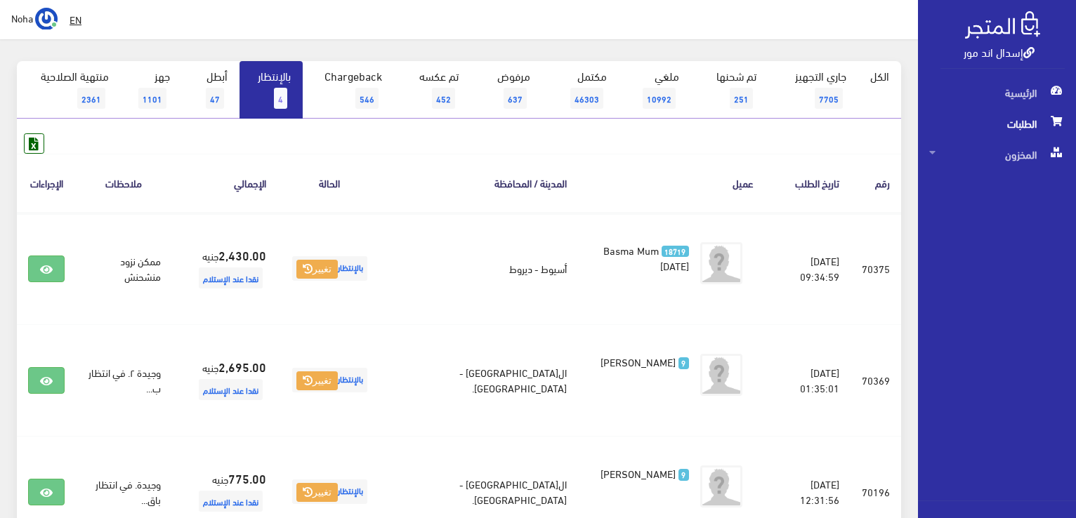
click at [263, 77] on link "بالإنتظار 4" at bounding box center [270, 90] width 63 height 58
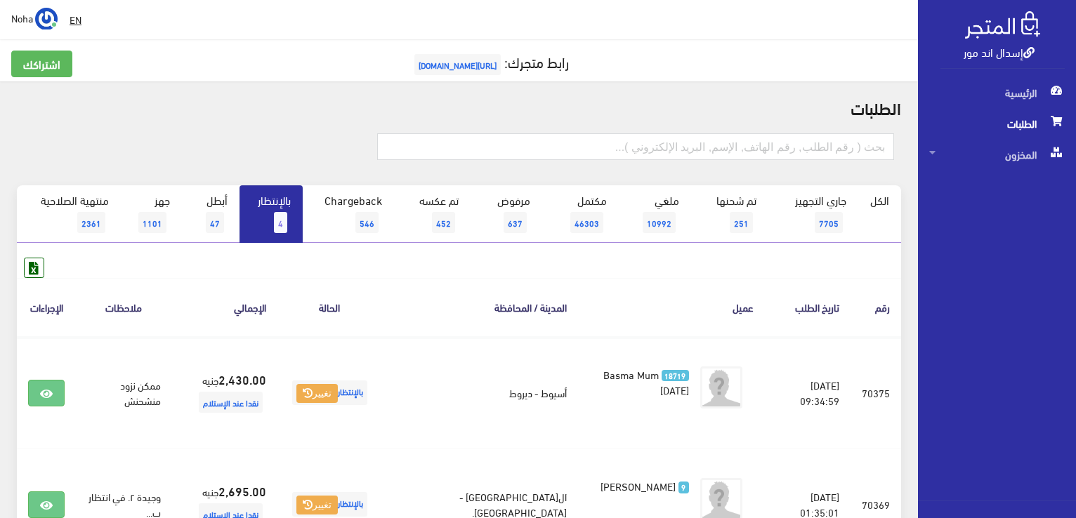
click at [265, 206] on link "بالإنتظار 4" at bounding box center [270, 214] width 63 height 58
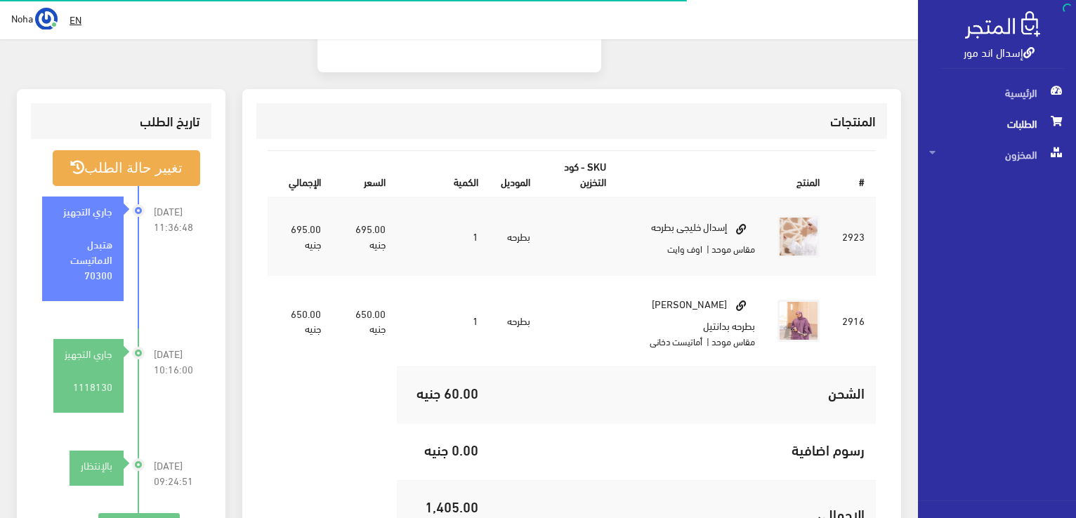
scroll to position [421, 0]
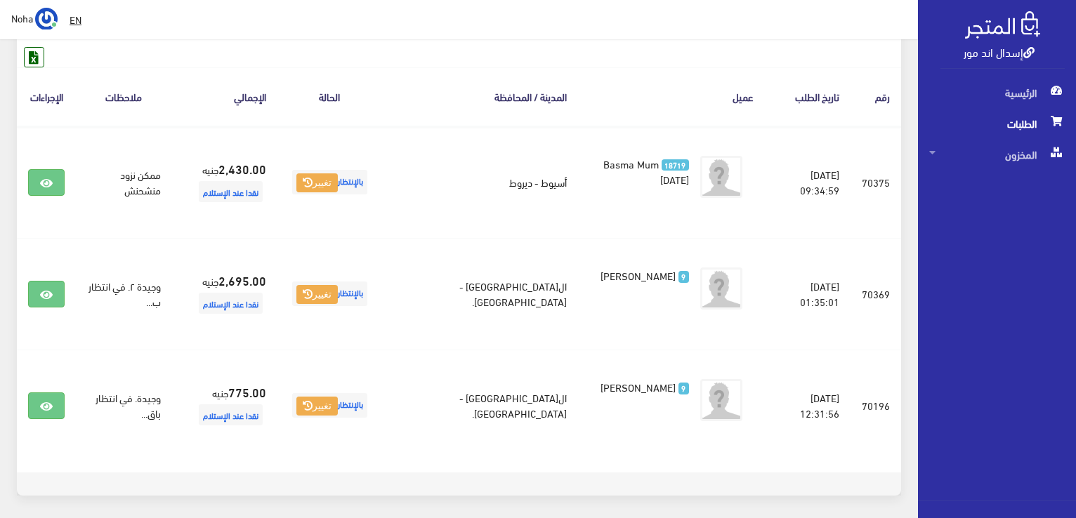
scroll to position [140, 0]
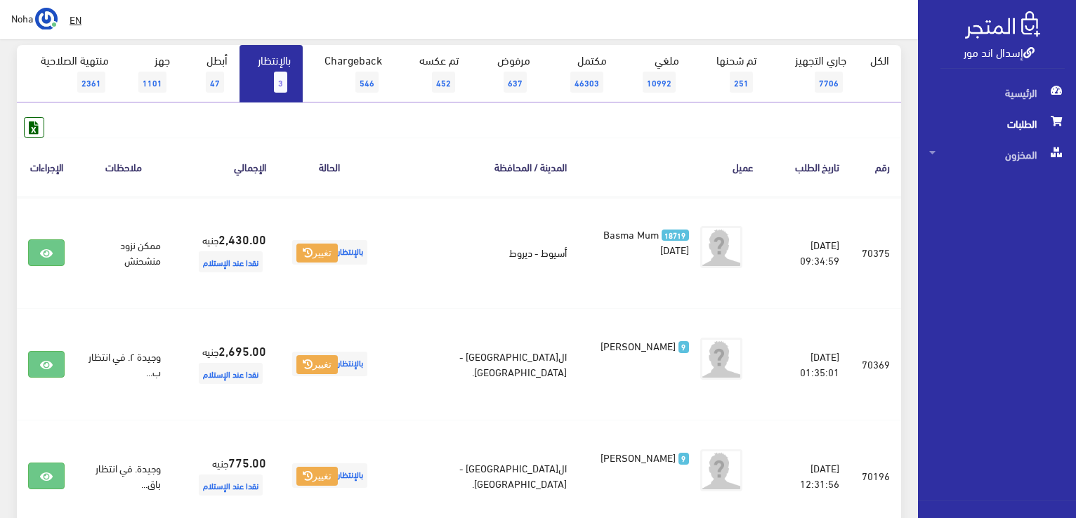
click at [280, 75] on span "3" at bounding box center [280, 82] width 13 height 21
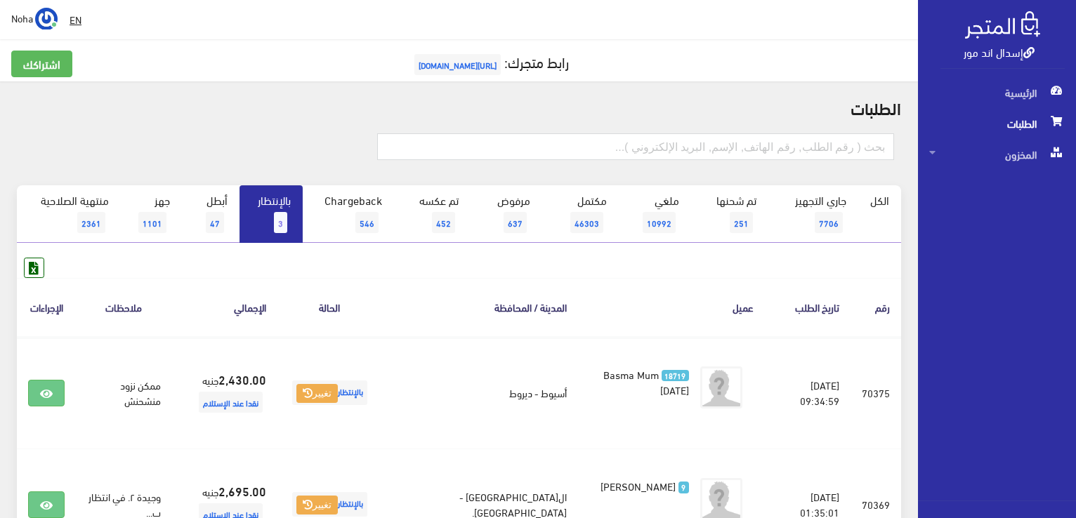
click at [269, 208] on link "بالإنتظار 3" at bounding box center [270, 214] width 63 height 58
drag, startPoint x: 0, startPoint y: 0, endPoint x: 98, endPoint y: 127, distance: 160.7
click at [98, 127] on div at bounding box center [458, 154] width 901 height 63
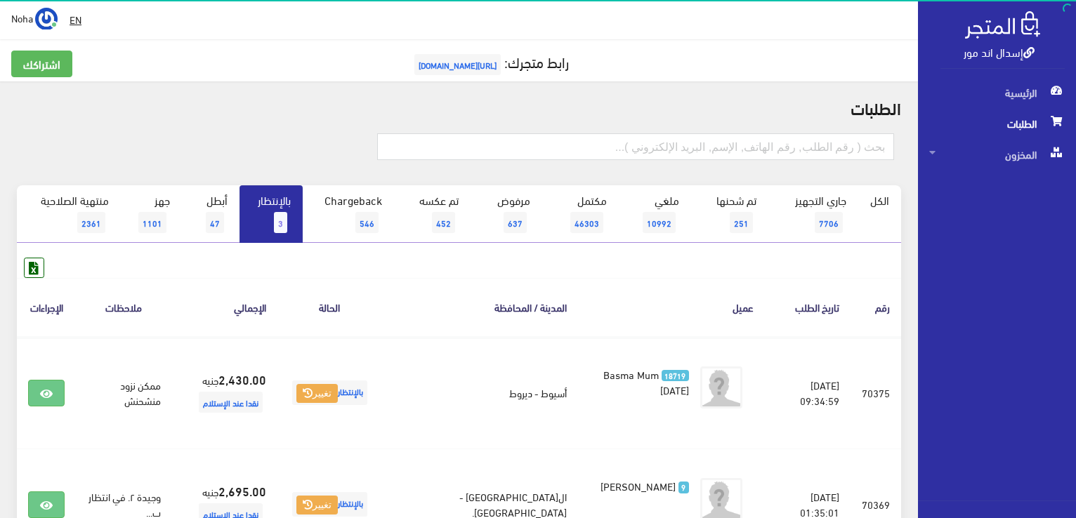
drag, startPoint x: 98, startPoint y: 127, endPoint x: 108, endPoint y: 102, distance: 27.1
click at [108, 102] on h2 "الطلبات" at bounding box center [459, 107] width 884 height 18
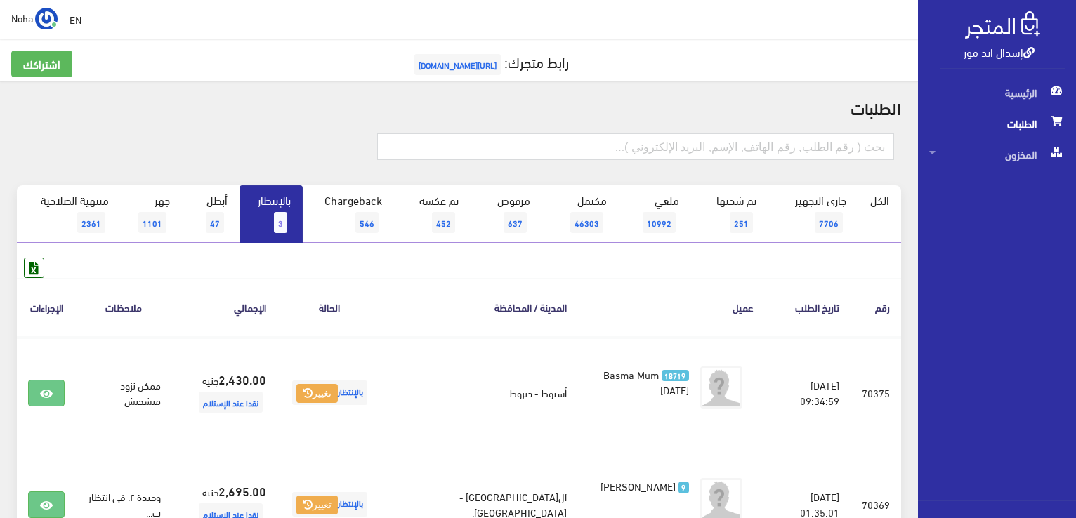
click at [268, 214] on link "بالإنتظار 3" at bounding box center [270, 214] width 63 height 58
click at [261, 204] on link "بالإنتظار 3" at bounding box center [270, 214] width 63 height 58
click at [292, 204] on link "بالإنتظار 3" at bounding box center [270, 214] width 63 height 58
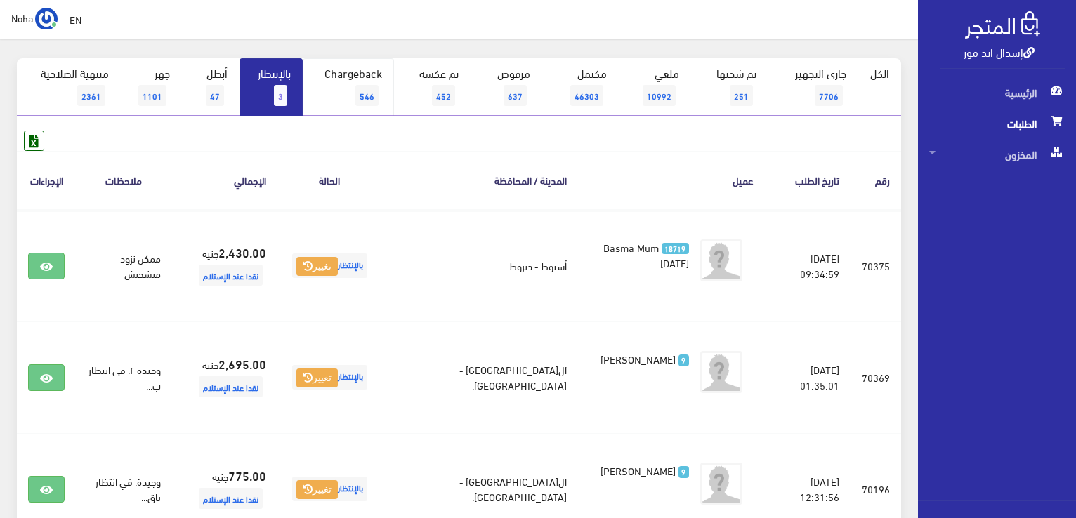
scroll to position [124, 0]
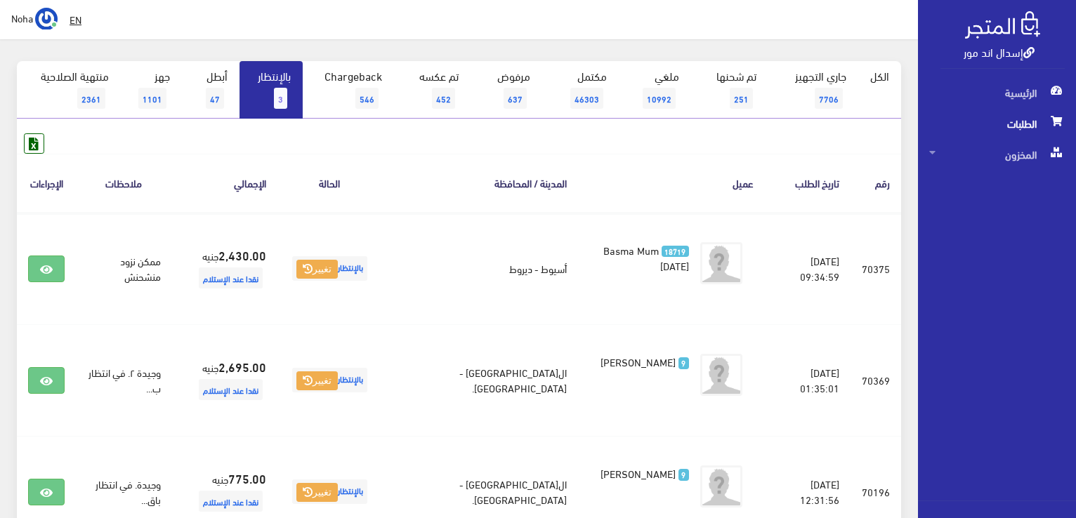
click at [272, 98] on link "بالإنتظار 3" at bounding box center [270, 90] width 63 height 58
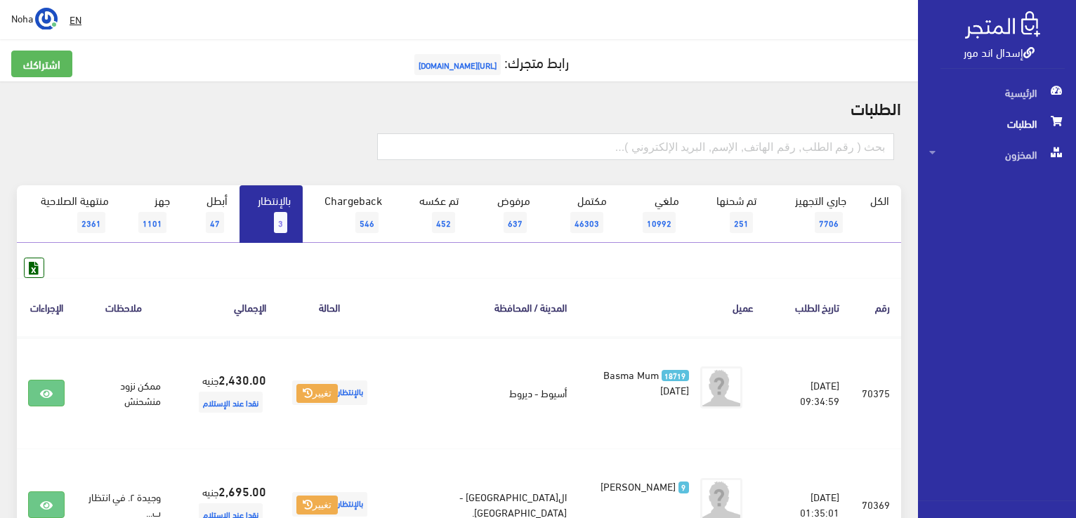
click at [271, 190] on link "بالإنتظار 3" at bounding box center [270, 214] width 63 height 58
click at [729, 133] on input "text" at bounding box center [635, 146] width 517 height 27
click at [775, 144] on input "01148860043" at bounding box center [635, 146] width 517 height 27
type input "01148860043"
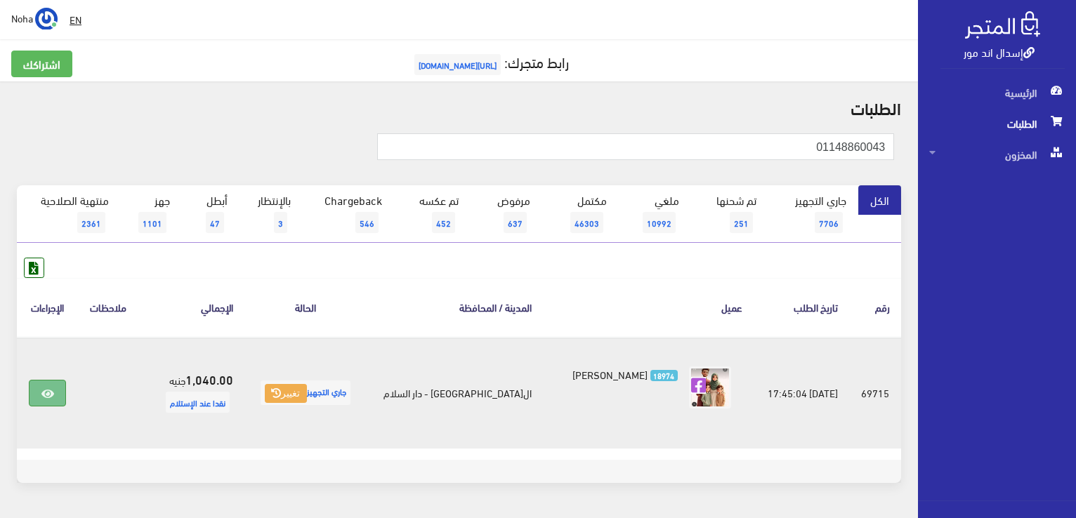
click at [48, 388] on icon at bounding box center [47, 393] width 13 height 11
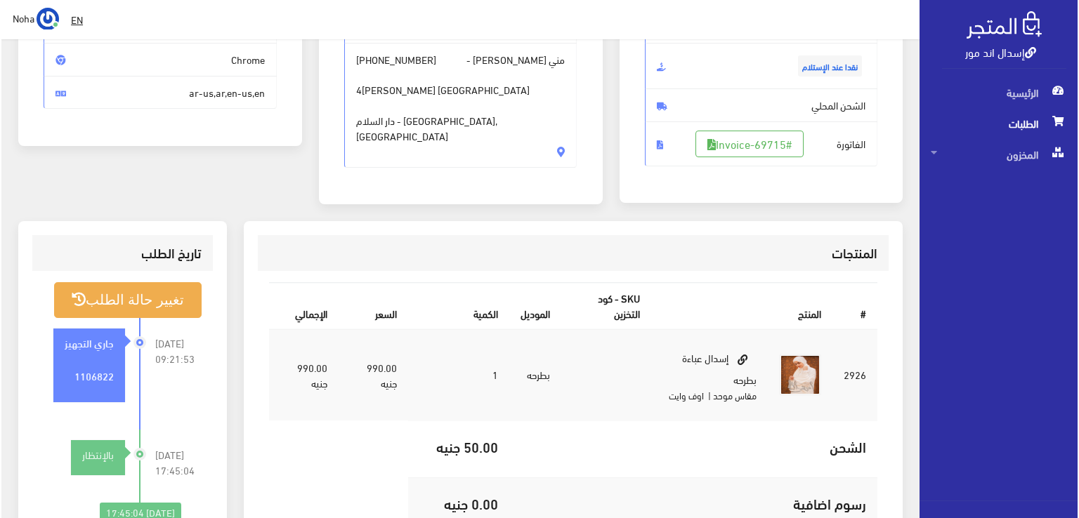
scroll to position [211, 0]
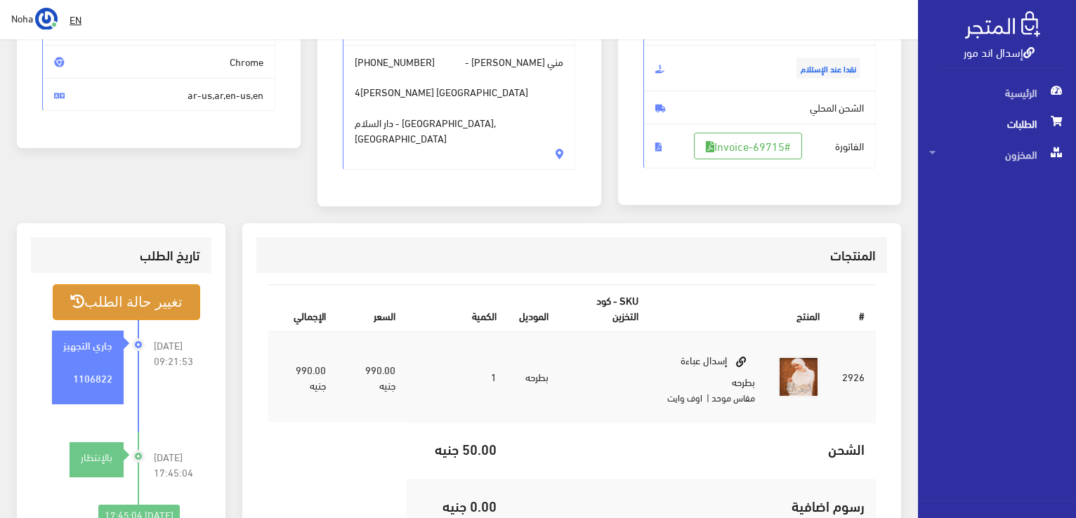
click at [124, 299] on button "تغيير حالة الطلب" at bounding box center [126, 302] width 147 height 36
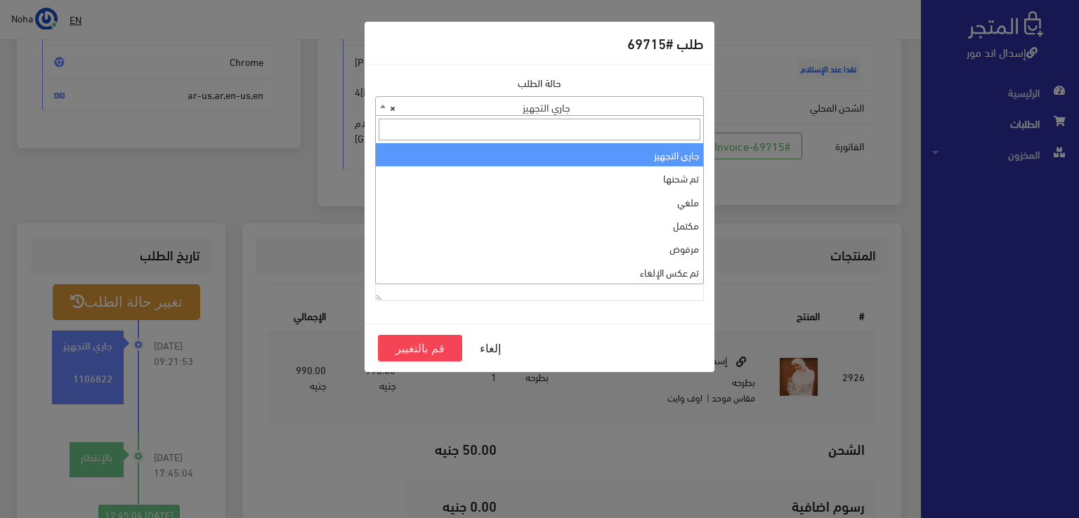
click at [649, 111] on span "× جاري التجهيز" at bounding box center [539, 107] width 327 height 20
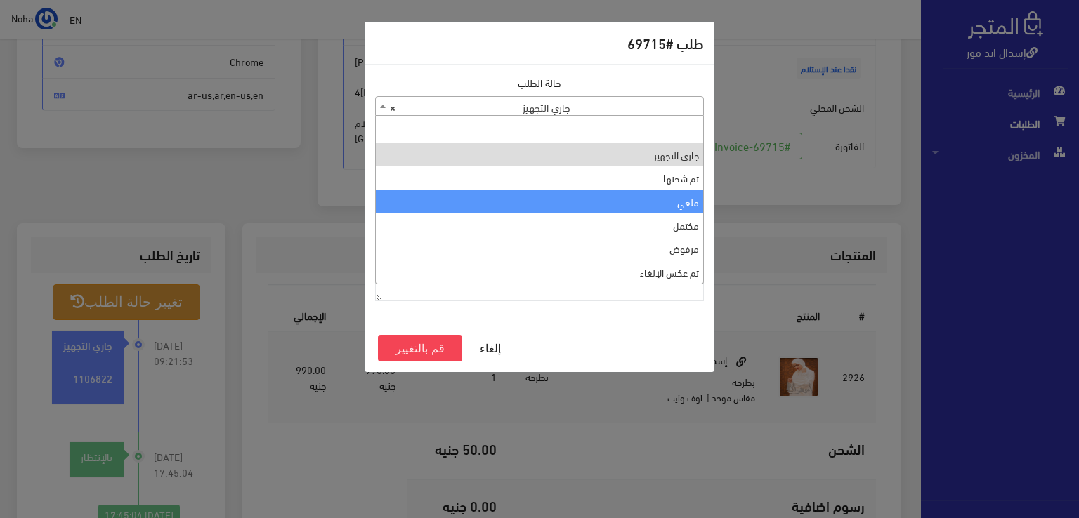
select select "3"
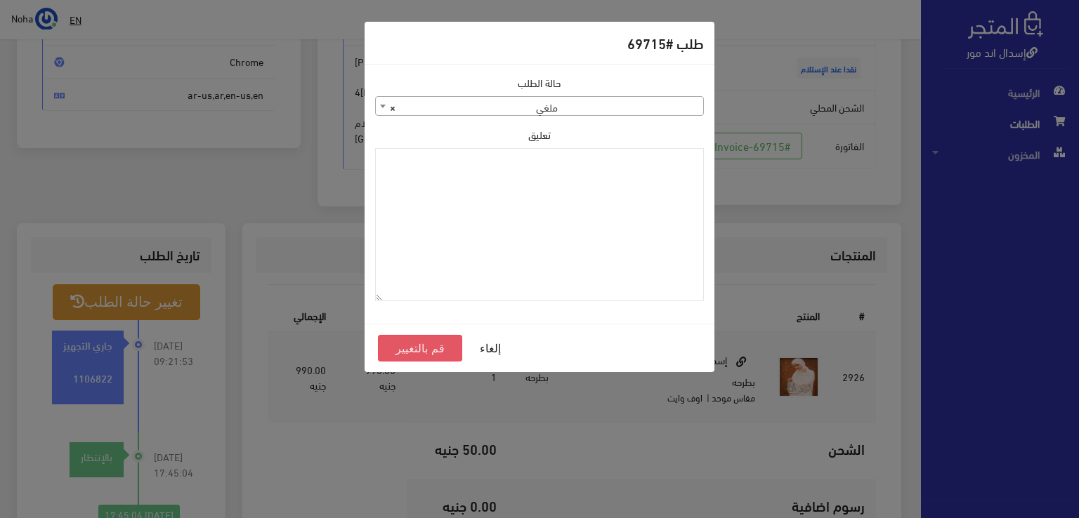
click at [421, 352] on button "قم بالتغيير" at bounding box center [420, 348] width 84 height 27
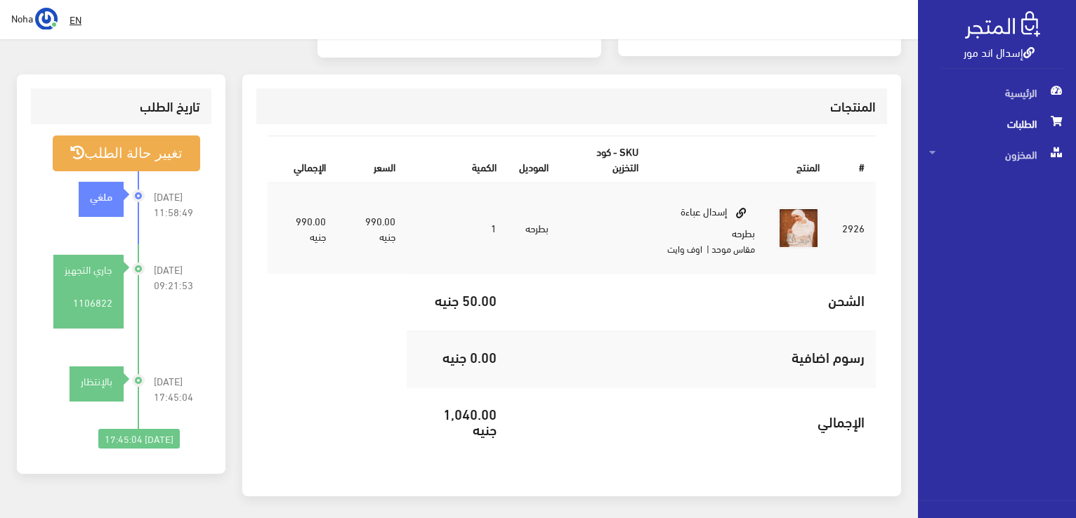
scroll to position [412, 0]
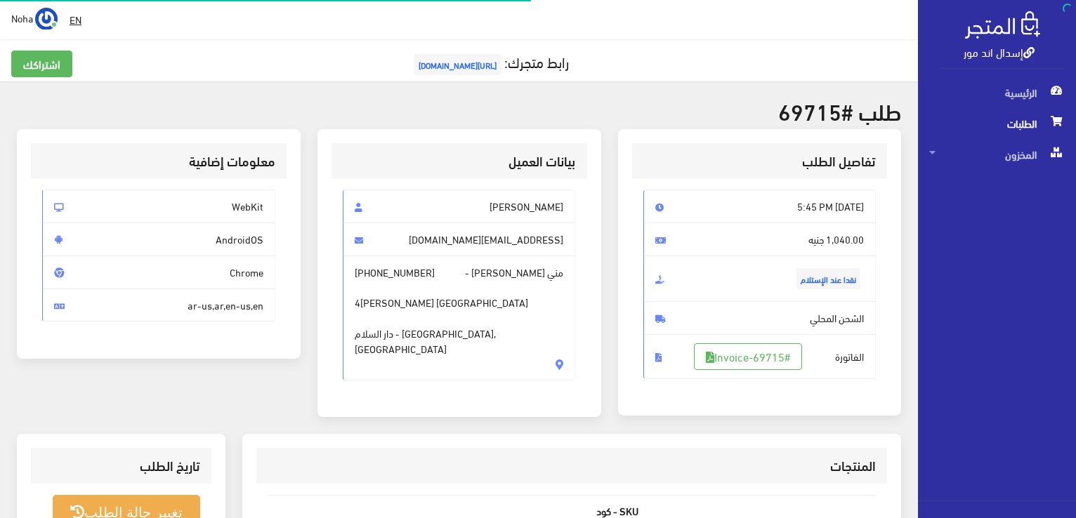
scroll to position [202, 0]
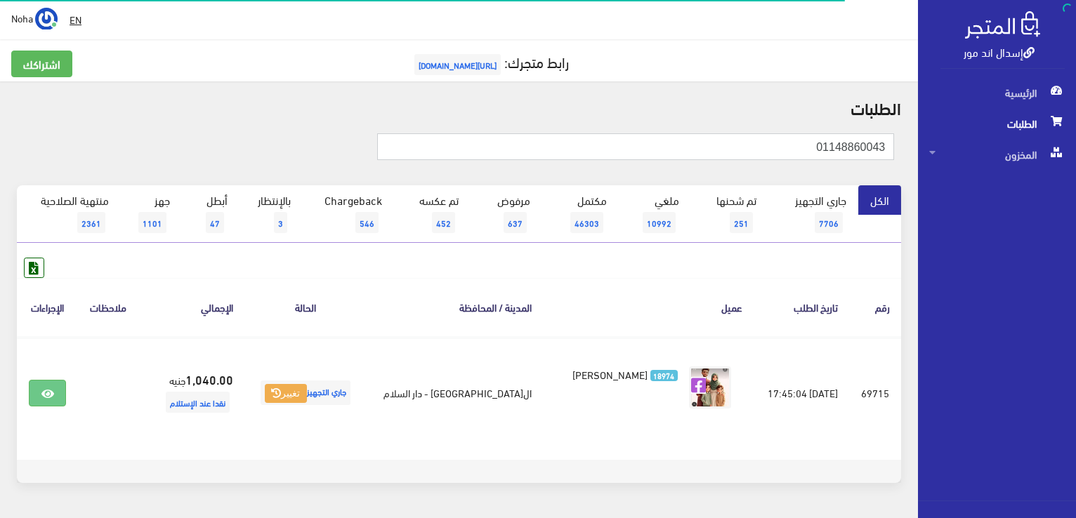
click at [678, 152] on input "01148860043" at bounding box center [635, 146] width 517 height 27
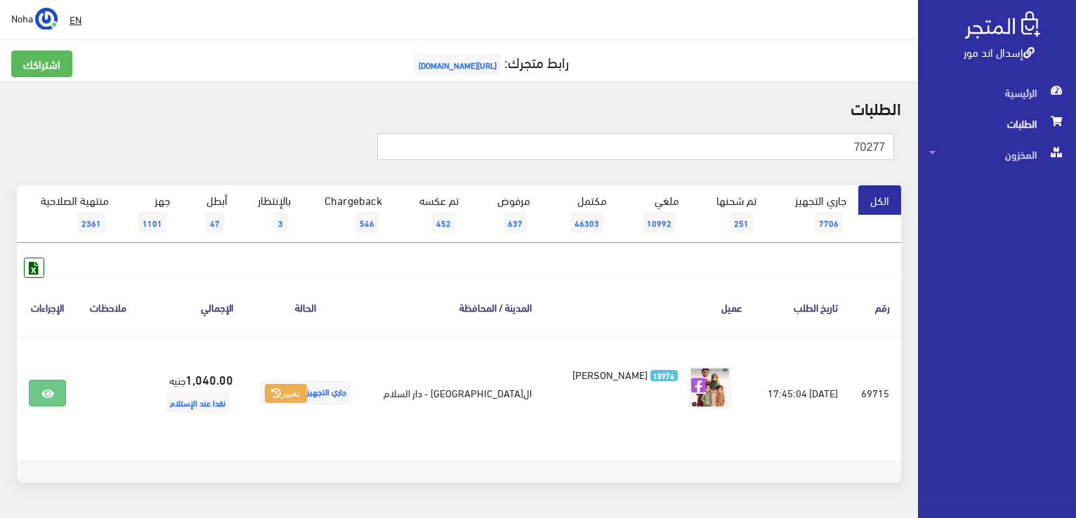
type input "70277"
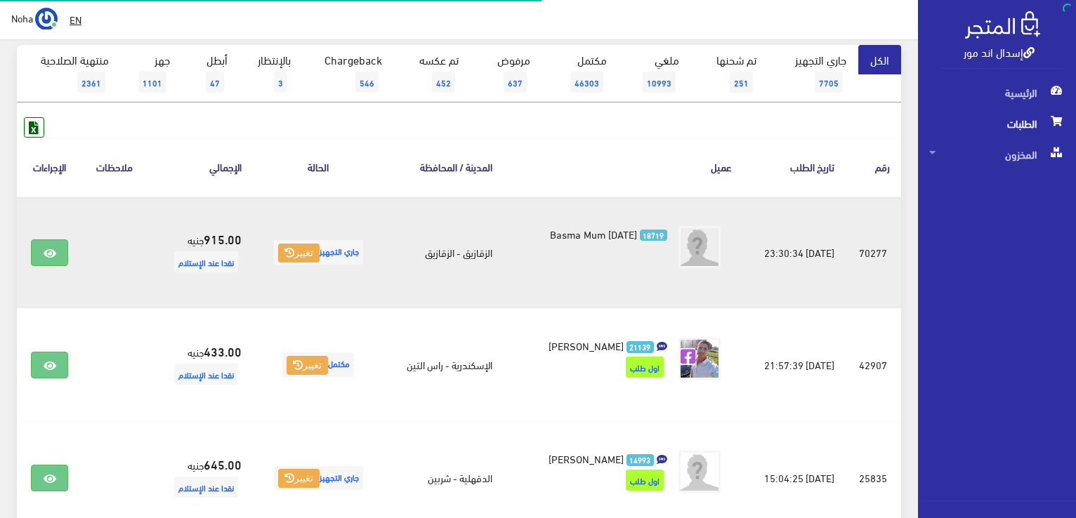
scroll to position [140, 0]
click at [41, 255] on link at bounding box center [49, 252] width 37 height 27
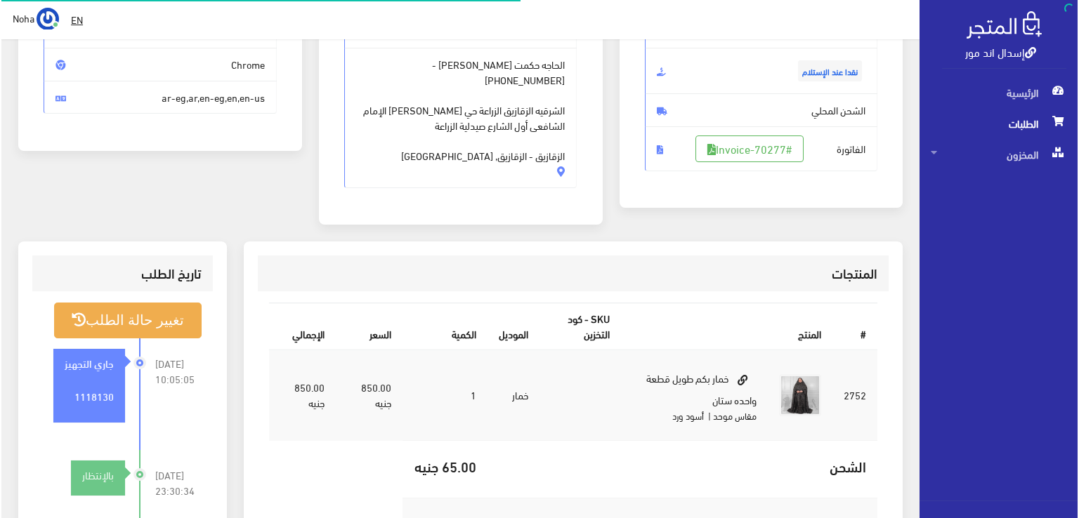
scroll to position [211, 0]
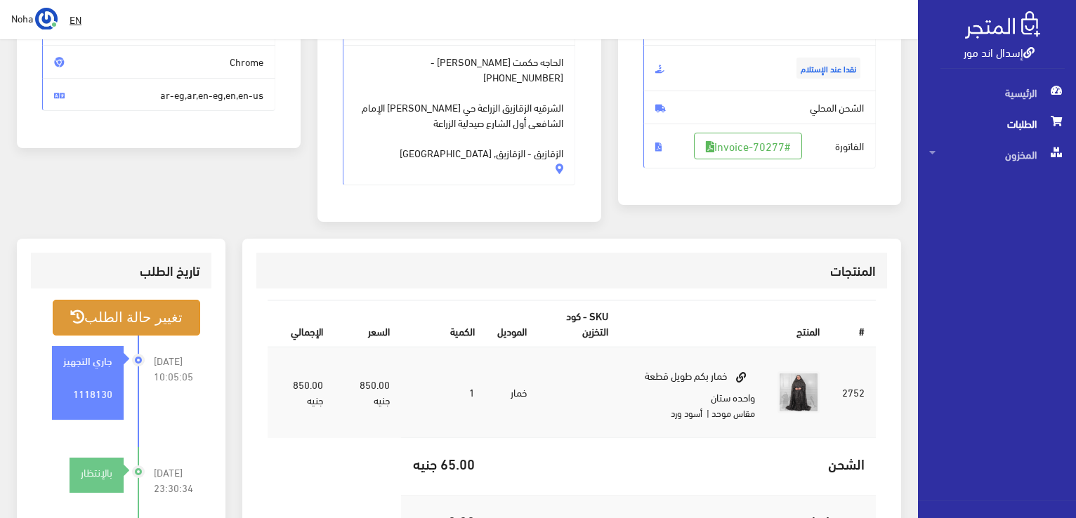
click at [93, 300] on button "تغيير حالة الطلب" at bounding box center [126, 318] width 147 height 36
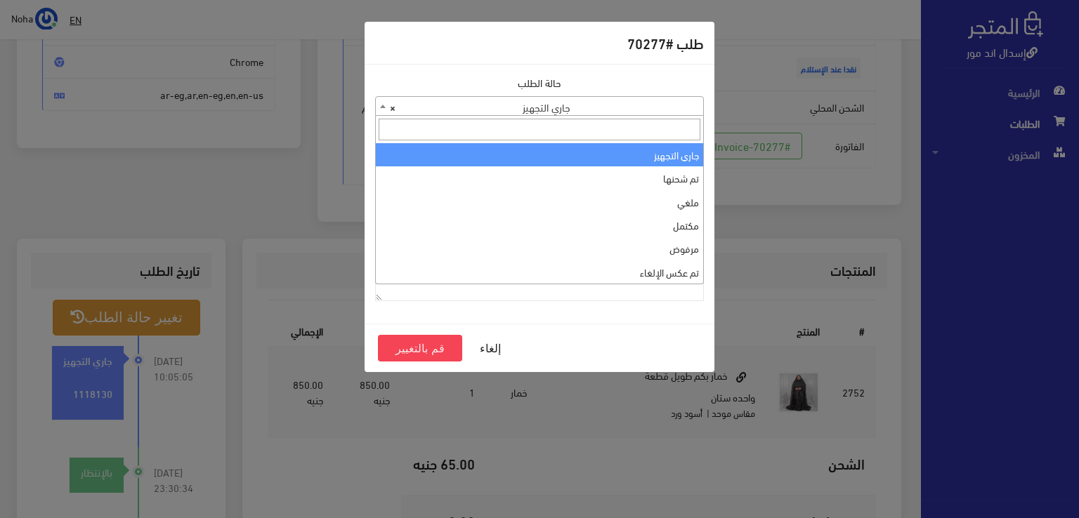
click at [661, 102] on span "× جاري التجهيز" at bounding box center [539, 107] width 327 height 20
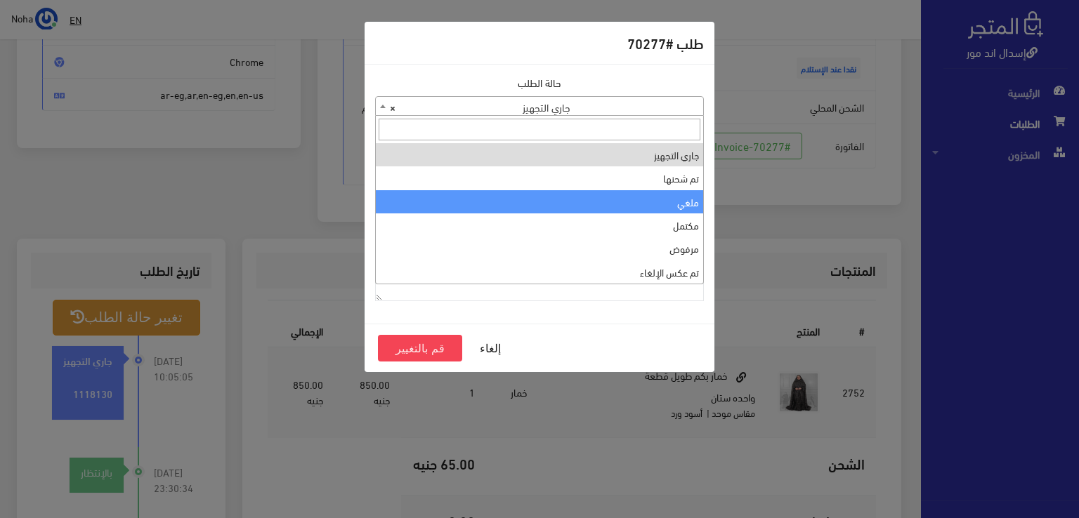
select select "3"
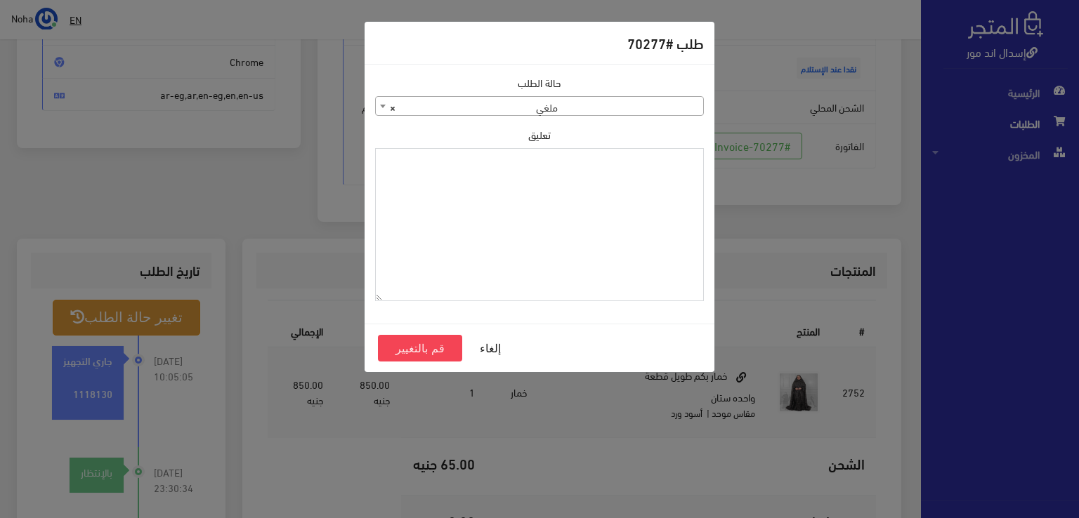
click at [626, 201] on textarea "تعليق" at bounding box center [539, 225] width 329 height 154
type textarea "رفض الاستلام مفتوح"
click at [404, 352] on button "قم بالتغيير" at bounding box center [420, 348] width 84 height 27
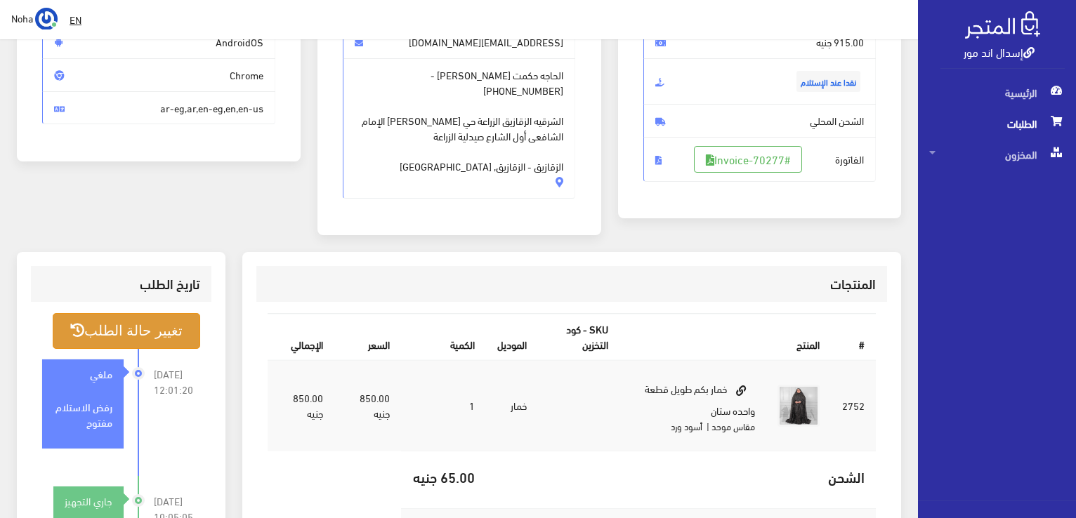
scroll to position [211, 0]
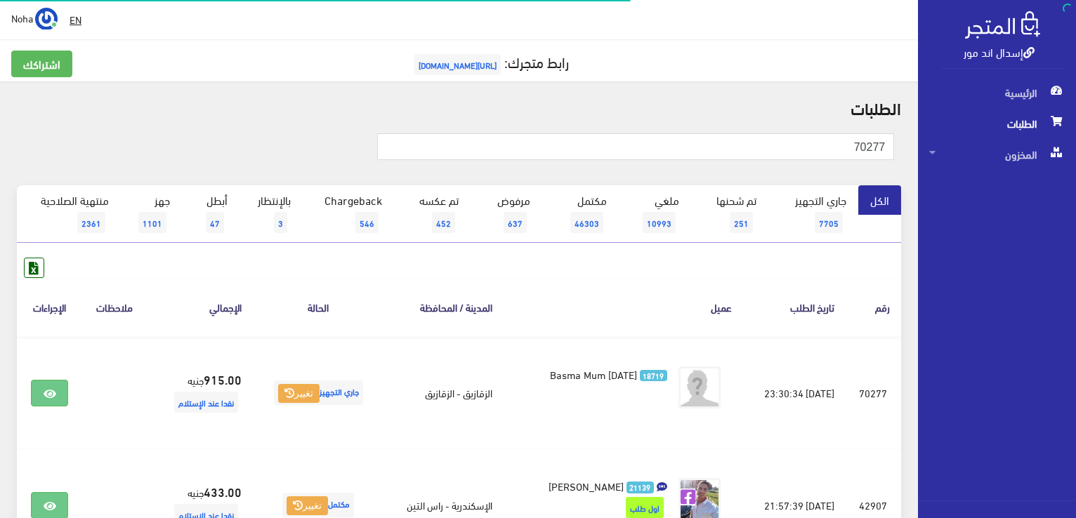
scroll to position [140, 0]
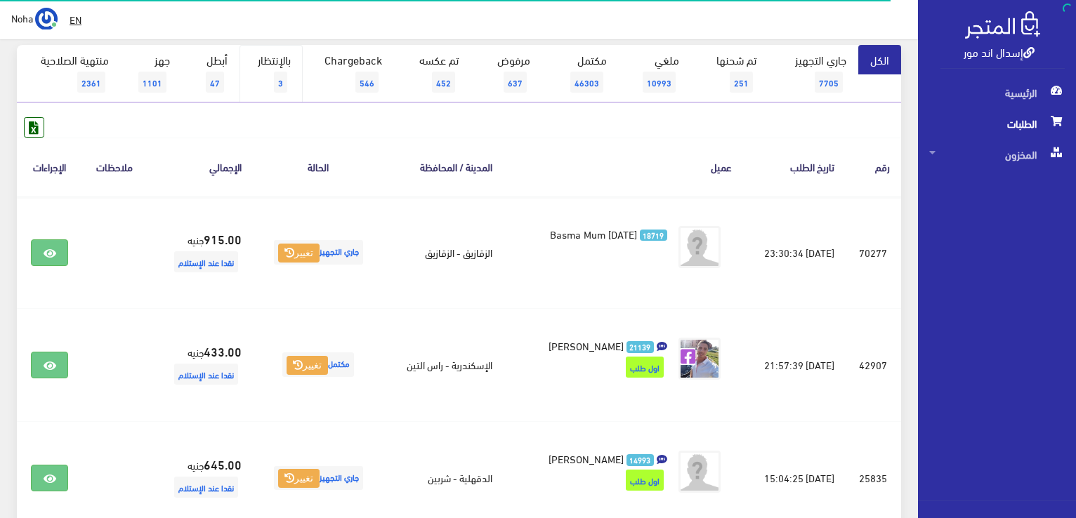
click at [286, 68] on link "بالإنتظار 3" at bounding box center [270, 74] width 63 height 58
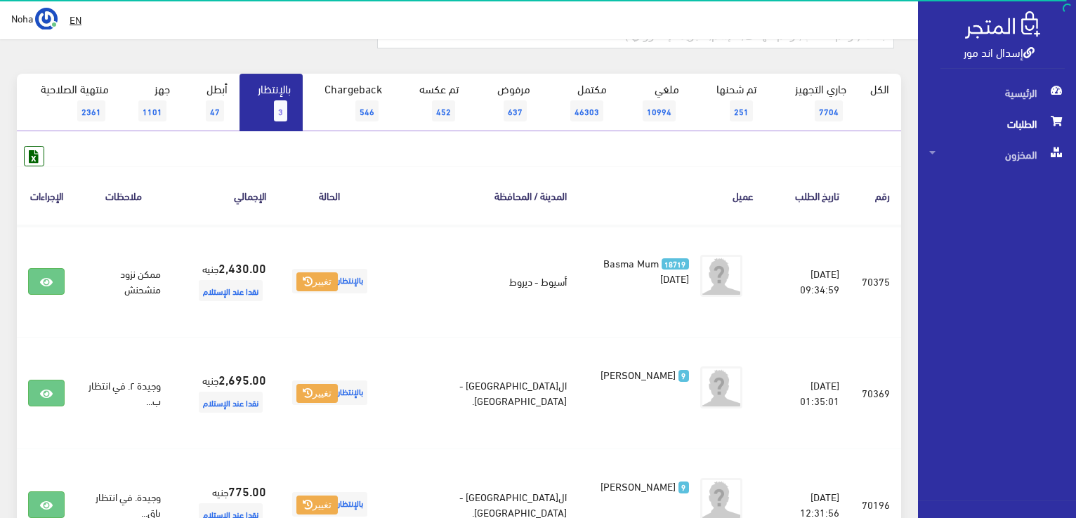
scroll to position [140, 0]
